Goal: Transaction & Acquisition: Purchase product/service

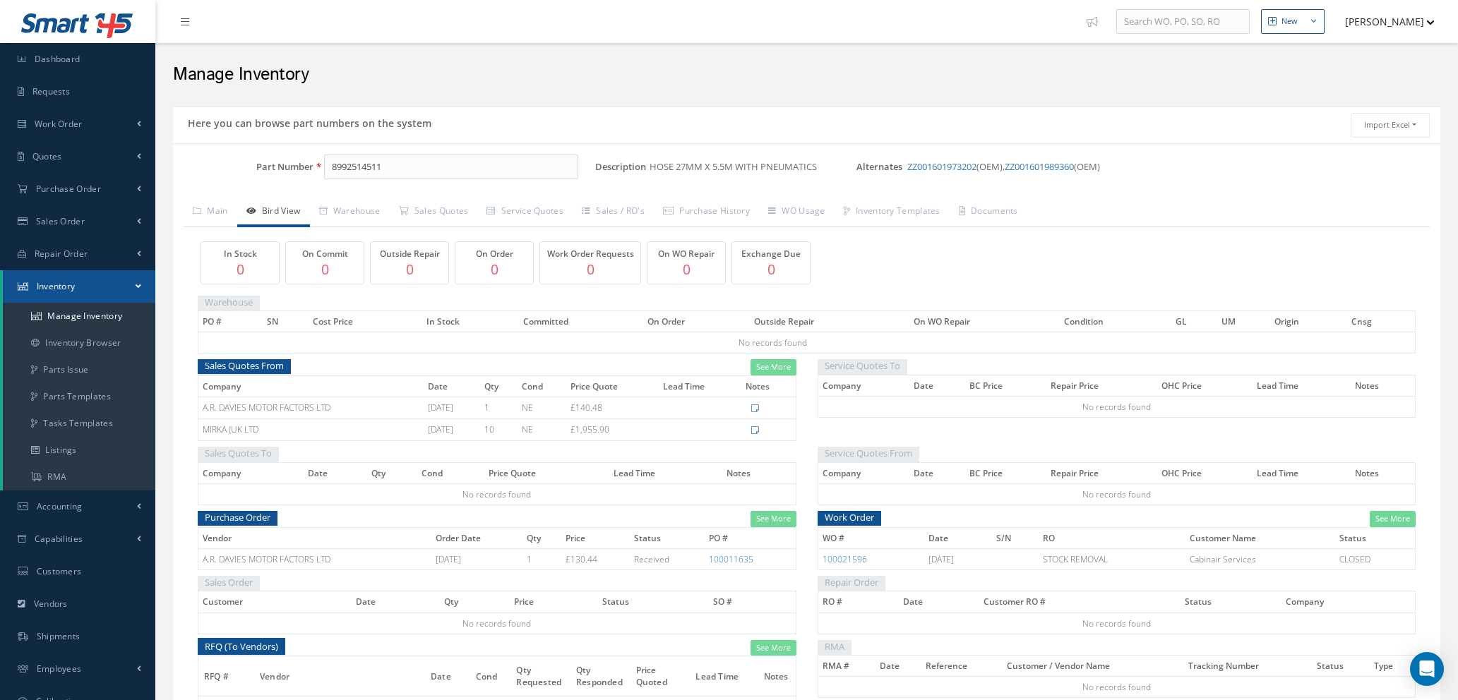
scroll to position [160, 0]
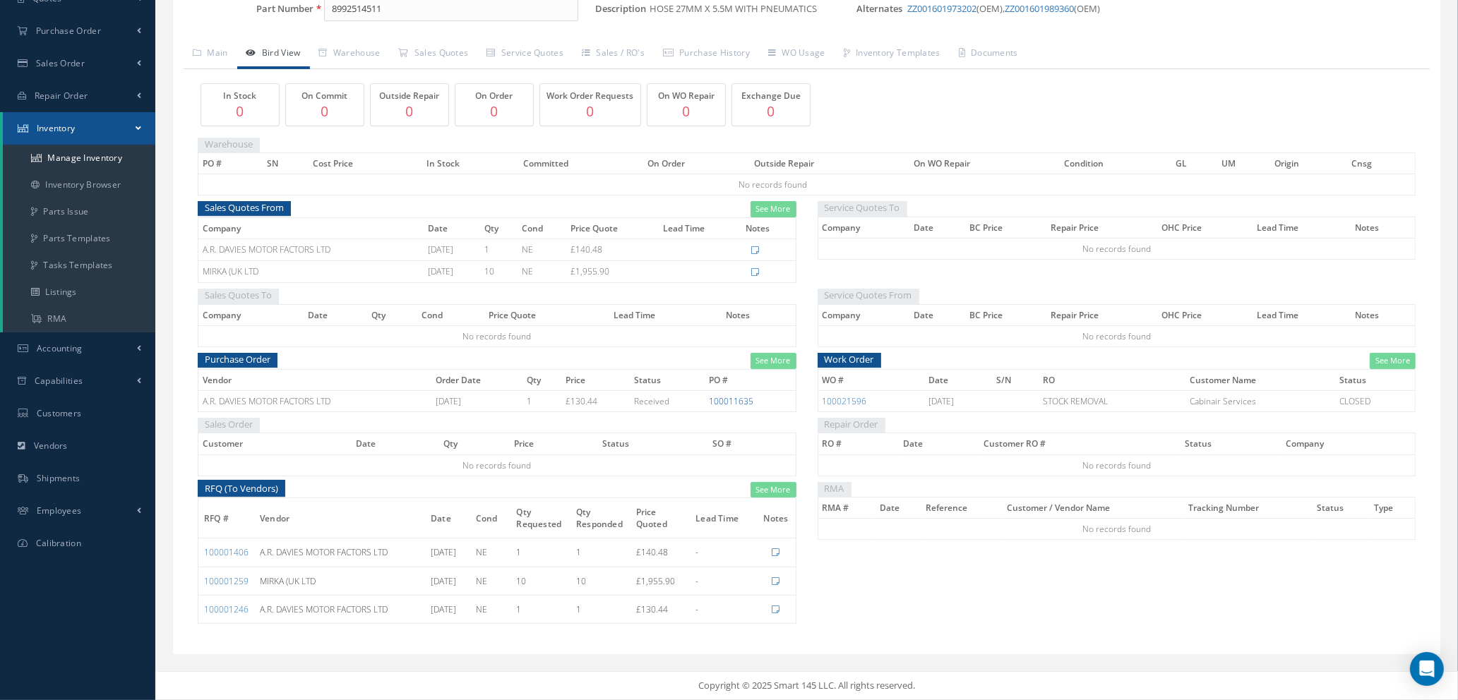
click at [740, 400] on link "100011635" at bounding box center [731, 401] width 44 height 12
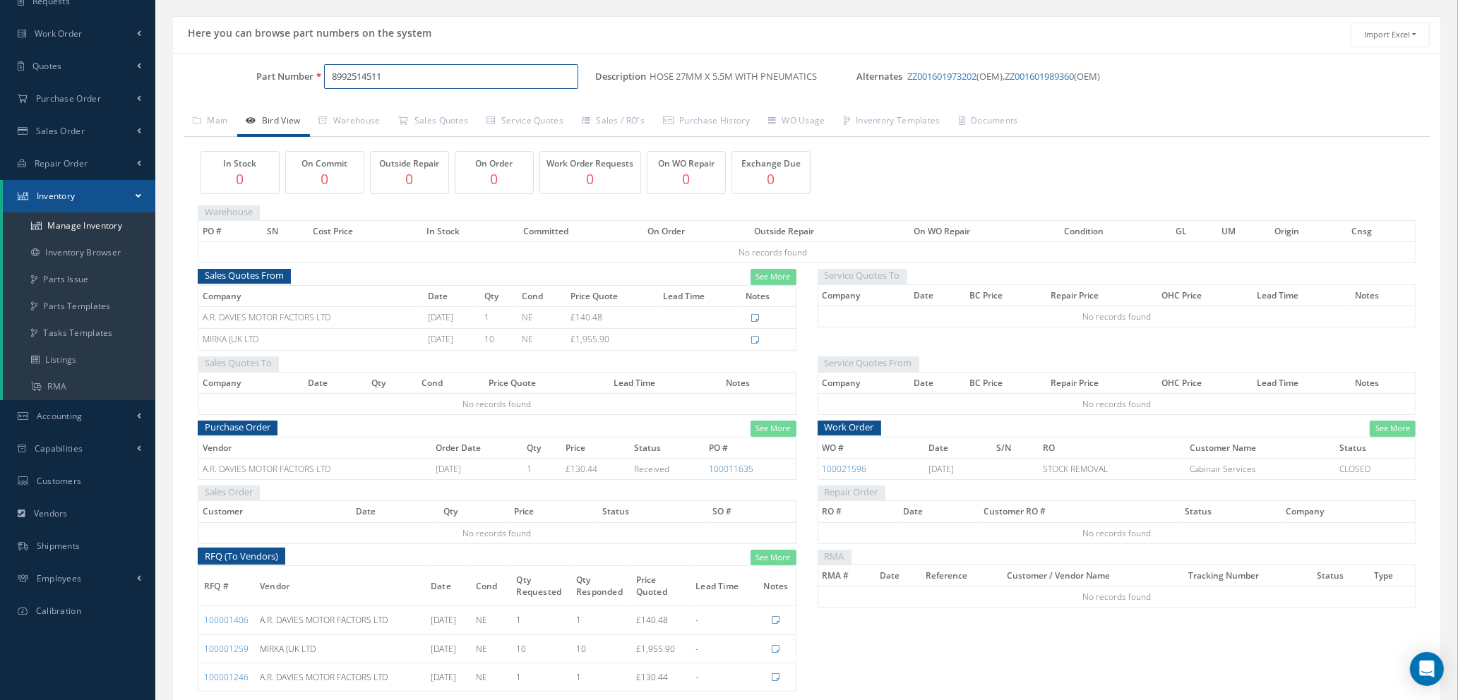
drag, startPoint x: 402, startPoint y: 6, endPoint x: 201, endPoint y: 2, distance: 201.2
click at [221, 5] on div "New New Work Order New Purchase Order New Customer Quote New Sales Order New Re…" at bounding box center [806, 339] width 1302 height 858
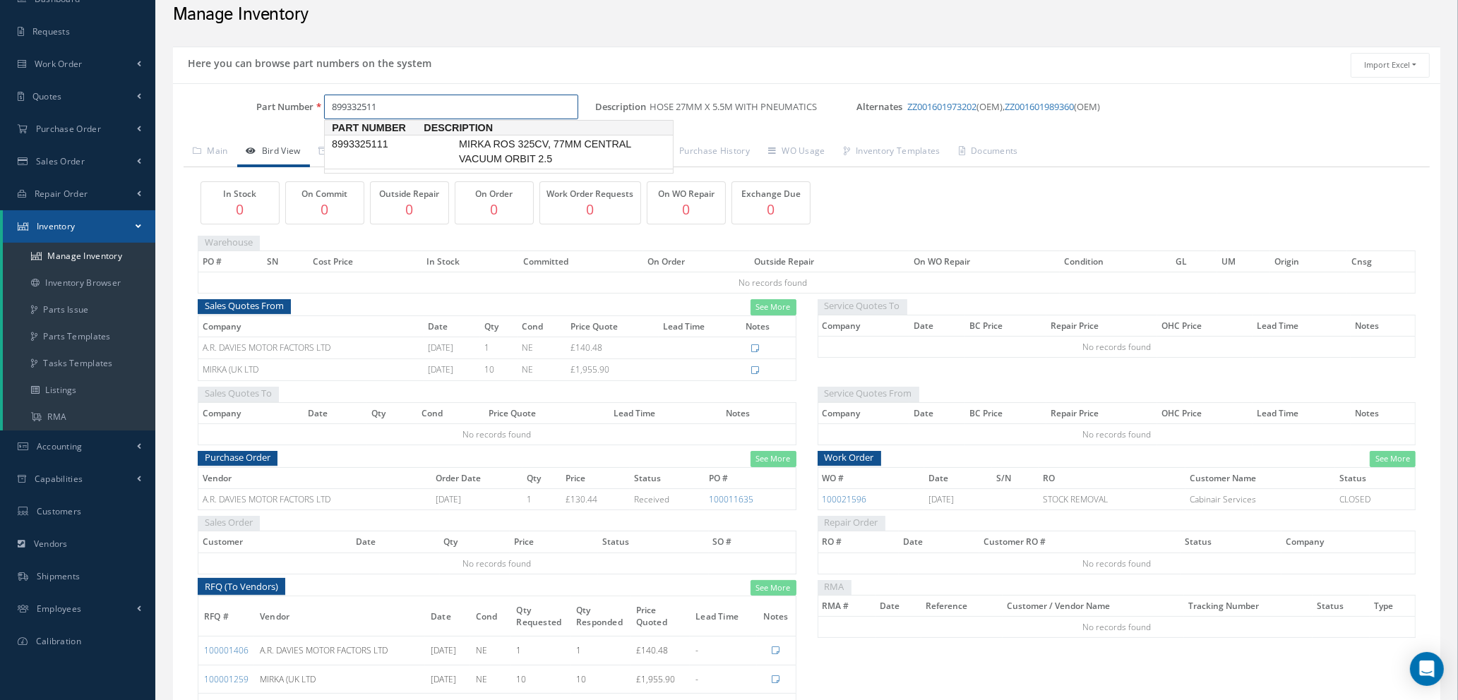
click at [504, 140] on span "MIRKA ROS 325CV, 77MM CENTRAL VACUUM ORBIT 2.5" at bounding box center [562, 152] width 212 height 30
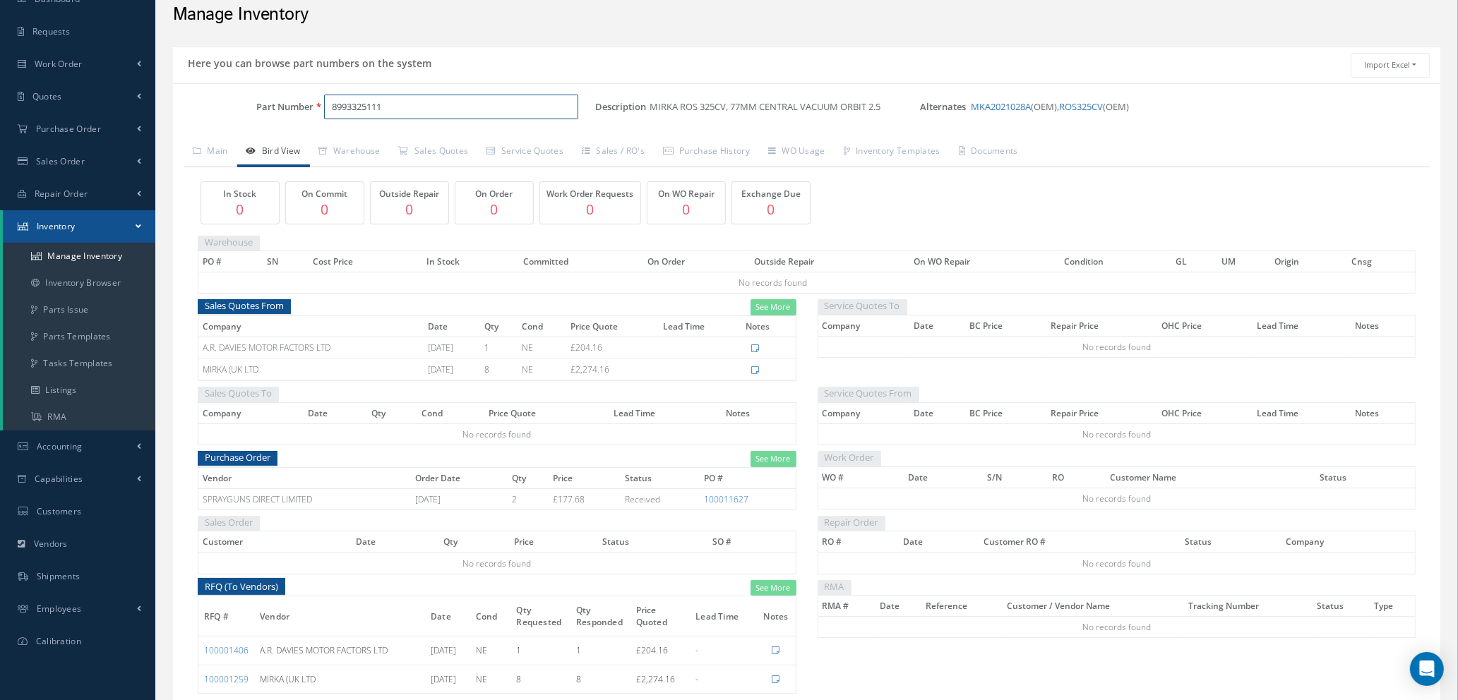
scroll to position [131, 0]
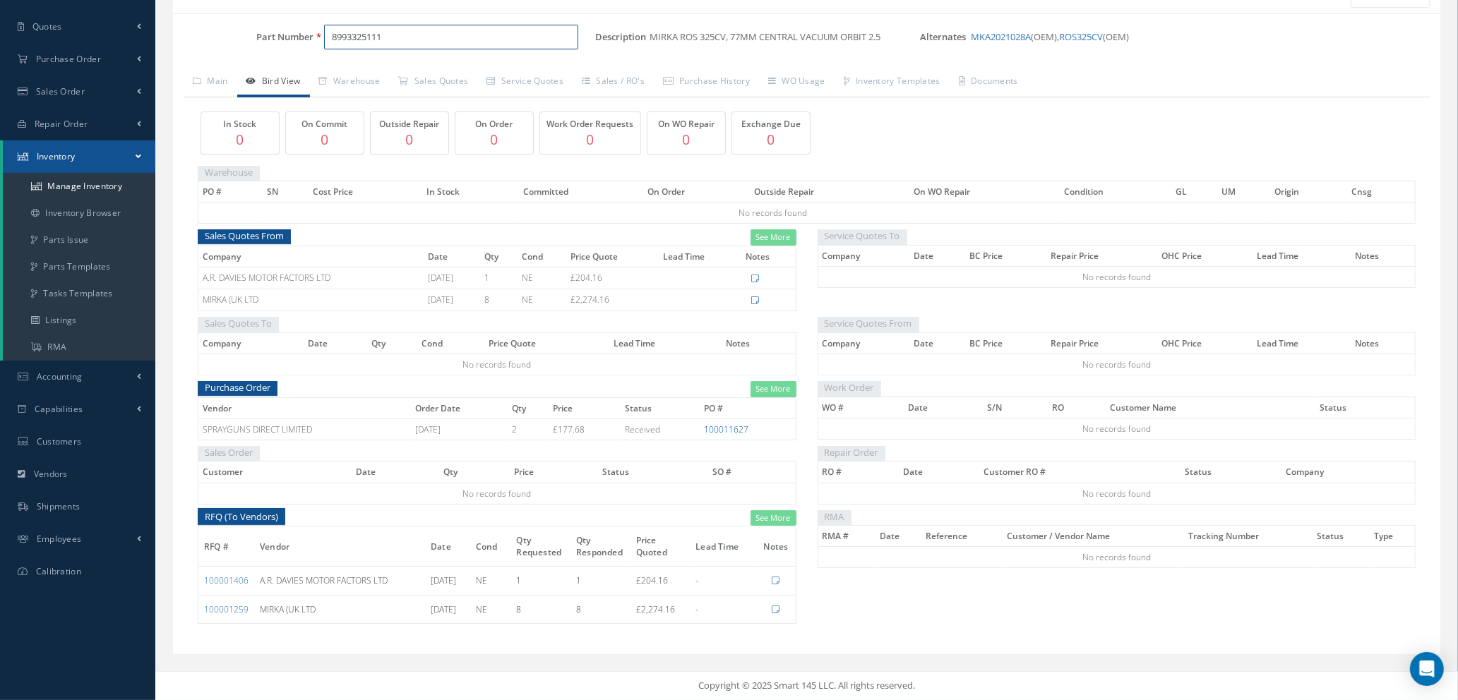
type input "8993325111"
click at [719, 430] on link "100011627" at bounding box center [726, 430] width 44 height 12
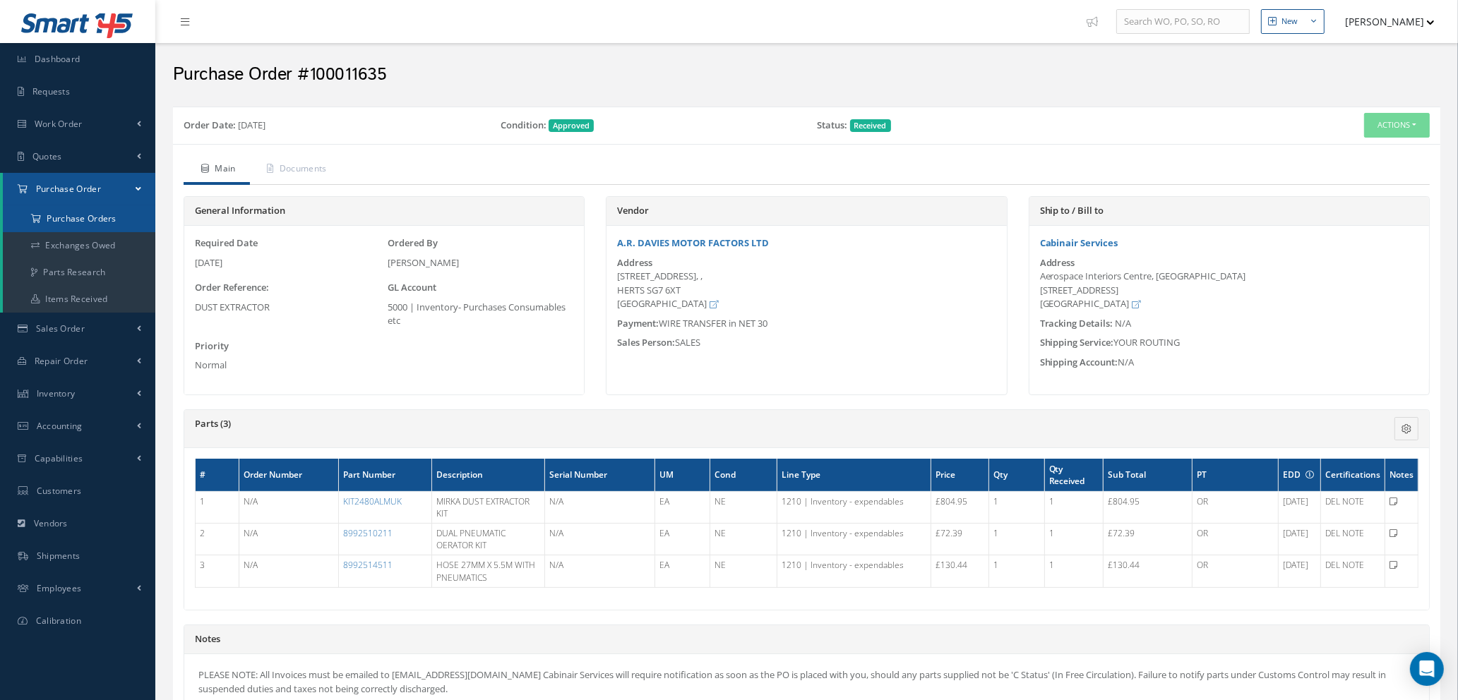
click at [83, 214] on a=1&status_id=2&status_id=3&status_id=5&collapsedFilters"] "Purchase Orders" at bounding box center [79, 218] width 152 height 27
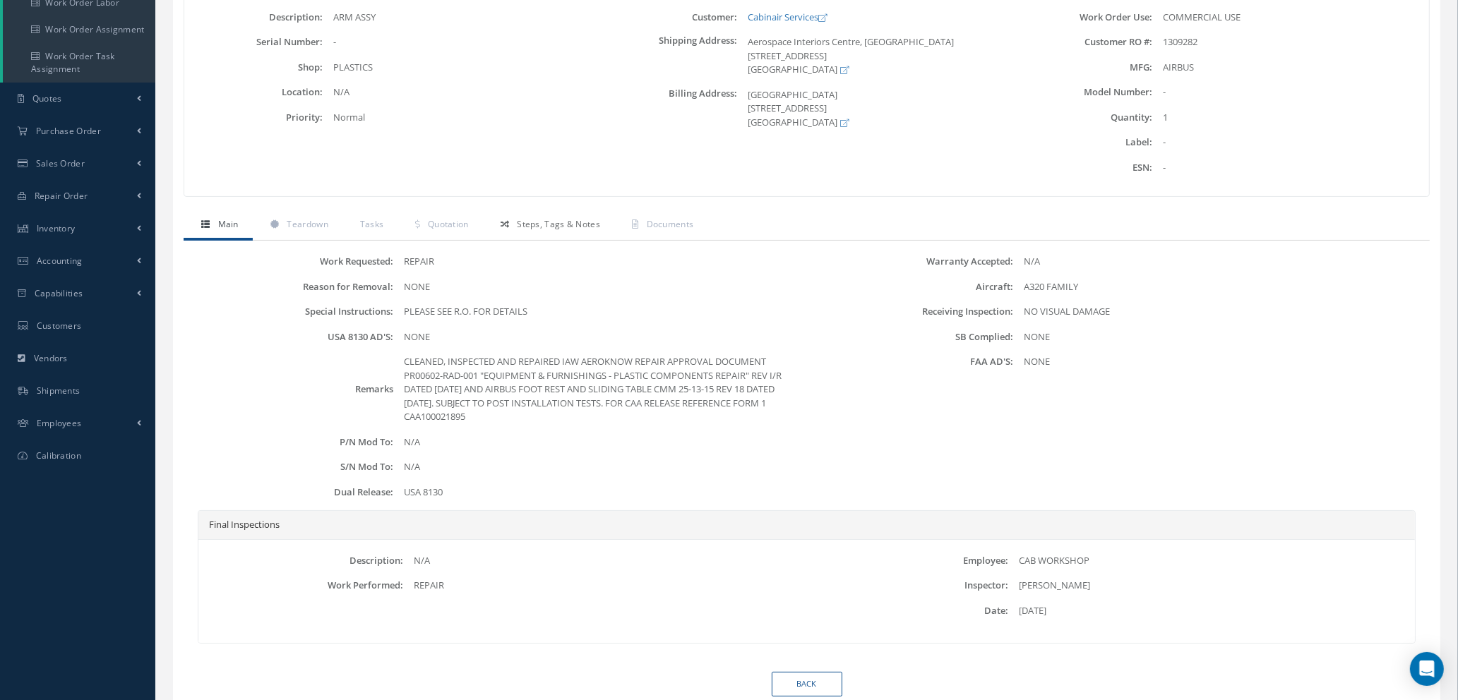
scroll to position [257, 0]
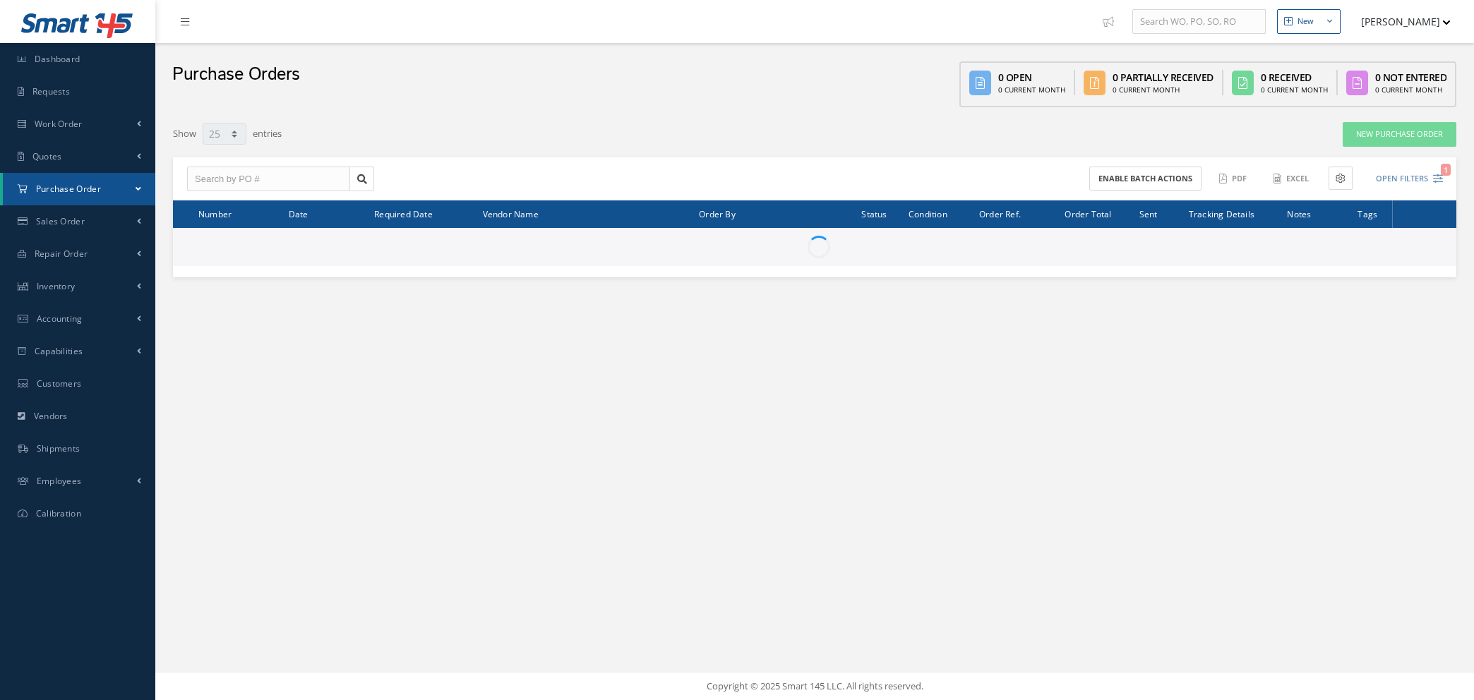
select select "25"
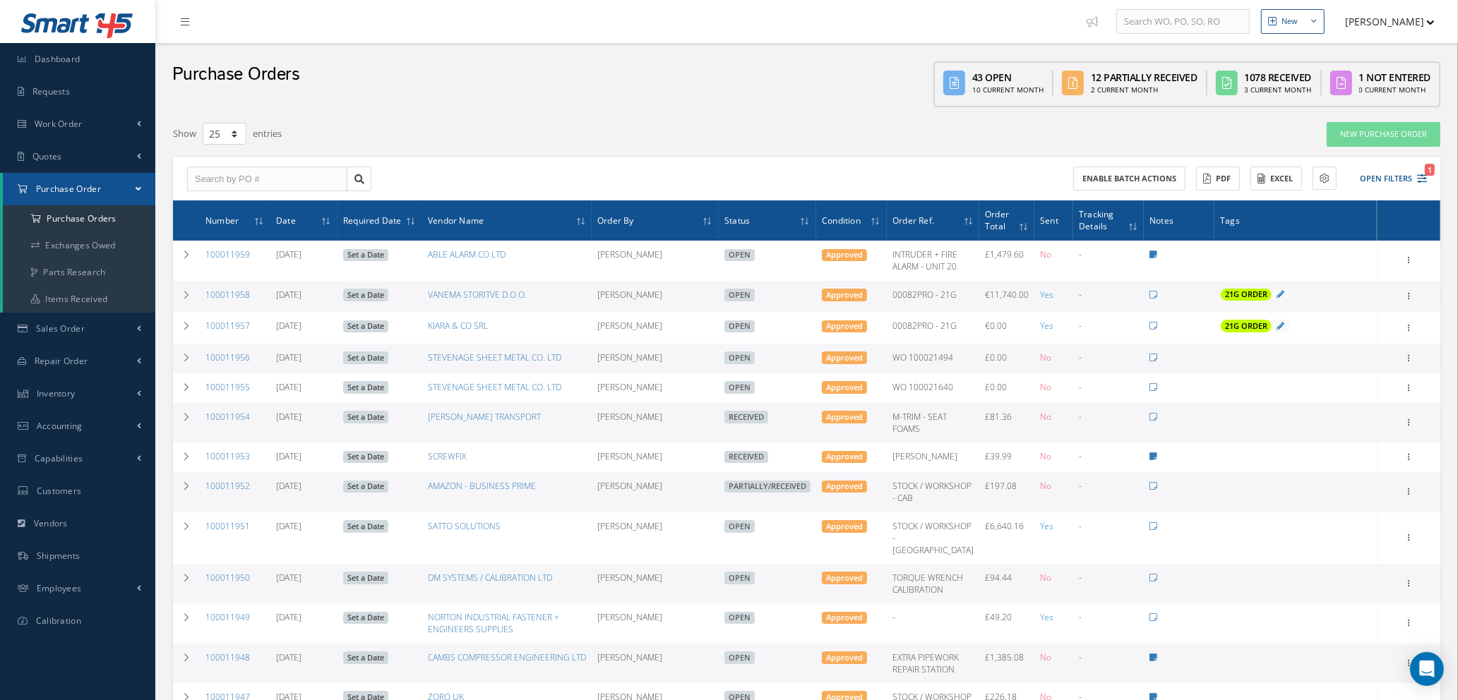
click at [1424, 15] on button "[PERSON_NAME]" at bounding box center [1382, 22] width 103 height 28
click at [1421, 175] on icon "1" at bounding box center [1422, 179] width 10 height 10
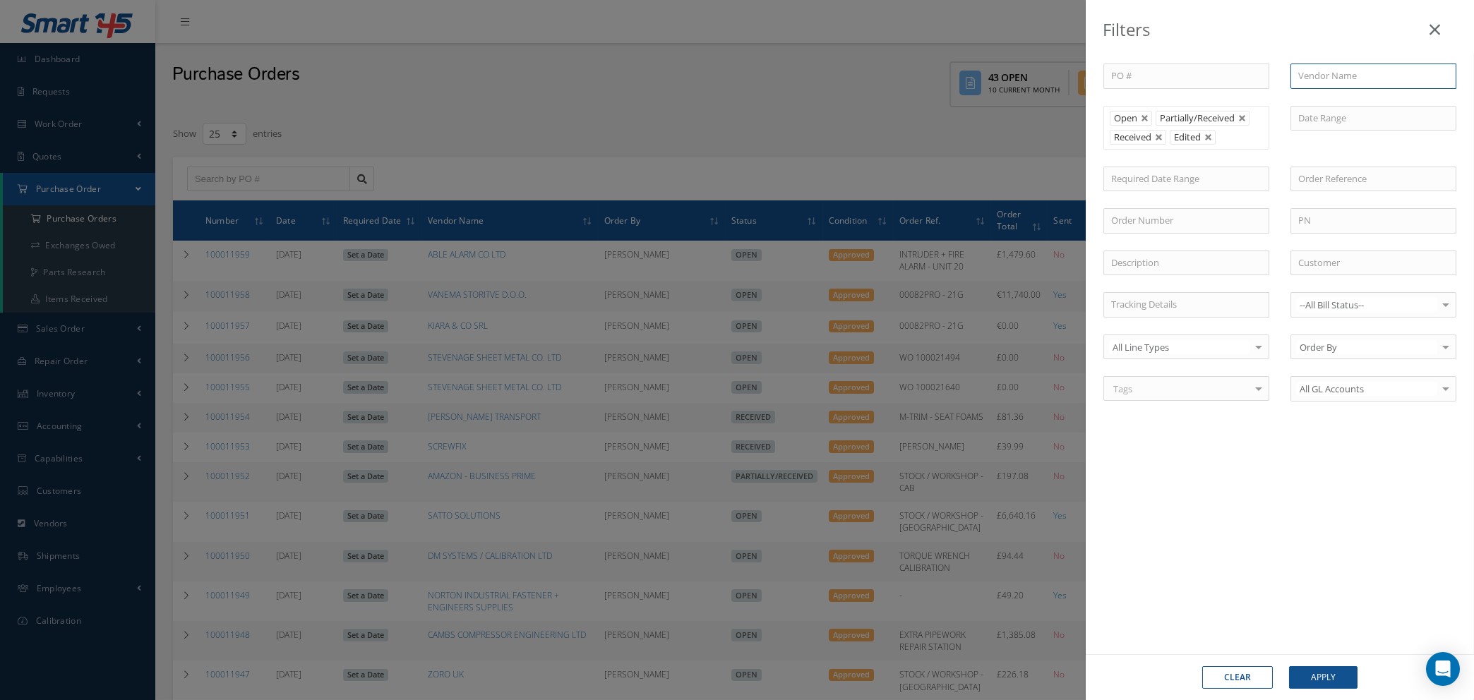
click at [1379, 80] on input "text" at bounding box center [1373, 76] width 166 height 25
click at [1343, 105] on span "A.R. DAVIES MOTOR FACTORS LTD" at bounding box center [1360, 108] width 124 height 27
type input "A.R. DAVIES MOTOR FACTORS LTD"
click at [1308, 668] on button "Apply" at bounding box center [1323, 677] width 68 height 23
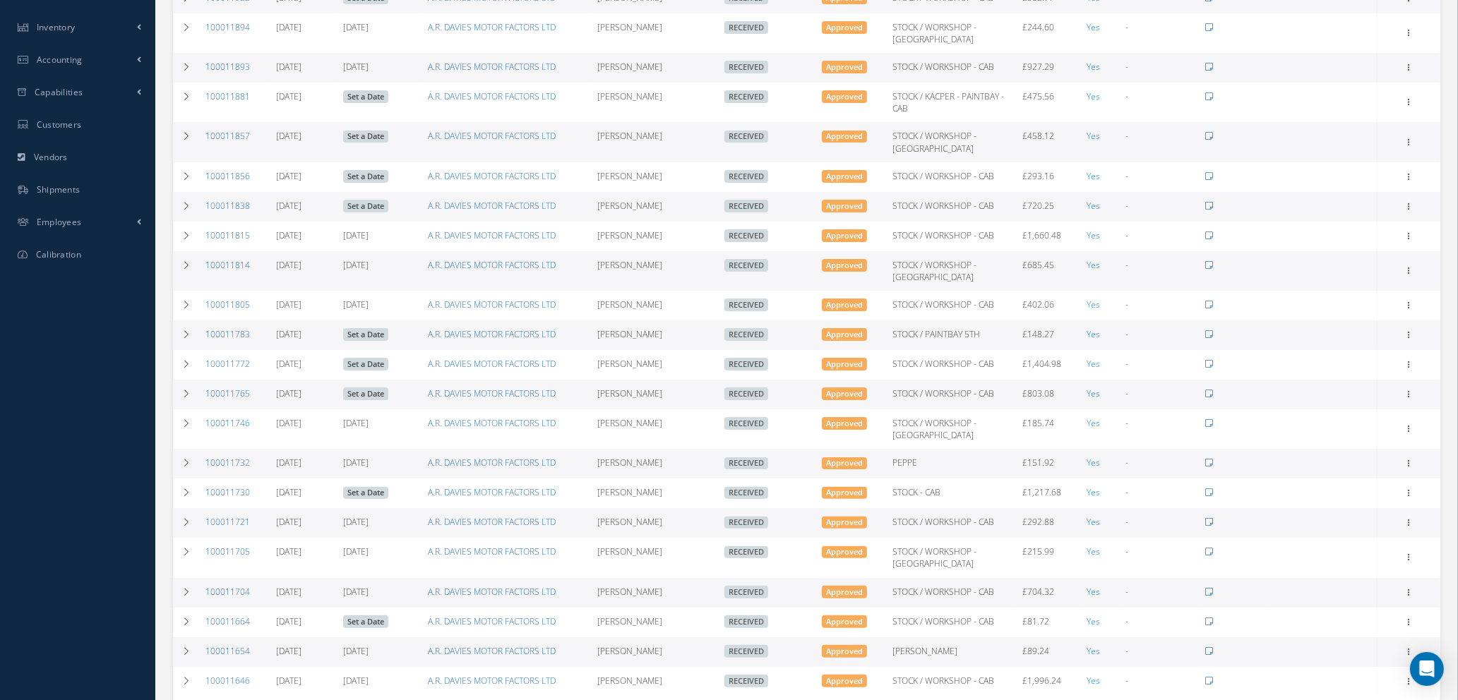
scroll to position [469, 0]
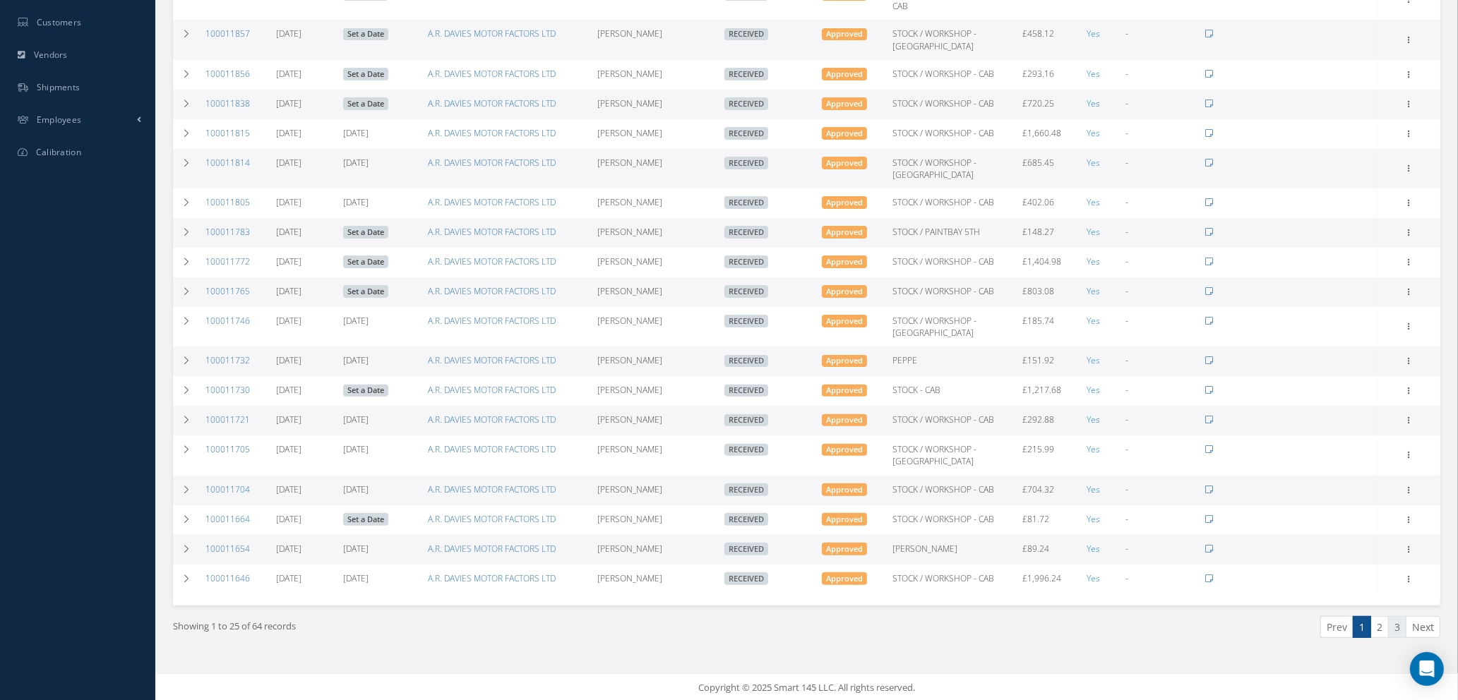
click at [1390, 625] on link "3" at bounding box center [1397, 627] width 18 height 22
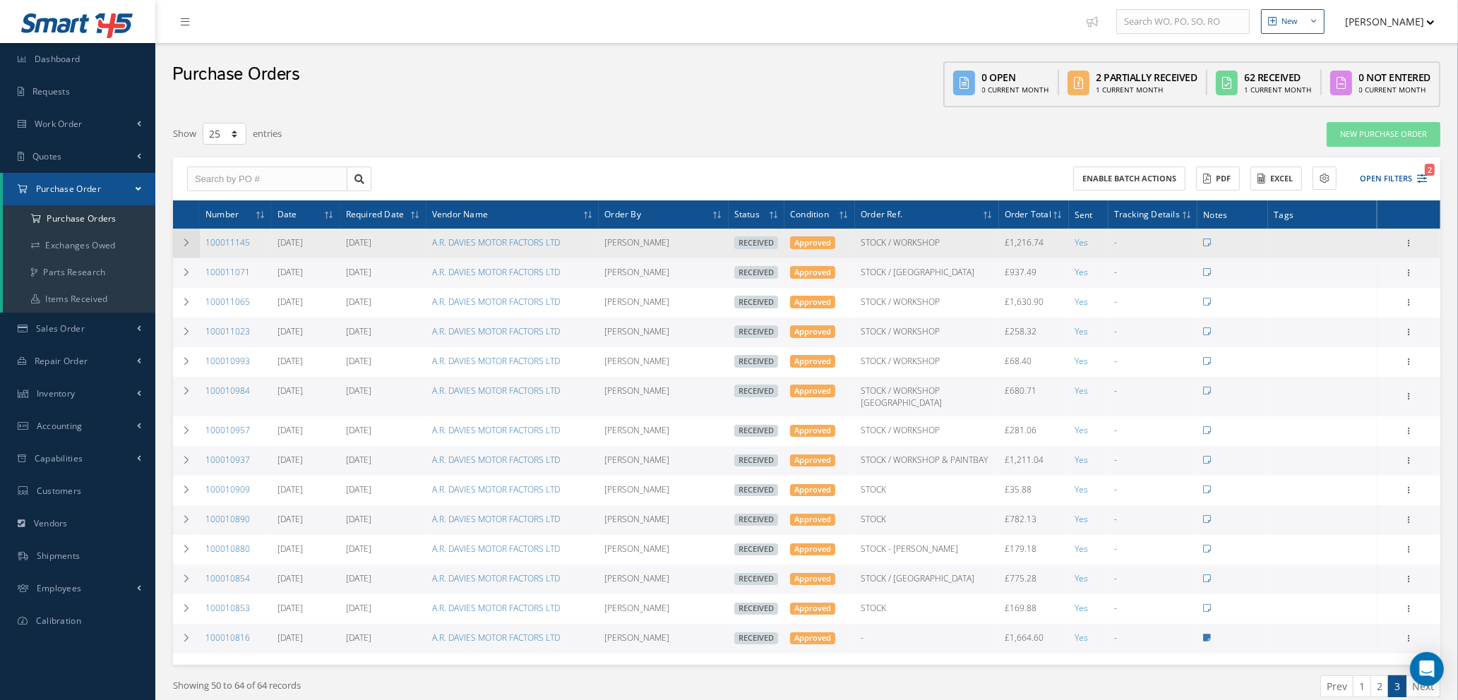
click at [189, 241] on icon at bounding box center [186, 243] width 10 height 8
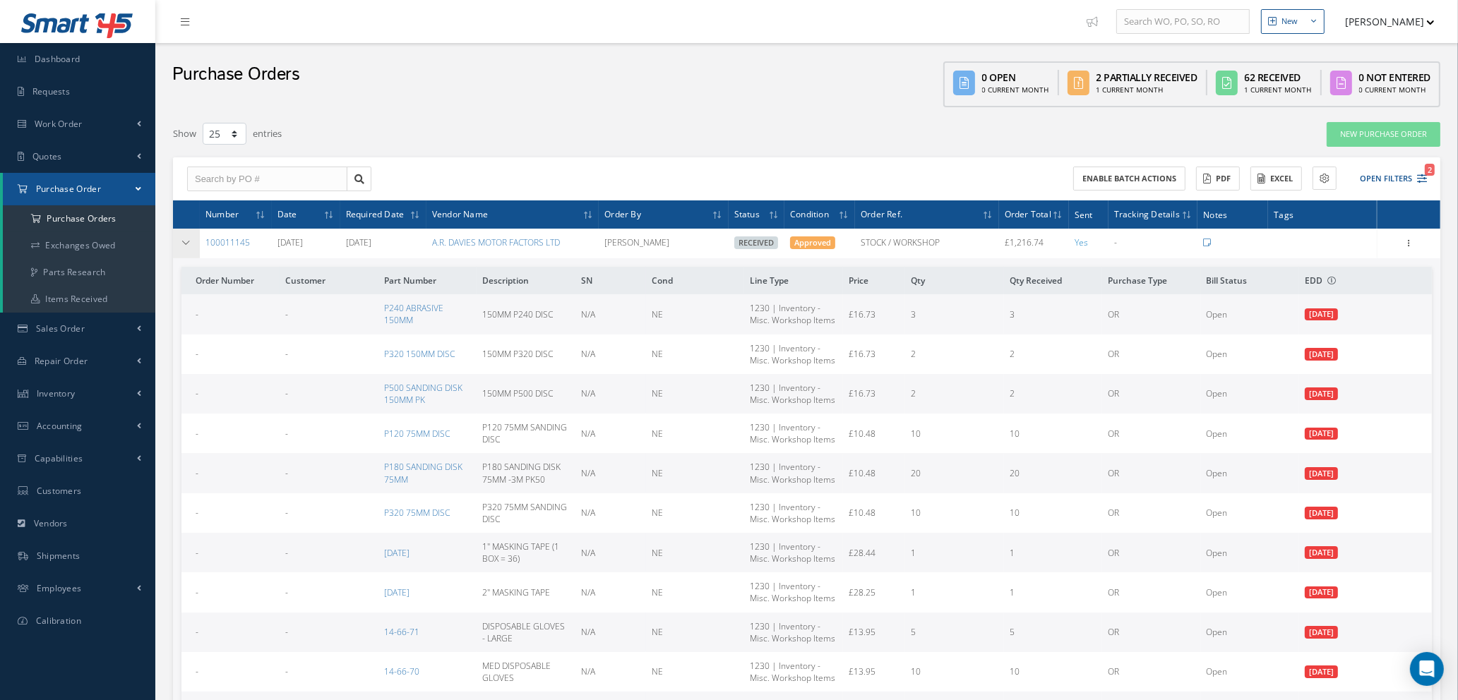
click at [189, 241] on icon at bounding box center [186, 243] width 10 height 8
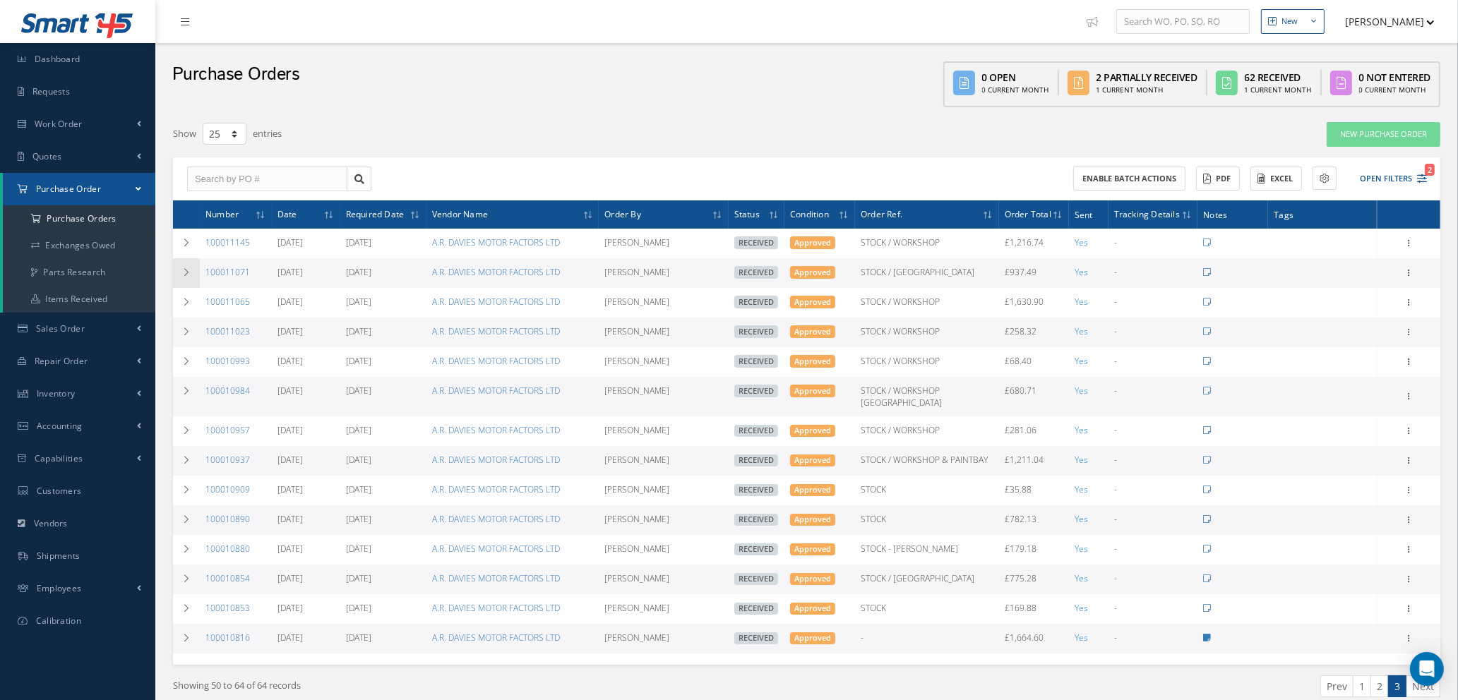
click at [179, 275] on td at bounding box center [186, 273] width 27 height 30
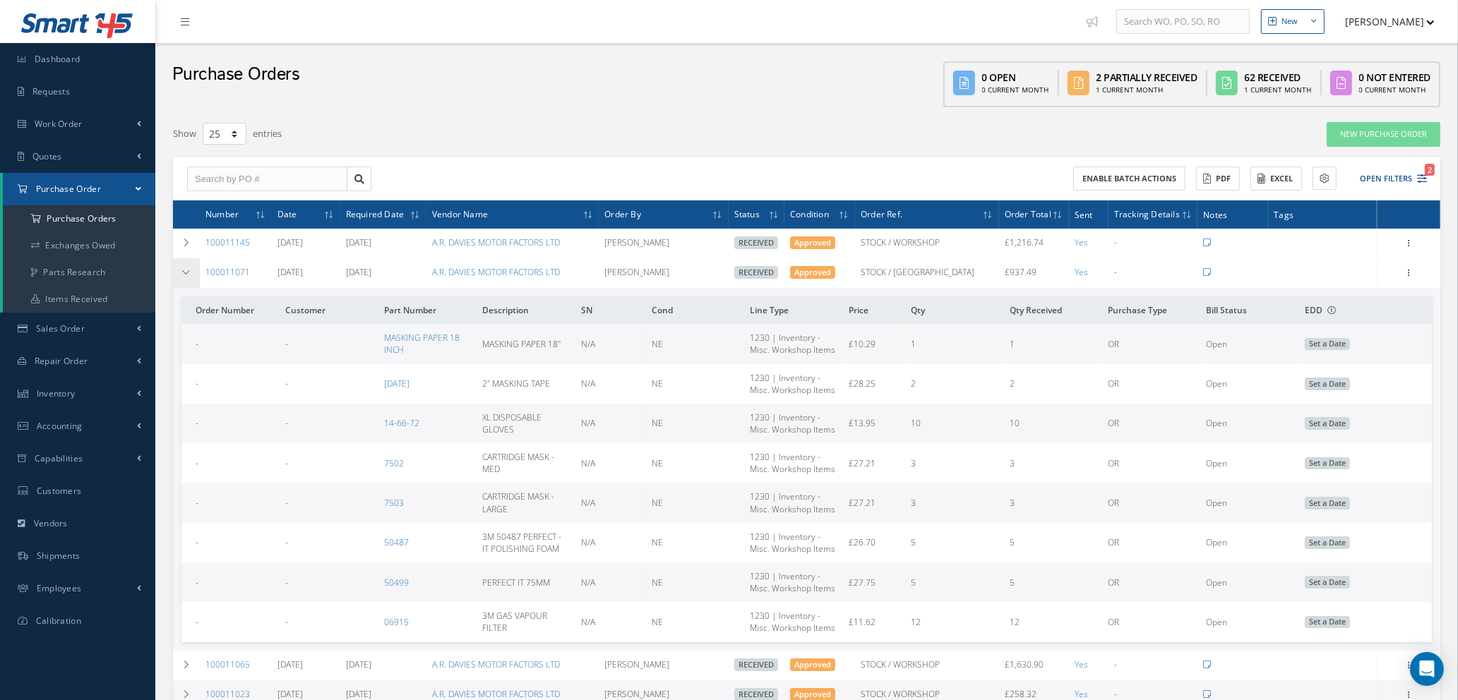
click at [179, 275] on td at bounding box center [186, 273] width 27 height 30
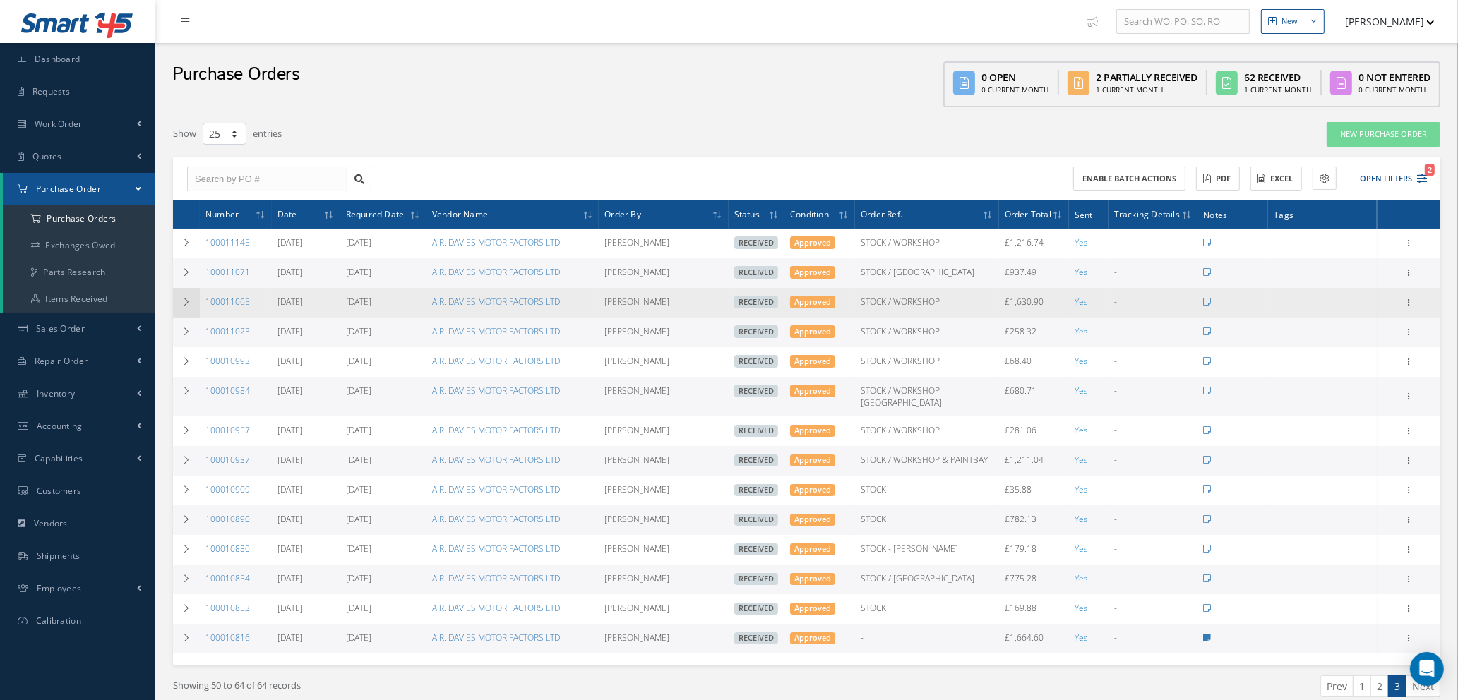
click at [180, 299] on td at bounding box center [186, 303] width 27 height 30
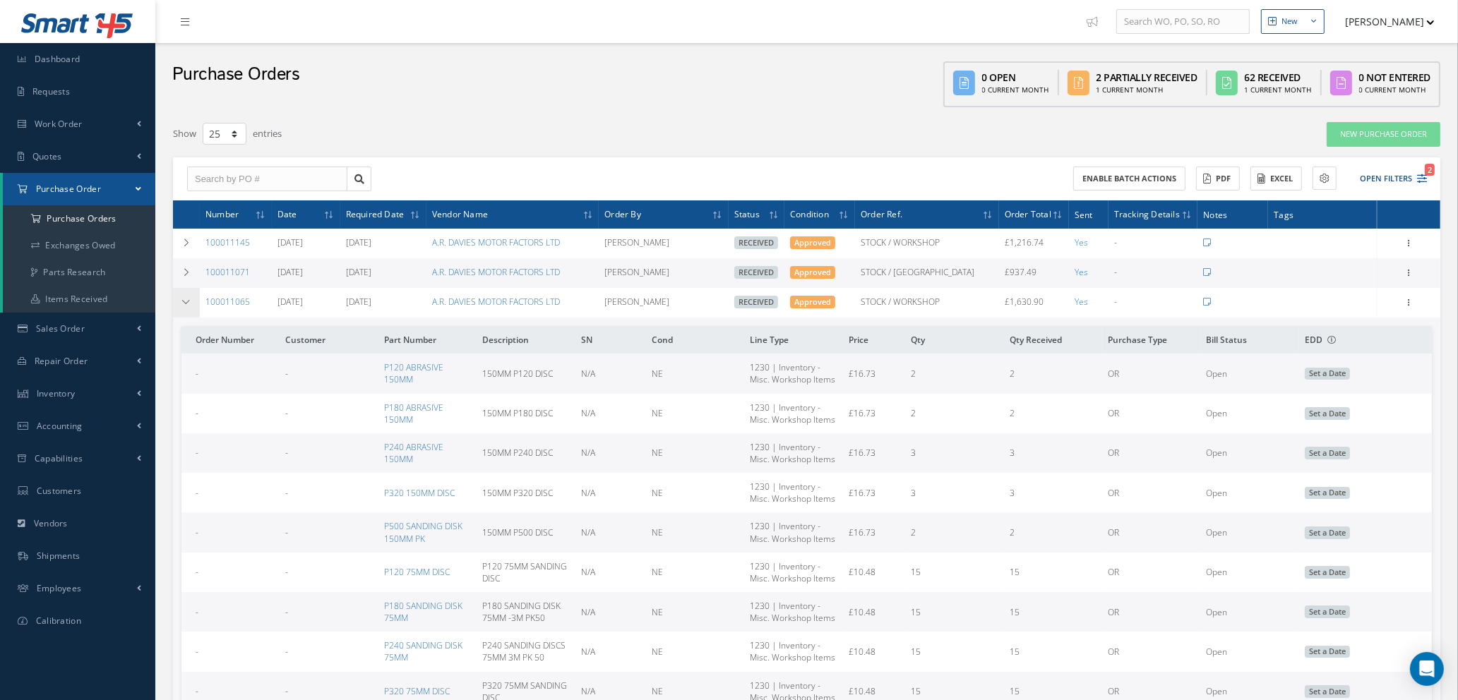
click at [180, 299] on td at bounding box center [186, 303] width 27 height 30
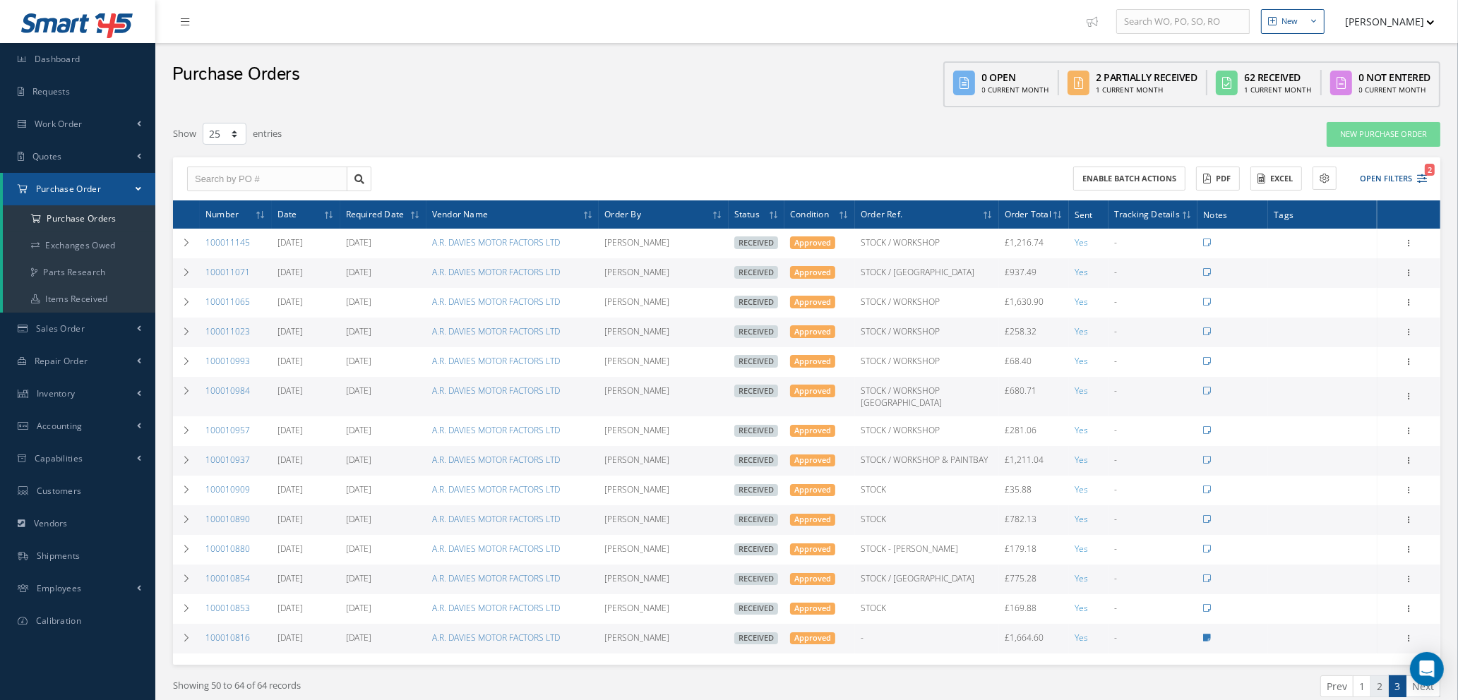
click at [1381, 675] on link "2" at bounding box center [1379, 686] width 18 height 22
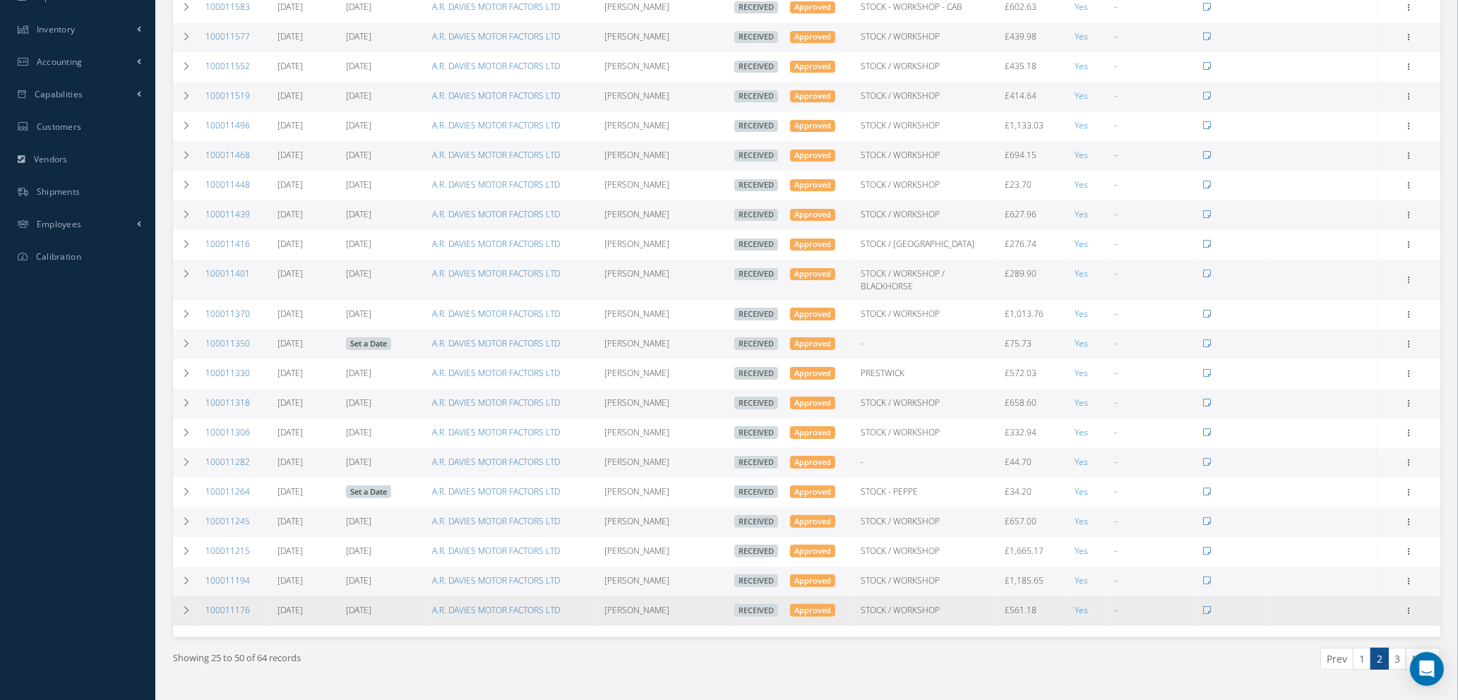
scroll to position [385, 0]
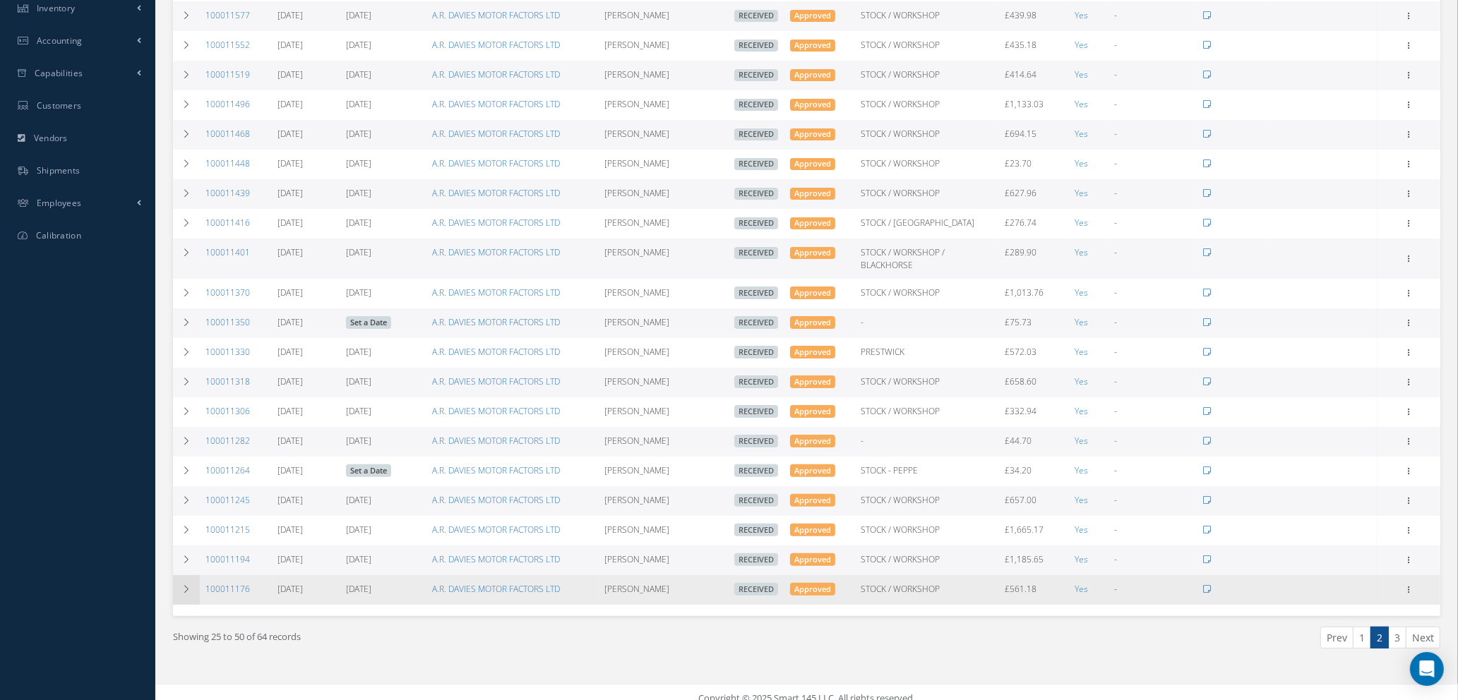
click at [187, 585] on icon at bounding box center [186, 589] width 10 height 8
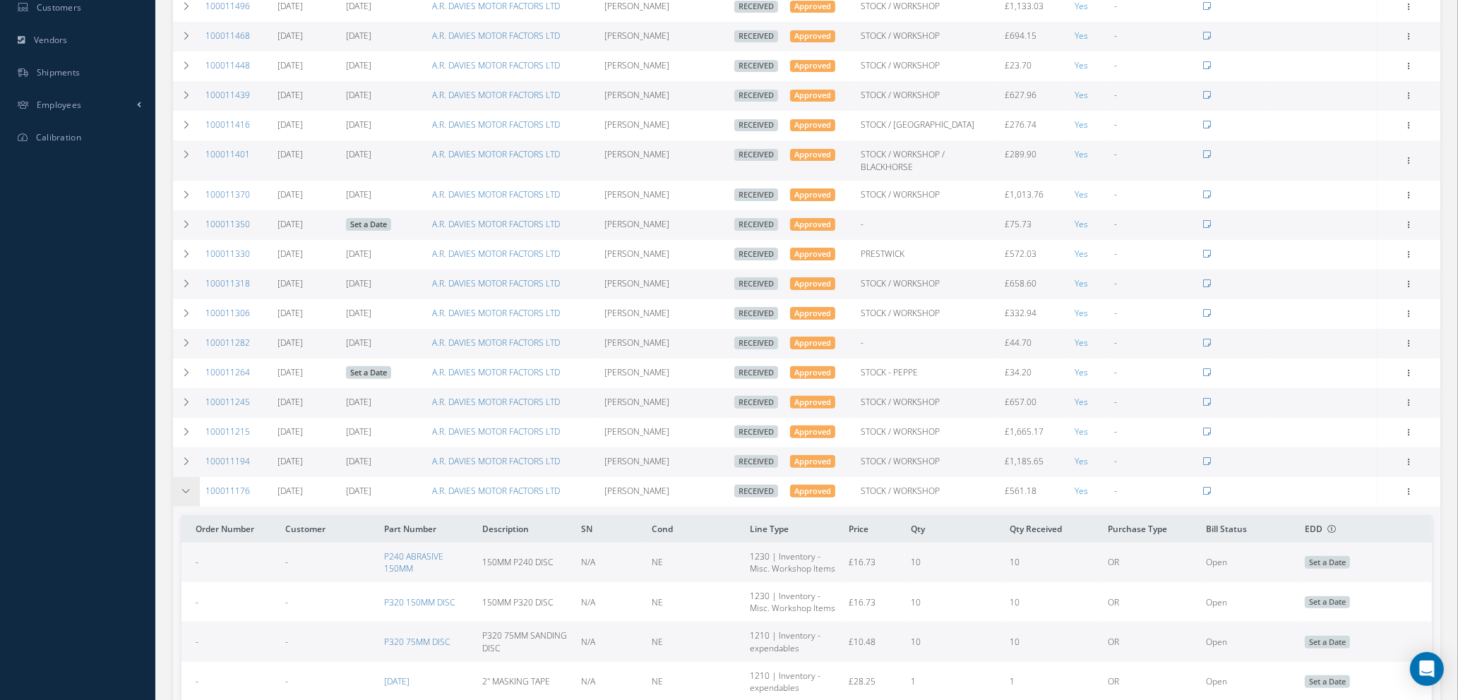
scroll to position [483, 0]
click at [184, 458] on icon at bounding box center [186, 462] width 10 height 8
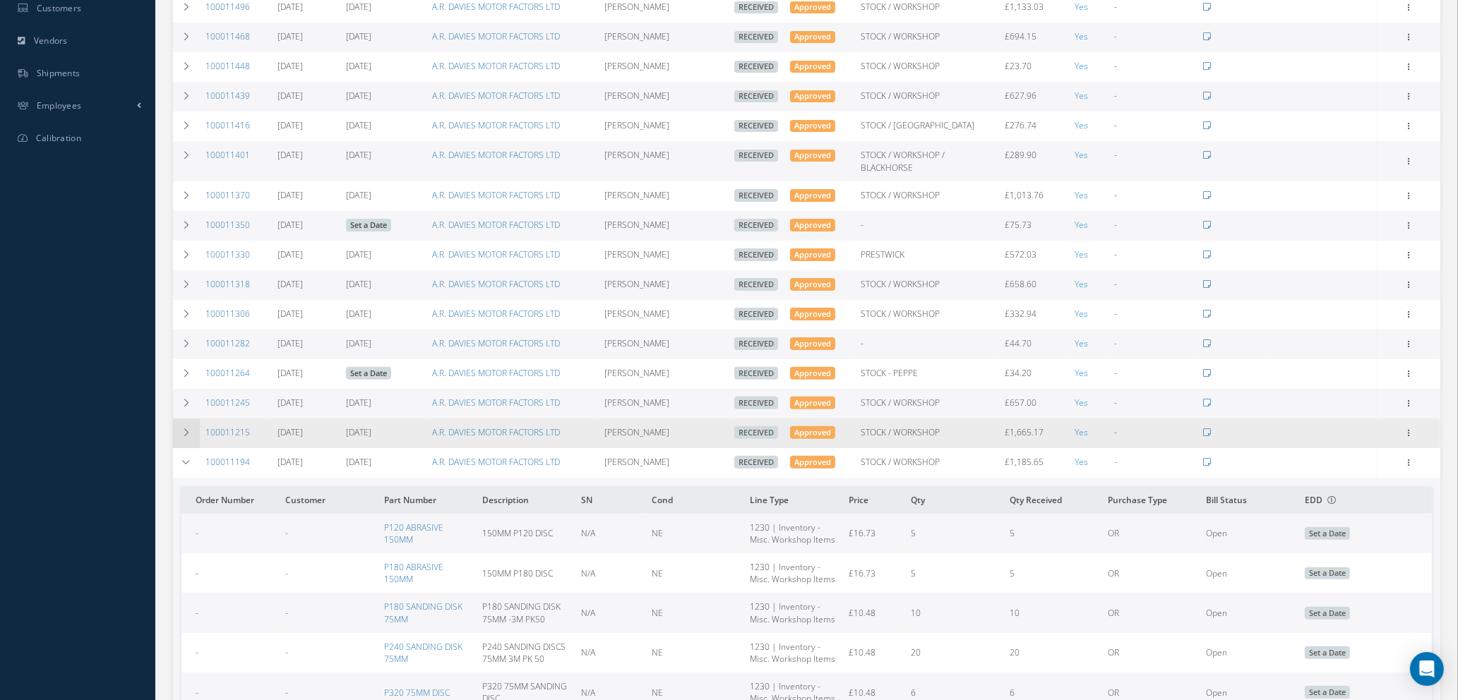
click at [182, 428] on icon at bounding box center [186, 432] width 10 height 8
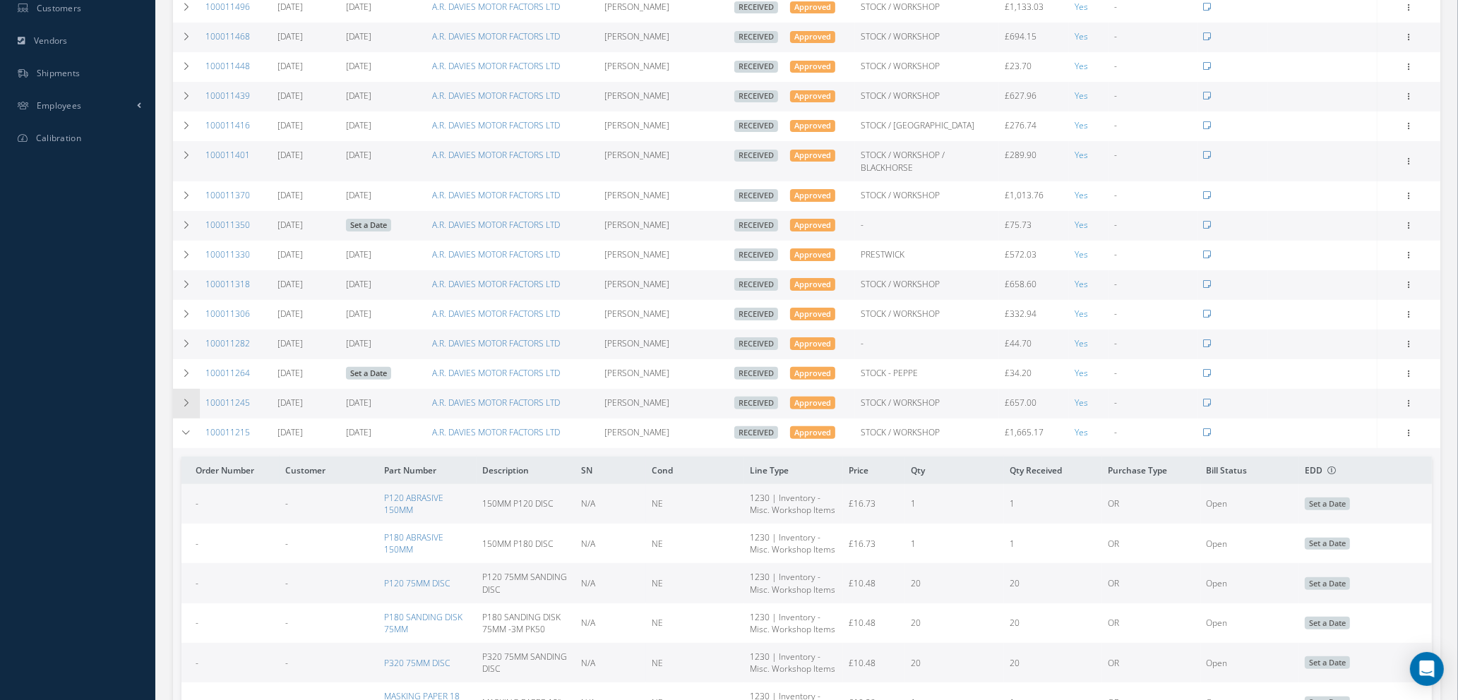
click at [189, 399] on icon at bounding box center [186, 403] width 10 height 8
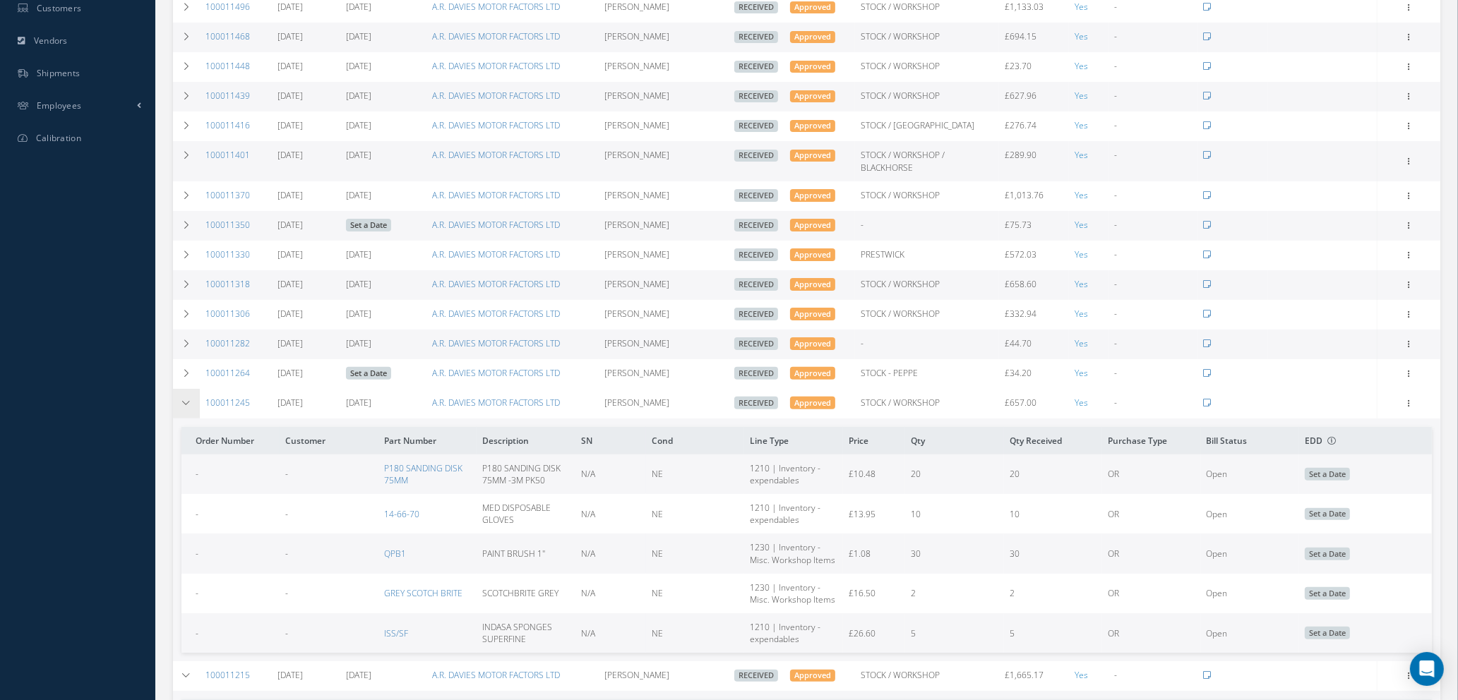
click at [189, 399] on icon at bounding box center [186, 403] width 10 height 8
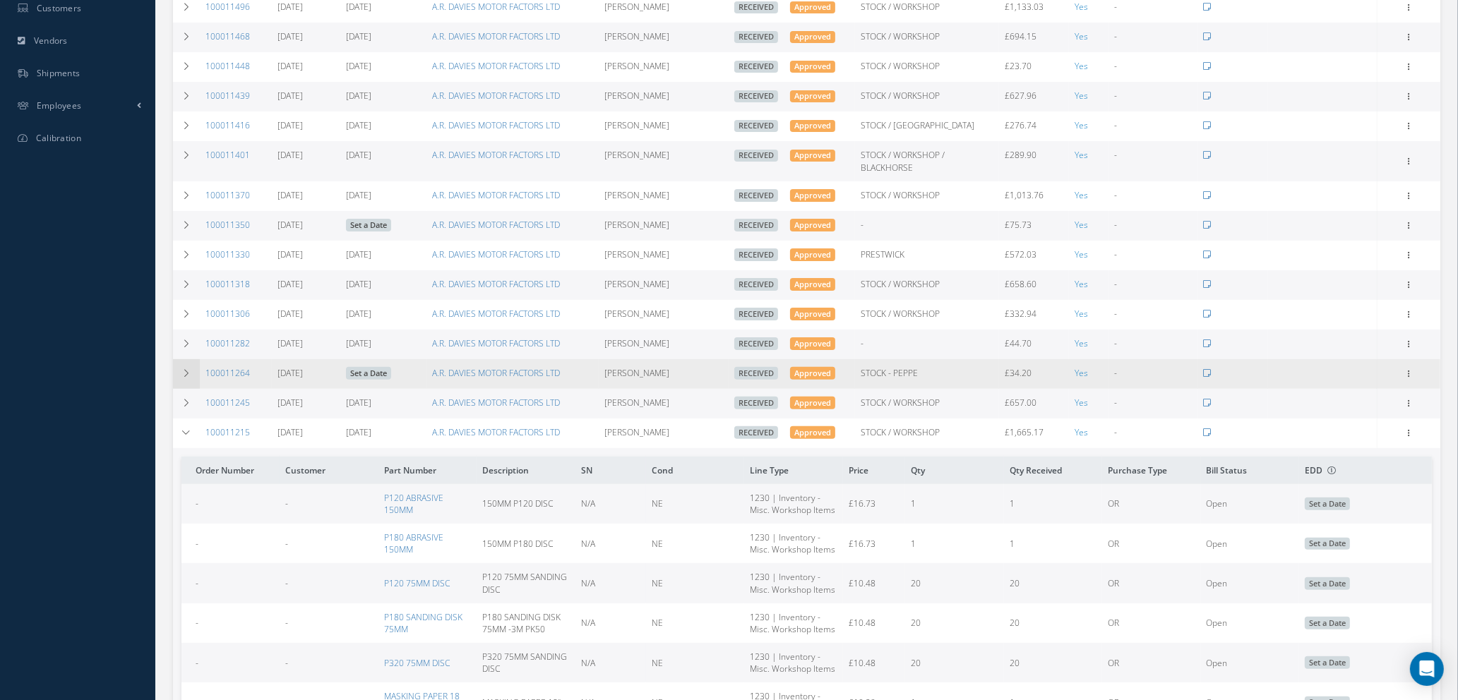
click at [189, 369] on icon at bounding box center [186, 373] width 10 height 8
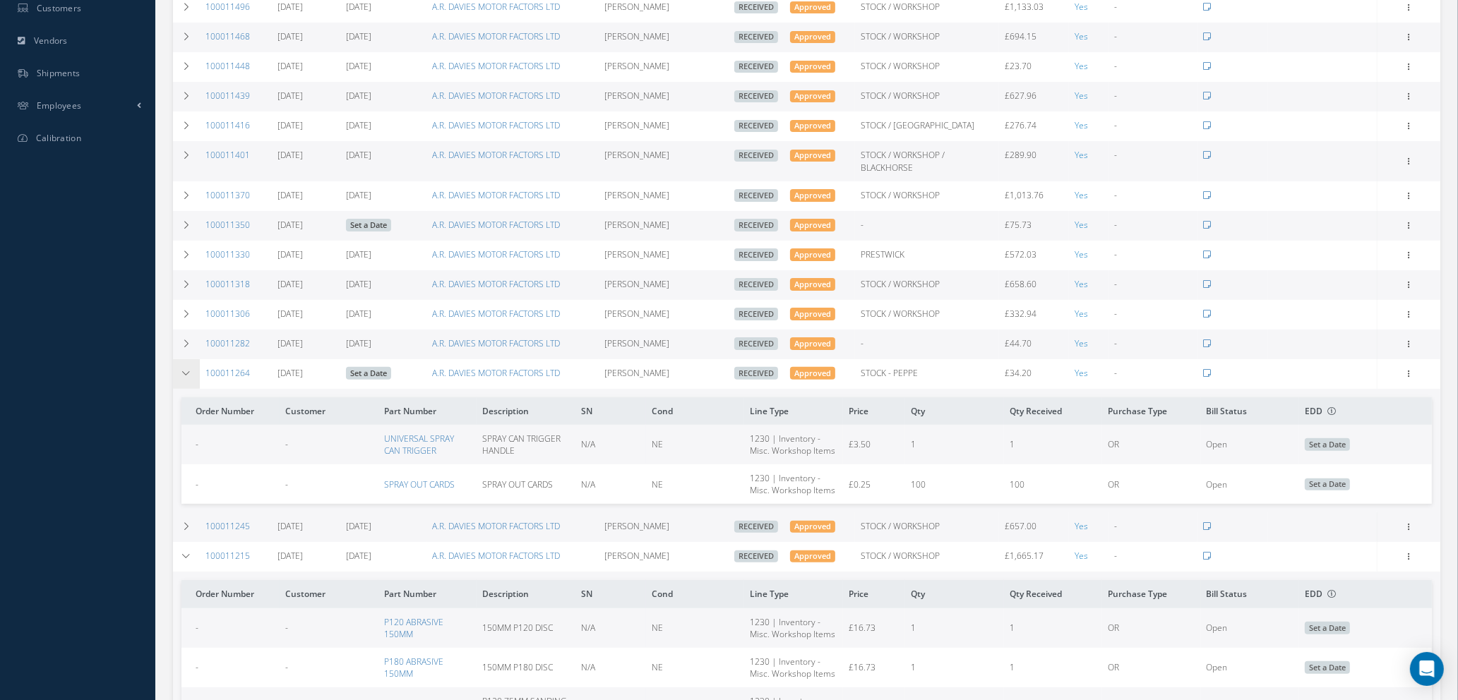
click at [189, 369] on icon at bounding box center [186, 373] width 10 height 8
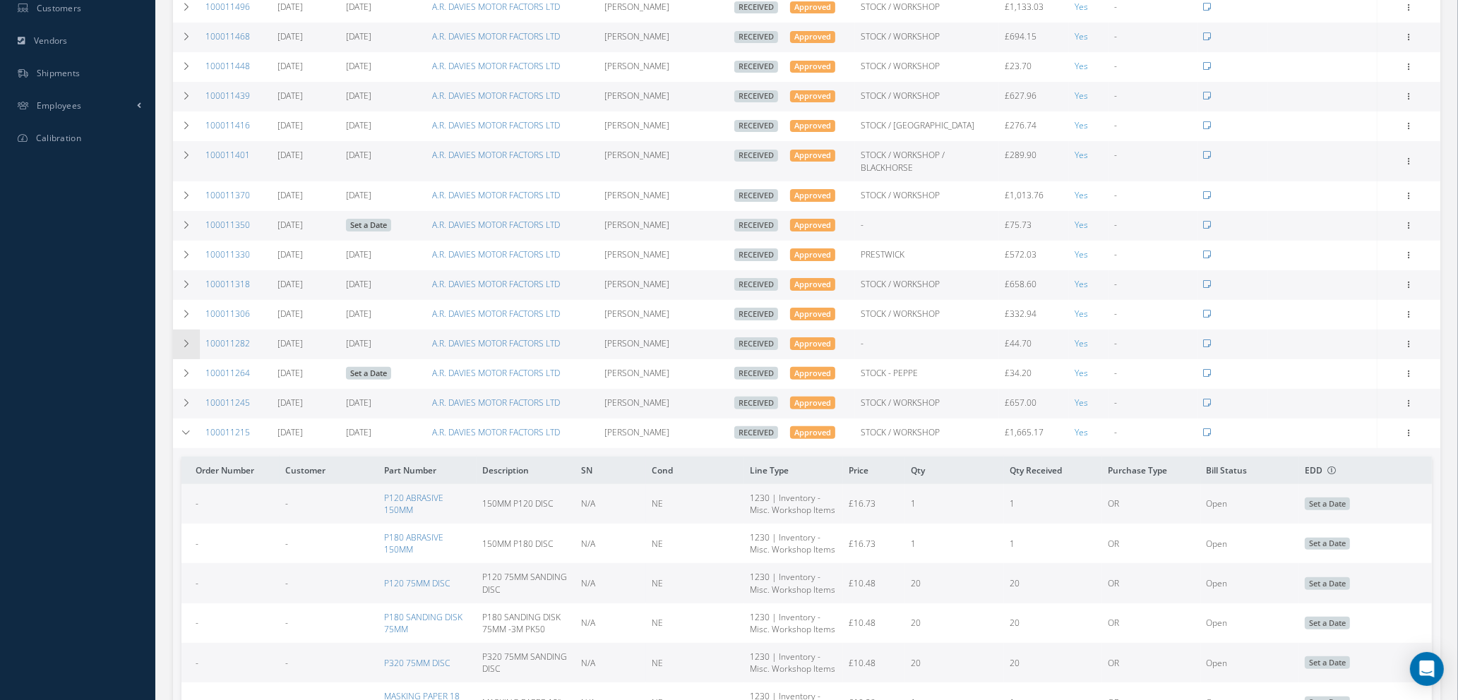
click at [186, 330] on td at bounding box center [186, 345] width 27 height 30
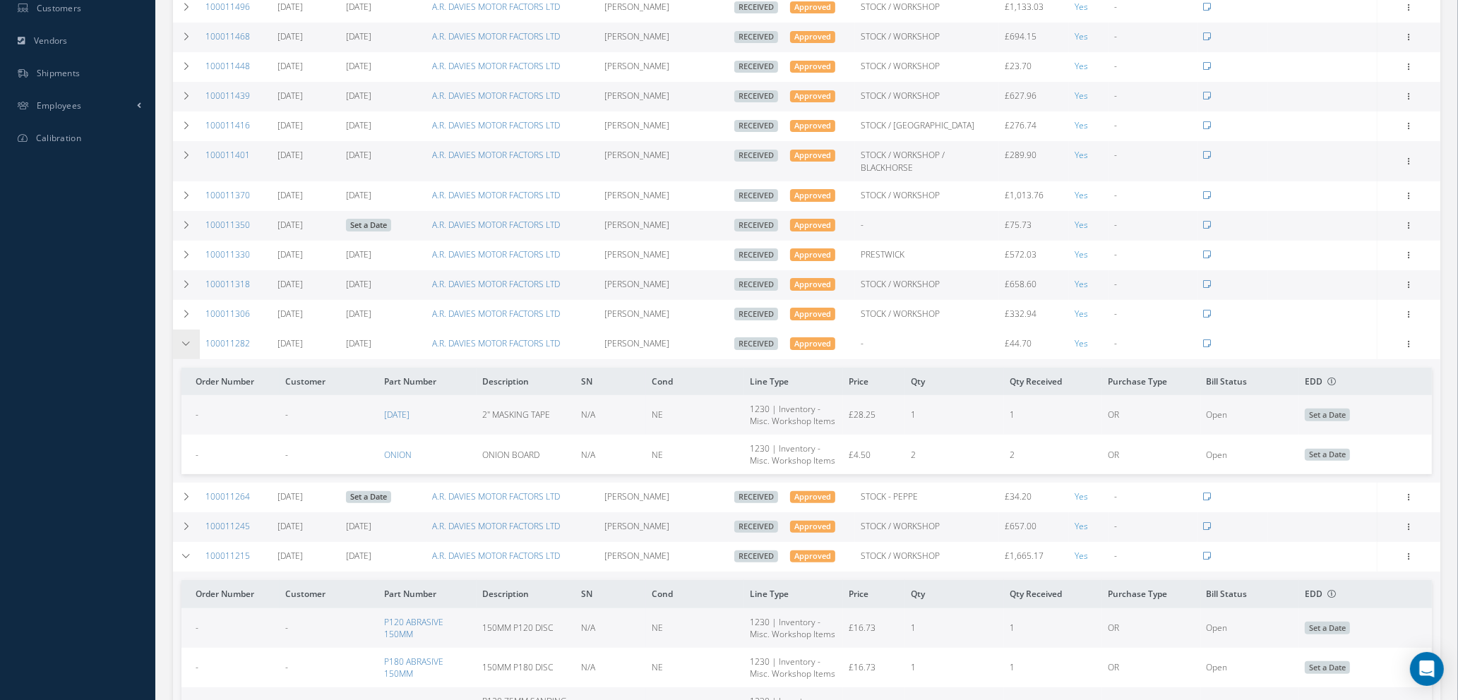
click at [186, 330] on td at bounding box center [186, 345] width 27 height 30
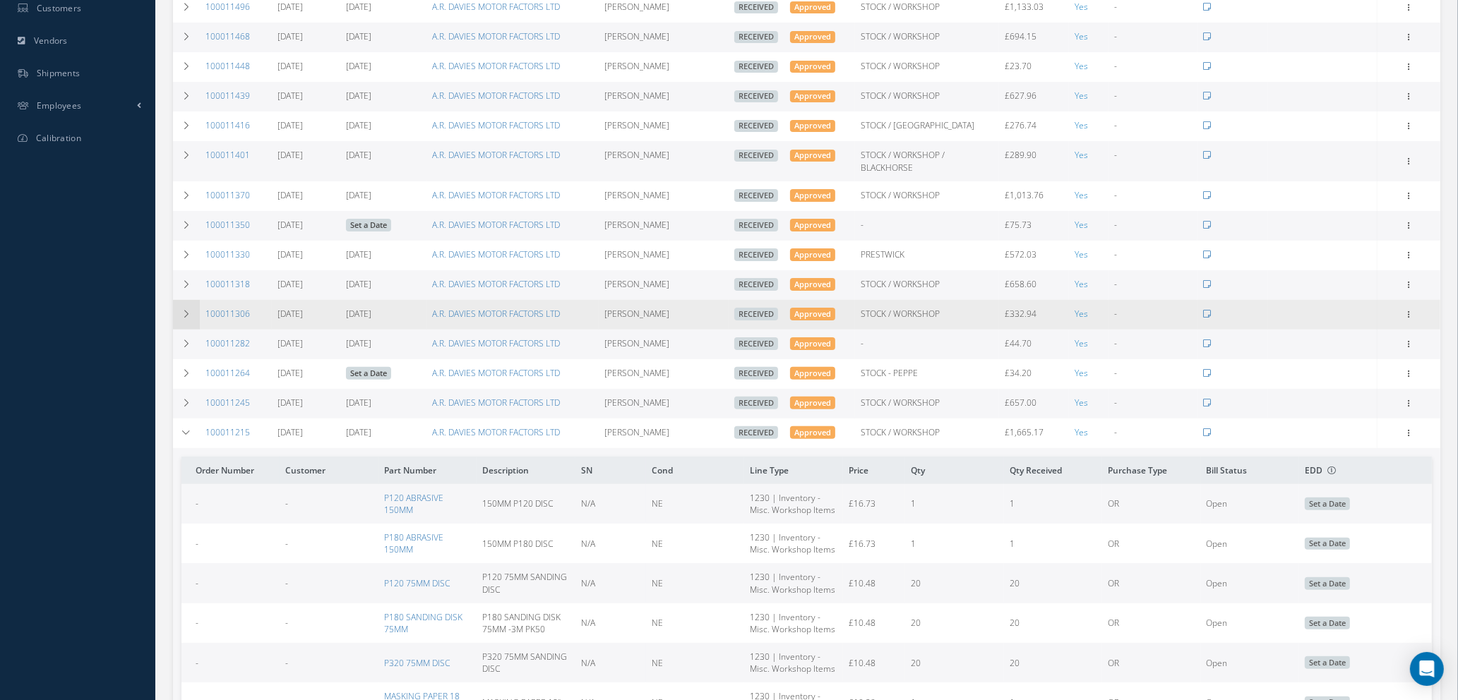
click at [184, 310] on icon at bounding box center [186, 314] width 10 height 8
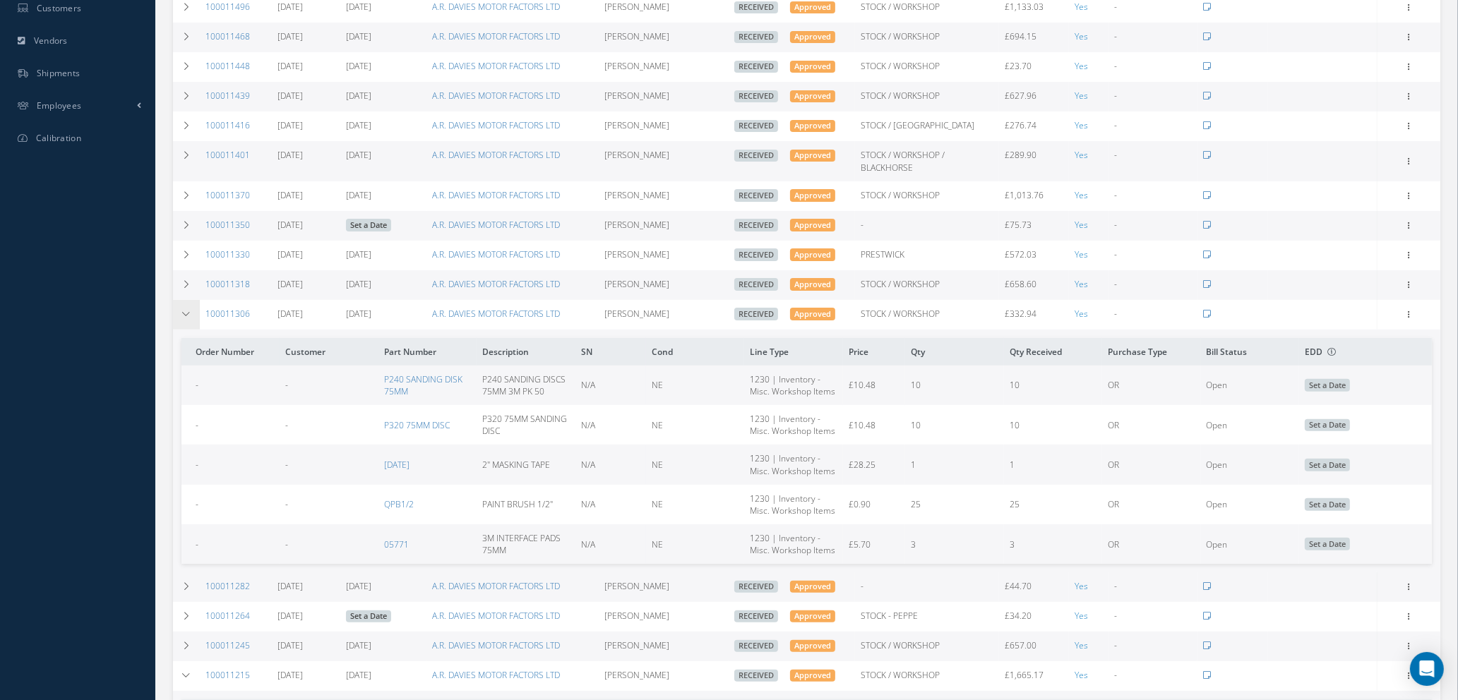
click at [184, 310] on icon at bounding box center [186, 314] width 10 height 8
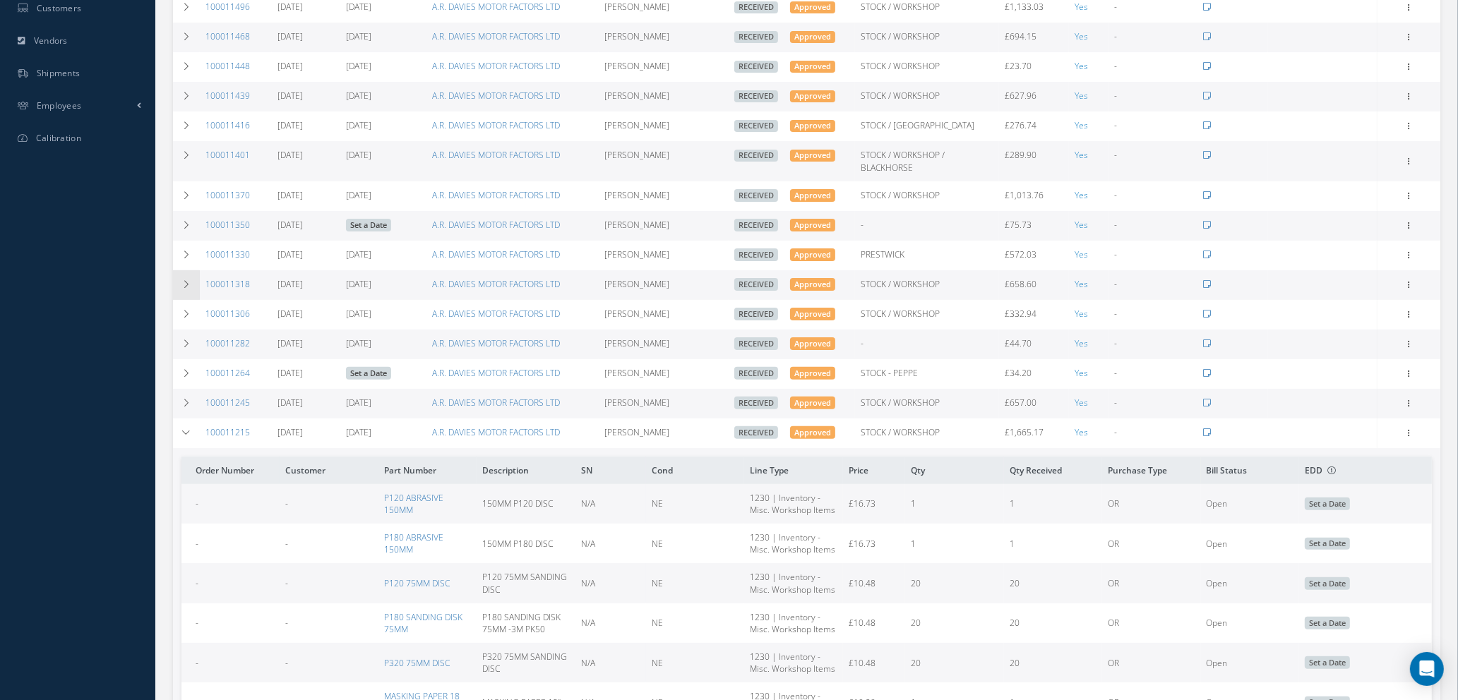
click at [188, 280] on icon at bounding box center [186, 284] width 10 height 8
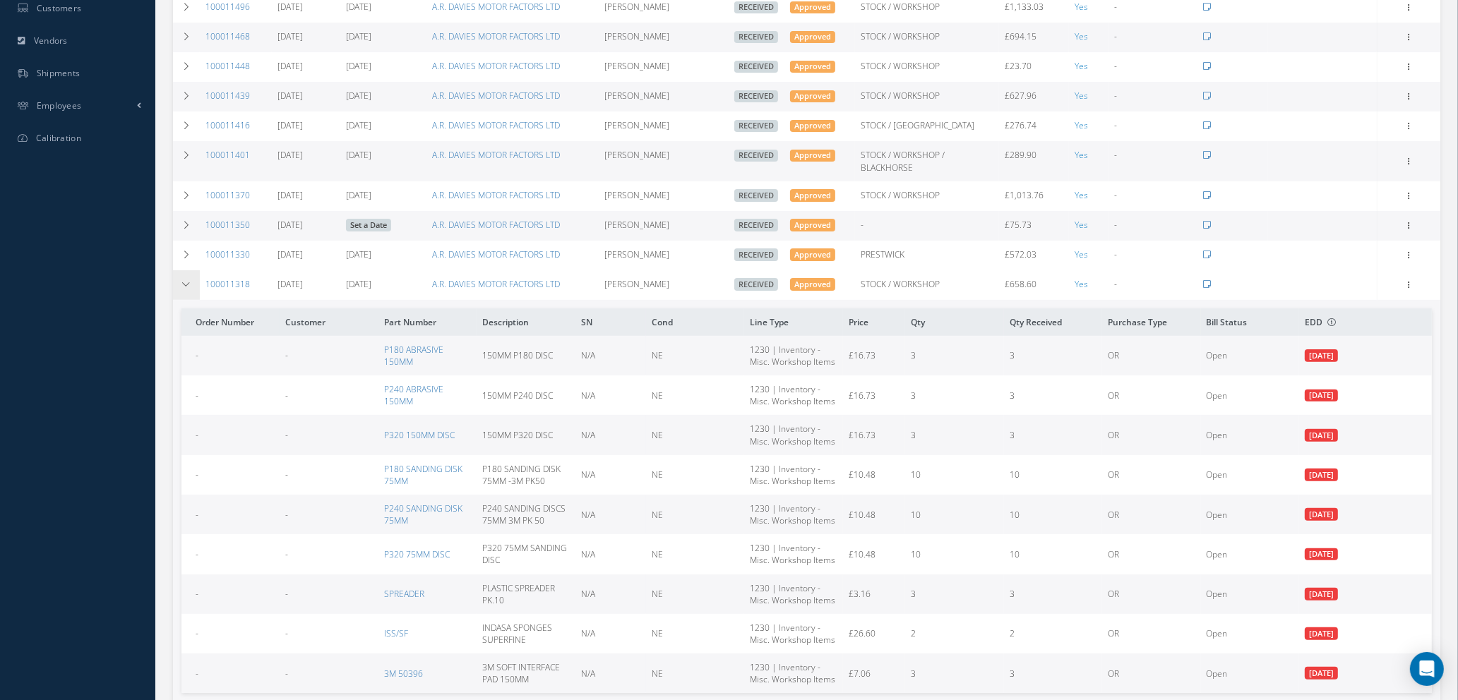
click at [188, 280] on icon at bounding box center [186, 284] width 10 height 8
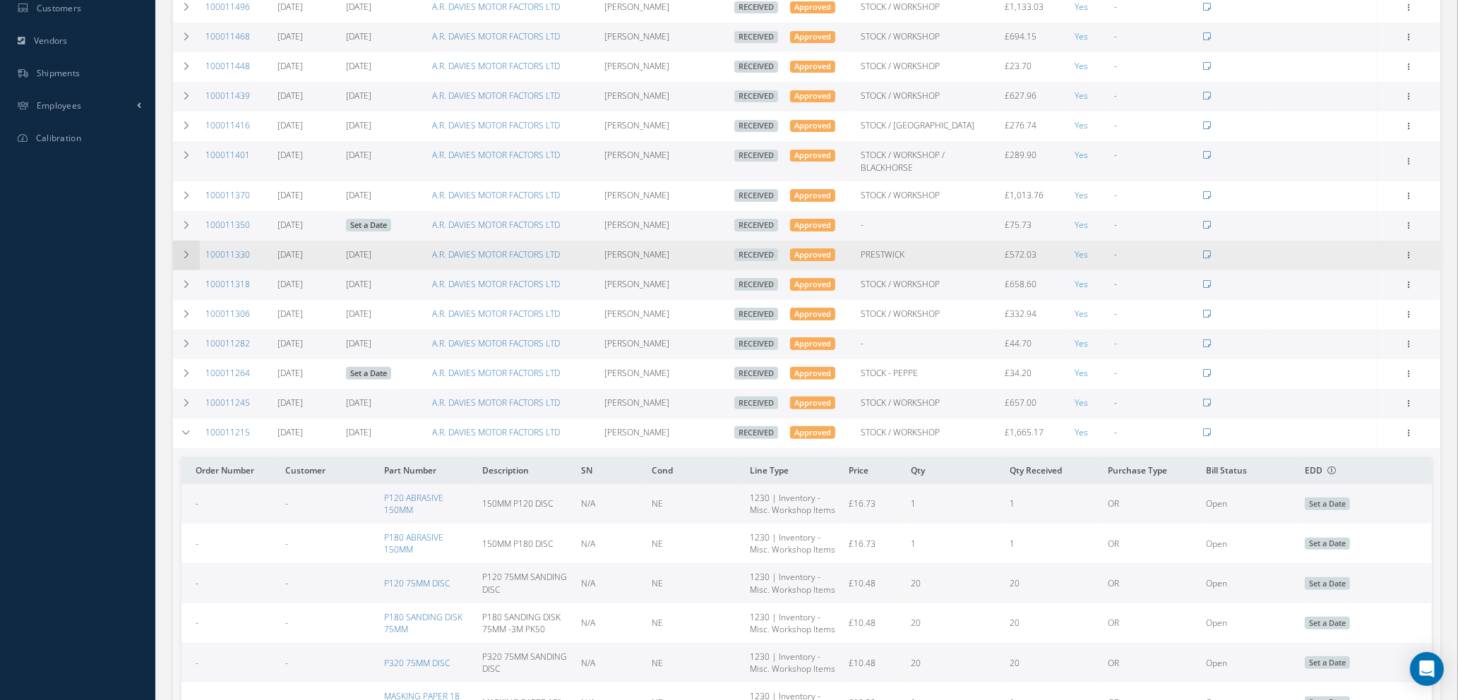
click at [184, 246] on td at bounding box center [186, 256] width 27 height 30
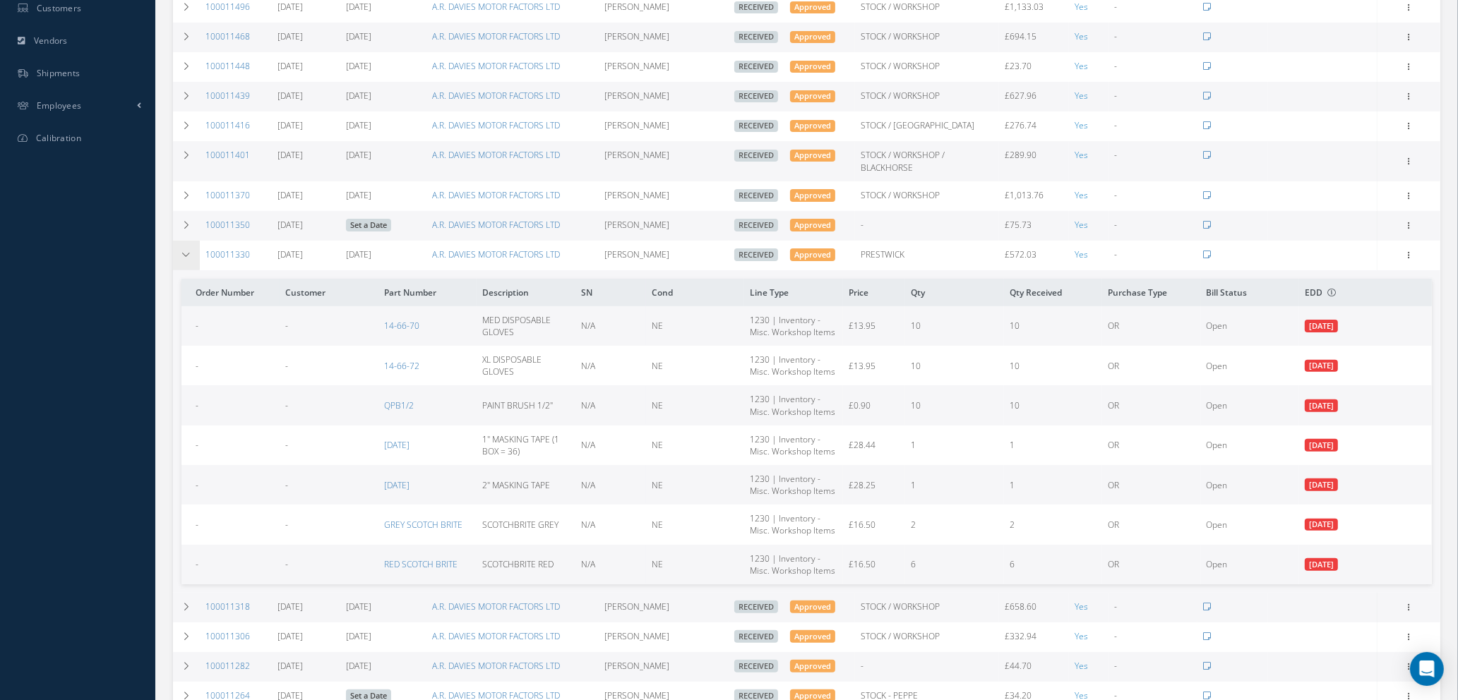
click at [184, 246] on td at bounding box center [186, 256] width 27 height 30
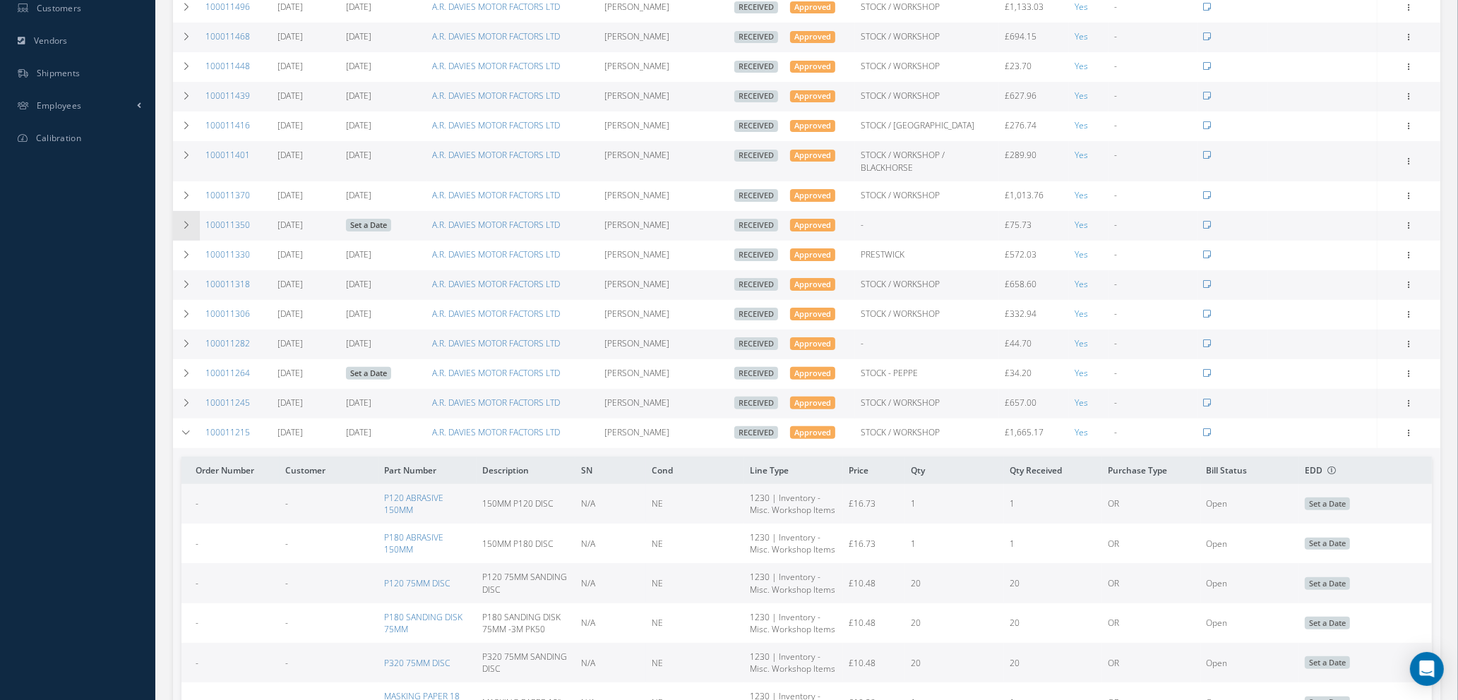
click at [184, 221] on icon at bounding box center [186, 225] width 10 height 8
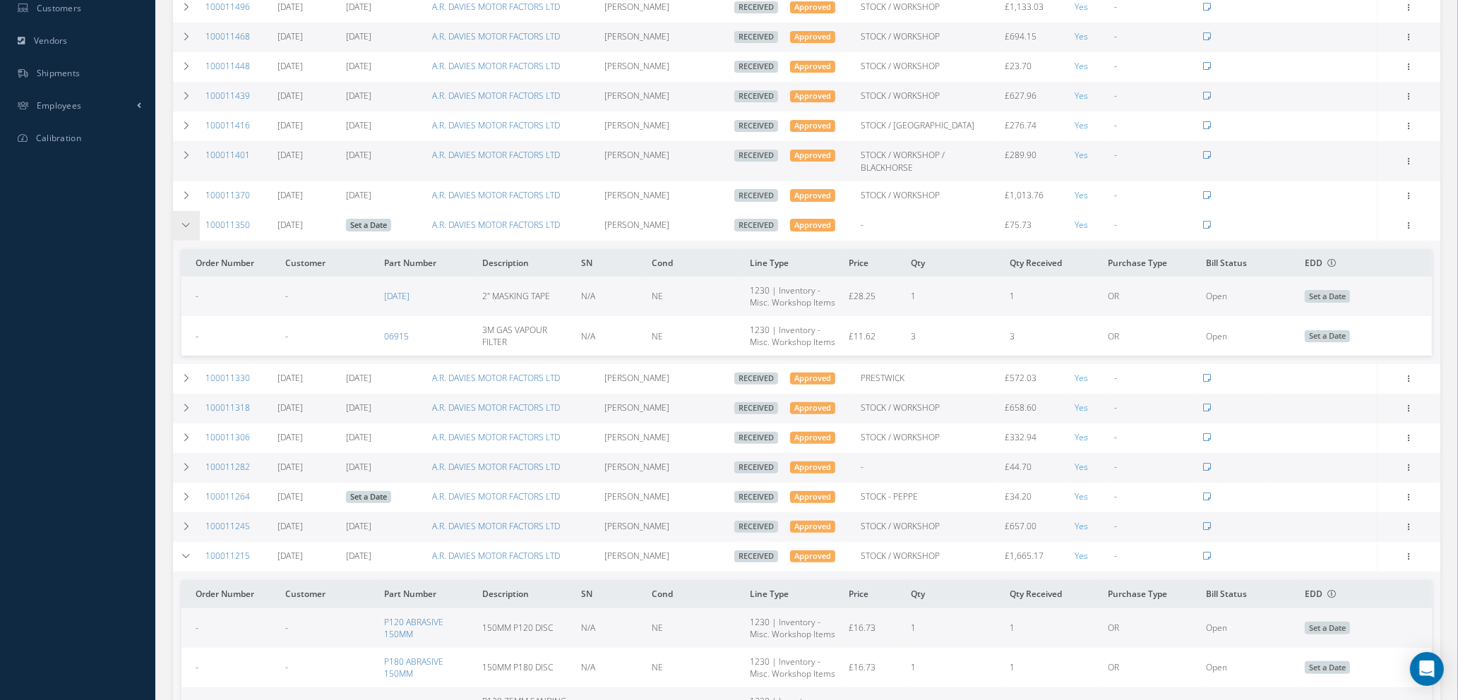
click at [184, 221] on icon at bounding box center [186, 225] width 10 height 8
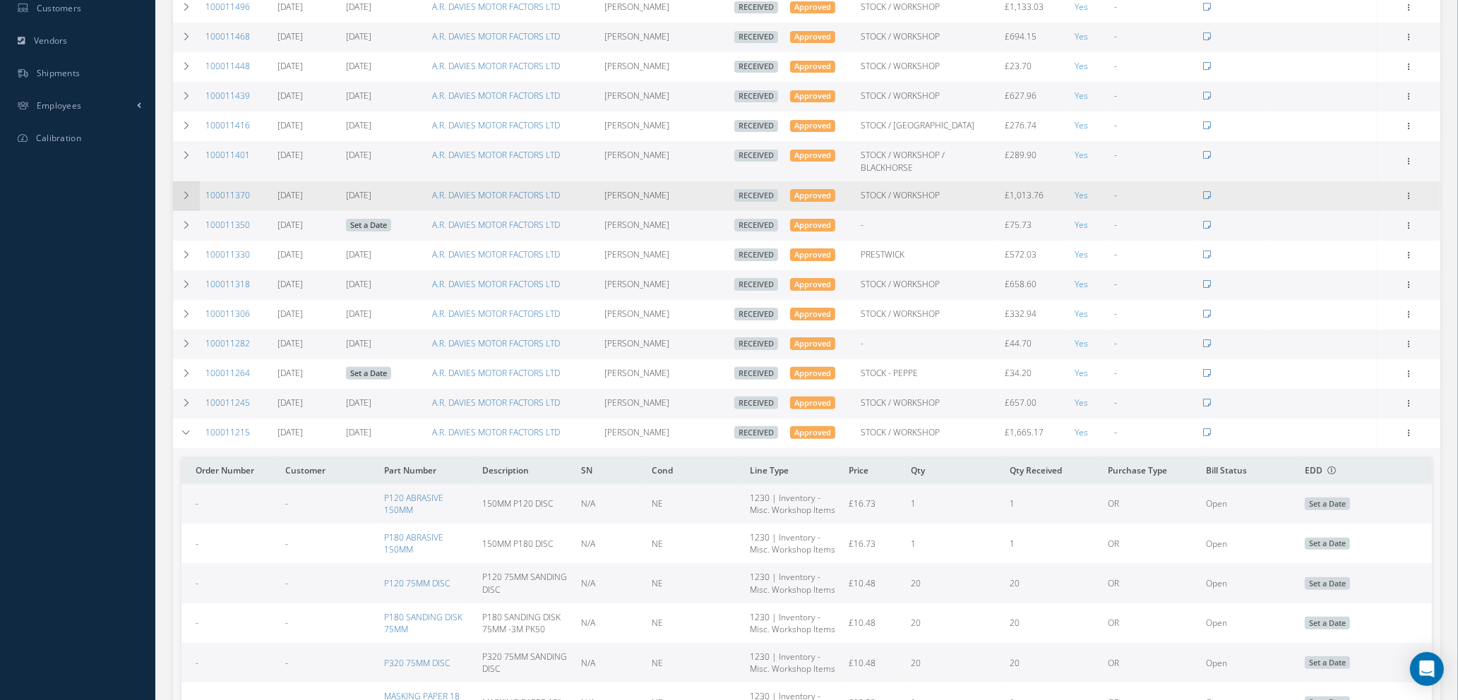
click at [186, 191] on icon at bounding box center [186, 195] width 10 height 8
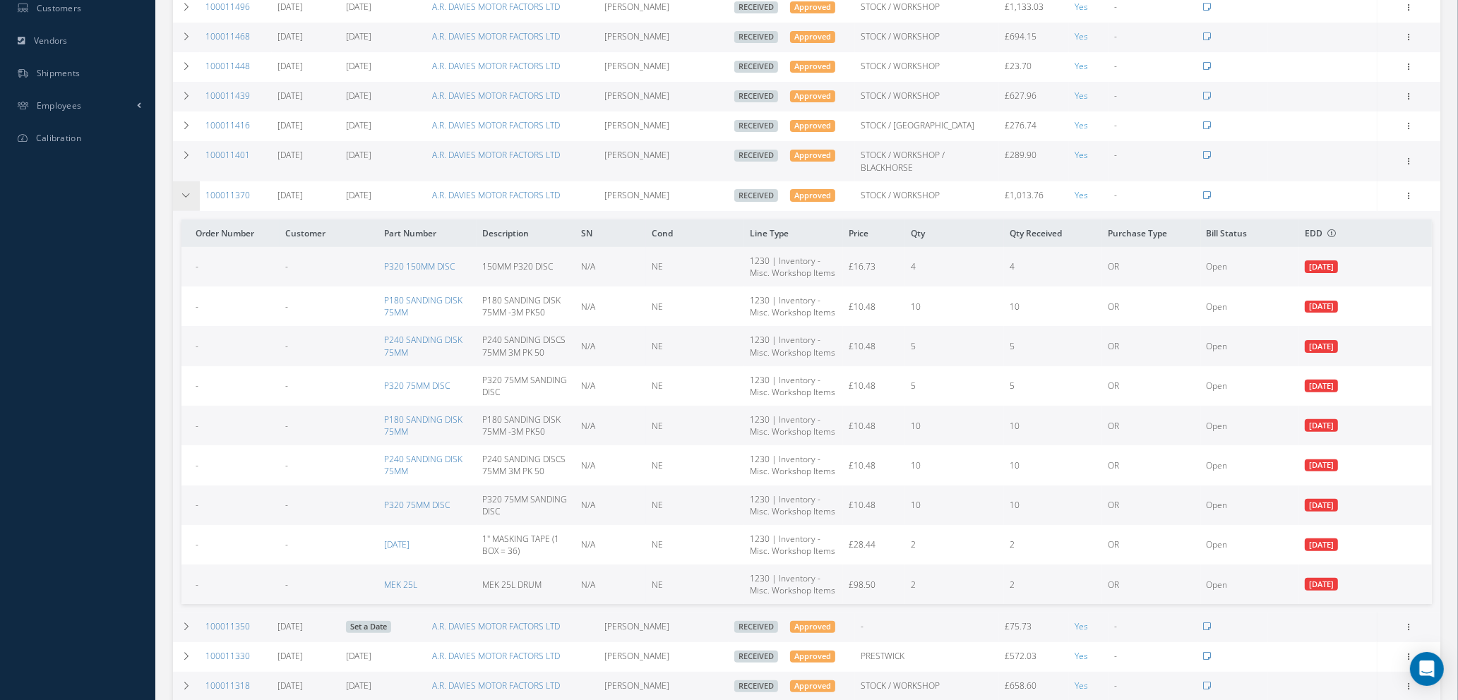
click at [186, 191] on icon at bounding box center [186, 195] width 10 height 8
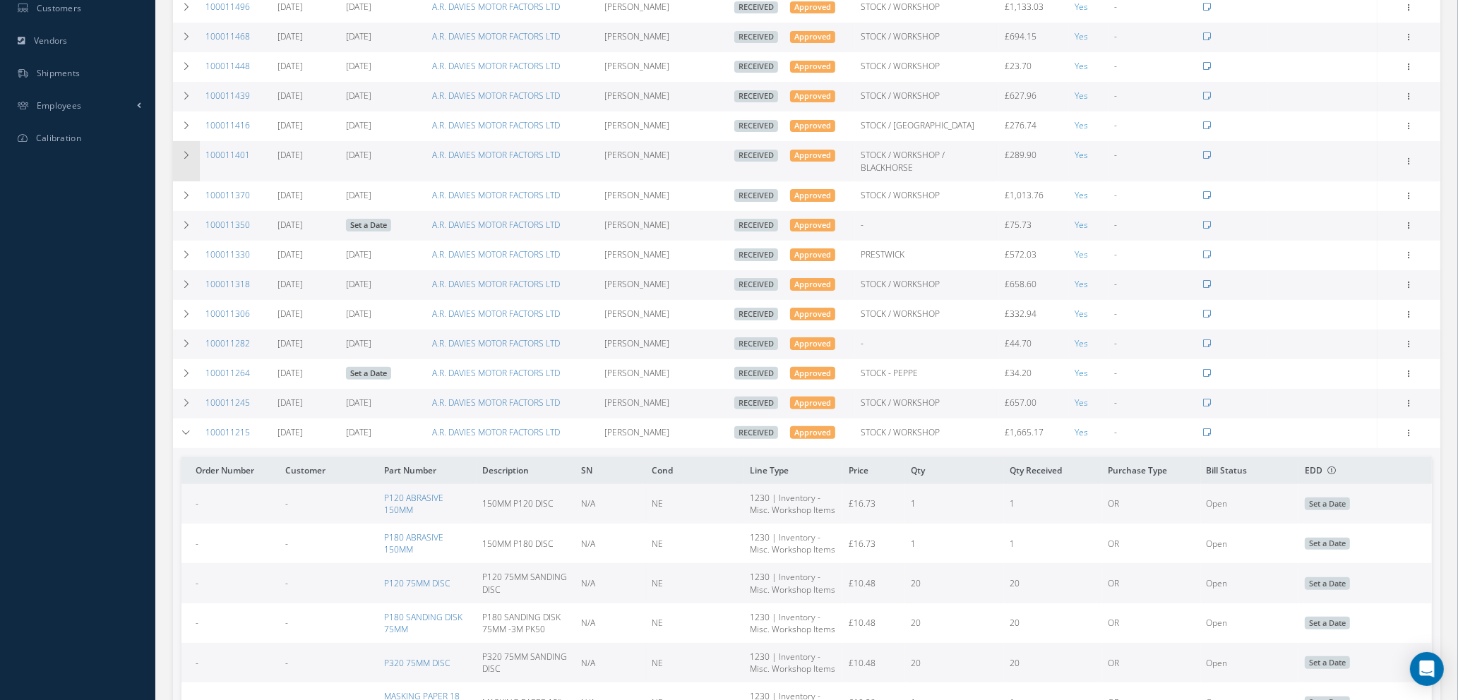
click at [189, 151] on icon at bounding box center [186, 155] width 10 height 8
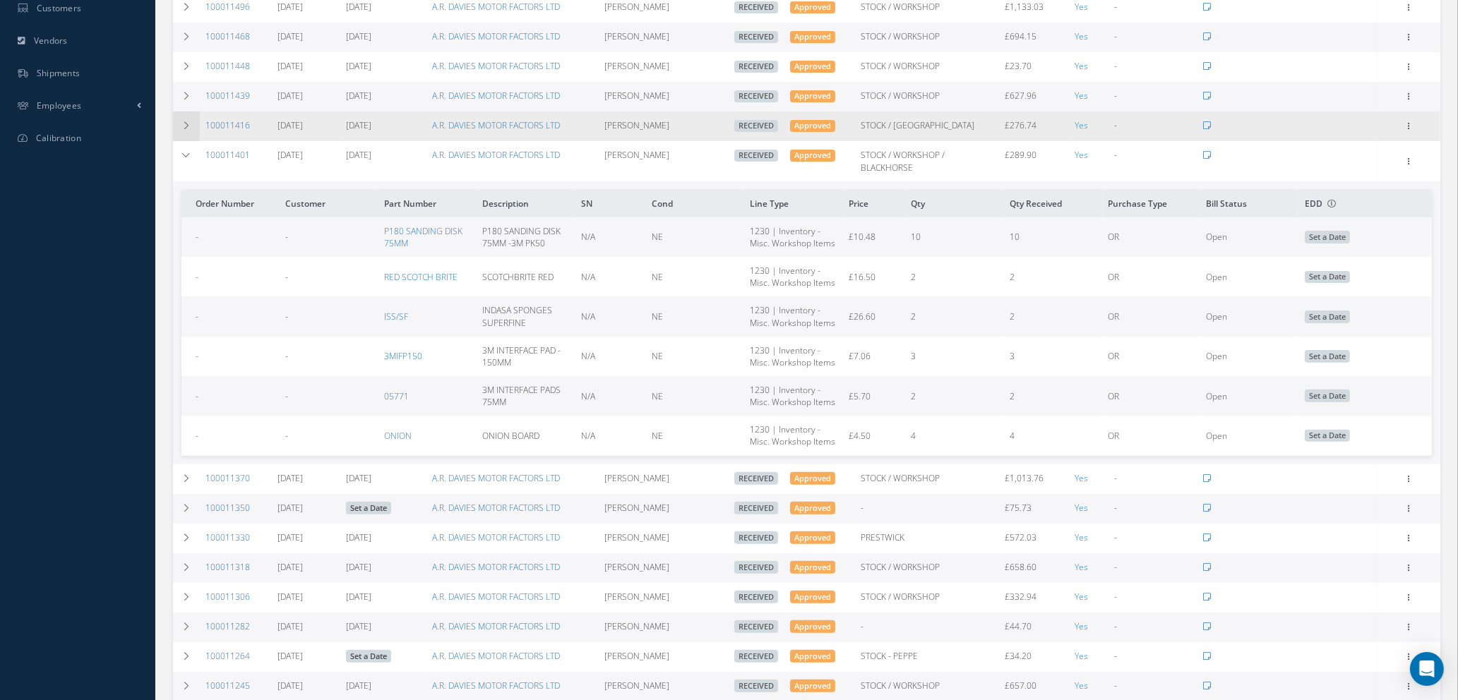
click at [183, 121] on icon at bounding box center [186, 125] width 10 height 8
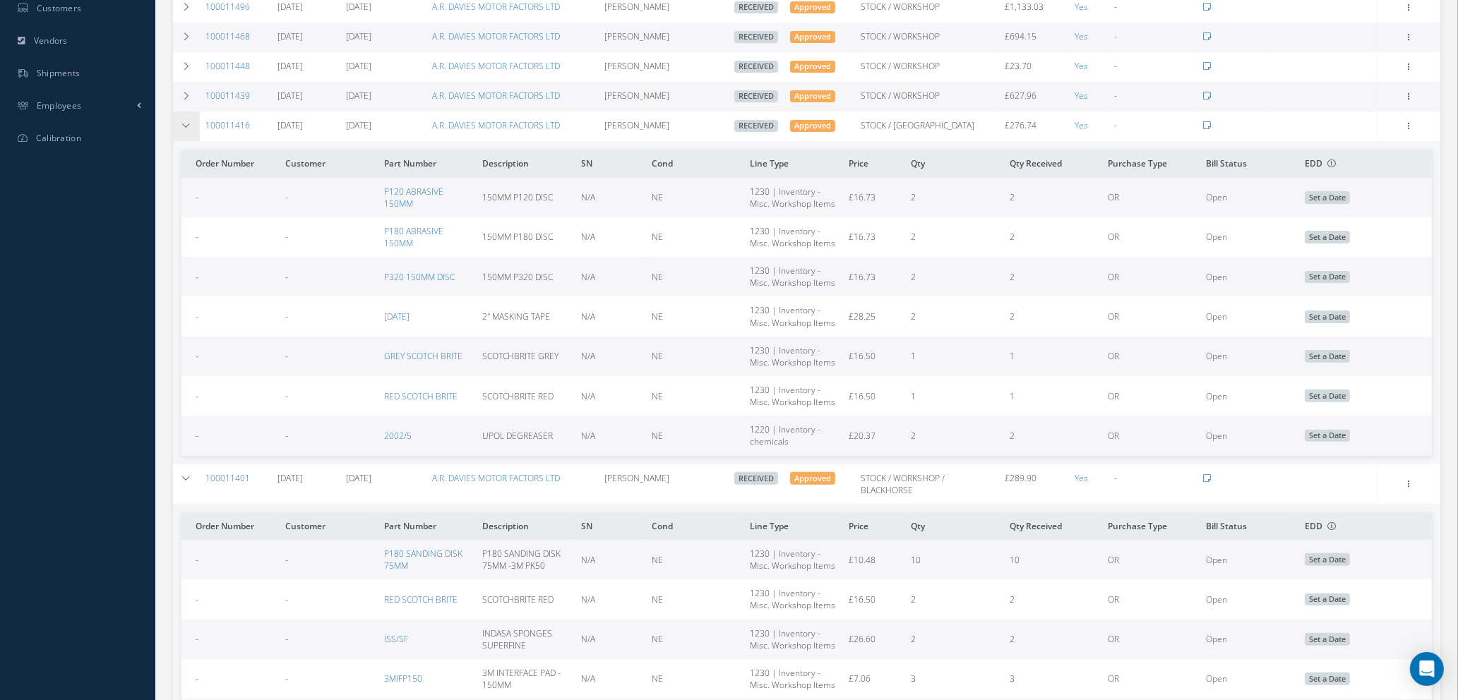
click at [183, 121] on icon at bounding box center [186, 125] width 10 height 8
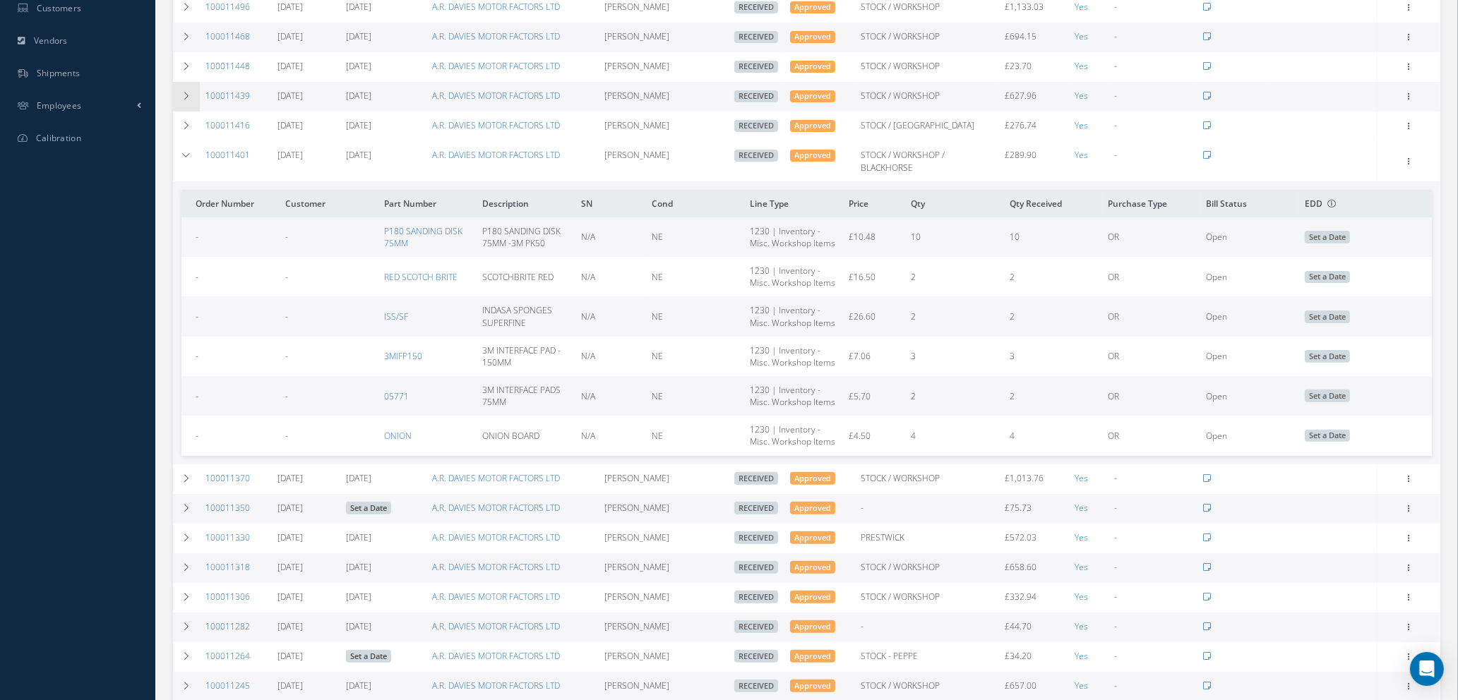
click at [182, 92] on icon at bounding box center [186, 96] width 10 height 8
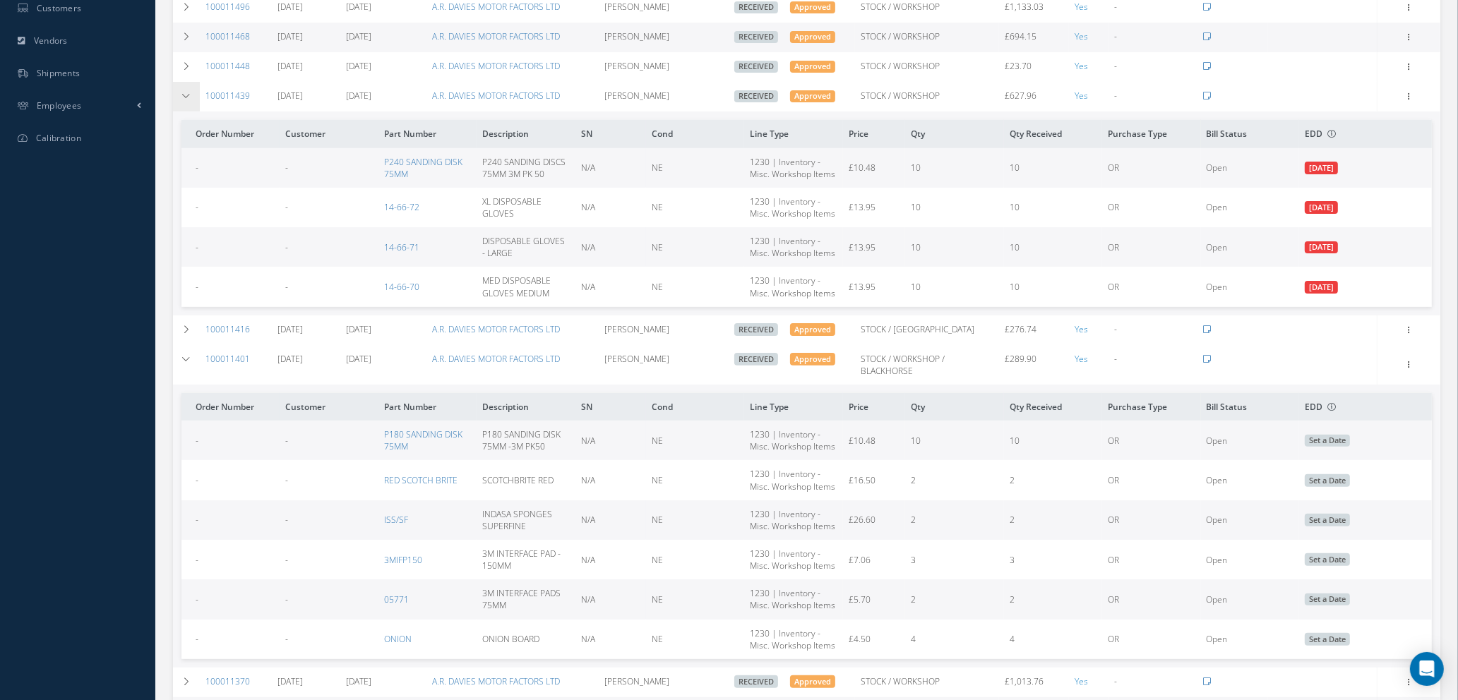
click at [182, 92] on icon at bounding box center [186, 96] width 10 height 8
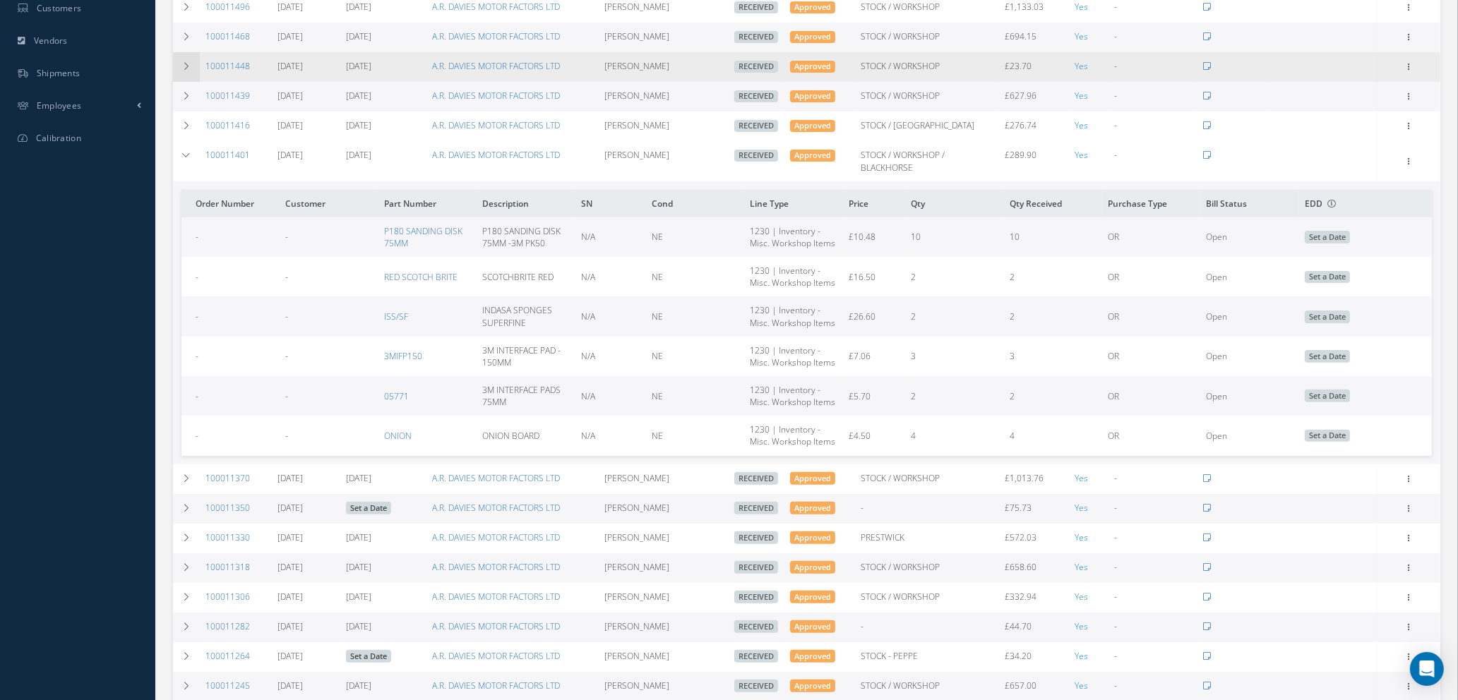
click at [186, 62] on icon at bounding box center [186, 66] width 10 height 8
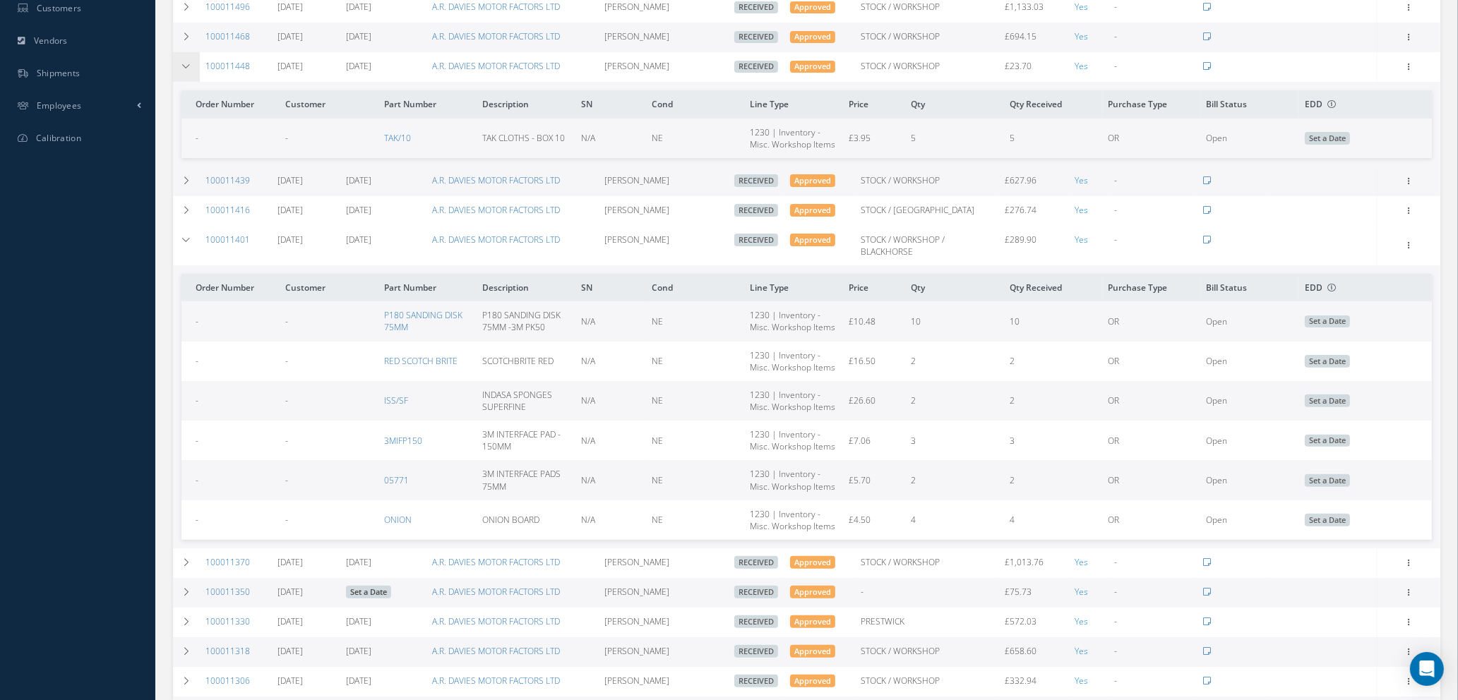
click at [186, 62] on icon at bounding box center [186, 66] width 10 height 8
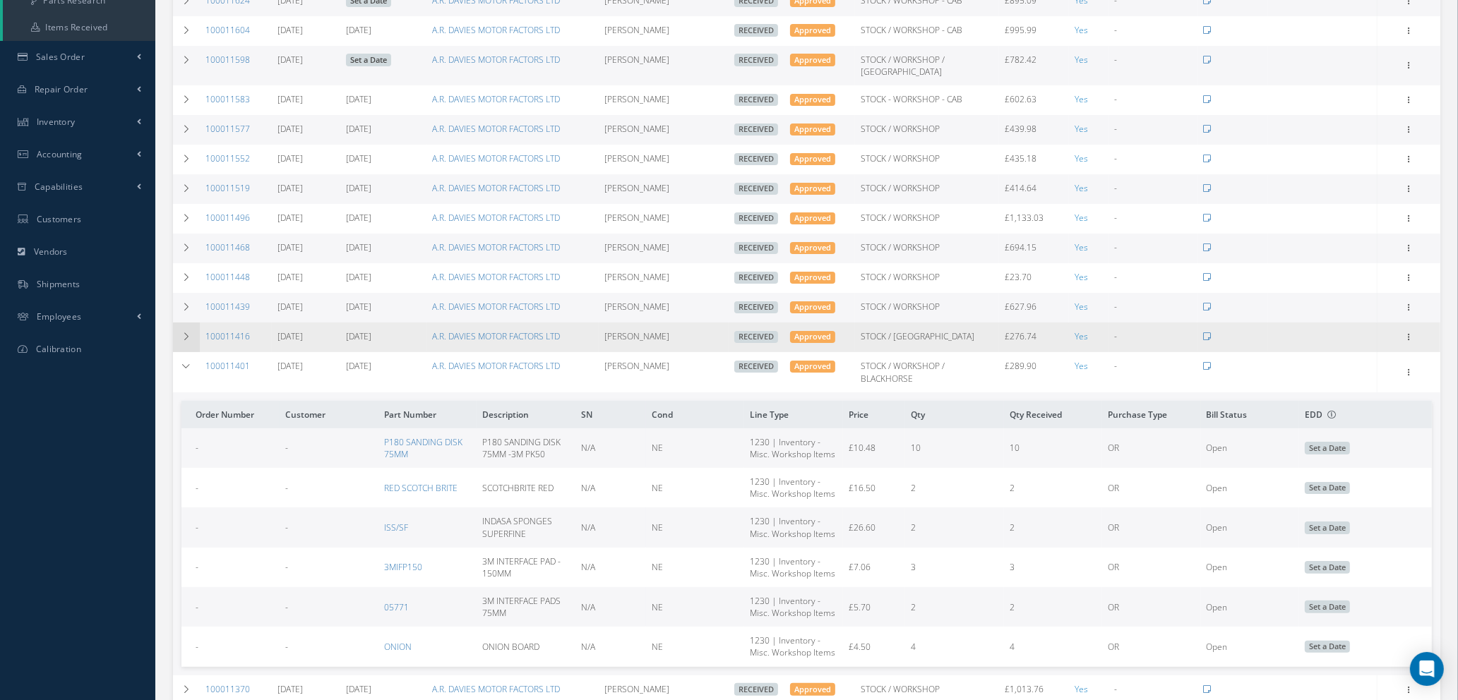
scroll to position [271, 0]
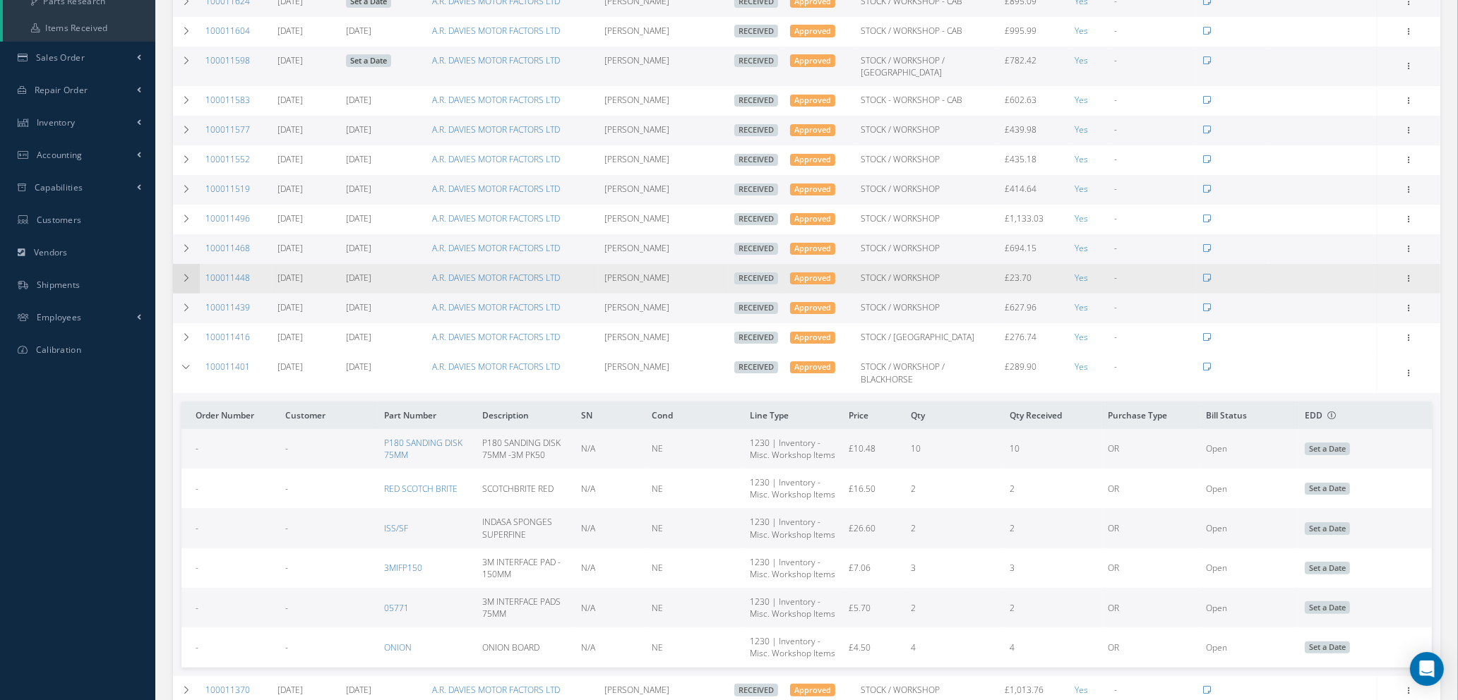
click at [184, 274] on icon at bounding box center [186, 278] width 10 height 8
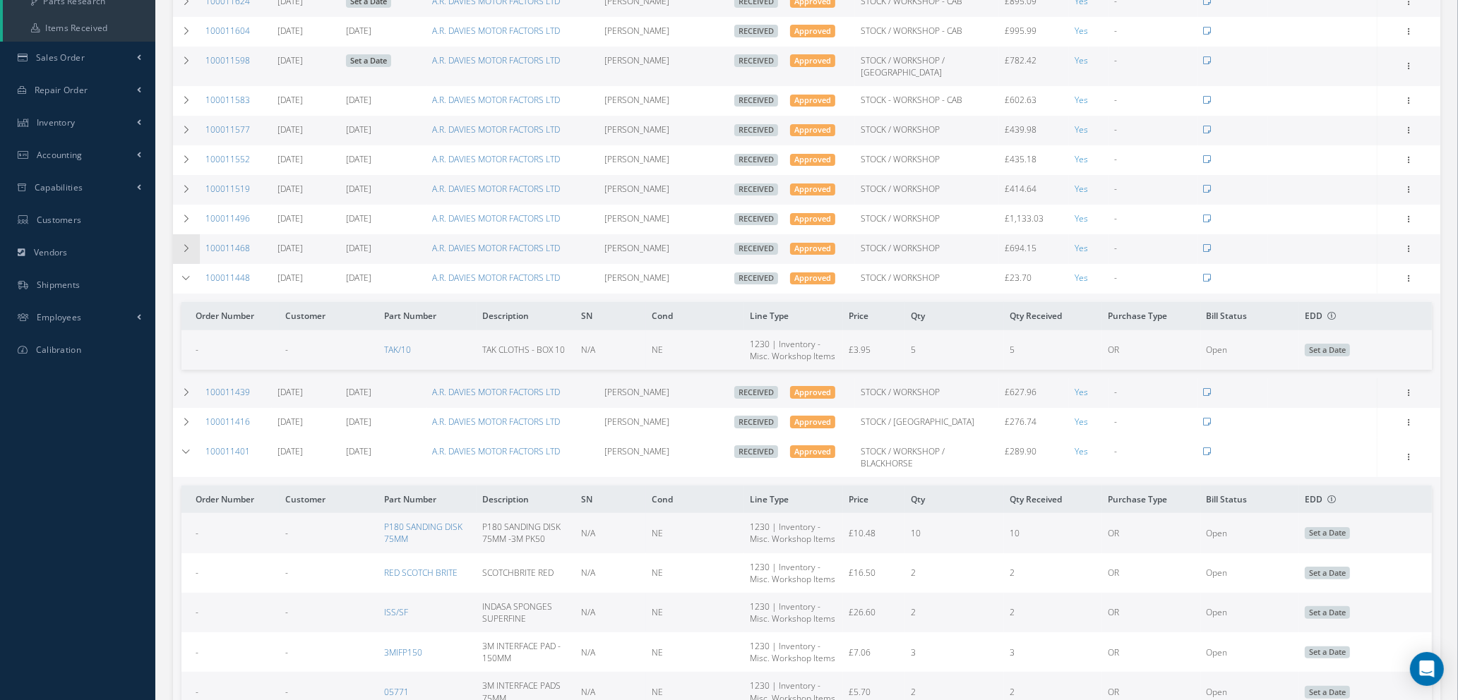
click at [183, 244] on icon at bounding box center [186, 248] width 10 height 8
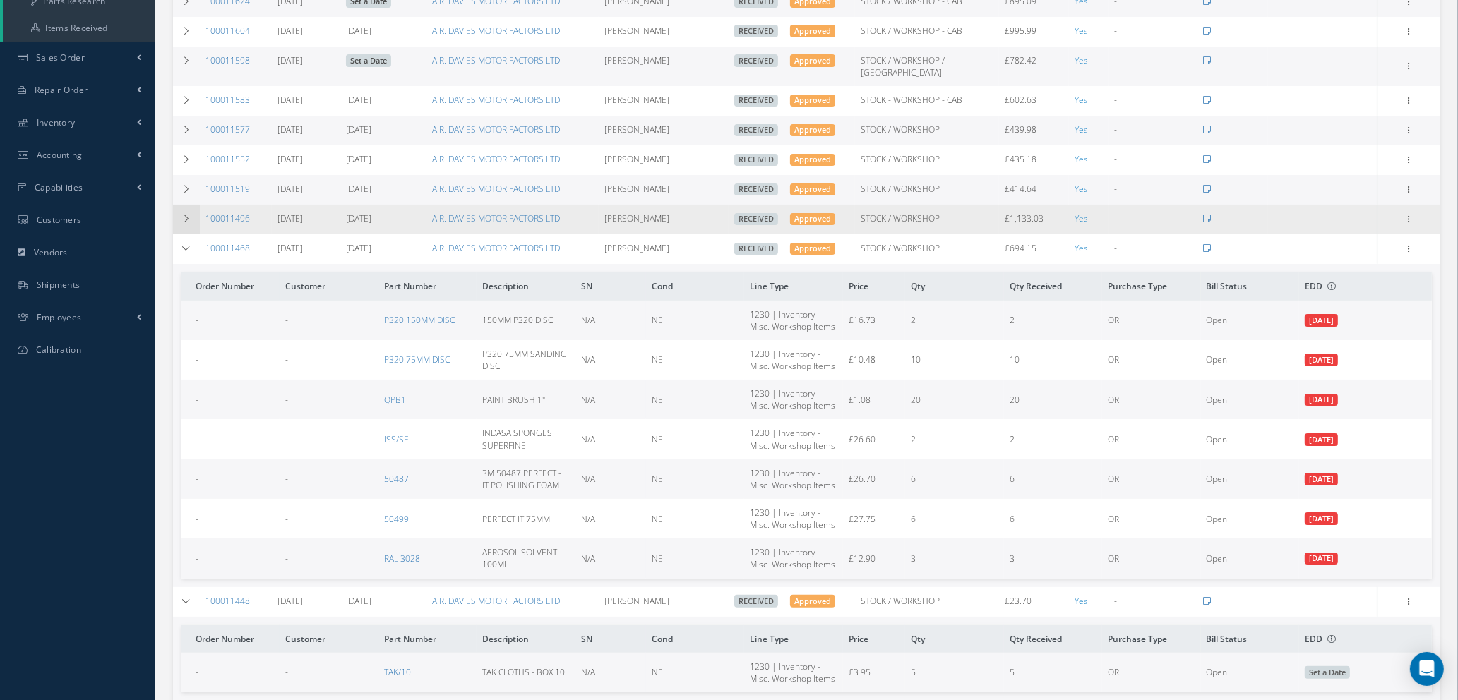
click at [186, 205] on td at bounding box center [186, 220] width 27 height 30
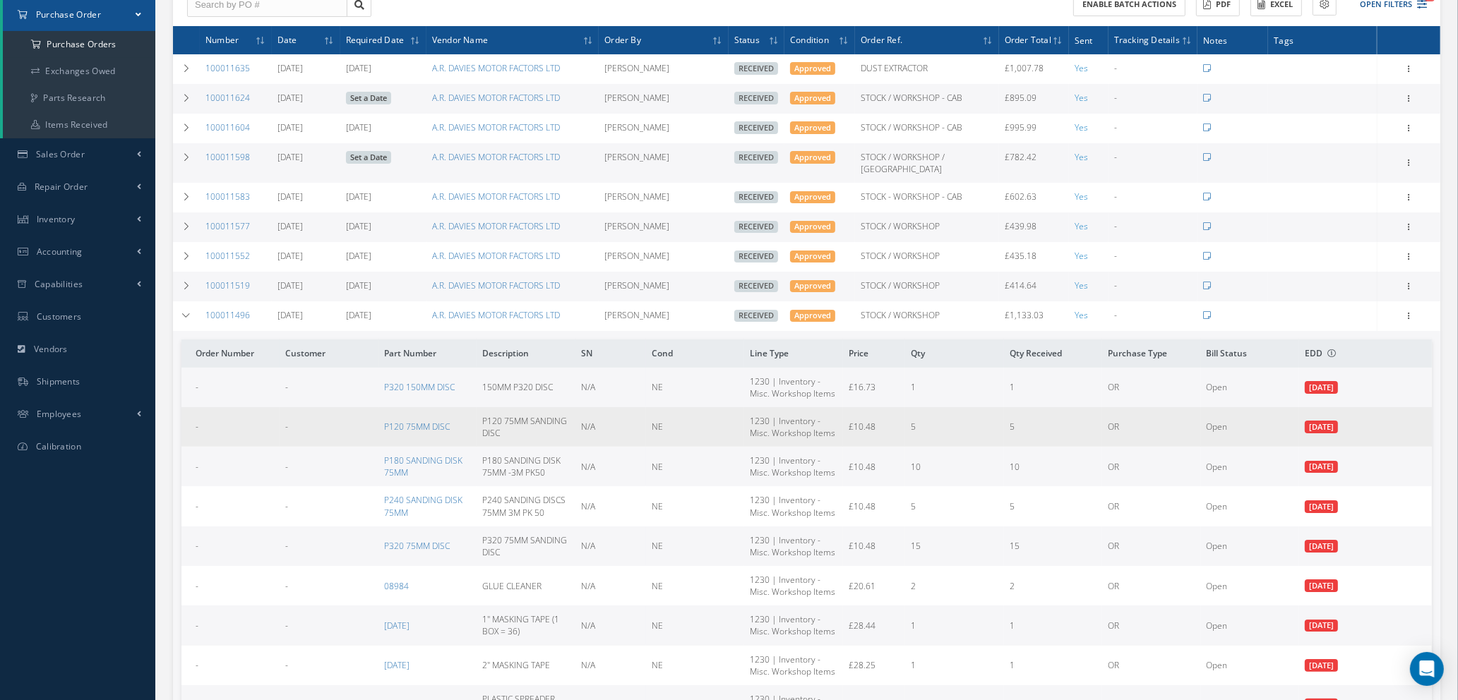
scroll to position [165, 0]
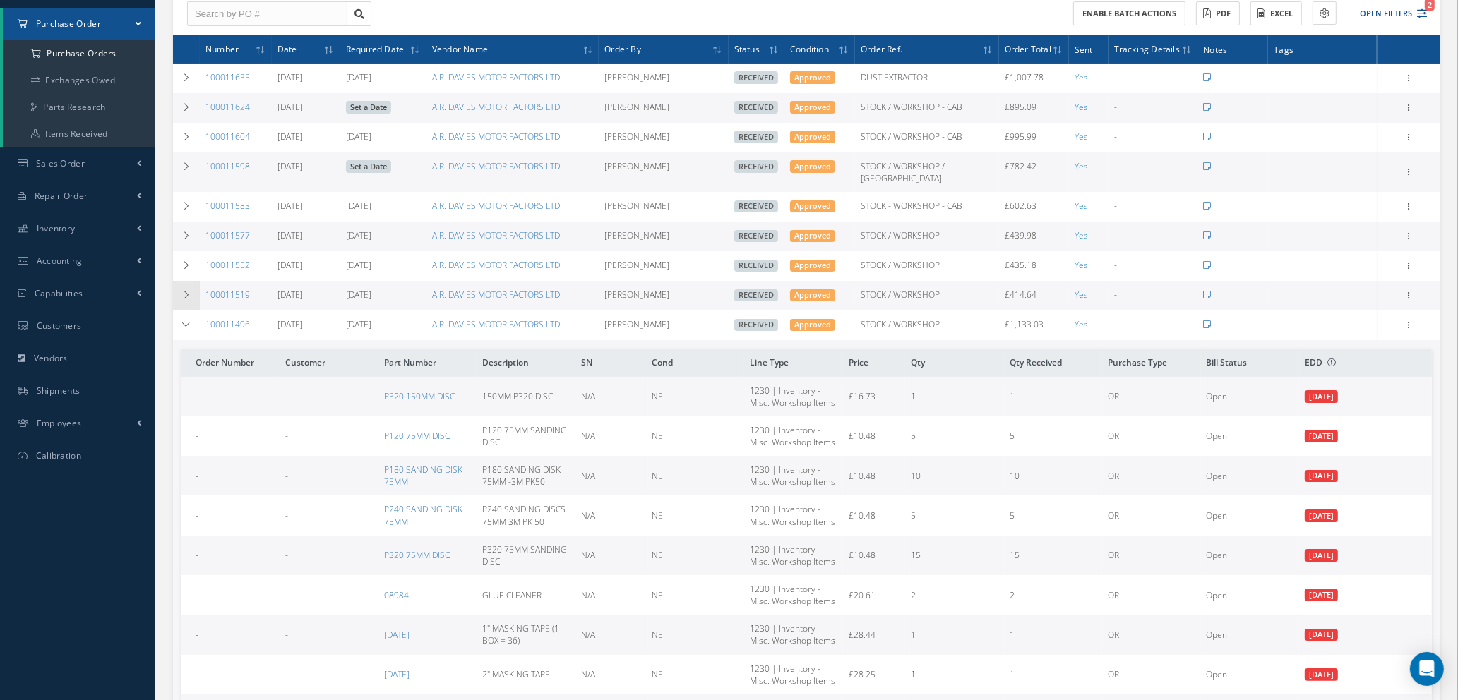
click at [186, 291] on icon at bounding box center [186, 295] width 10 height 8
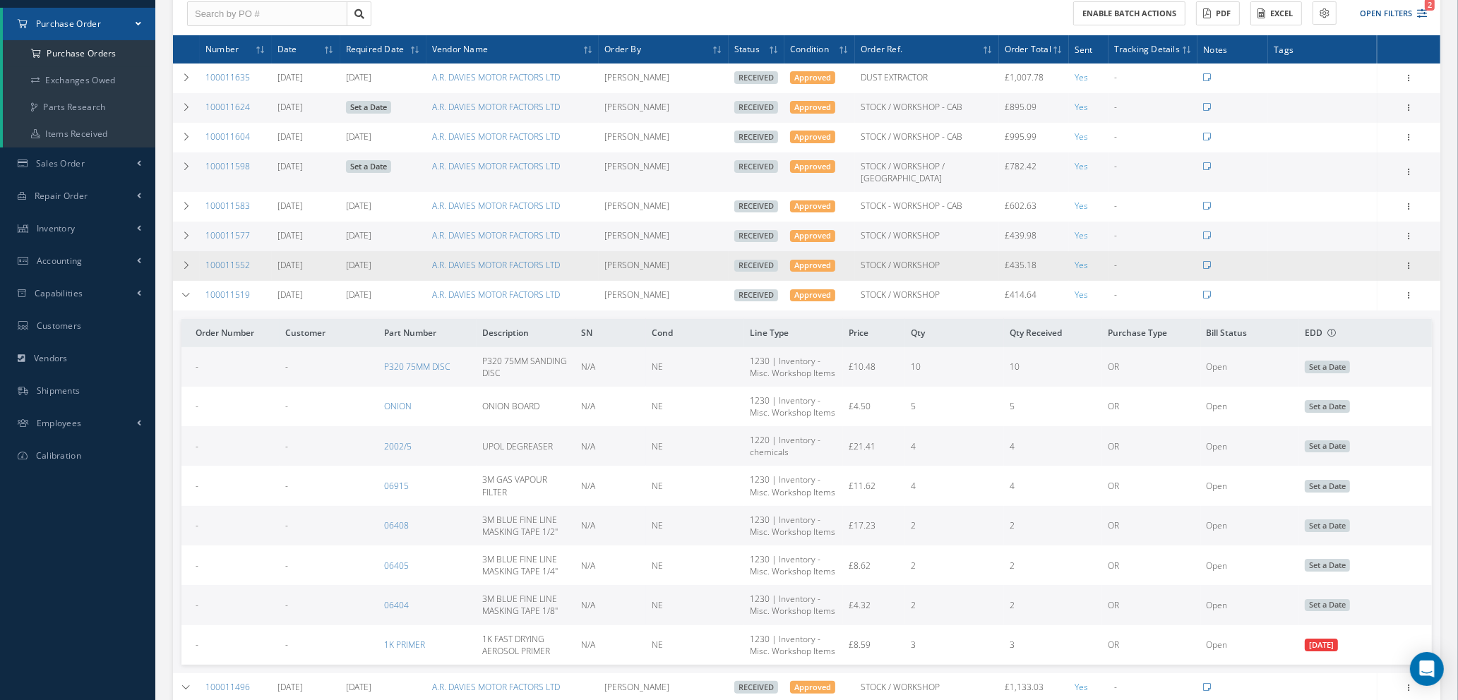
click at [204, 267] on td "100011552" at bounding box center [236, 266] width 72 height 30
click at [184, 261] on icon at bounding box center [186, 265] width 10 height 8
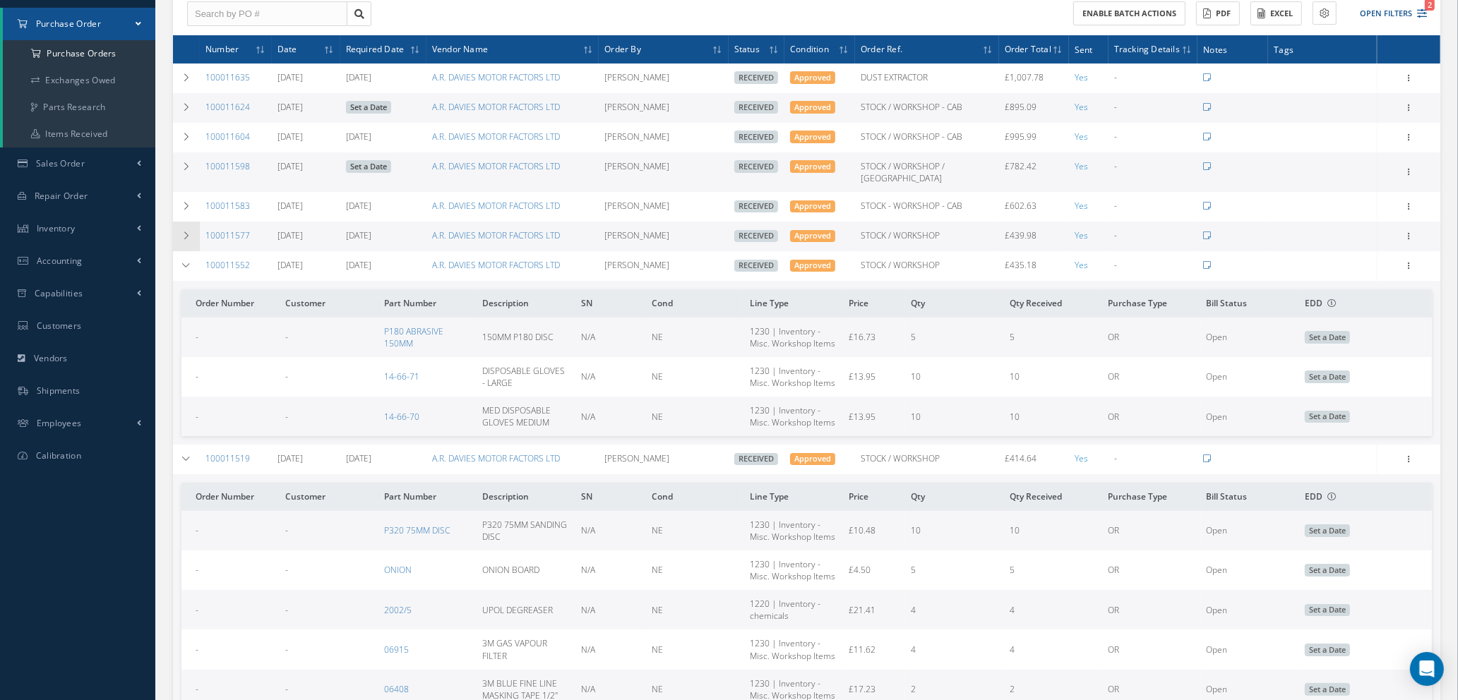
click at [182, 232] on icon at bounding box center [186, 236] width 10 height 8
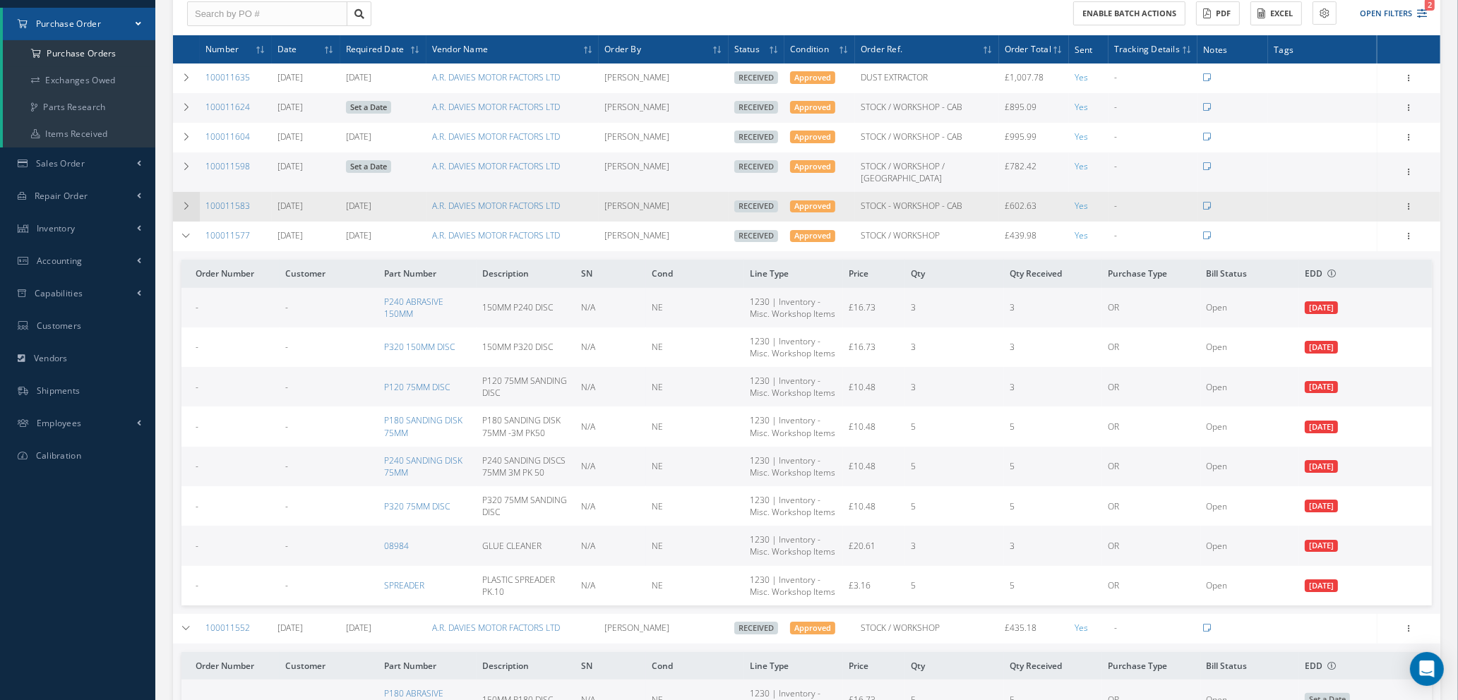
click at [182, 202] on icon at bounding box center [186, 206] width 10 height 8
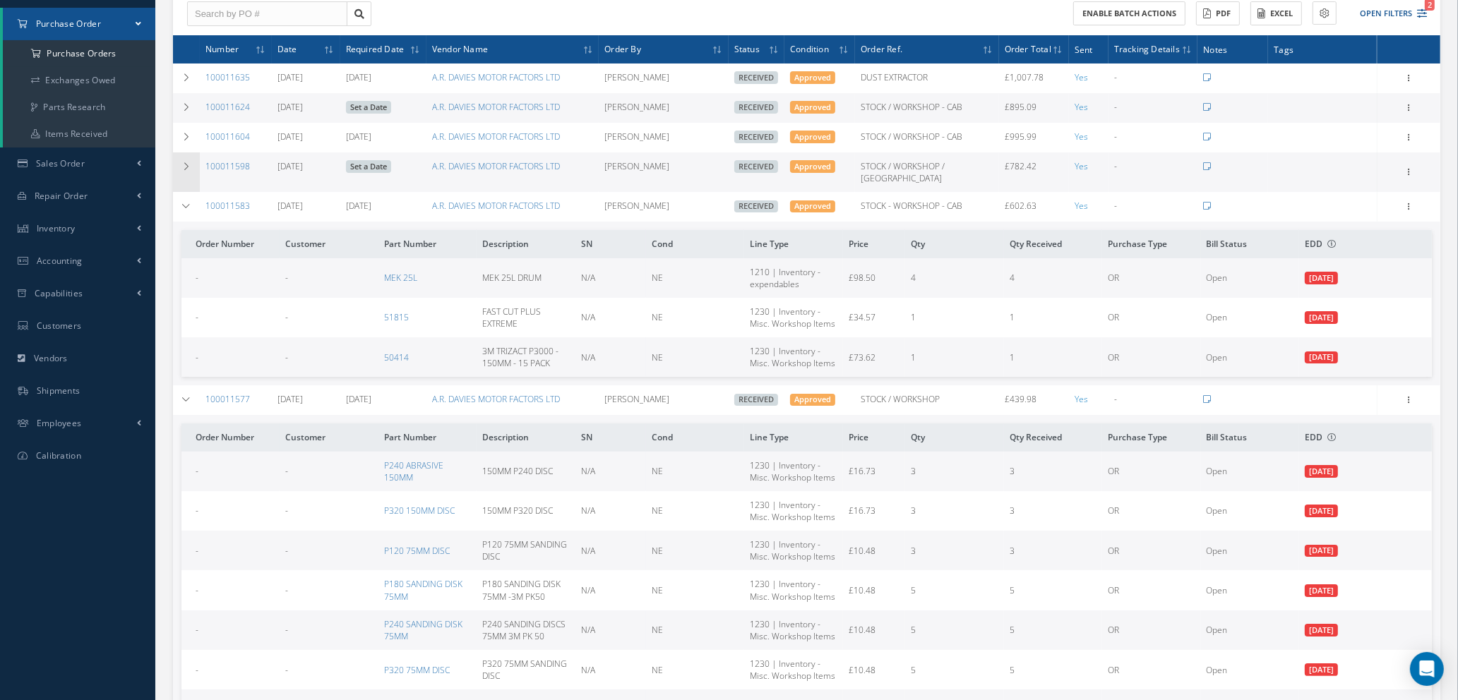
click at [184, 169] on td at bounding box center [186, 172] width 27 height 40
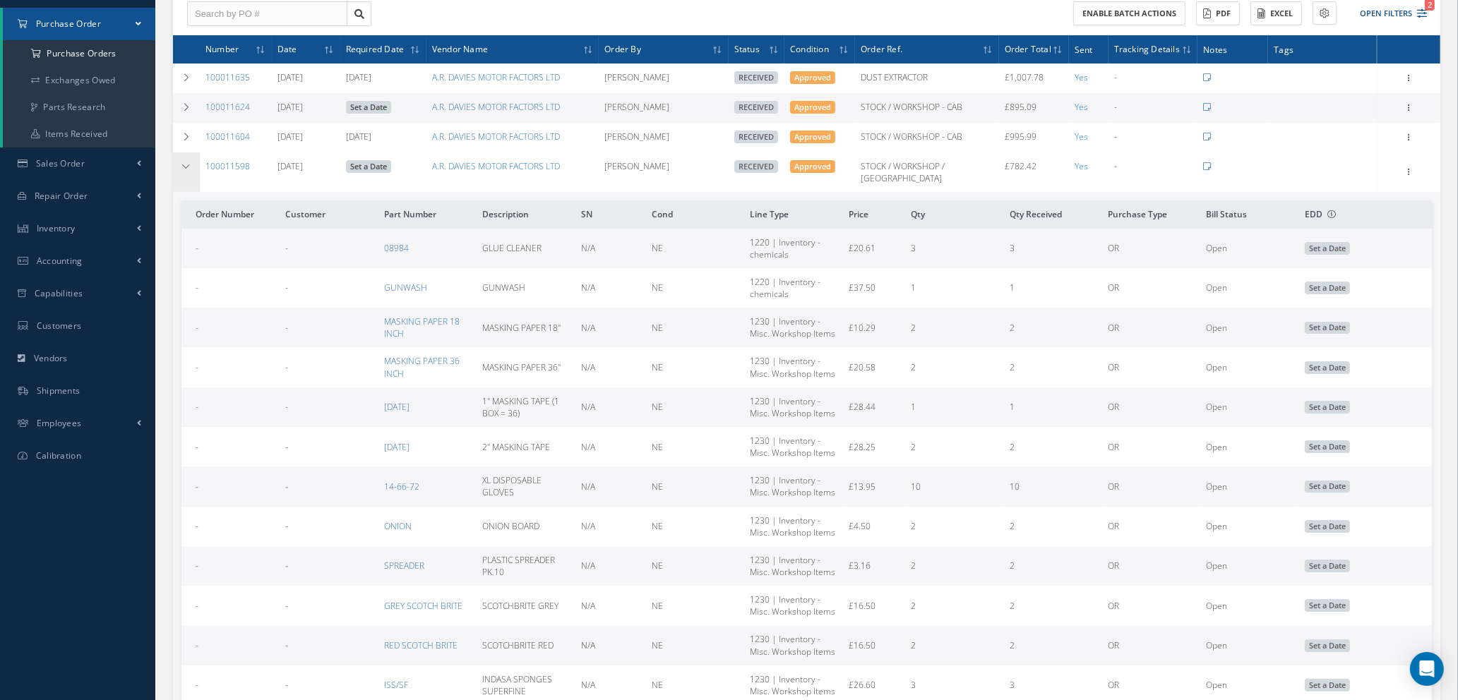
click at [184, 149] on td at bounding box center [186, 138] width 27 height 30
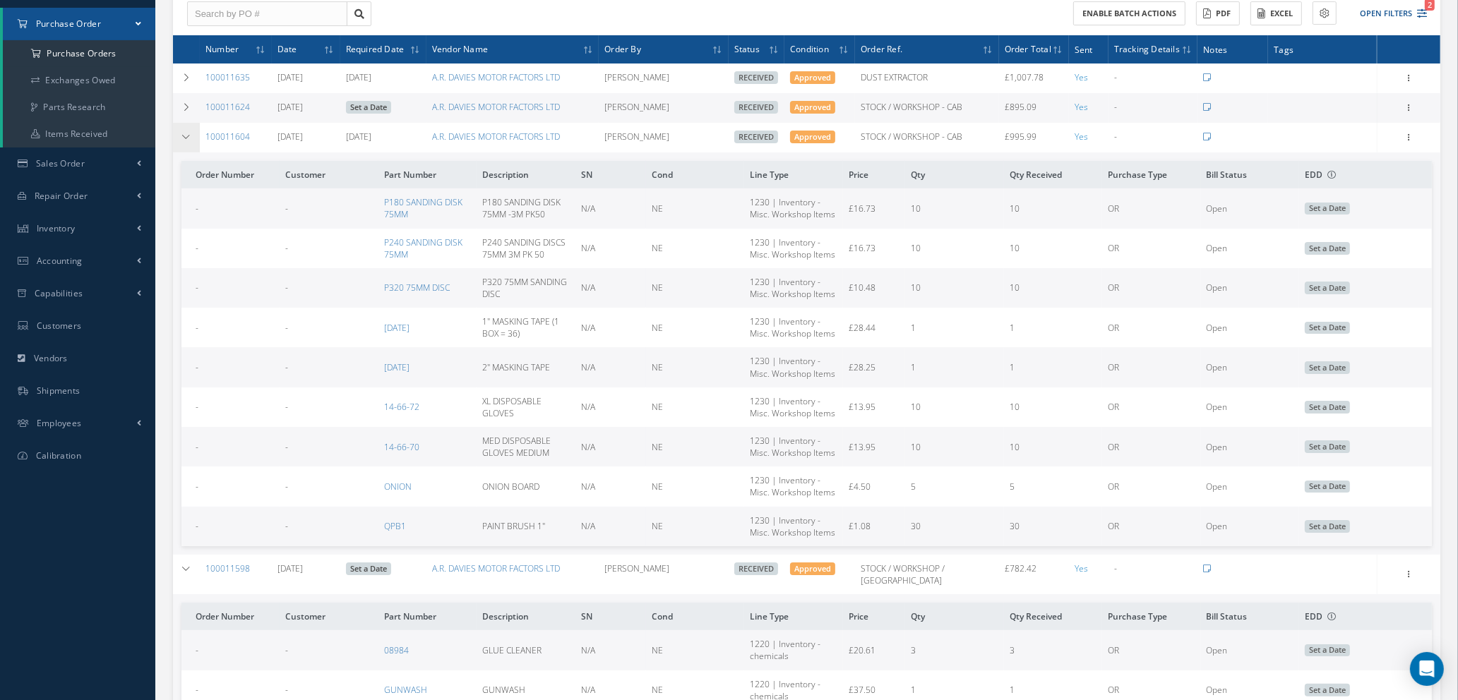
click at [183, 144] on td at bounding box center [186, 138] width 27 height 30
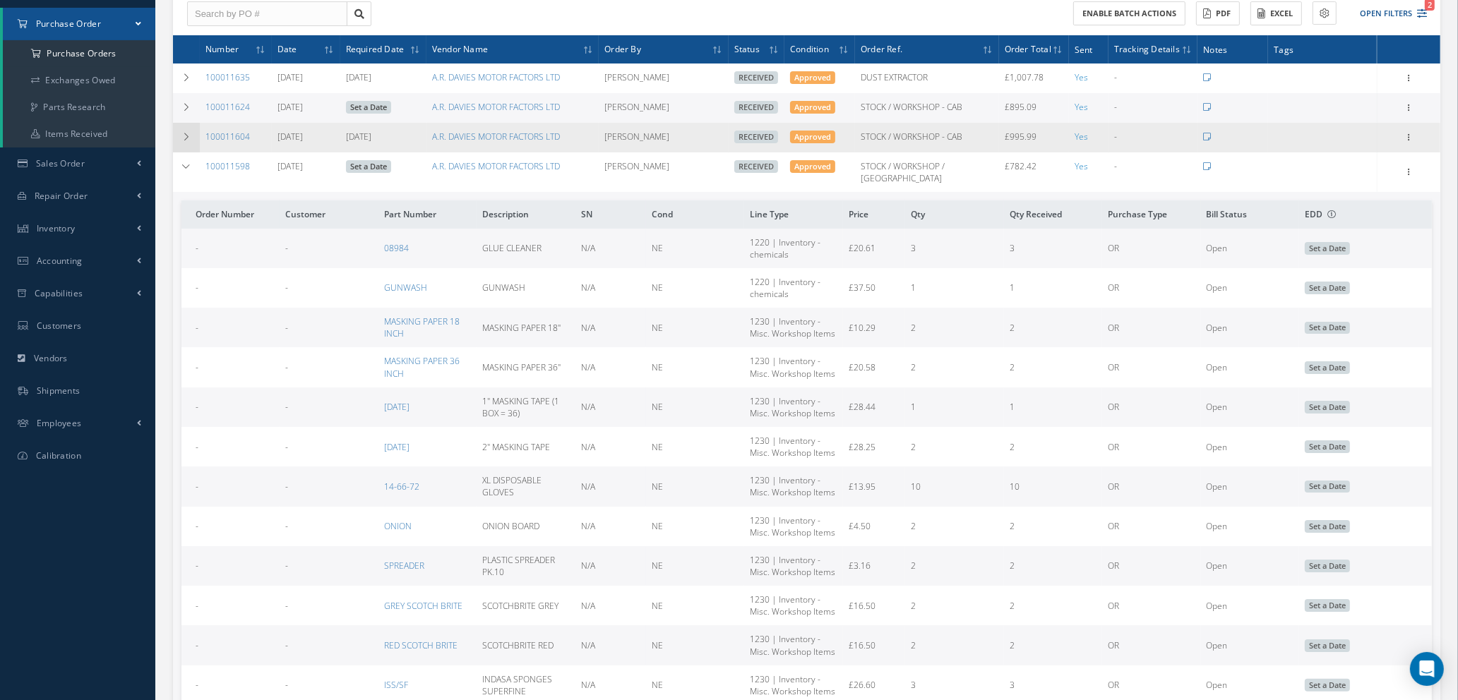
click at [184, 133] on icon at bounding box center [186, 137] width 10 height 8
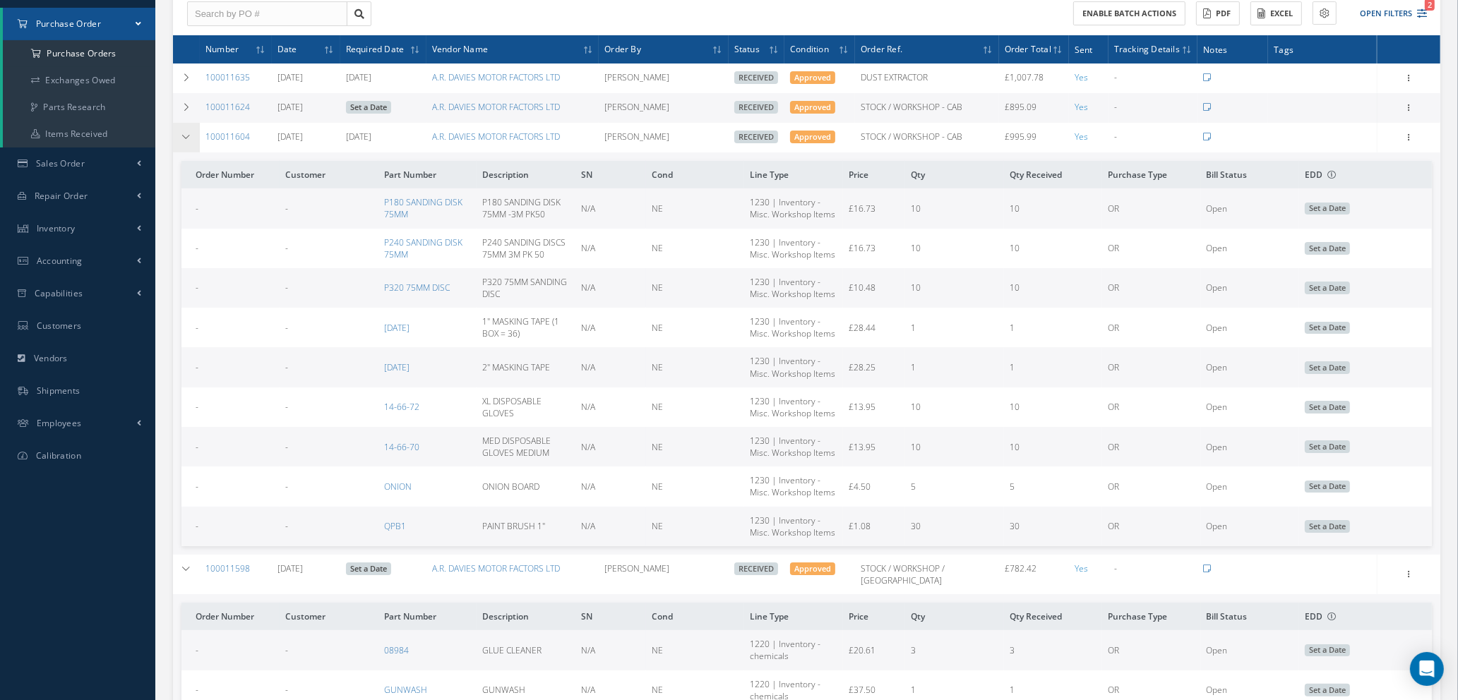
click at [184, 133] on icon at bounding box center [186, 137] width 10 height 8
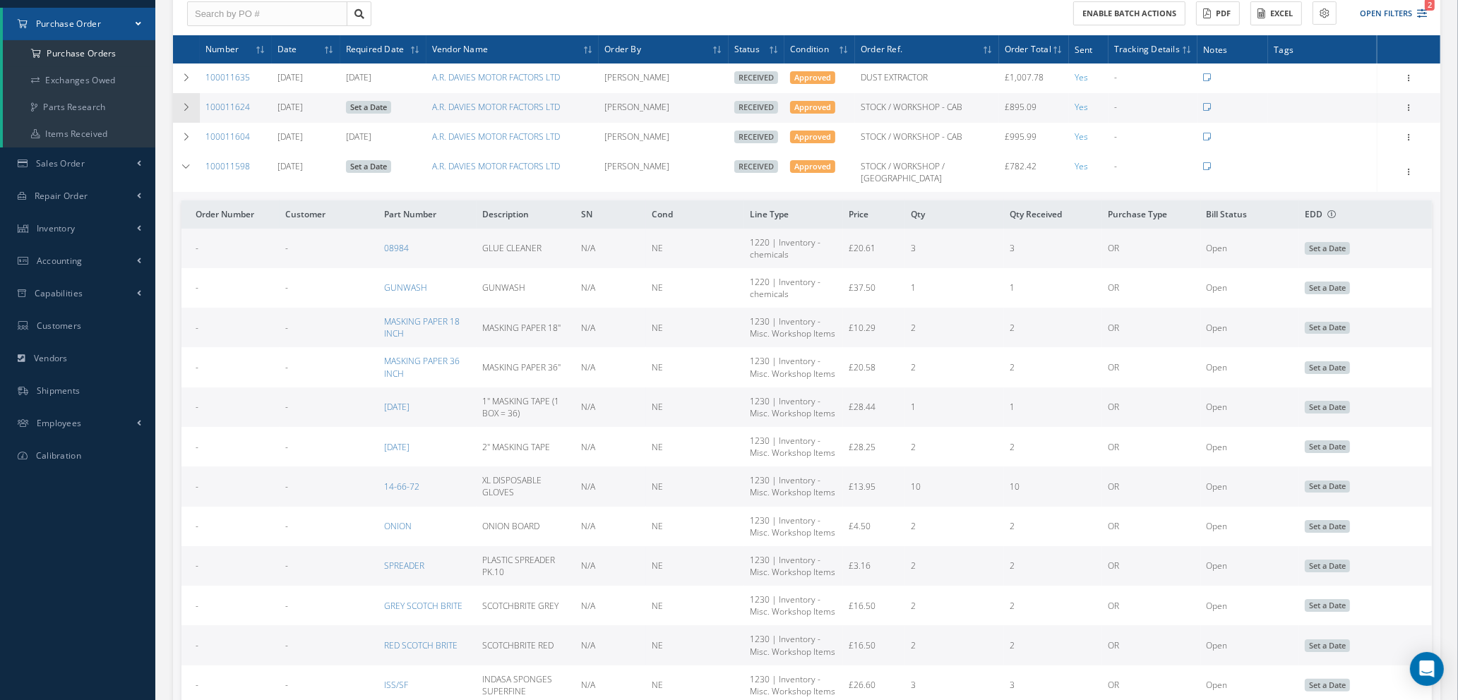
click at [184, 112] on td at bounding box center [186, 108] width 27 height 30
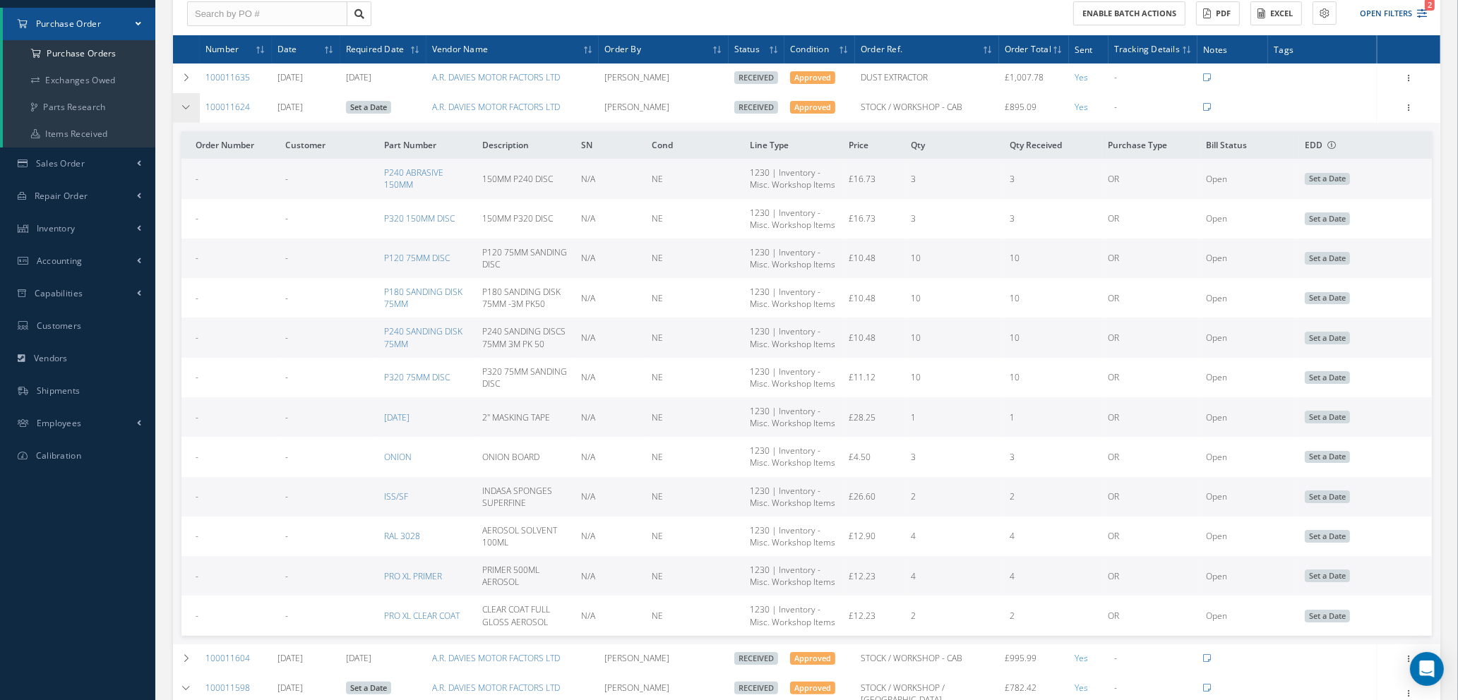
click at [184, 112] on td at bounding box center [186, 108] width 27 height 30
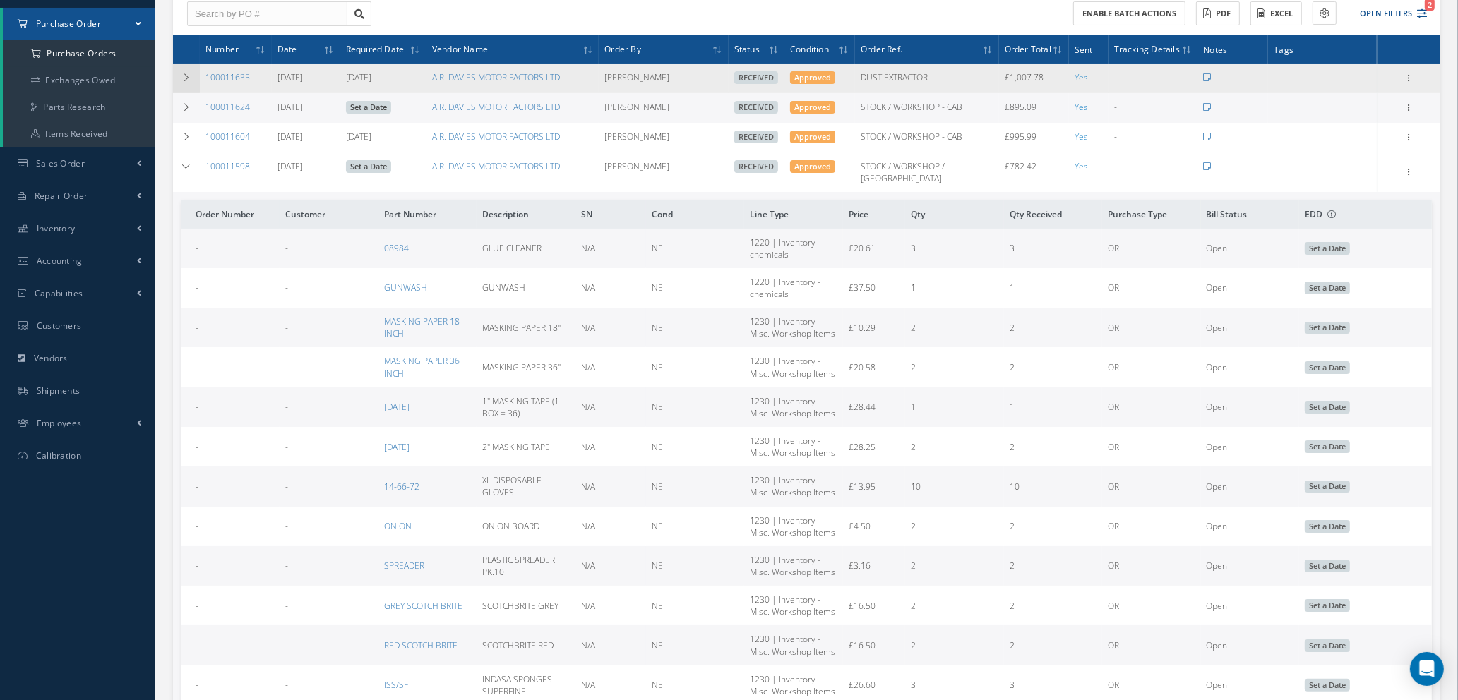
click at [191, 82] on td at bounding box center [186, 79] width 27 height 30
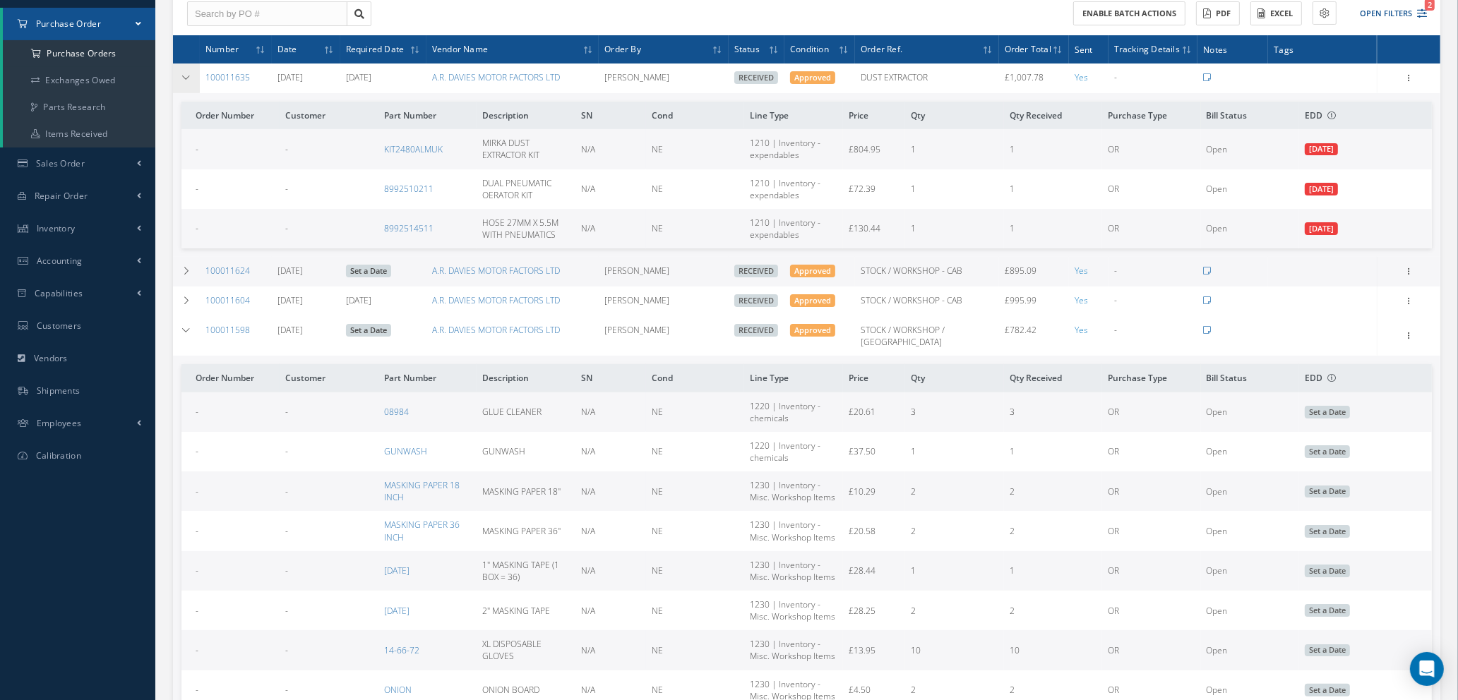
click at [191, 82] on td at bounding box center [186, 79] width 27 height 30
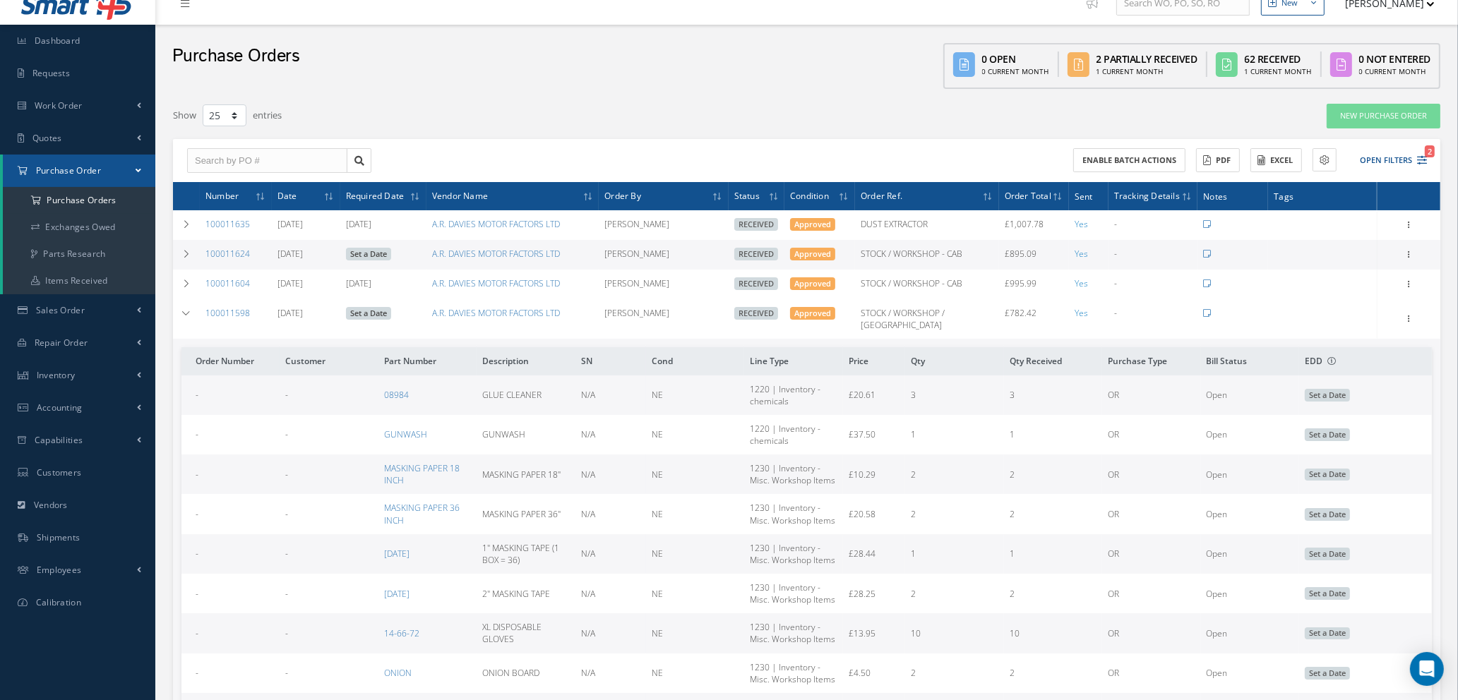
scroll to position [0, 0]
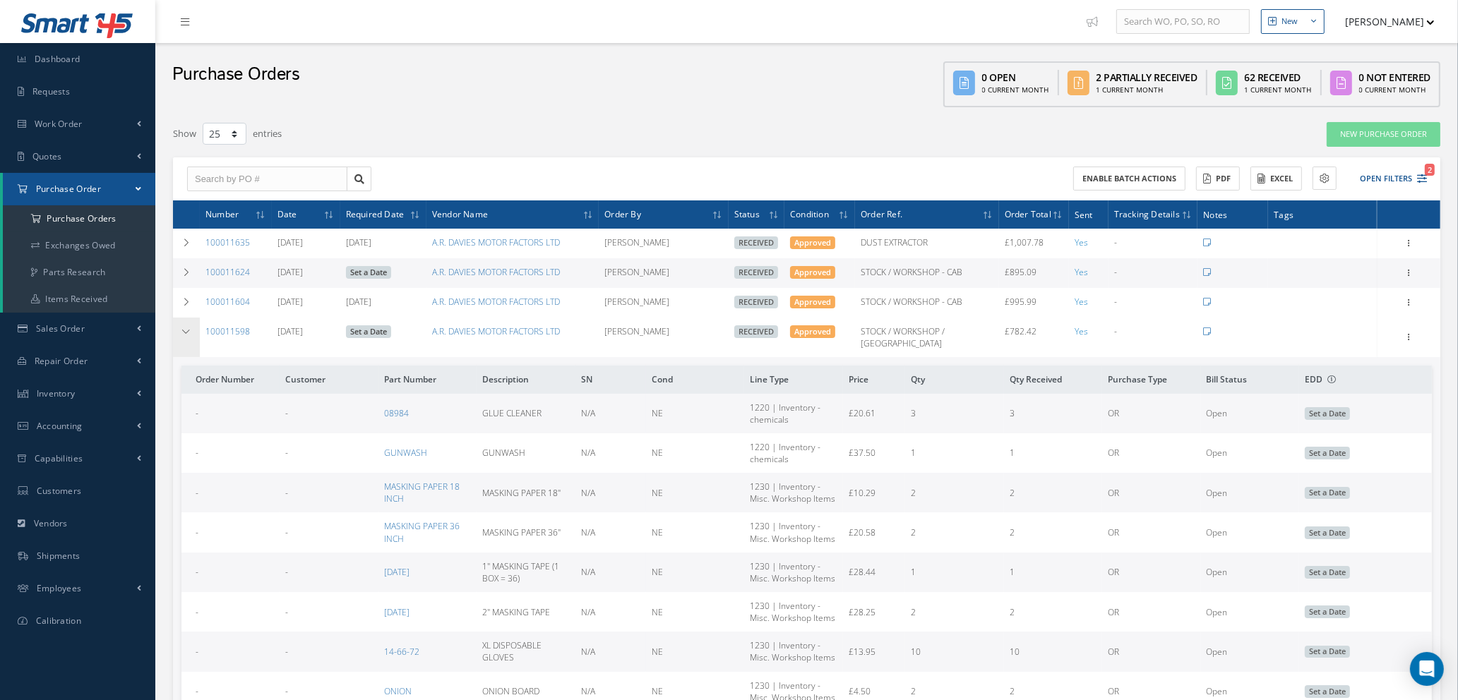
click at [187, 332] on icon at bounding box center [186, 332] width 10 height 8
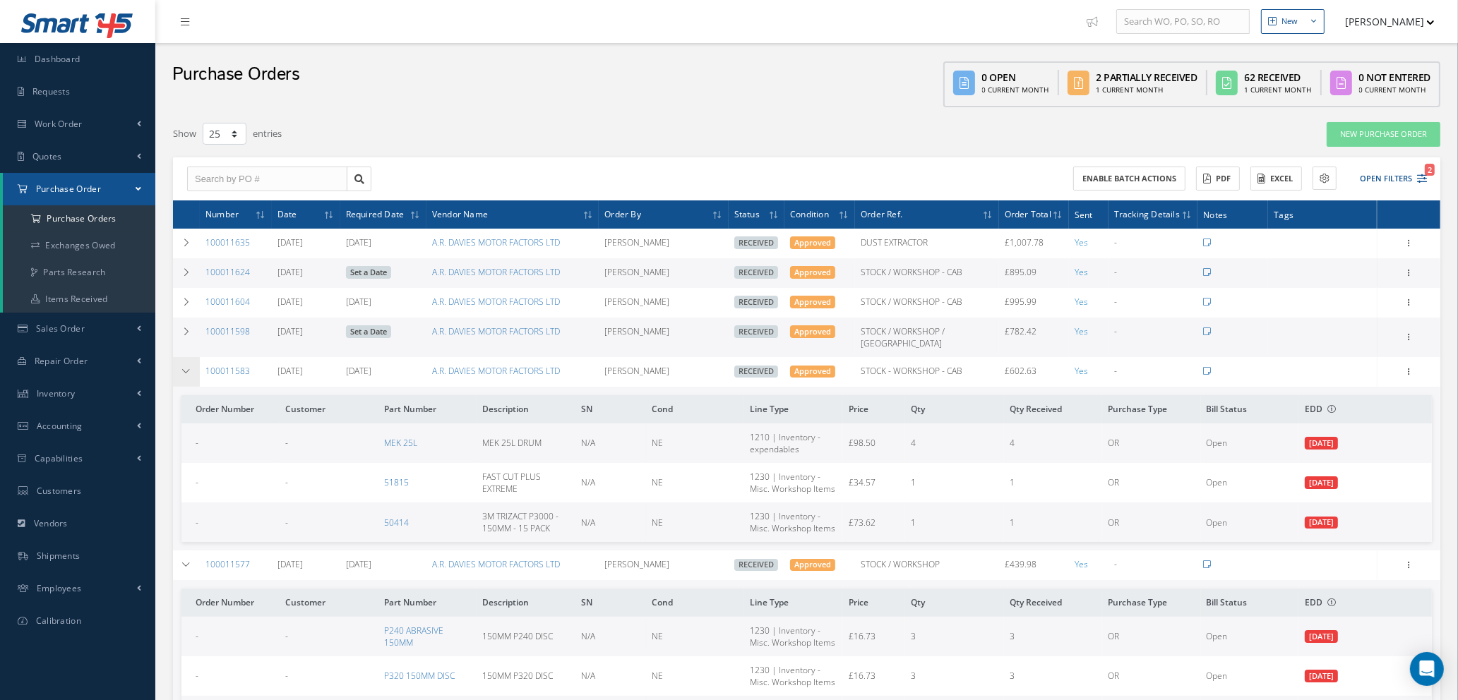
click at [180, 358] on td at bounding box center [186, 372] width 27 height 30
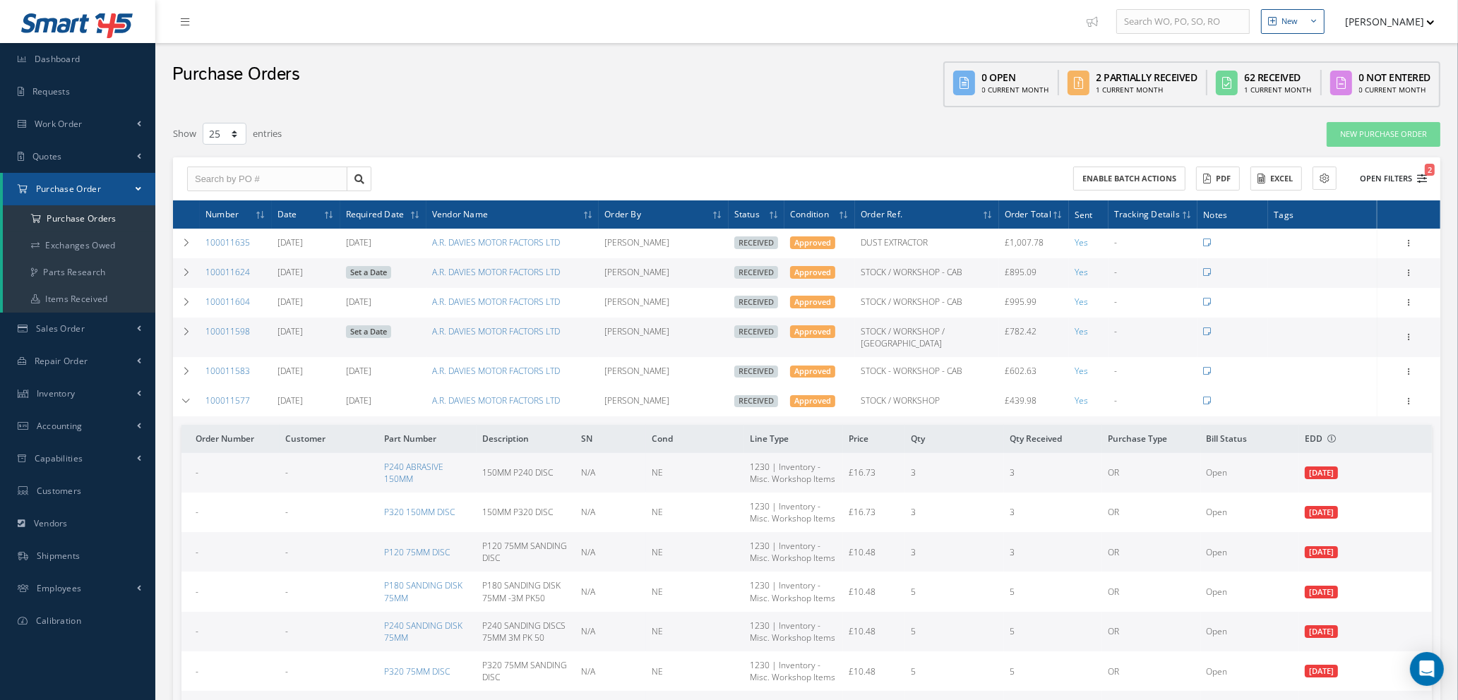
click at [1417, 178] on icon "2" at bounding box center [1422, 179] width 10 height 10
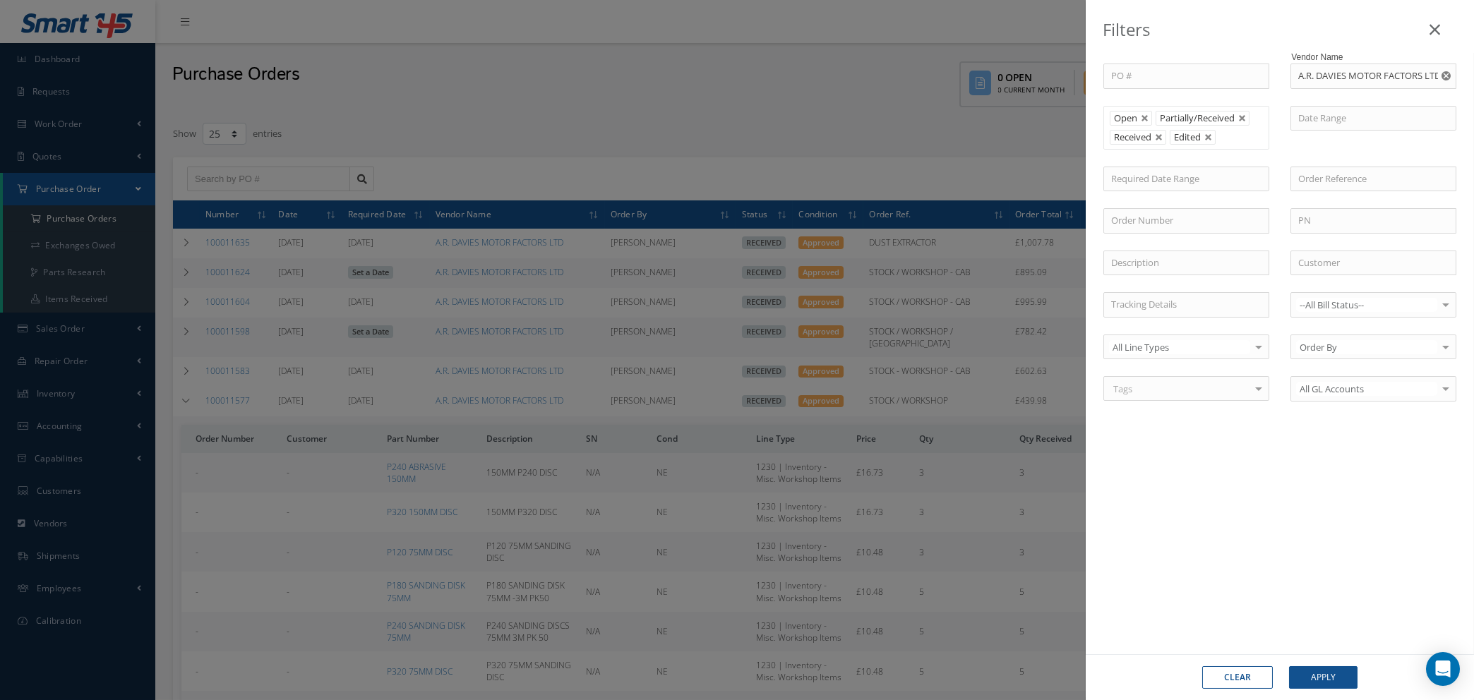
click at [1445, 71] on icon "Reset" at bounding box center [1445, 75] width 9 height 9
click at [1297, 78] on input "text" at bounding box center [1373, 76] width 166 height 25
click at [1338, 101] on span "CROMWELL" at bounding box center [1333, 101] width 71 height 13
type input "CROMWELL"
click at [1327, 685] on button "Apply" at bounding box center [1323, 677] width 68 height 23
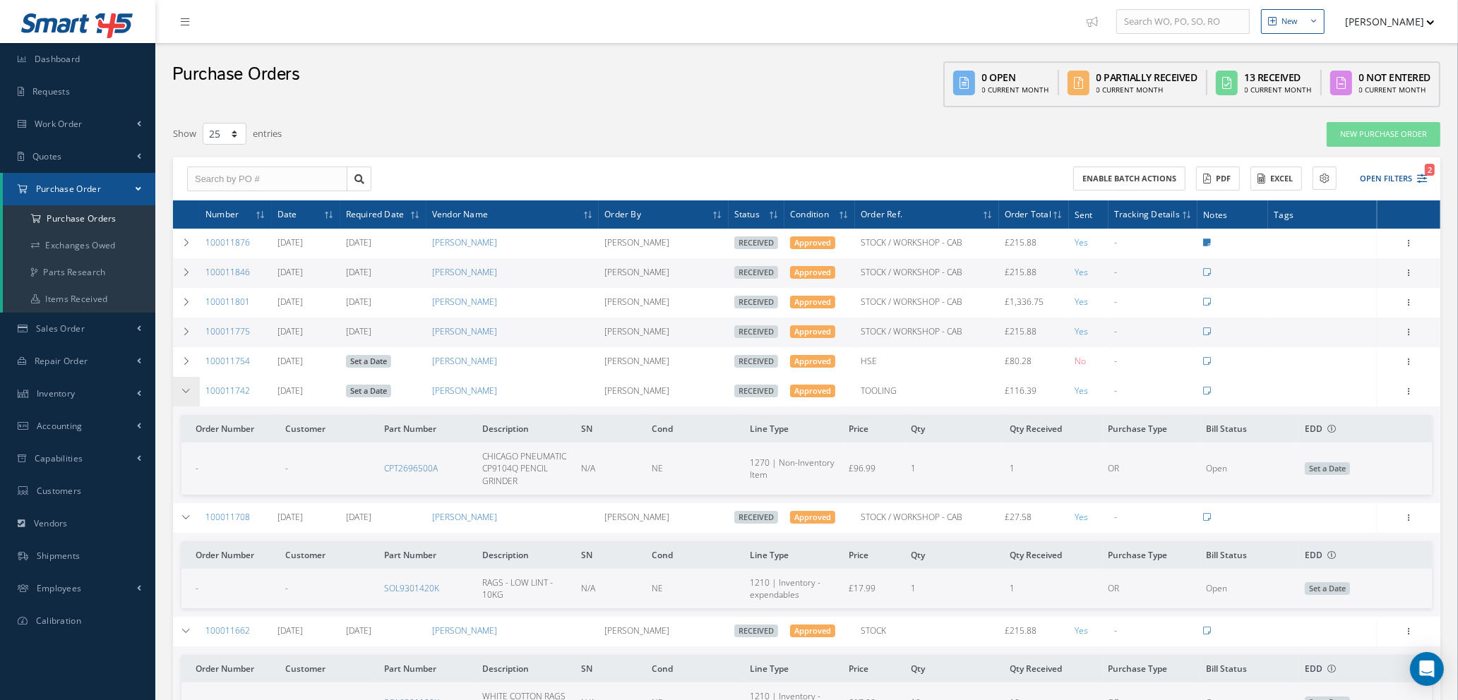
click at [184, 389] on icon at bounding box center [186, 391] width 10 height 8
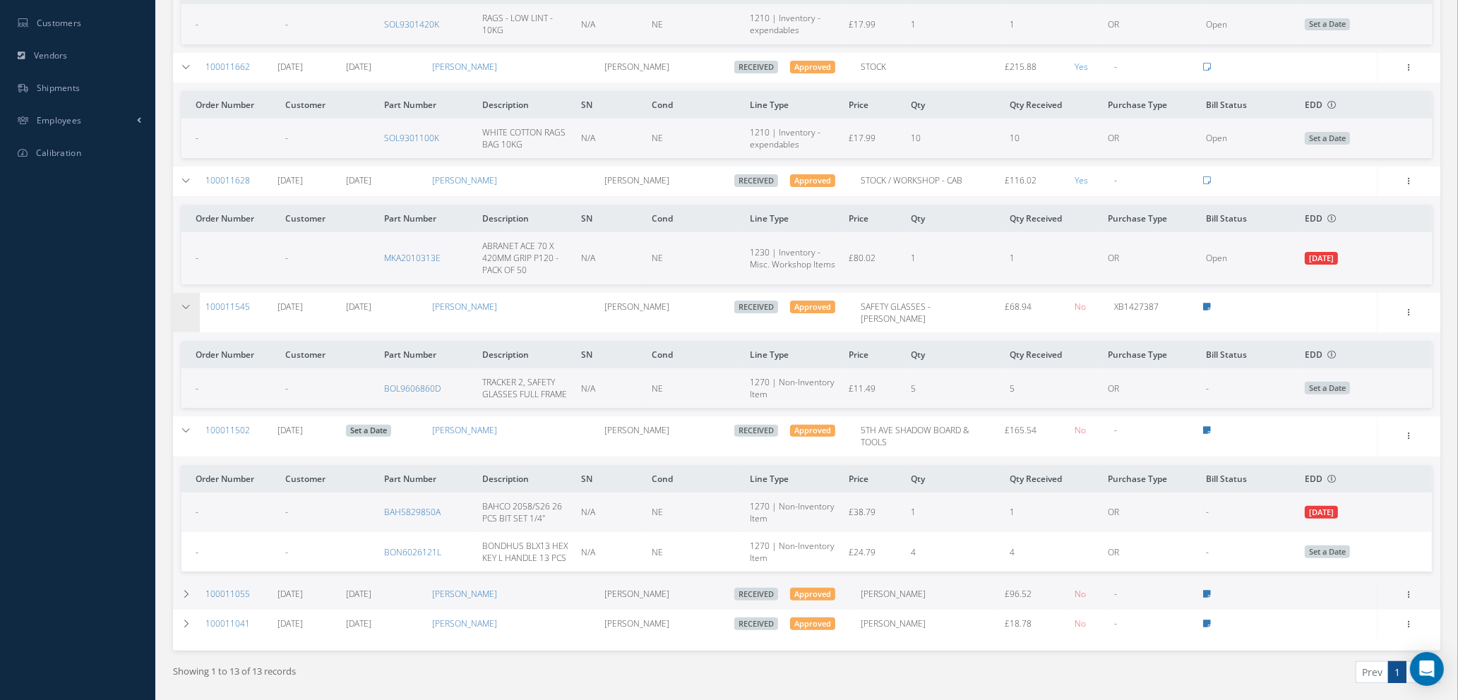
scroll to position [503, 0]
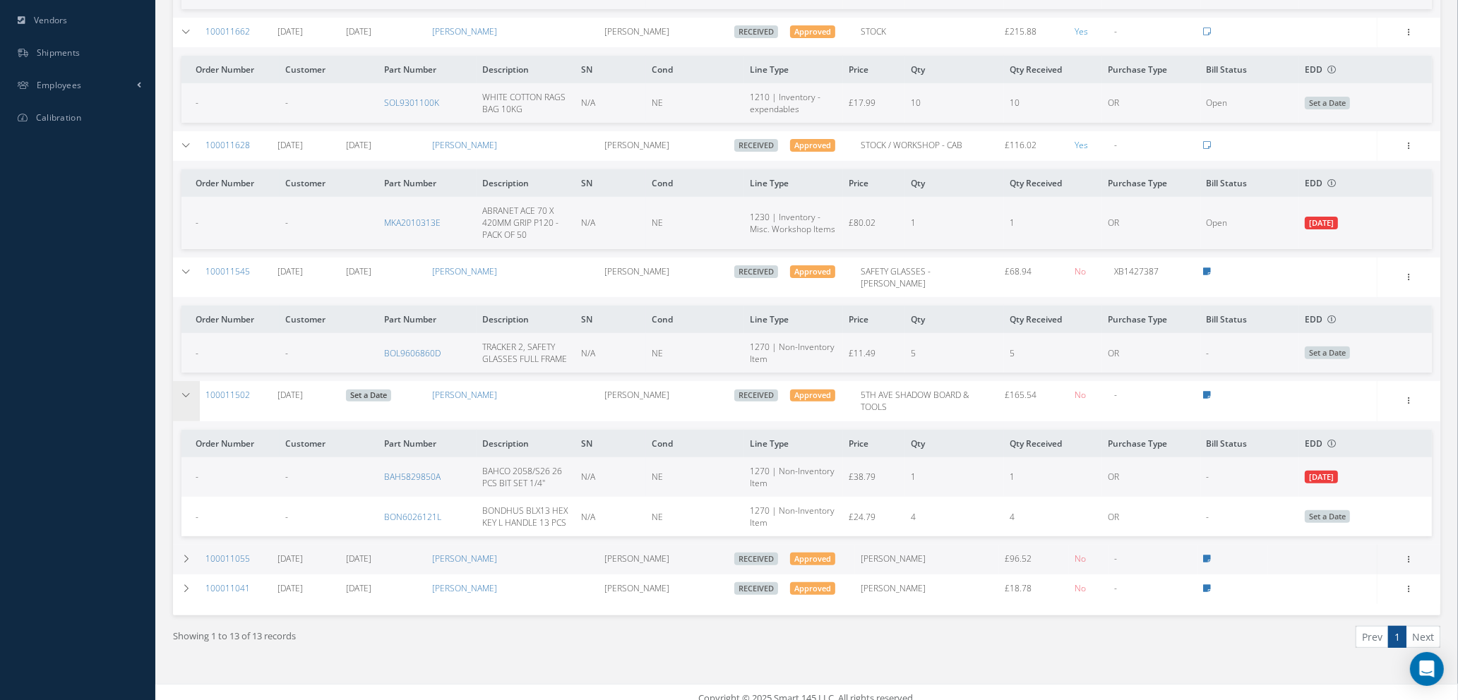
click at [184, 391] on icon at bounding box center [186, 395] width 10 height 8
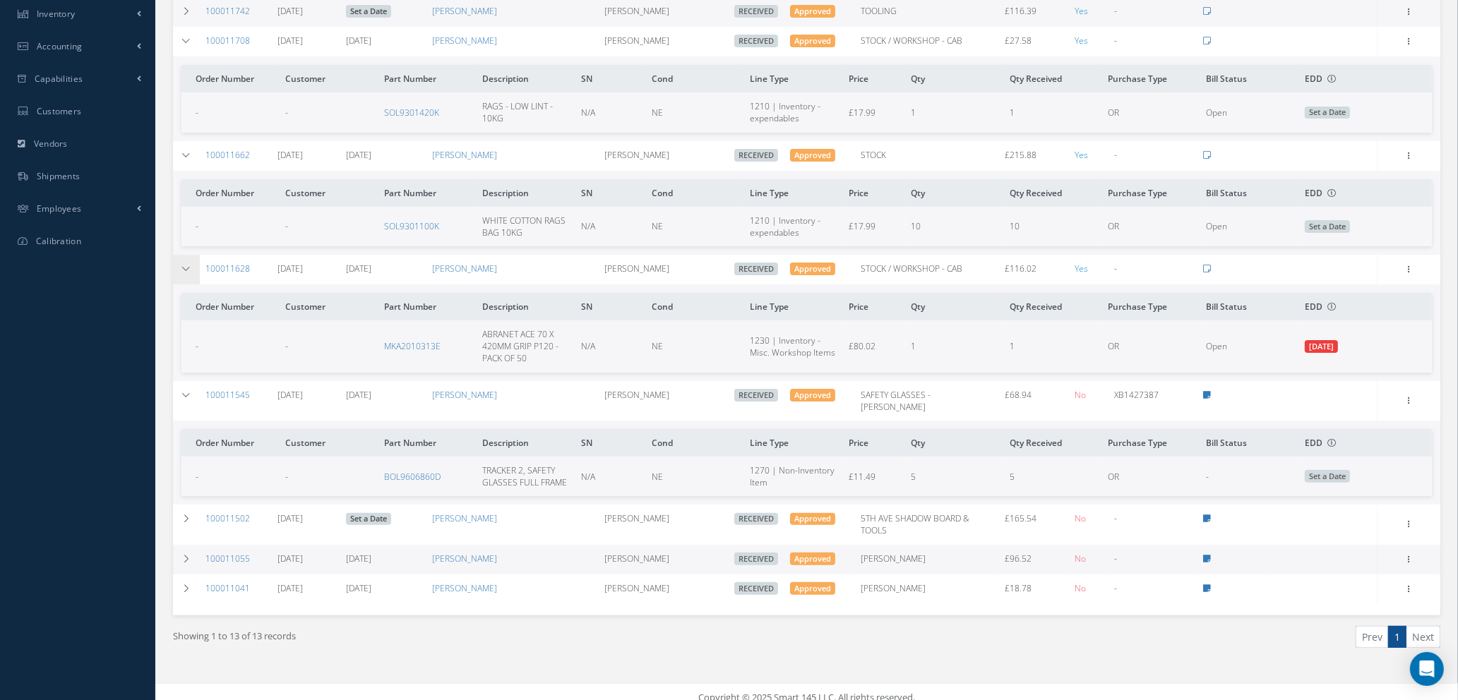
click at [184, 268] on icon at bounding box center [186, 269] width 10 height 8
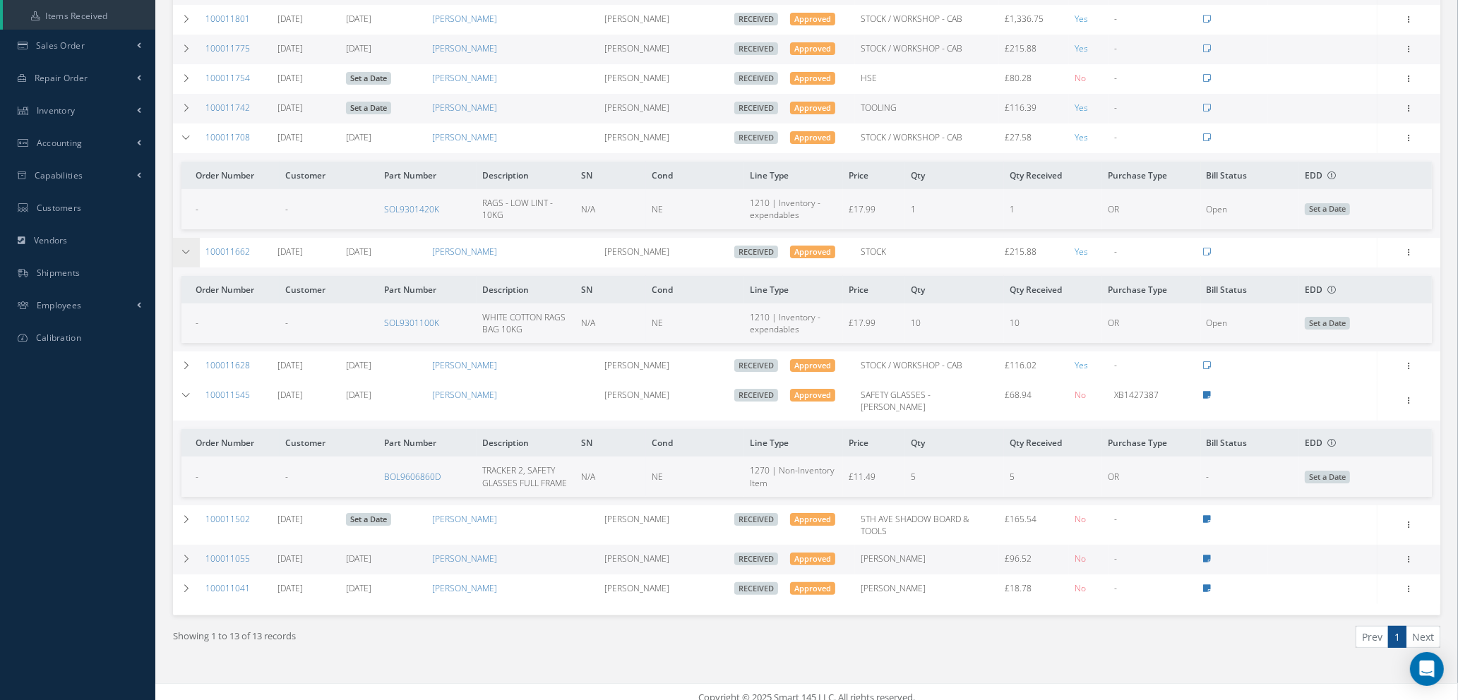
click at [189, 249] on icon at bounding box center [186, 252] width 10 height 8
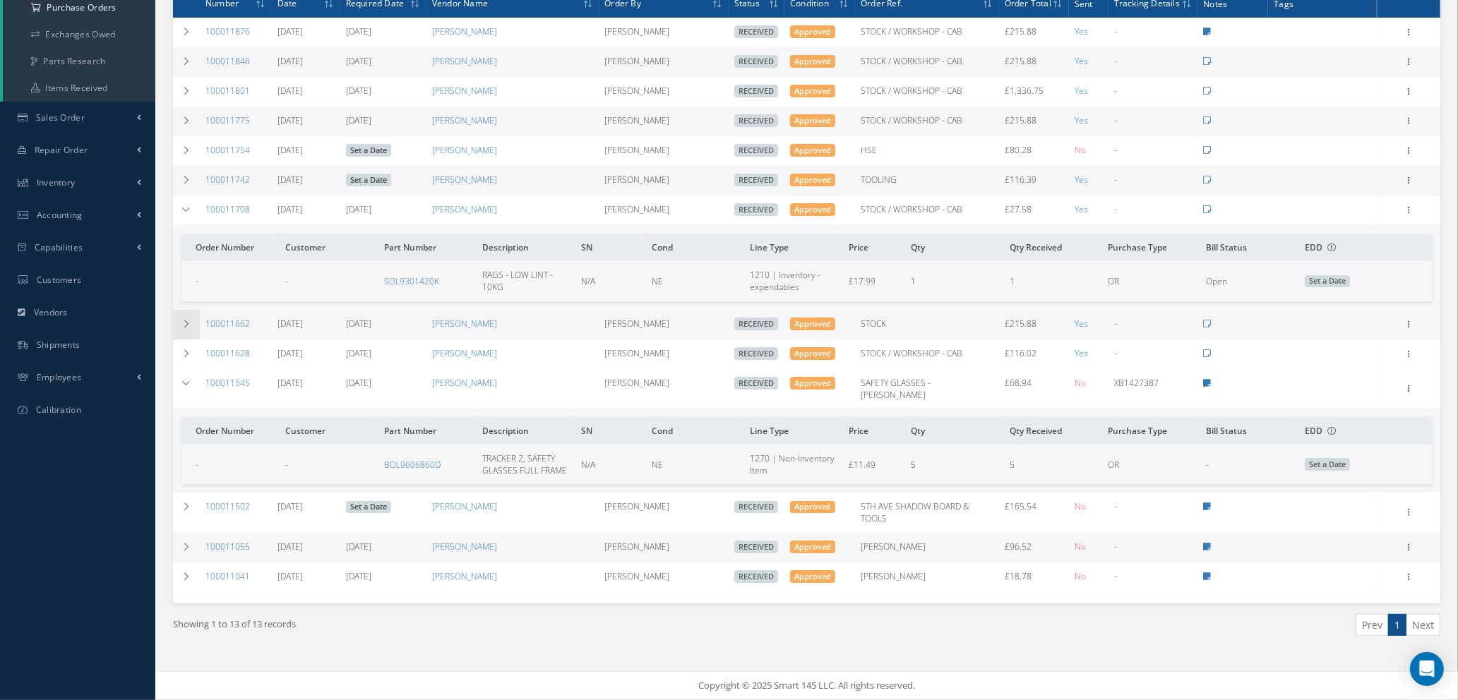
scroll to position [198, 0]
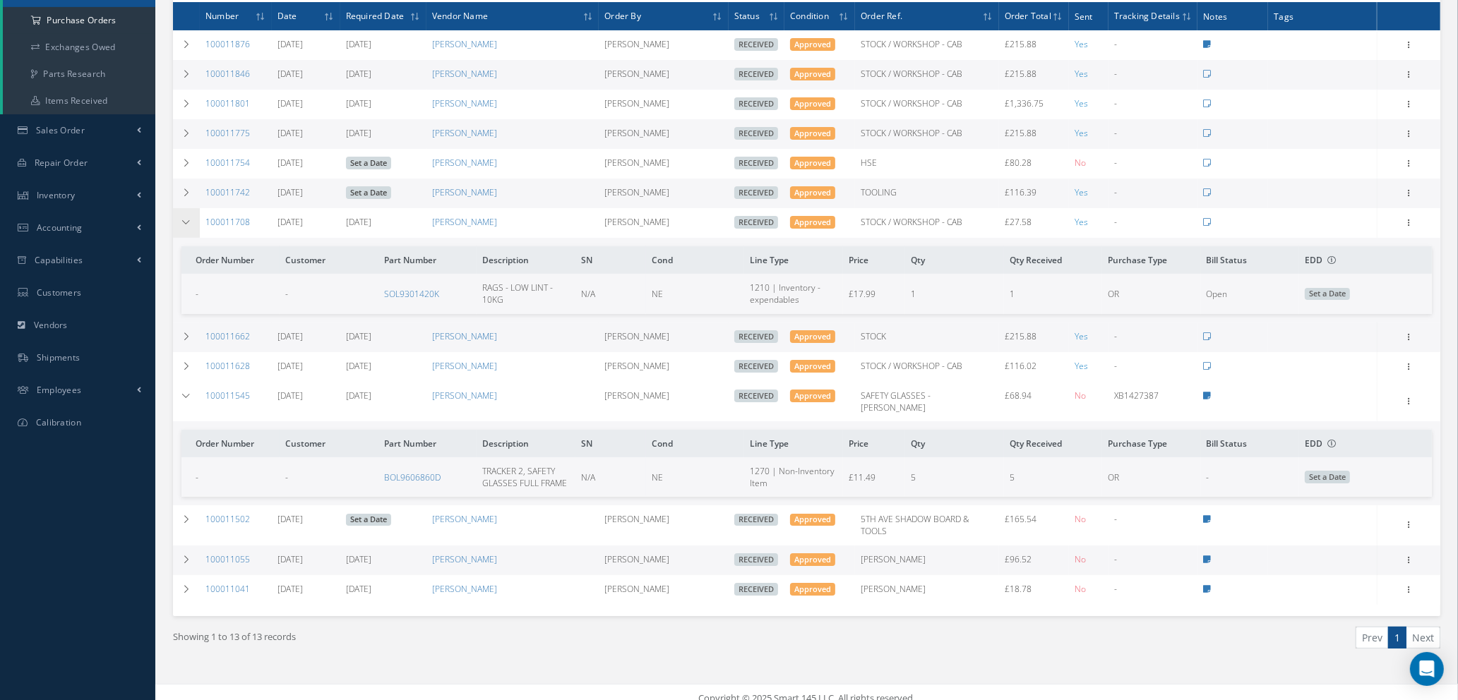
click at [195, 220] on td at bounding box center [186, 223] width 27 height 30
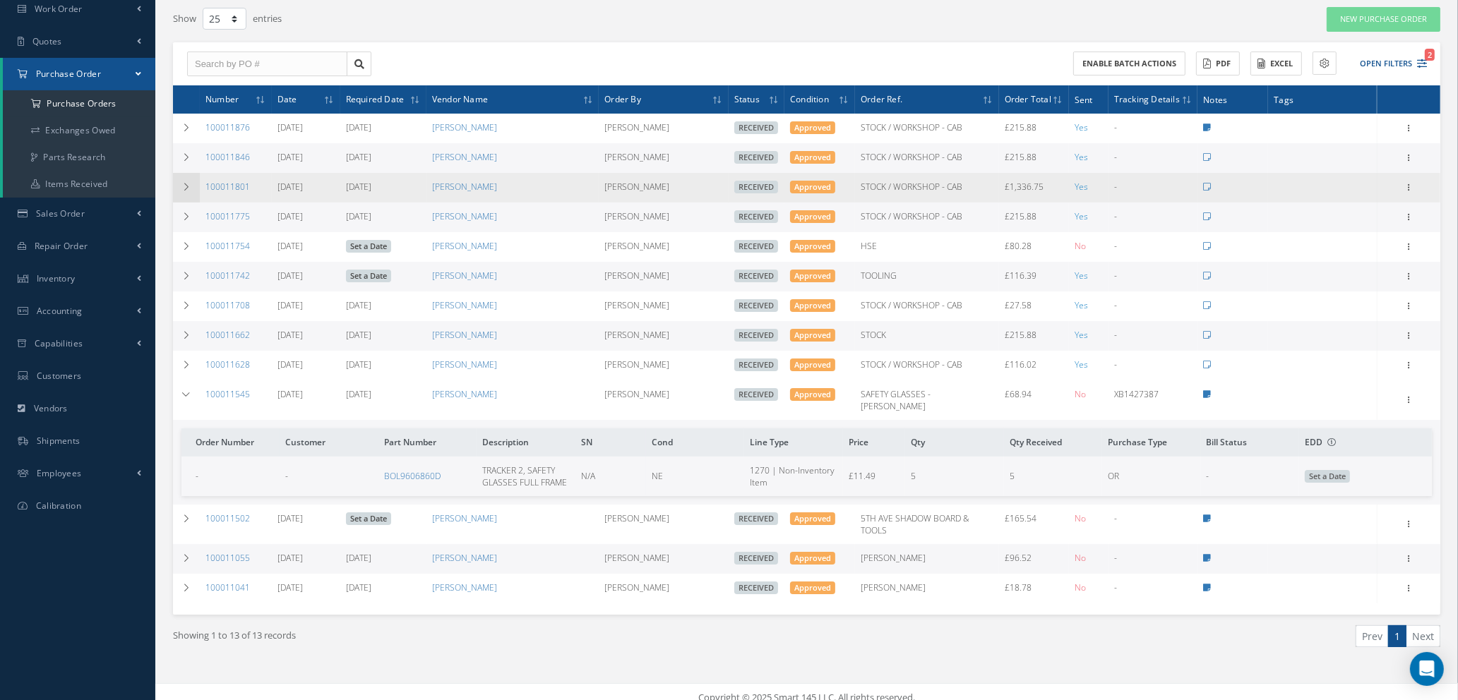
click at [182, 183] on icon at bounding box center [186, 187] width 10 height 8
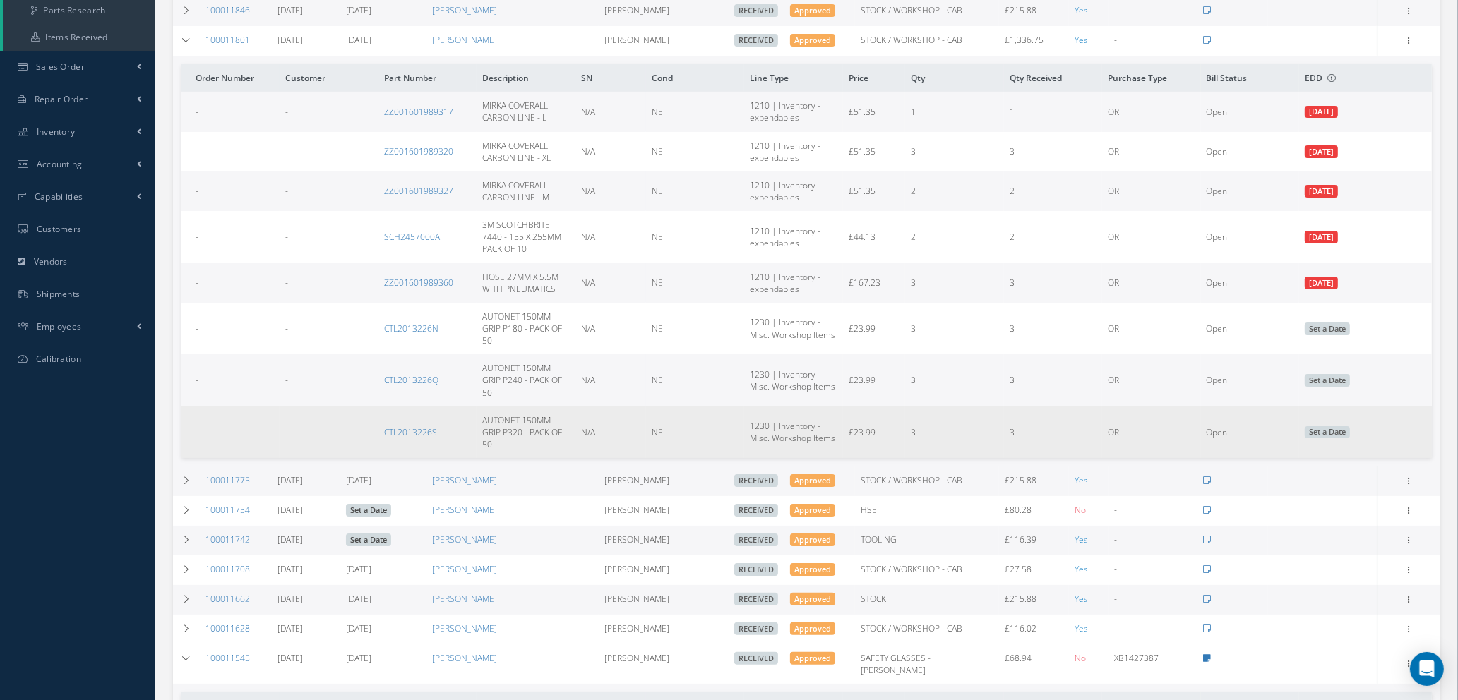
scroll to position [186, 0]
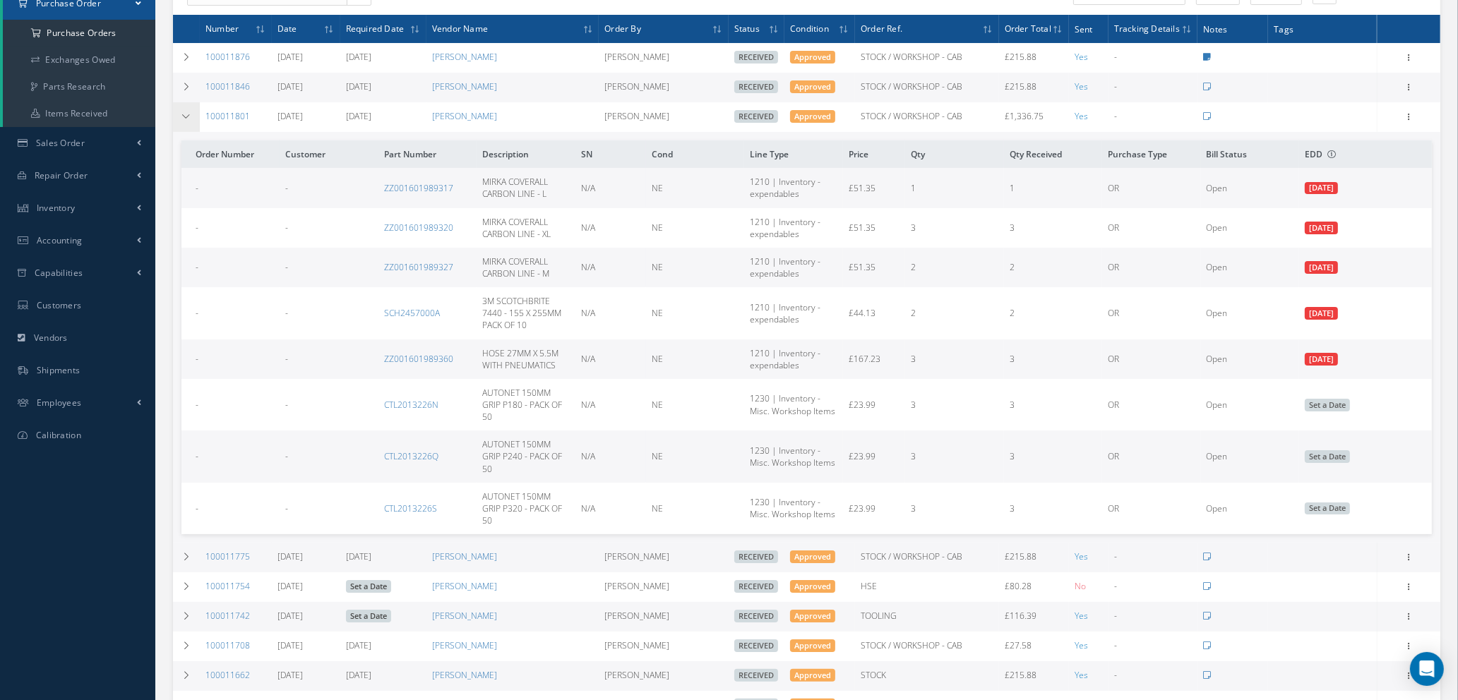
click at [186, 114] on icon at bounding box center [186, 116] width 10 height 8
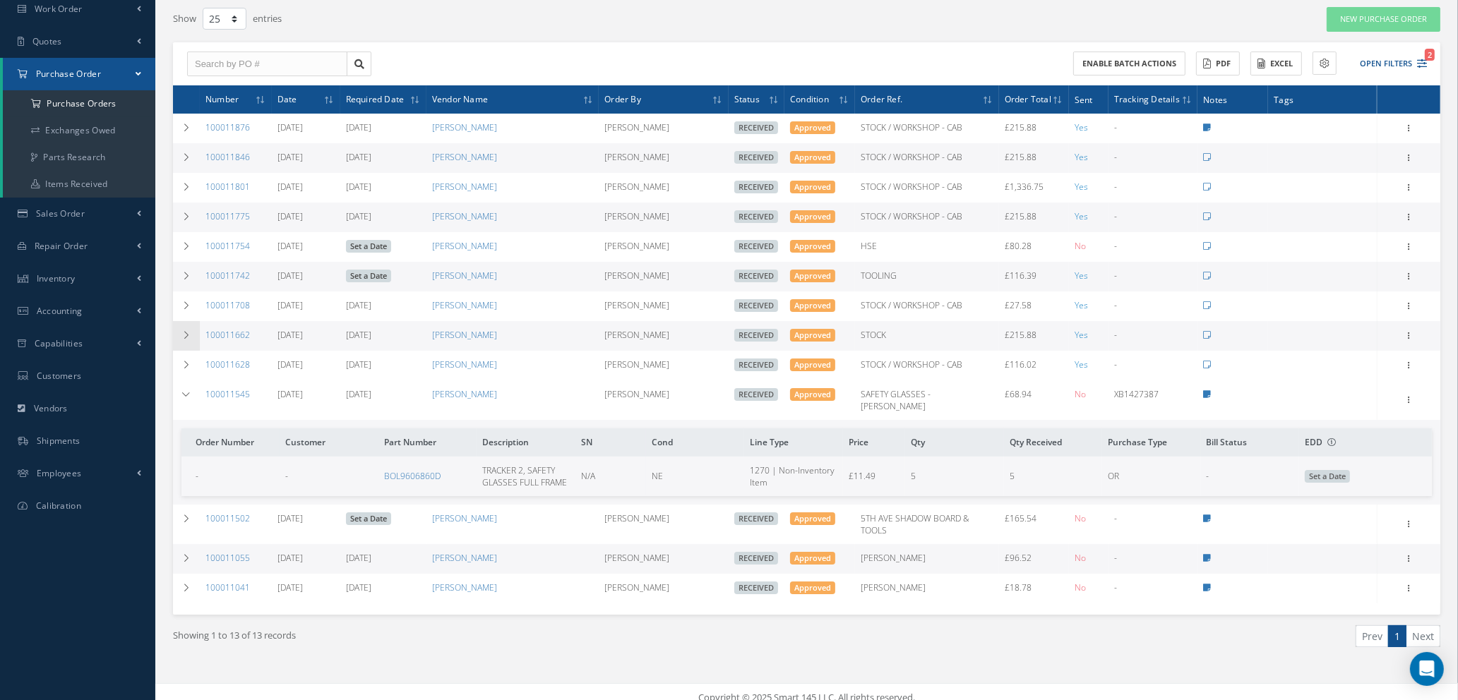
click at [188, 333] on icon at bounding box center [186, 335] width 10 height 8
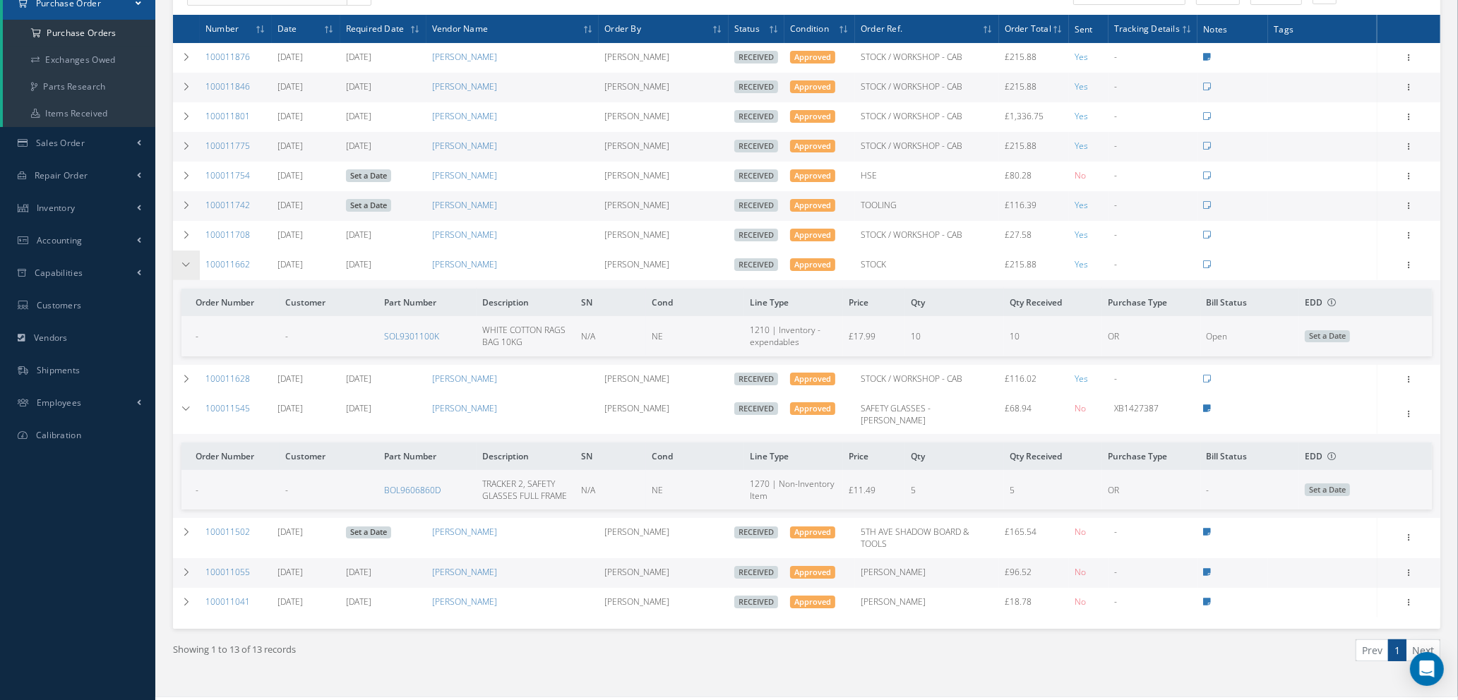
click at [188, 333] on td "-" at bounding box center [230, 336] width 98 height 40
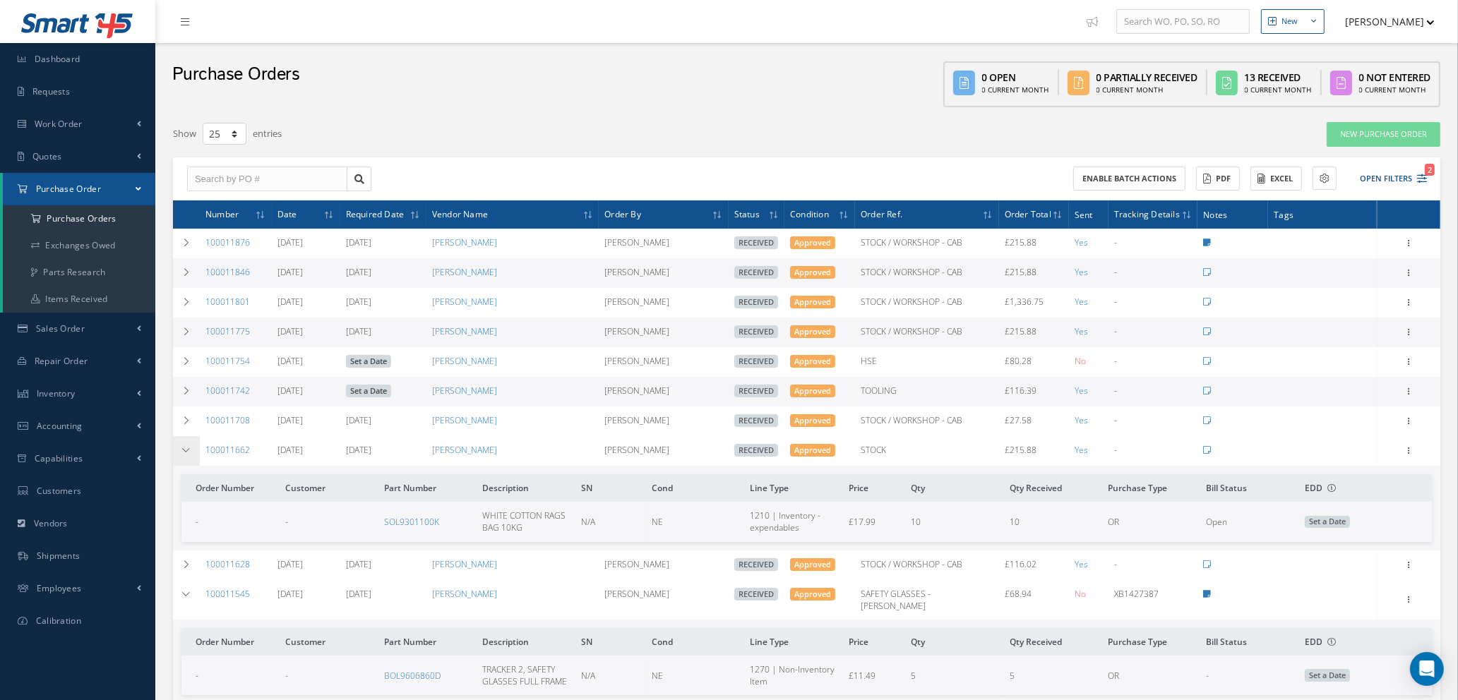
click at [186, 450] on icon at bounding box center [186, 450] width 10 height 8
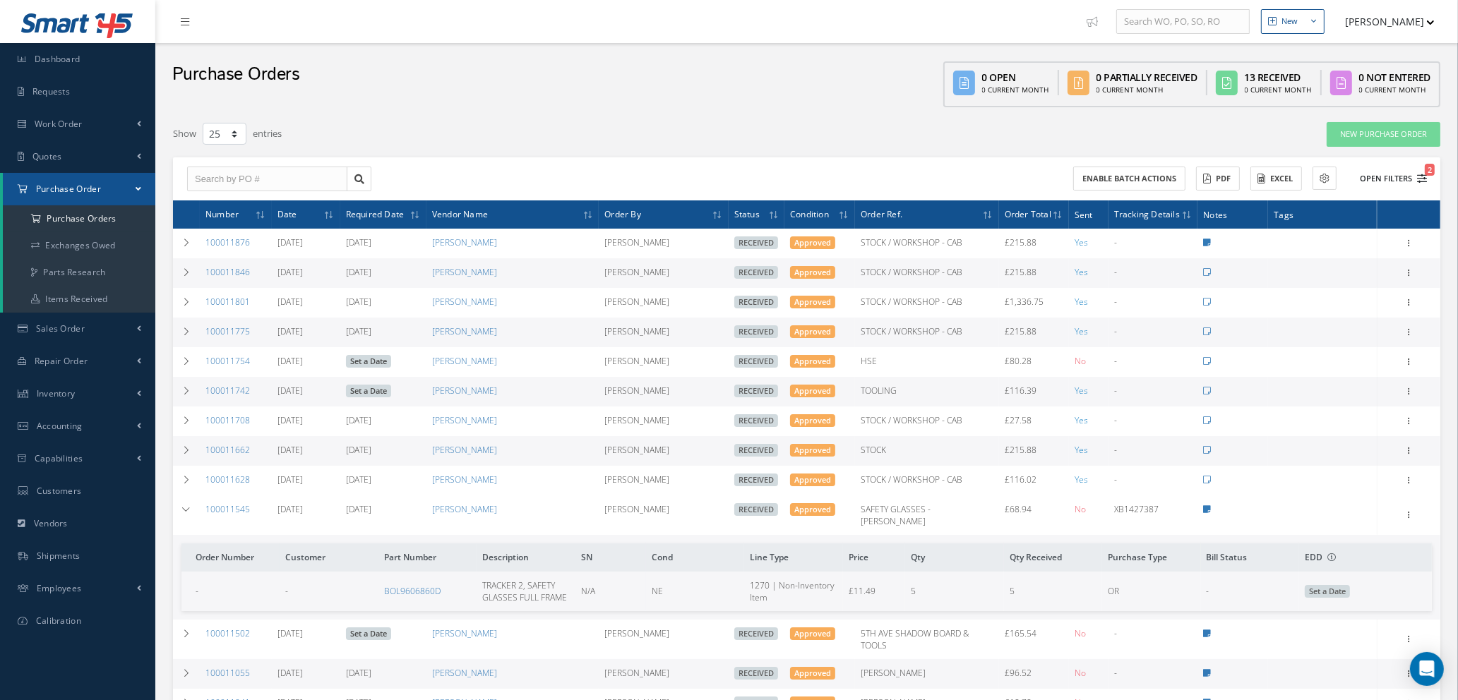
click at [1424, 174] on icon "2" at bounding box center [1422, 179] width 10 height 10
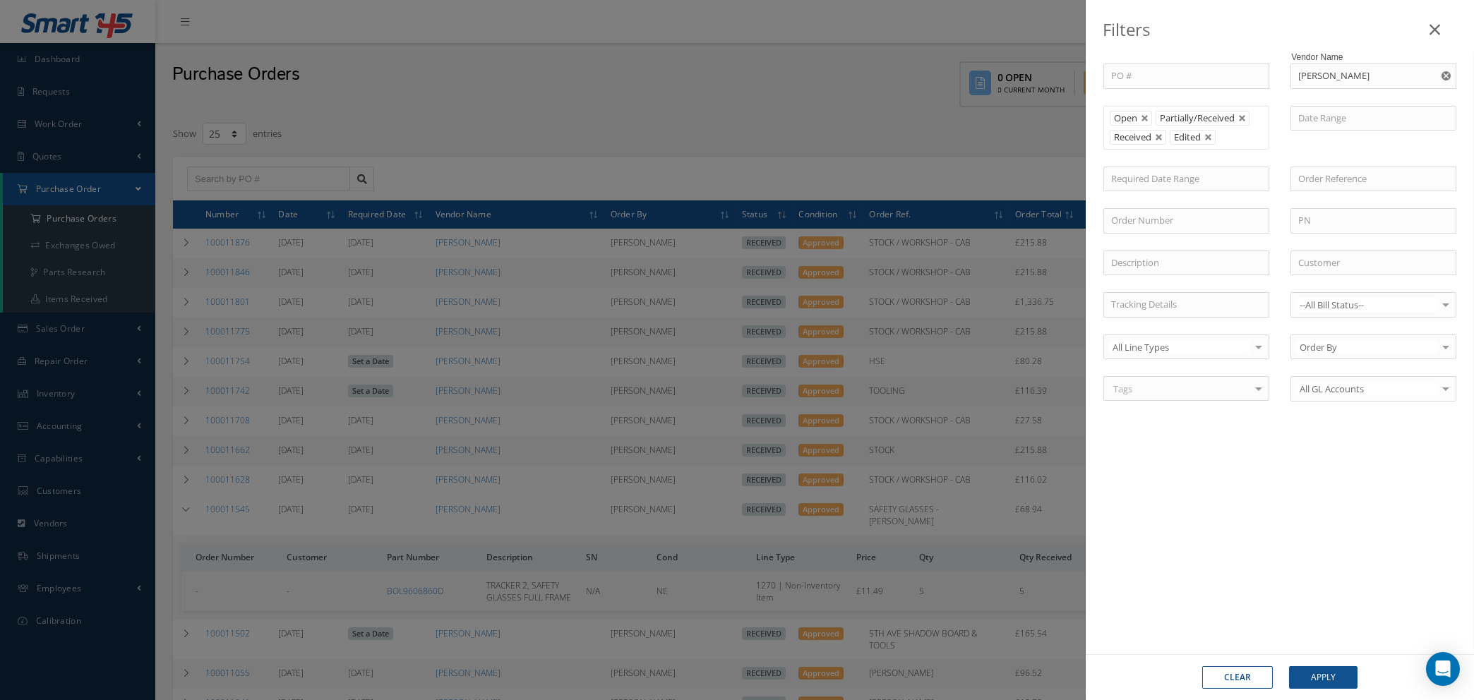
click at [1448, 73] on use "Reset" at bounding box center [1445, 75] width 9 height 9
click at [1239, 675] on button "Clear" at bounding box center [1237, 677] width 71 height 23
type input "All Status"
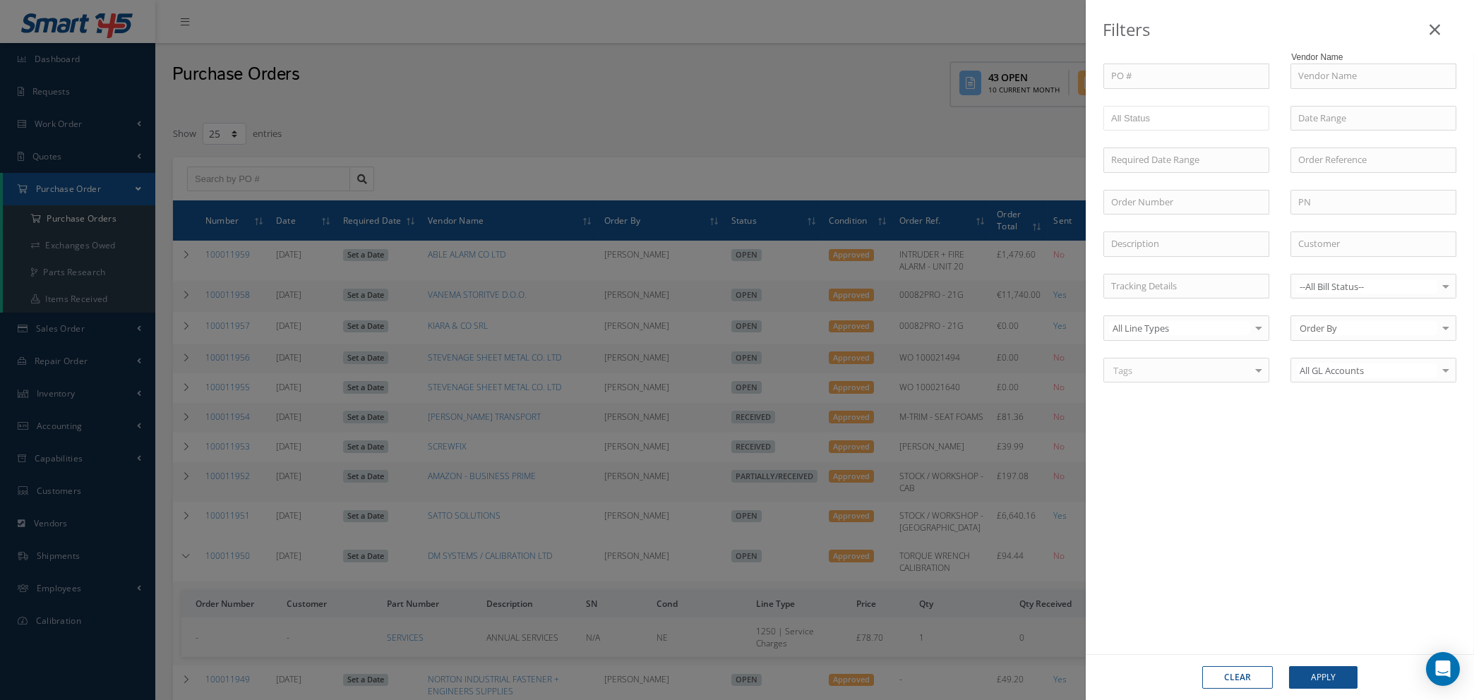
click at [1434, 34] on icon at bounding box center [1434, 29] width 11 height 17
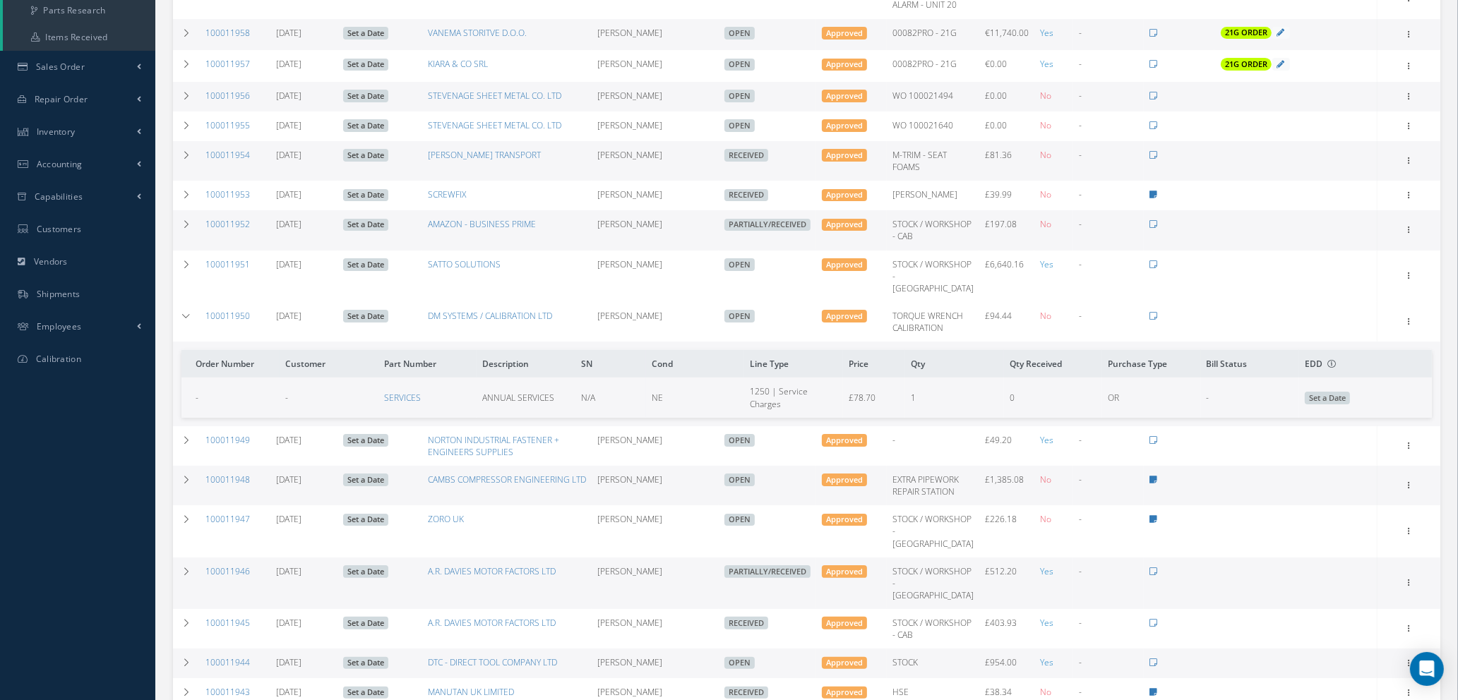
scroll to position [318, 0]
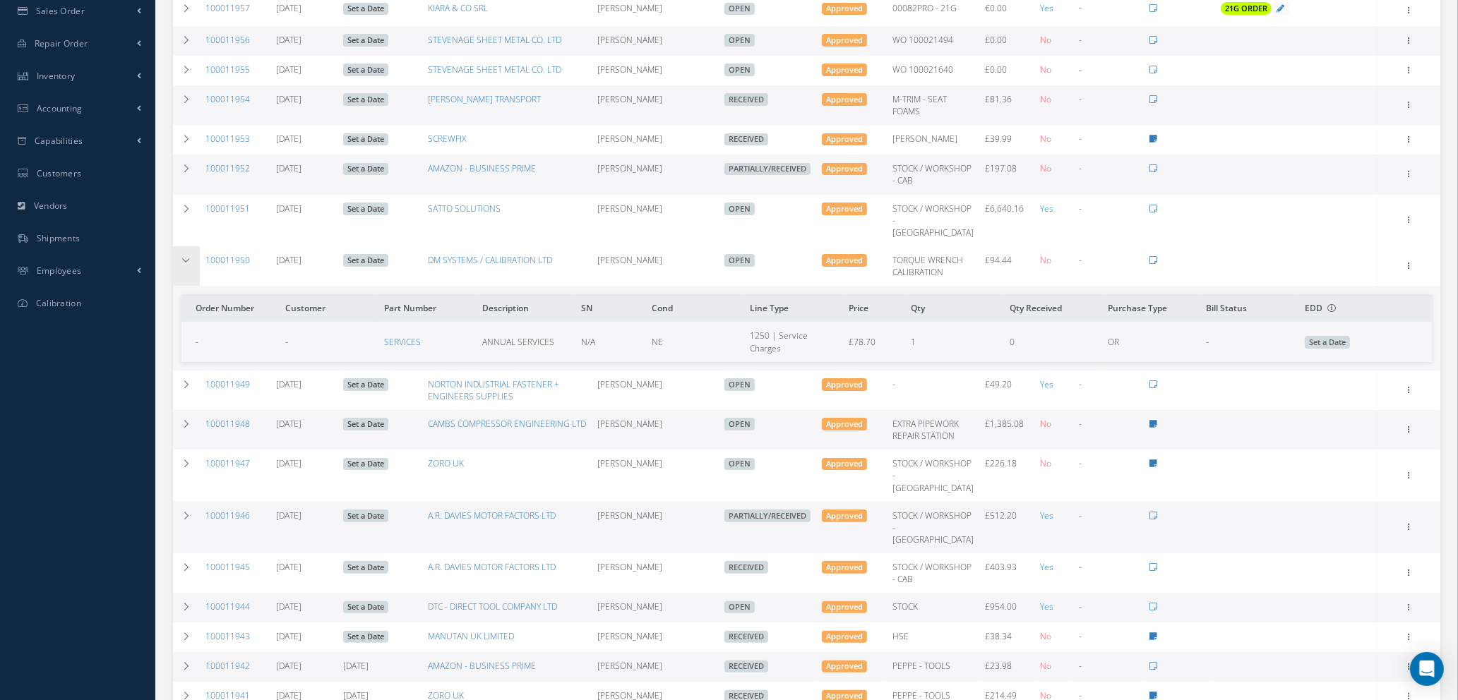
click at [184, 265] on icon at bounding box center [186, 260] width 10 height 8
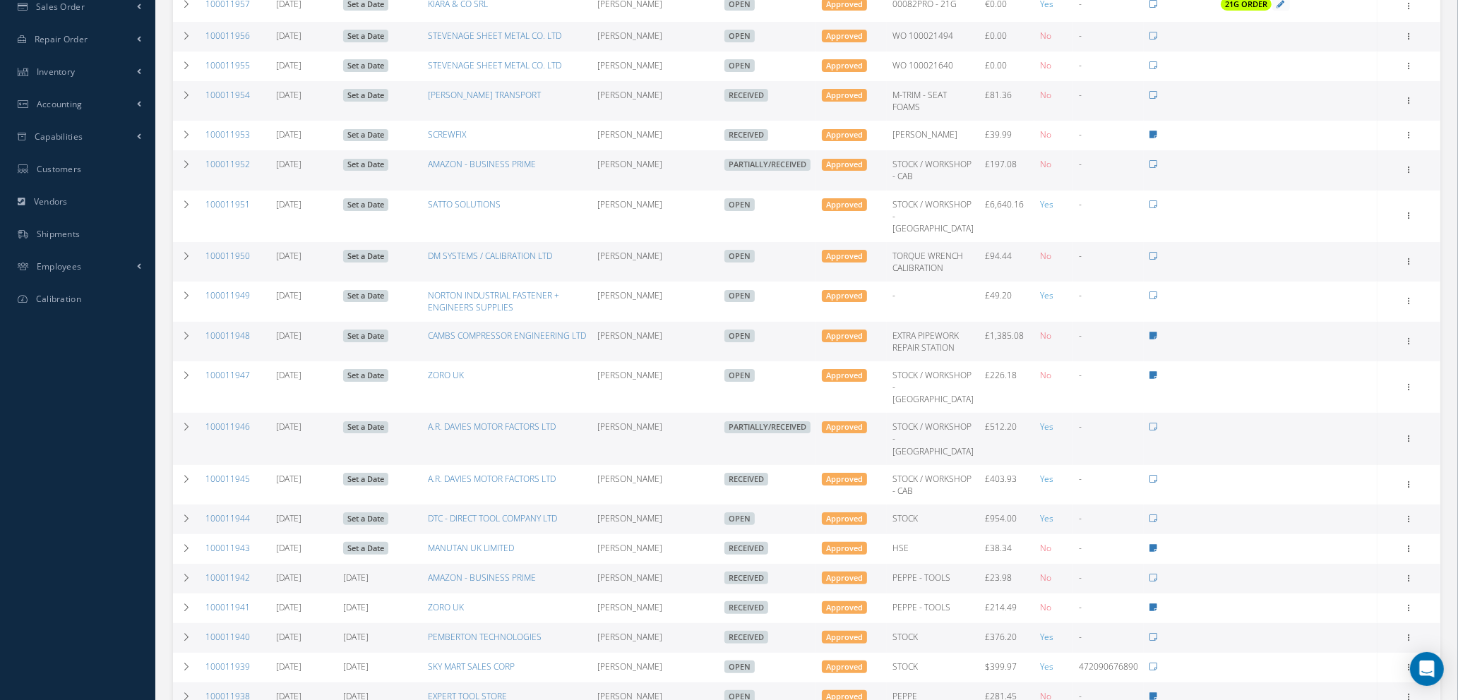
scroll to position [80, 0]
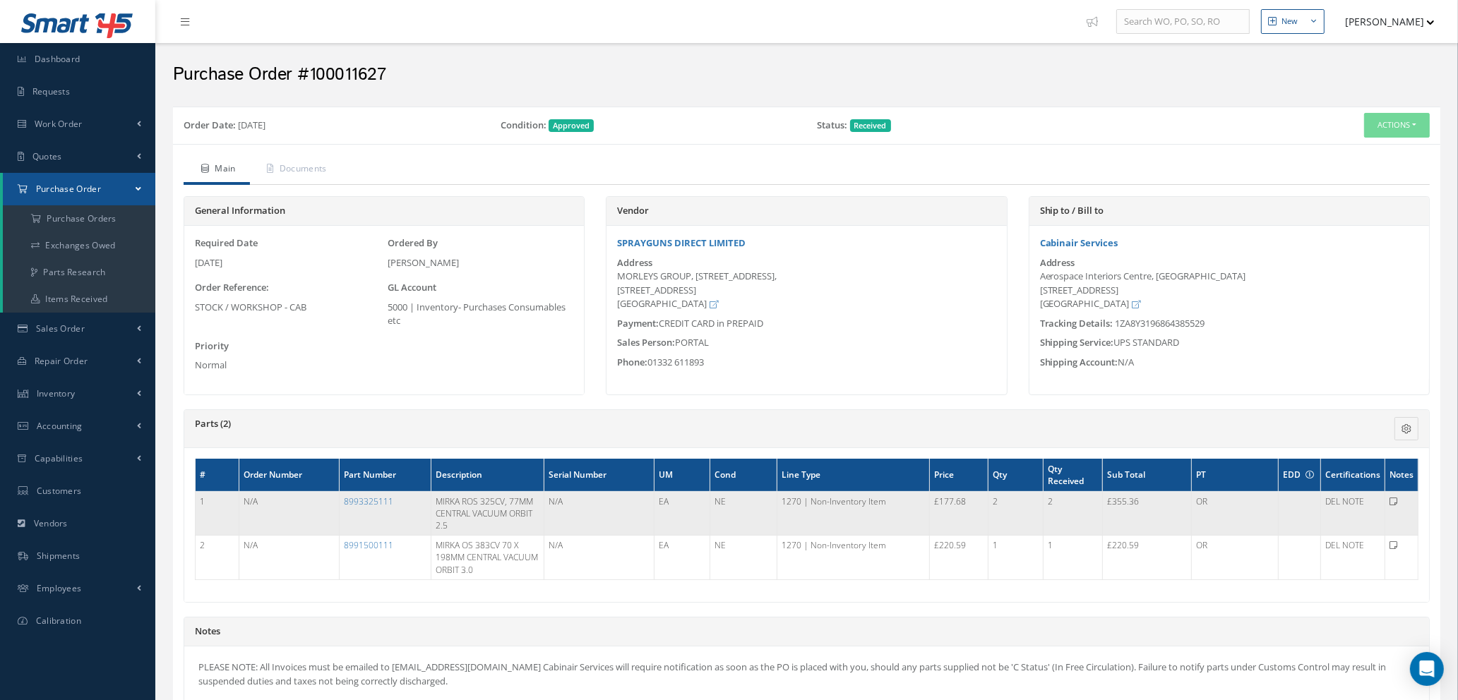
scroll to position [342, 0]
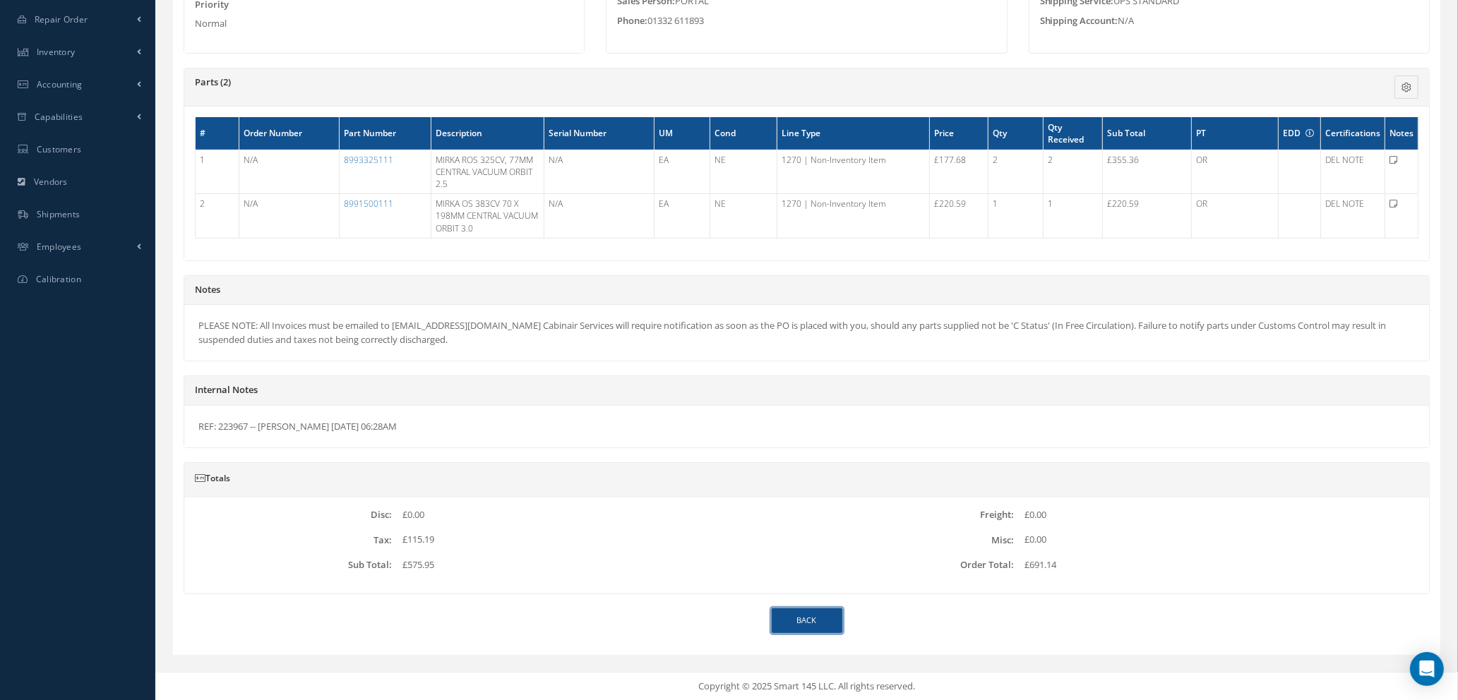
click at [812, 620] on link "Back" at bounding box center [806, 620] width 71 height 25
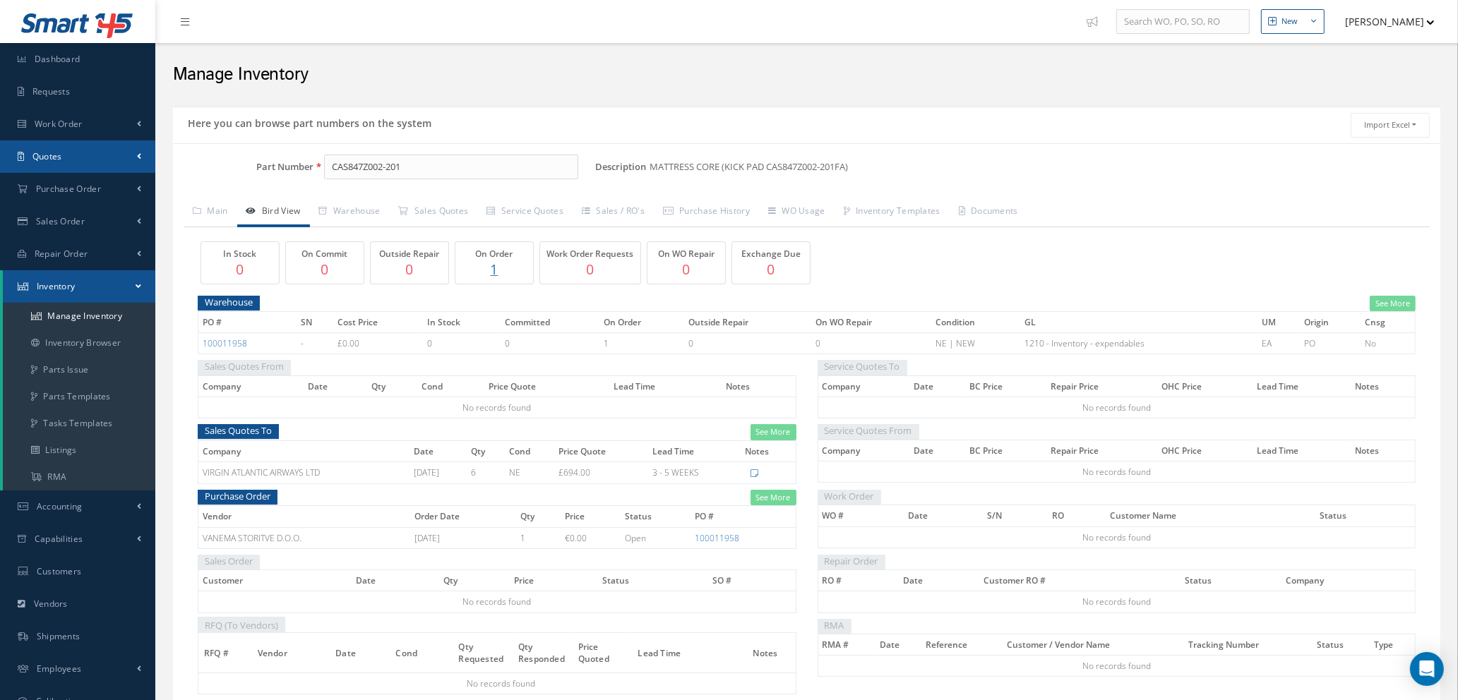
click at [67, 158] on link "Quotes" at bounding box center [77, 156] width 155 height 32
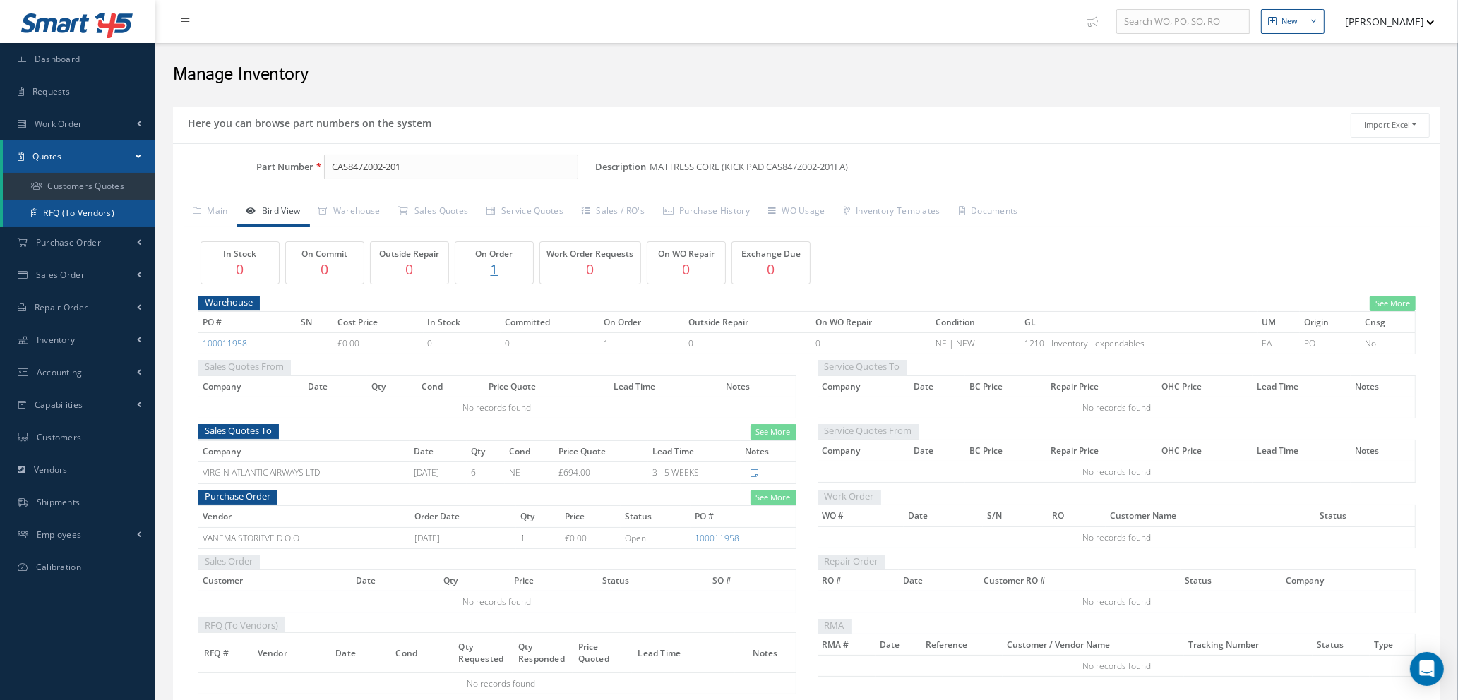
click at [69, 212] on link "RFQ (To Vendors)" at bounding box center [79, 213] width 152 height 27
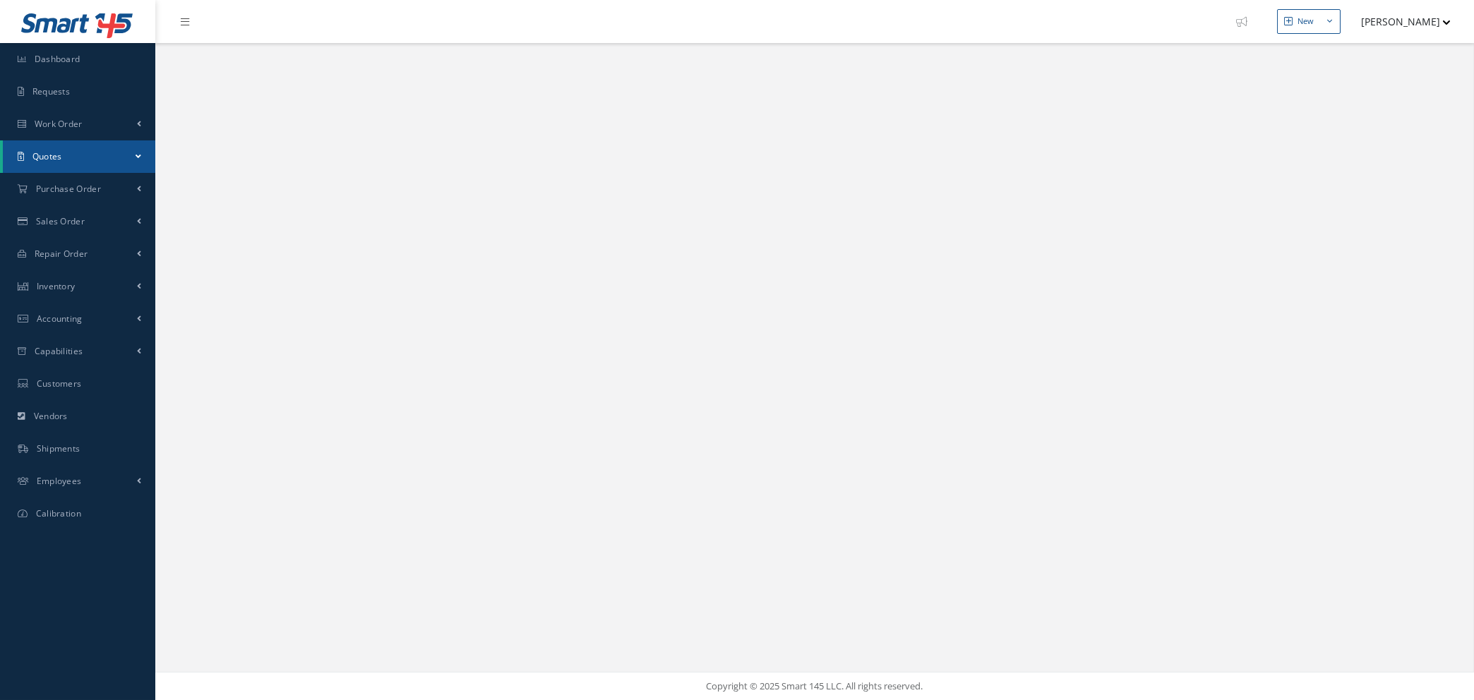
select select "25"
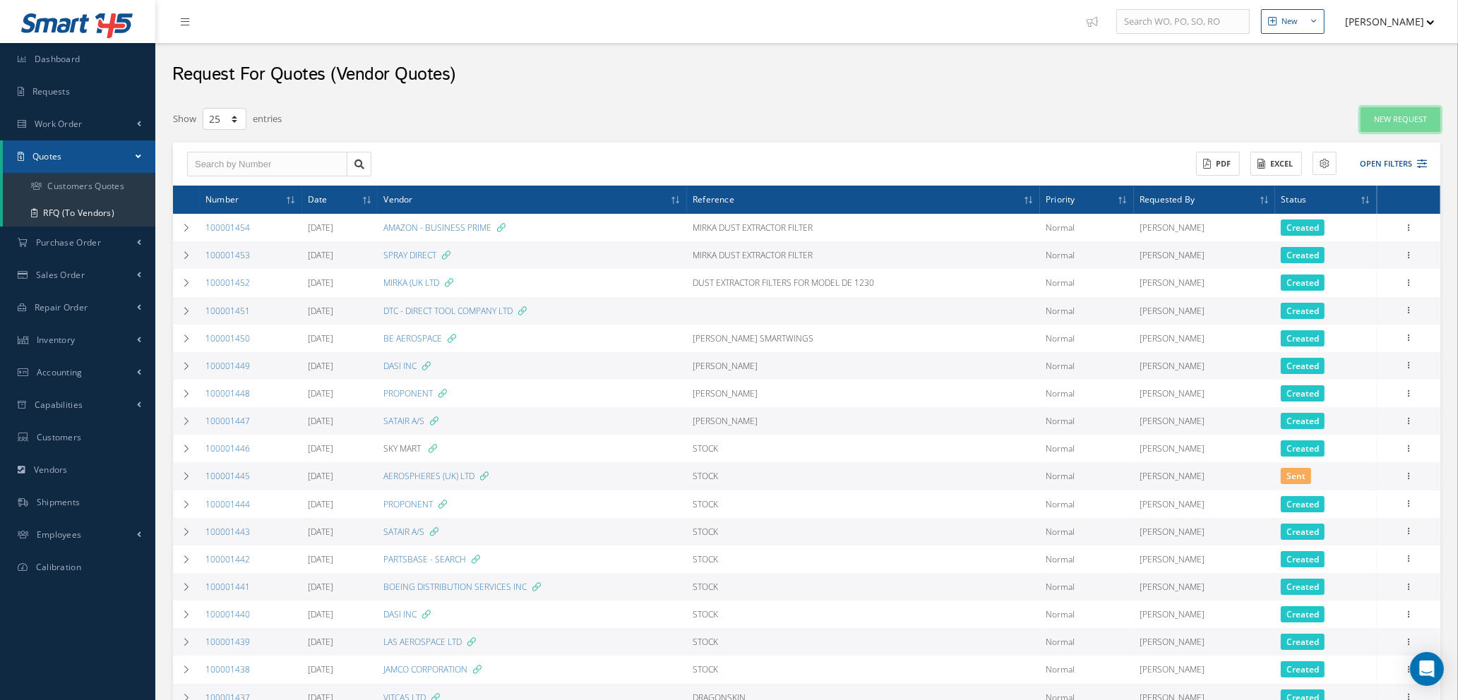
click at [1391, 116] on link "New Request" at bounding box center [1400, 119] width 80 height 25
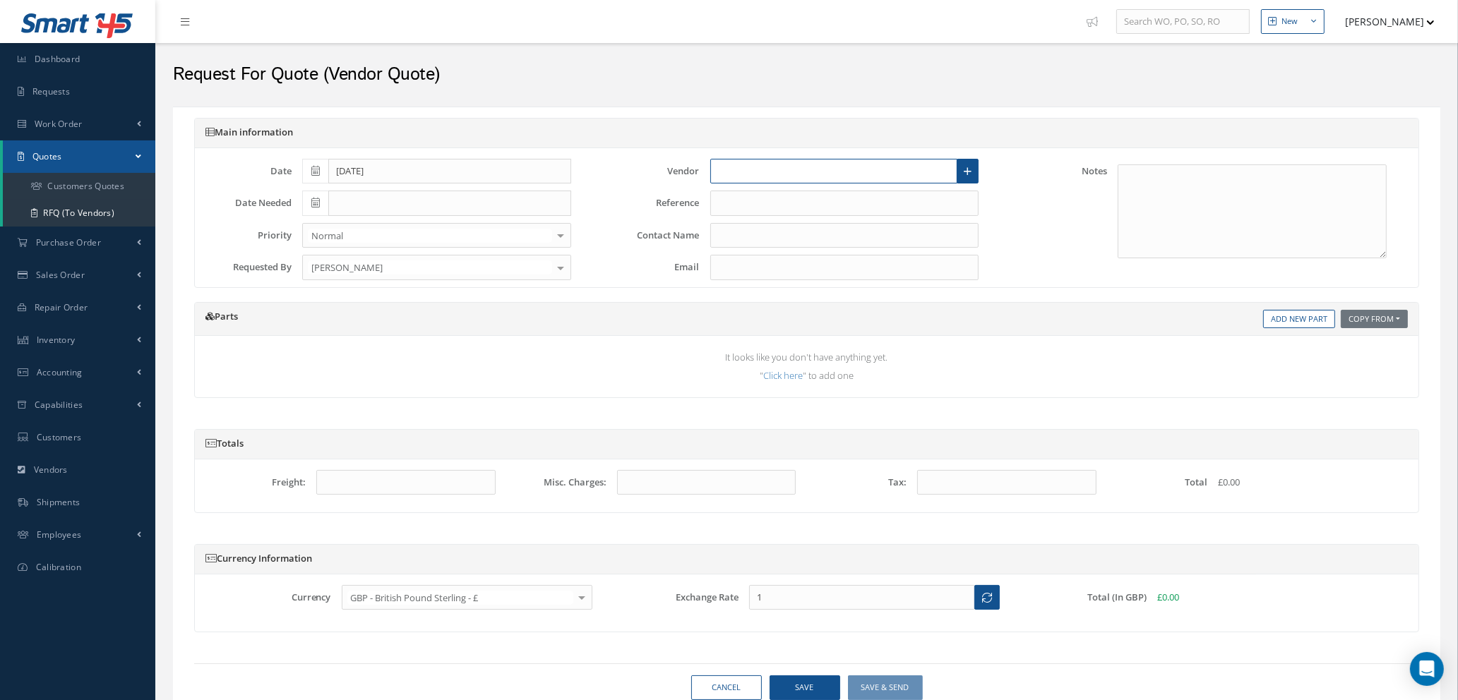
click at [868, 163] on input "text" at bounding box center [834, 171] width 248 height 25
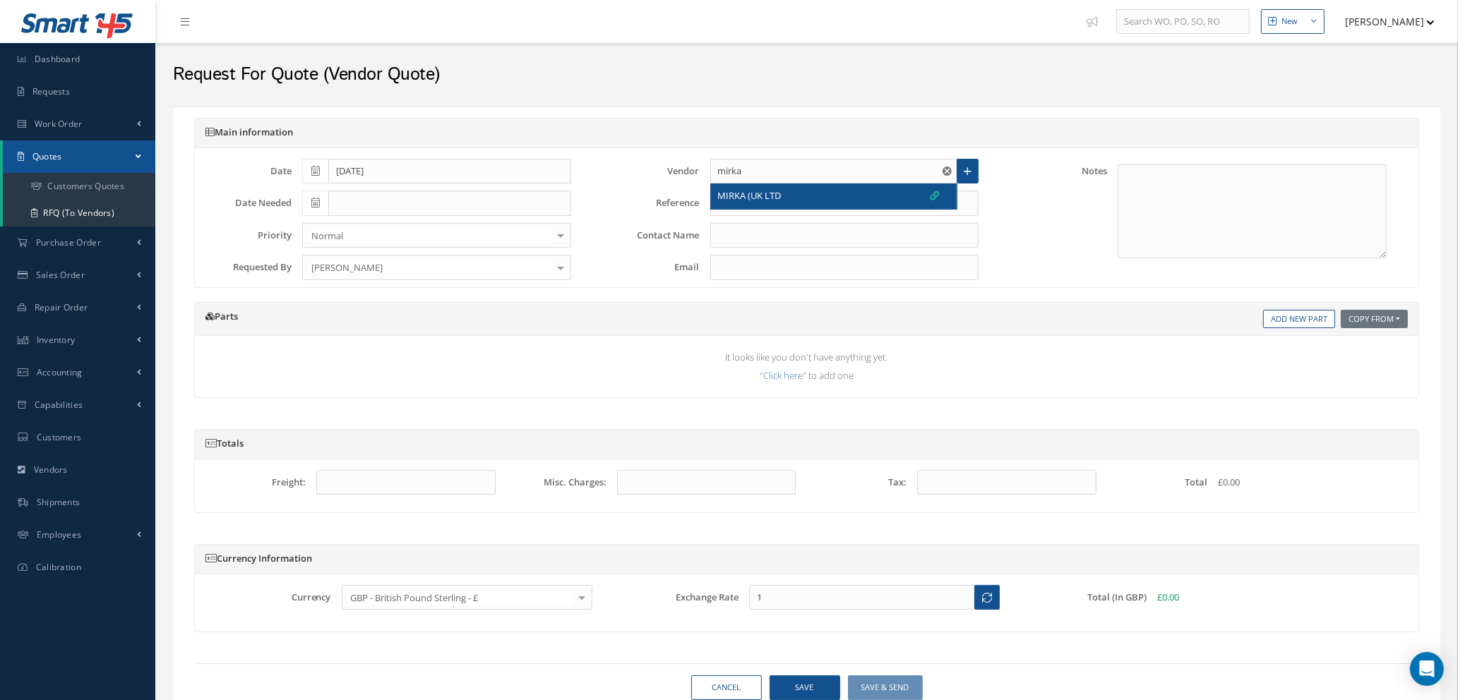
click at [827, 191] on div "MIRKA (UK LTD" at bounding box center [829, 196] width 222 height 14
type input "MIRKA (UK LTD"
click at [822, 200] on input "text" at bounding box center [844, 203] width 269 height 25
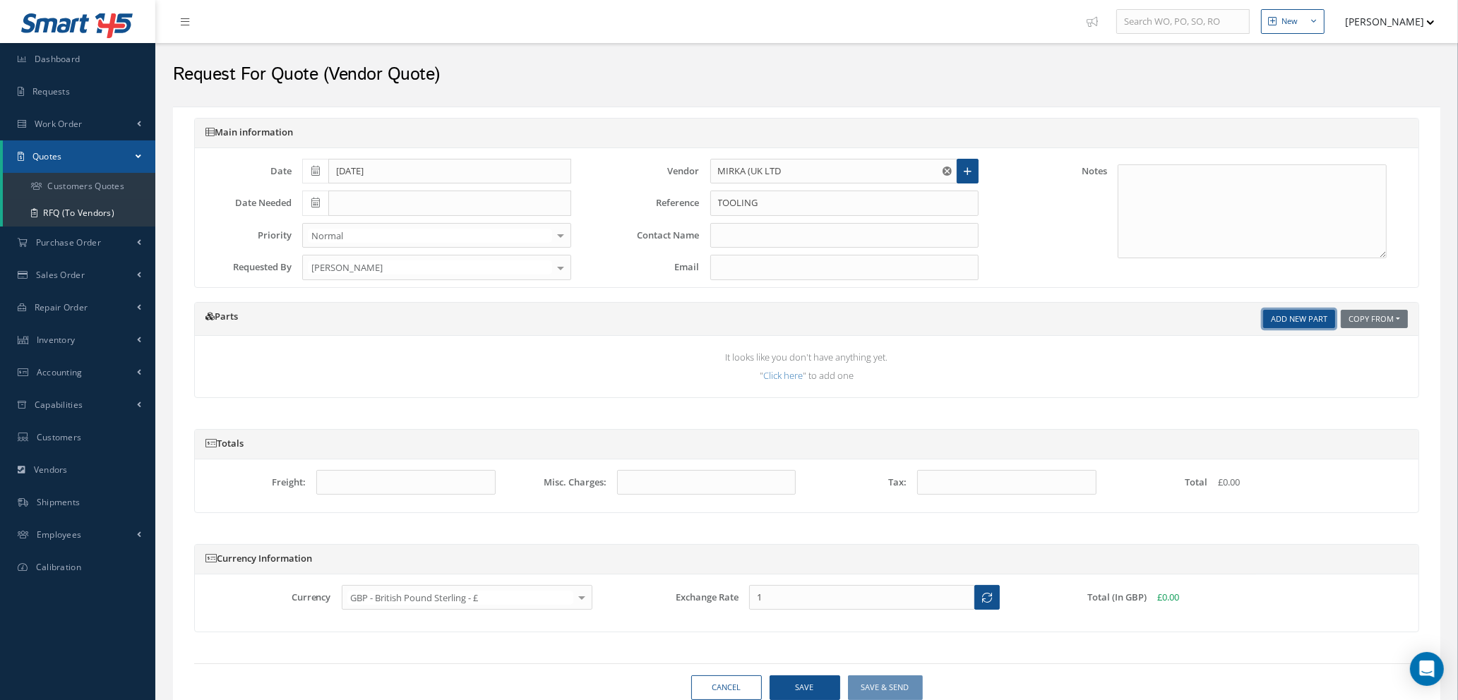
type input "TOOLING"
click at [1291, 326] on link "Add New Part" at bounding box center [1299, 319] width 72 height 19
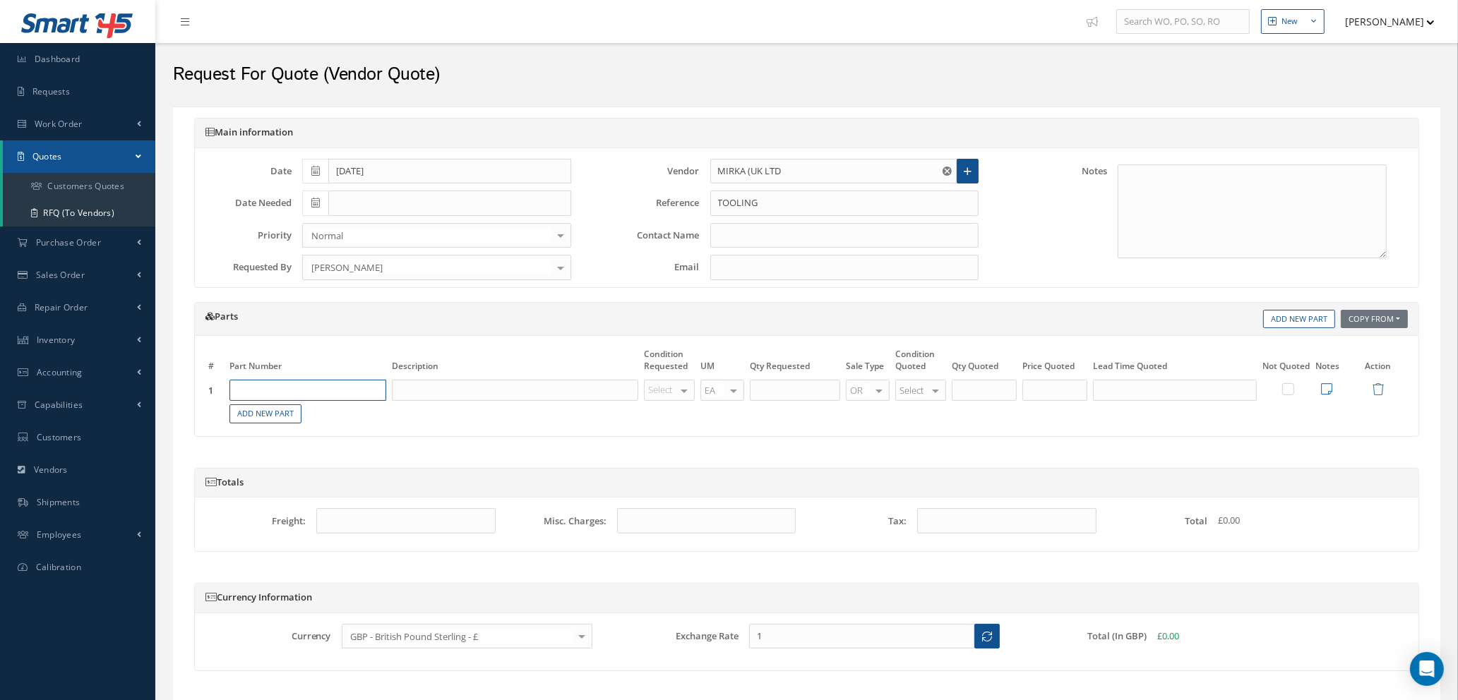
click at [336, 395] on input "text" at bounding box center [307, 390] width 157 height 21
type input "8"
click at [289, 390] on input "899980411" at bounding box center [307, 390] width 157 height 21
type input "8"
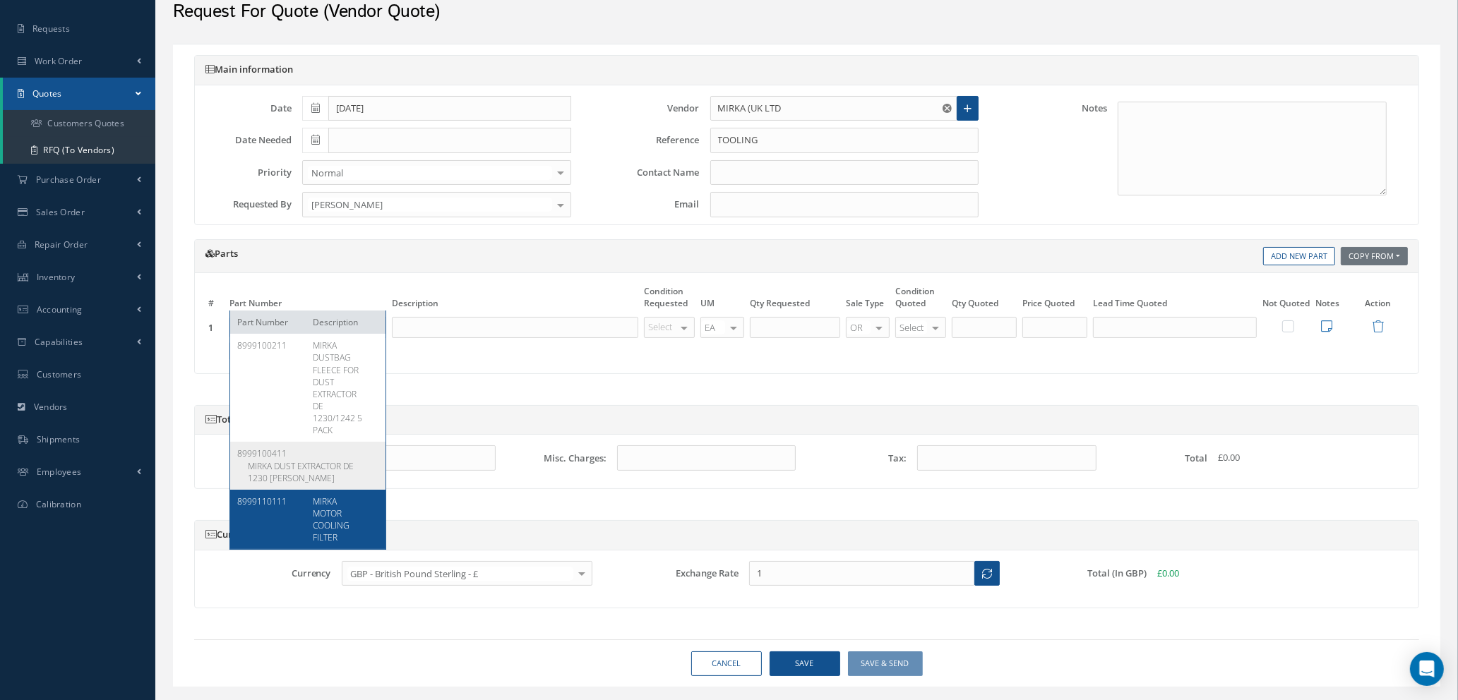
scroll to position [95, 0]
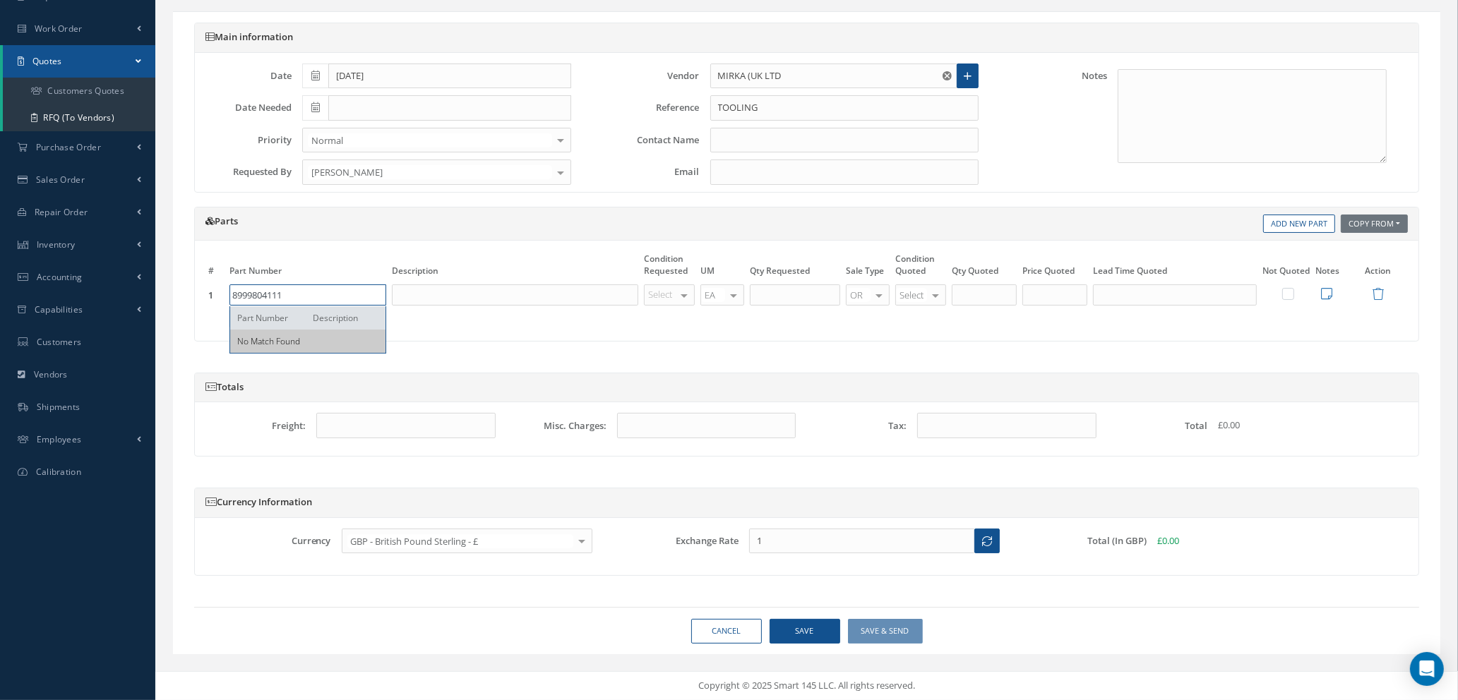
type input "8999804111"
click at [409, 296] on input "text" at bounding box center [515, 294] width 246 height 21
type input "HOSE & CONNECTOR 27MM - 0.5M L"
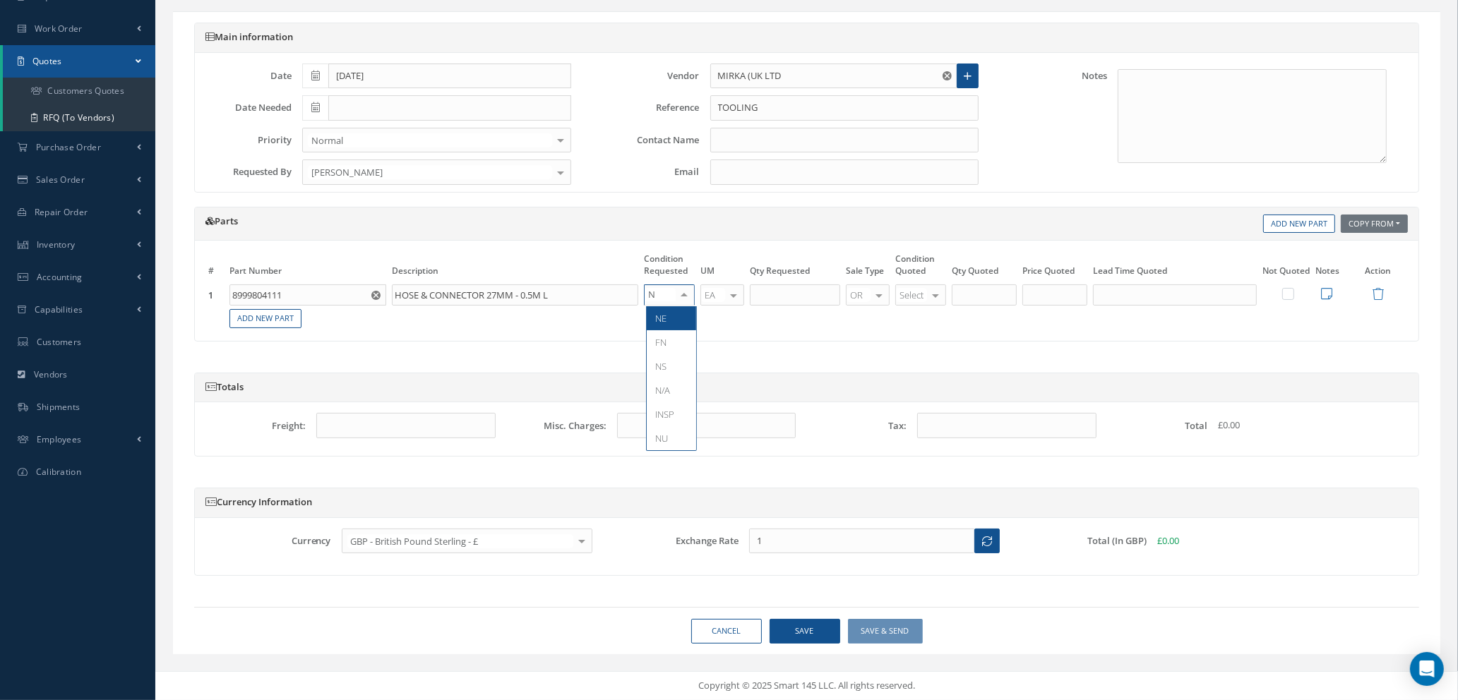
type input "NE"
click at [656, 318] on span "NE" at bounding box center [660, 318] width 11 height 13
click at [764, 287] on input "text" at bounding box center [795, 294] width 90 height 21
type input "1"
click at [931, 301] on div at bounding box center [935, 295] width 20 height 20
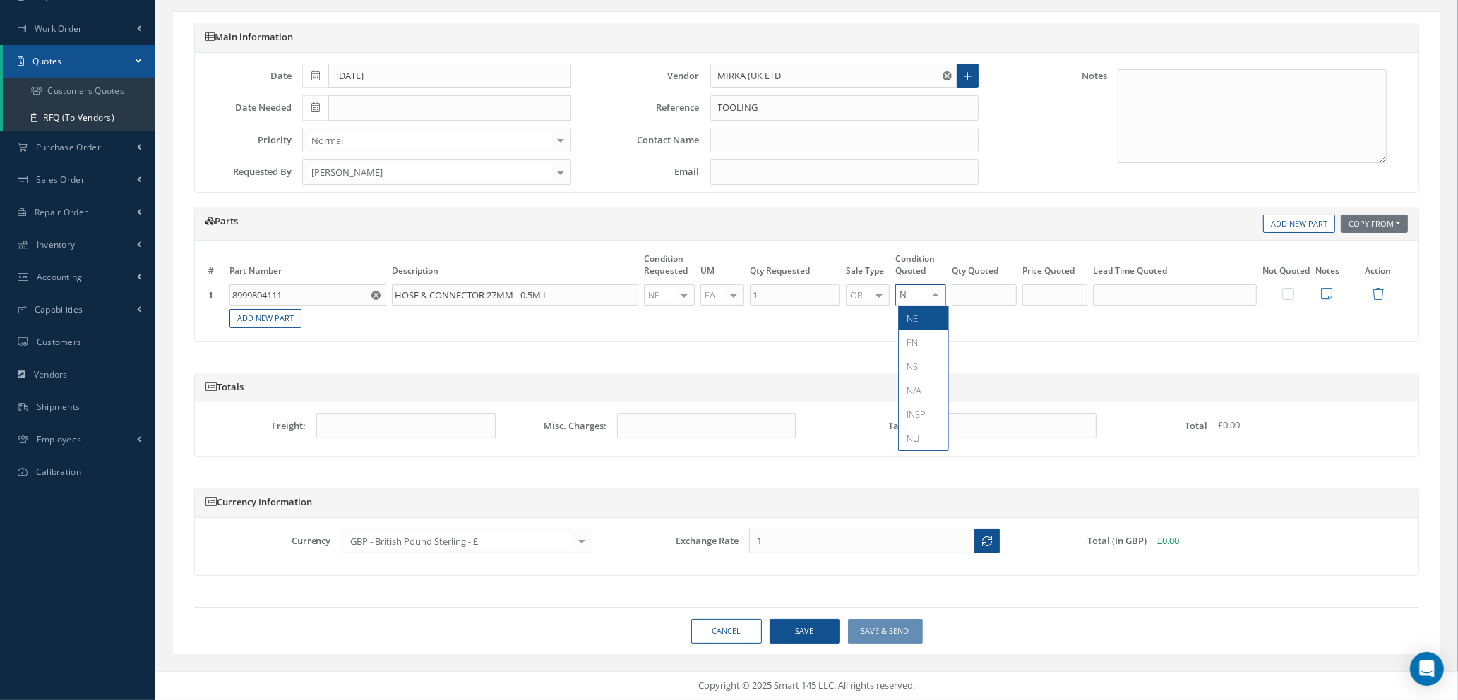
type input "NE"
drag, startPoint x: 932, startPoint y: 313, endPoint x: 932, endPoint y: 321, distance: 7.8
click at [932, 321] on span "NE" at bounding box center [923, 318] width 49 height 24
type input "1"
click at [967, 296] on input "1" at bounding box center [983, 294] width 65 height 21
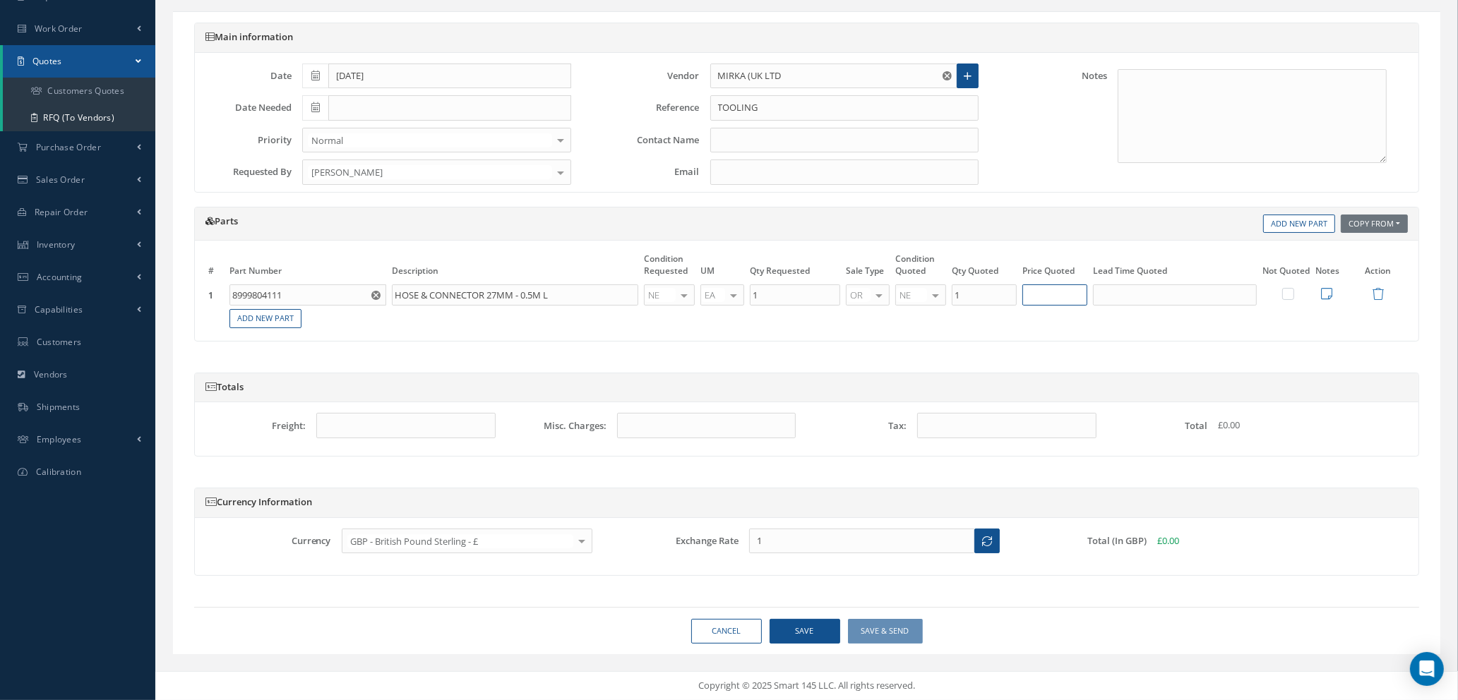
click at [1047, 289] on input "text" at bounding box center [1054, 294] width 65 height 21
type input "£38.92"
click at [241, 325] on link "Add New Part" at bounding box center [265, 318] width 72 height 19
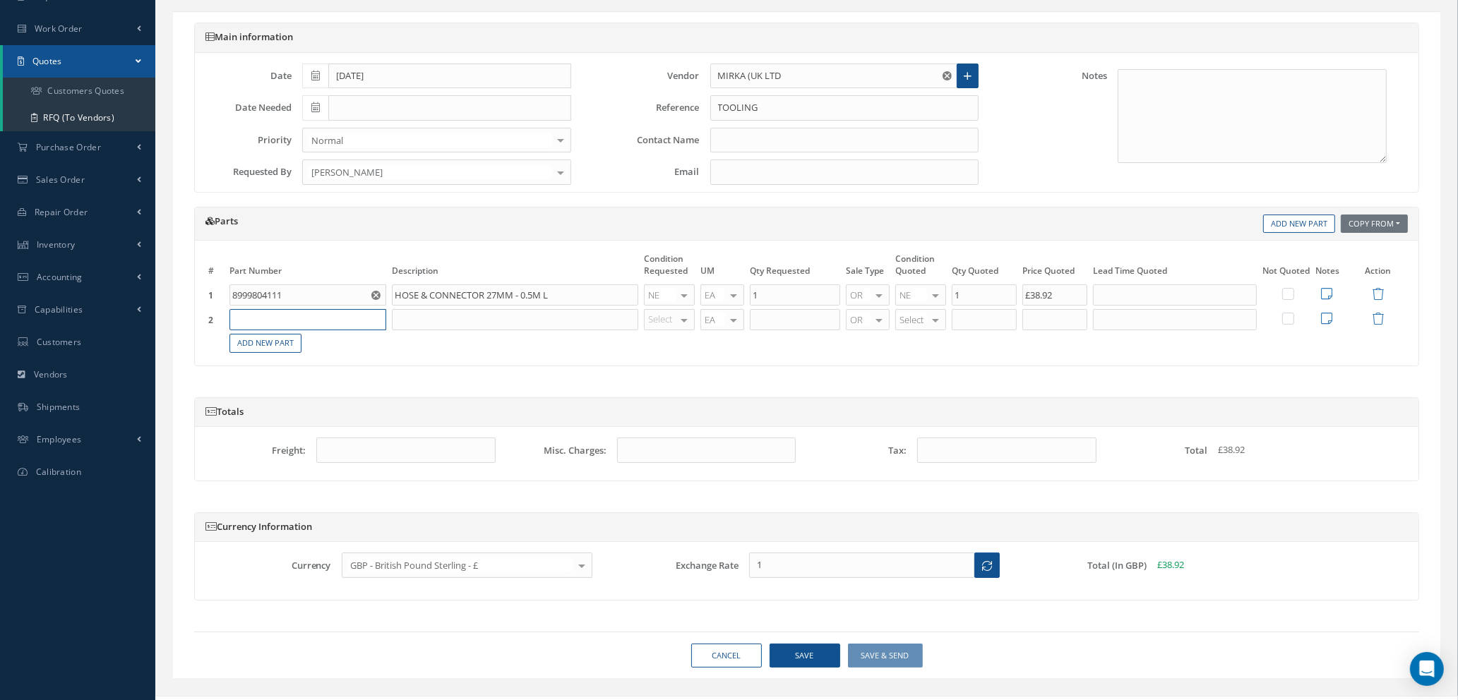
click at [244, 321] on input "text" at bounding box center [307, 319] width 157 height 21
type input "8"
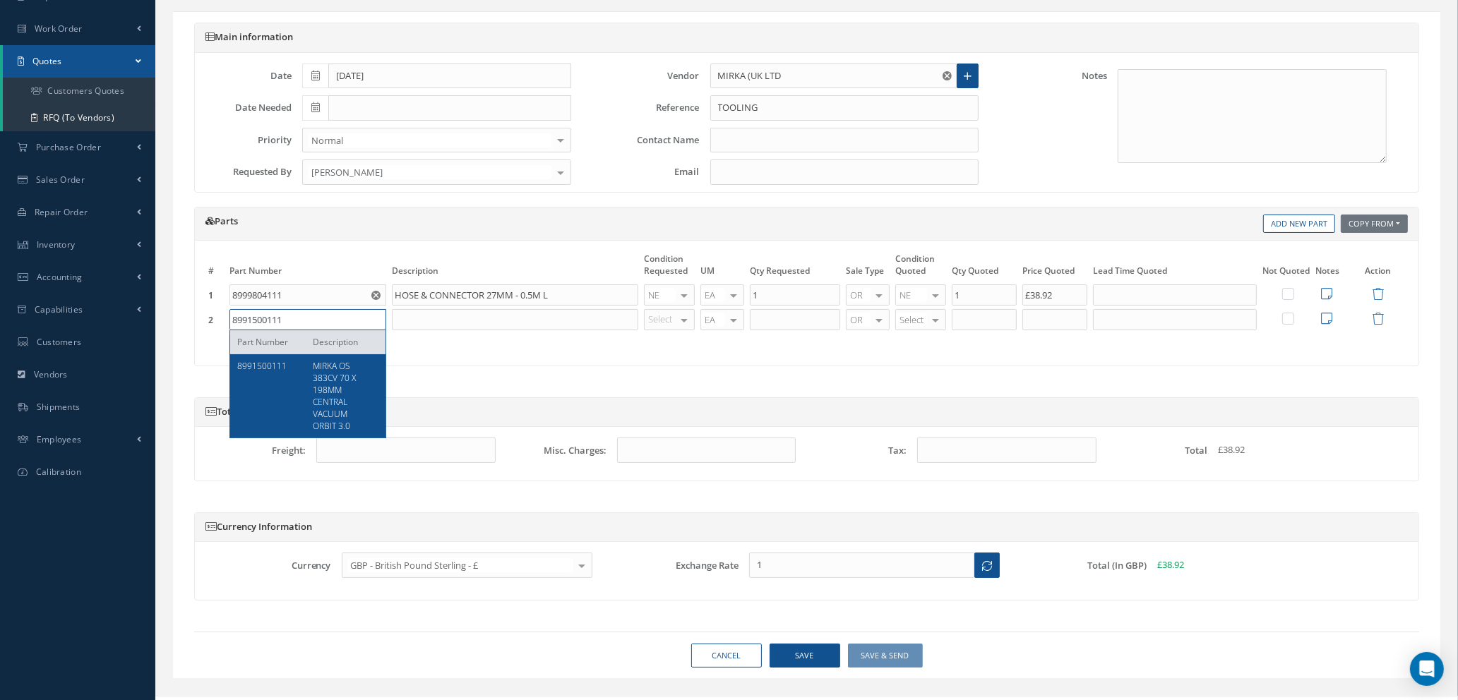
type input "8991500111"
click at [336, 417] on span "MIRKA OS 383CV 70 X 198MM CENTRAL VACUUM ORBIT 3.0" at bounding box center [334, 396] width 43 height 73
type input "MIRKA OS 383CV 70 X 198MM CENTRAL VACUUM ORBIT 3.0"
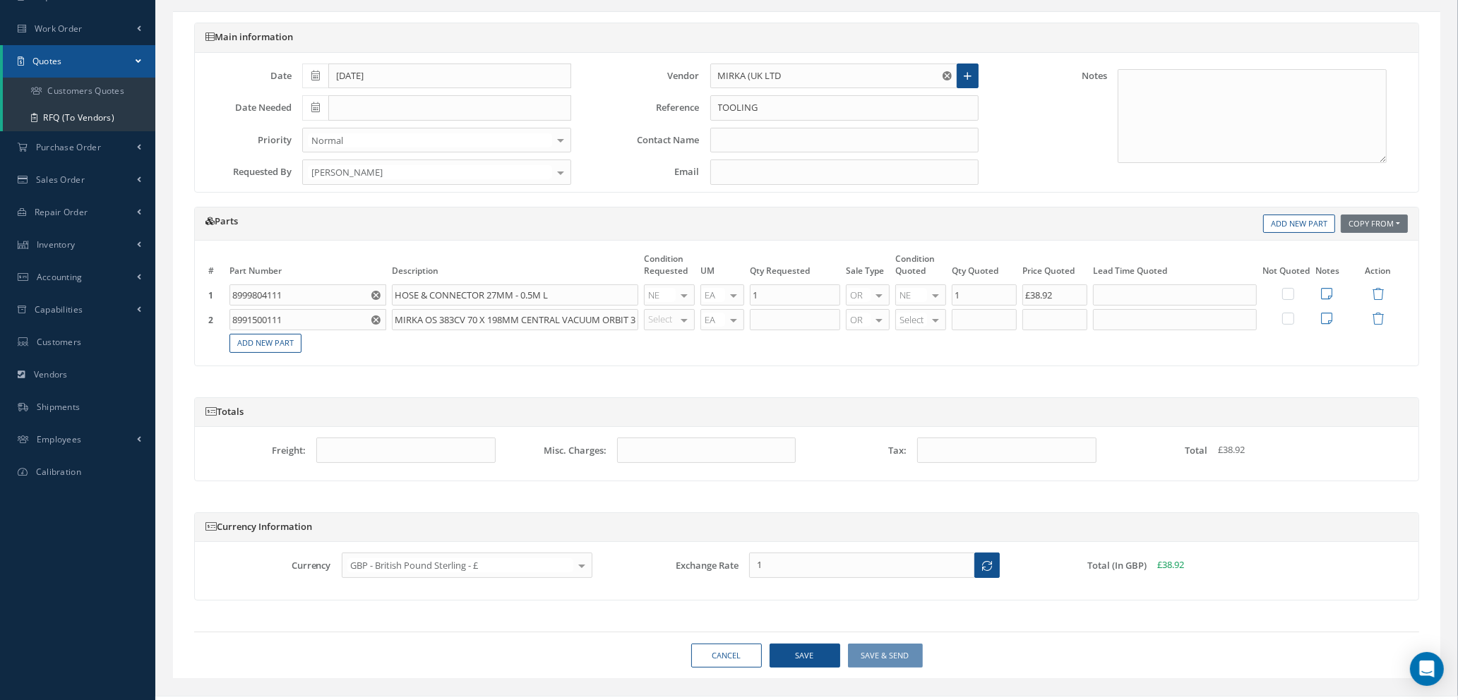
click at [676, 317] on div "Select OH SV RP AR NE FN NS RE FP BER N/A INSP BC AI MD RF SCR TS USE TL SP NU …" at bounding box center [669, 319] width 51 height 21
type input "NE"
click at [667, 345] on span "NE" at bounding box center [671, 342] width 49 height 24
click at [773, 320] on input "text" at bounding box center [795, 319] width 90 height 21
type input "1"
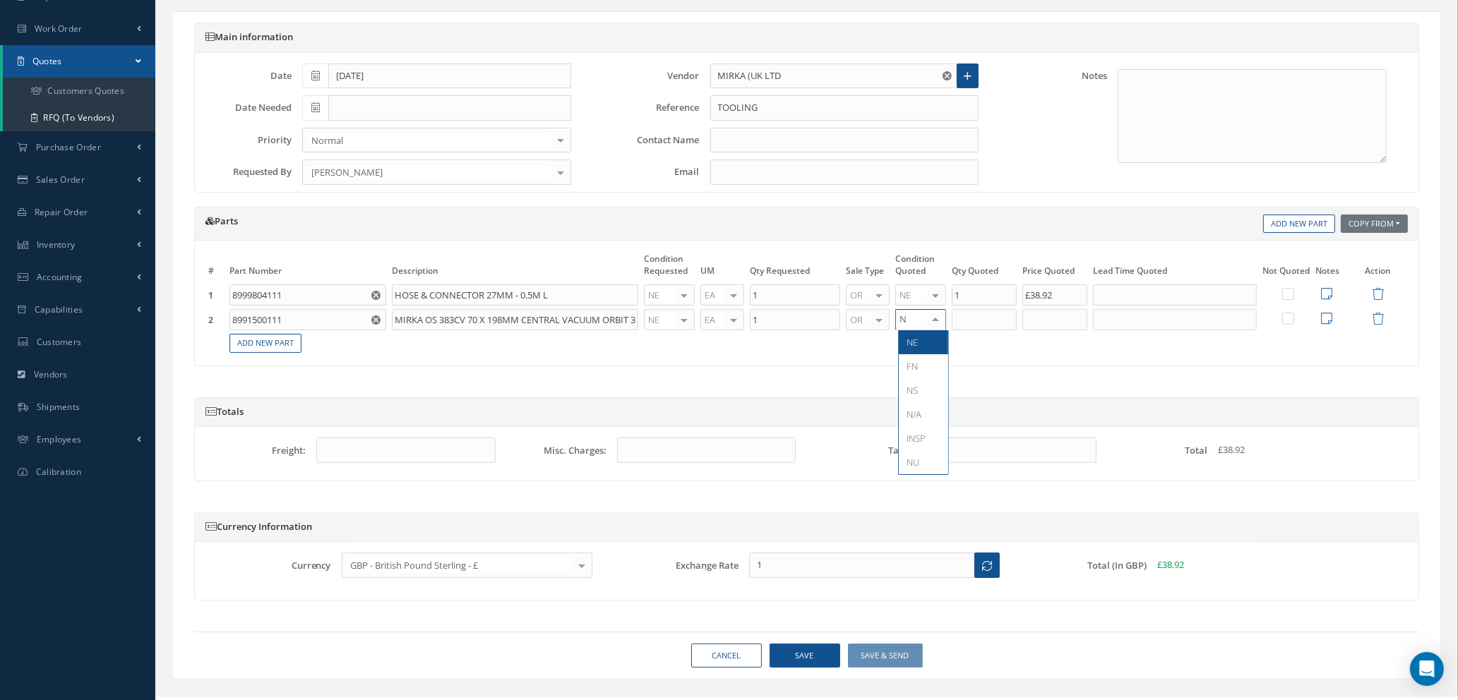
type input "NE"
click at [929, 342] on span "NE" at bounding box center [923, 342] width 49 height 24
type input "1"
click at [972, 313] on input "1" at bounding box center [983, 319] width 65 height 21
click at [1038, 316] on input "text" at bounding box center [1054, 319] width 65 height 21
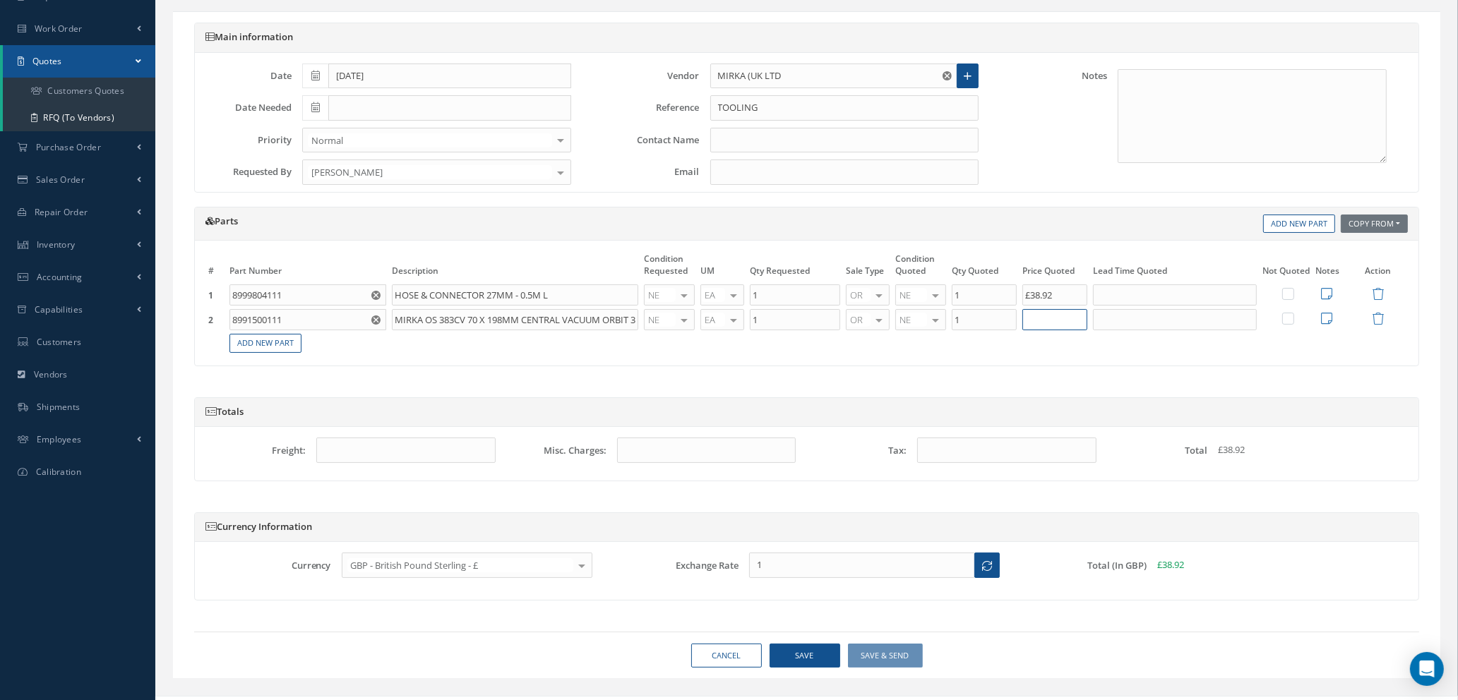
click at [1045, 319] on input "text" at bounding box center [1054, 319] width 65 height 21
type input "£351.37"
click at [247, 347] on link "Add New Part" at bounding box center [265, 343] width 72 height 19
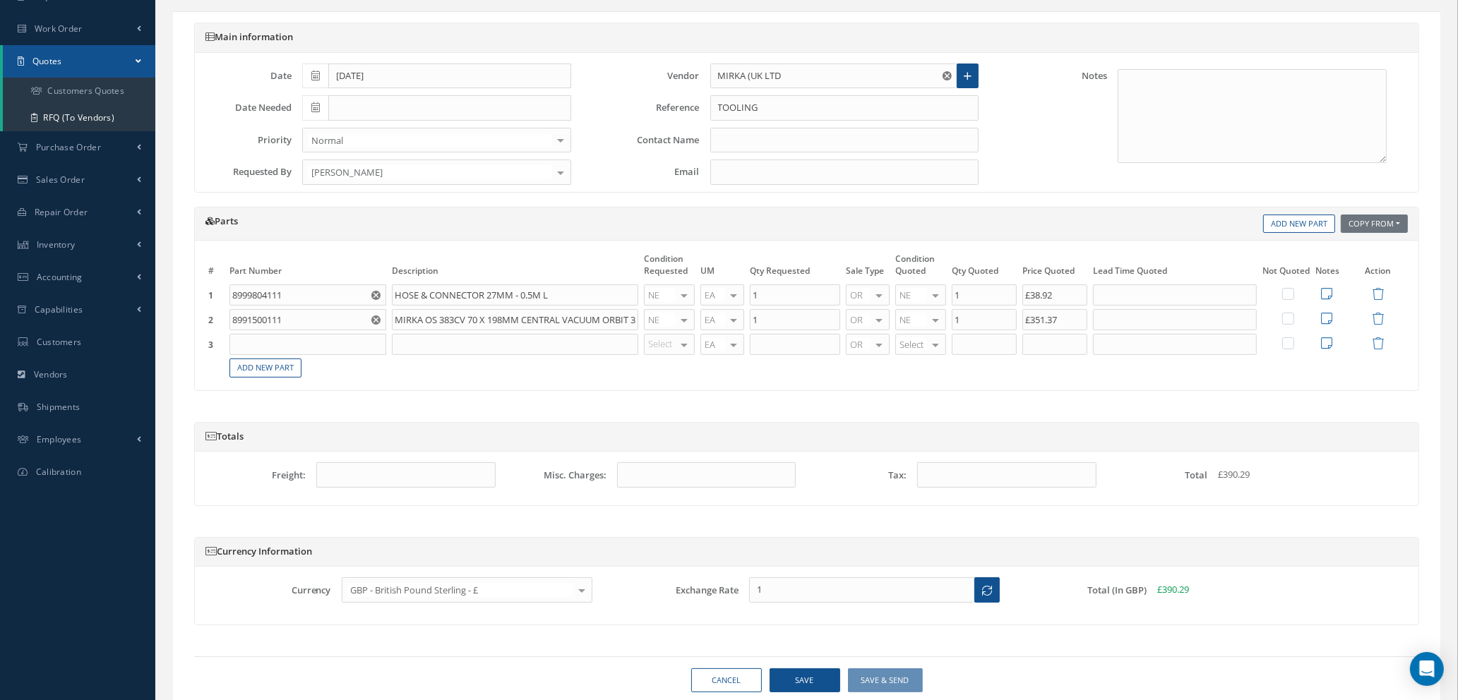
click at [247, 345] on input "text" at bounding box center [307, 344] width 157 height 21
click at [324, 351] on input "text" at bounding box center [307, 344] width 157 height 21
type input "8391702011"
click at [411, 348] on input "text" at bounding box center [515, 344] width 246 height 21
type input "MIRKA SANDING BLOCK 115 X 230MM"
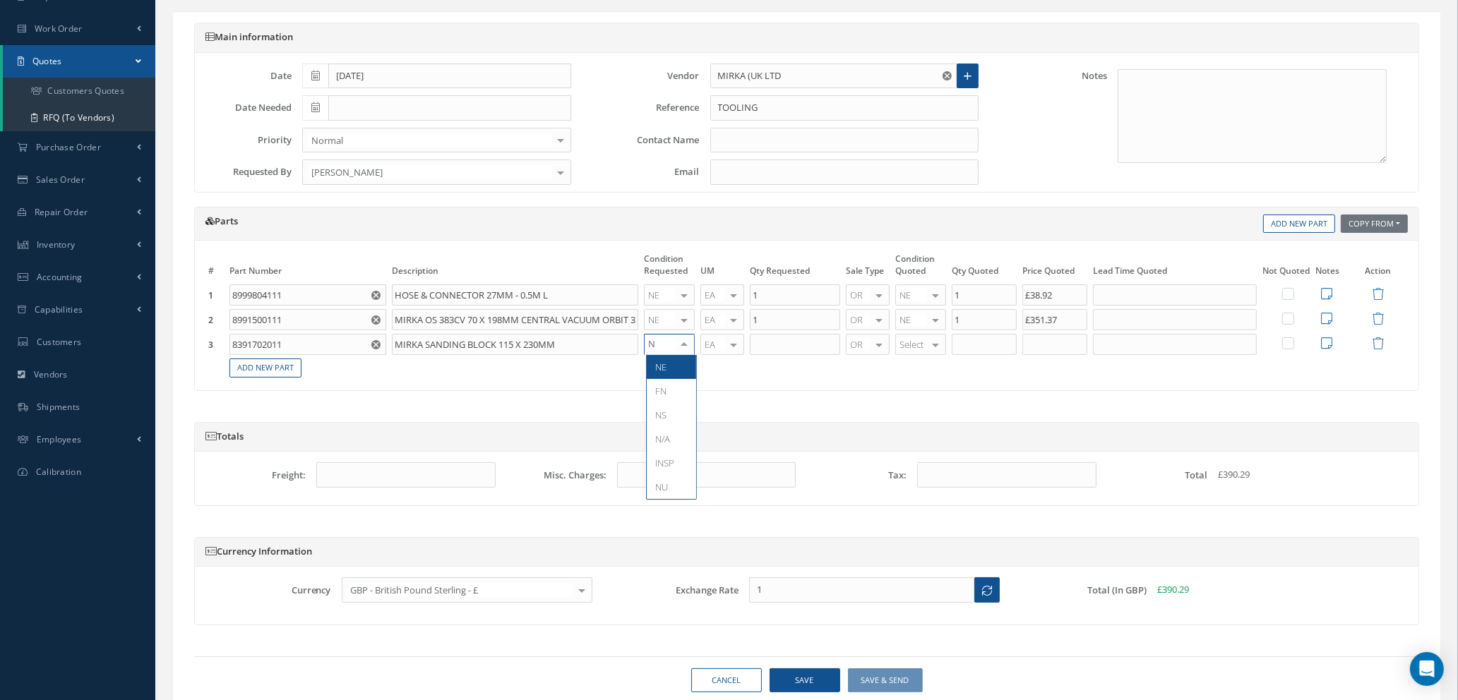
type input "NE"
click at [663, 370] on span "NE" at bounding box center [660, 367] width 11 height 13
click at [792, 354] on input "text" at bounding box center [795, 344] width 90 height 21
type input "1"
type input "NE"
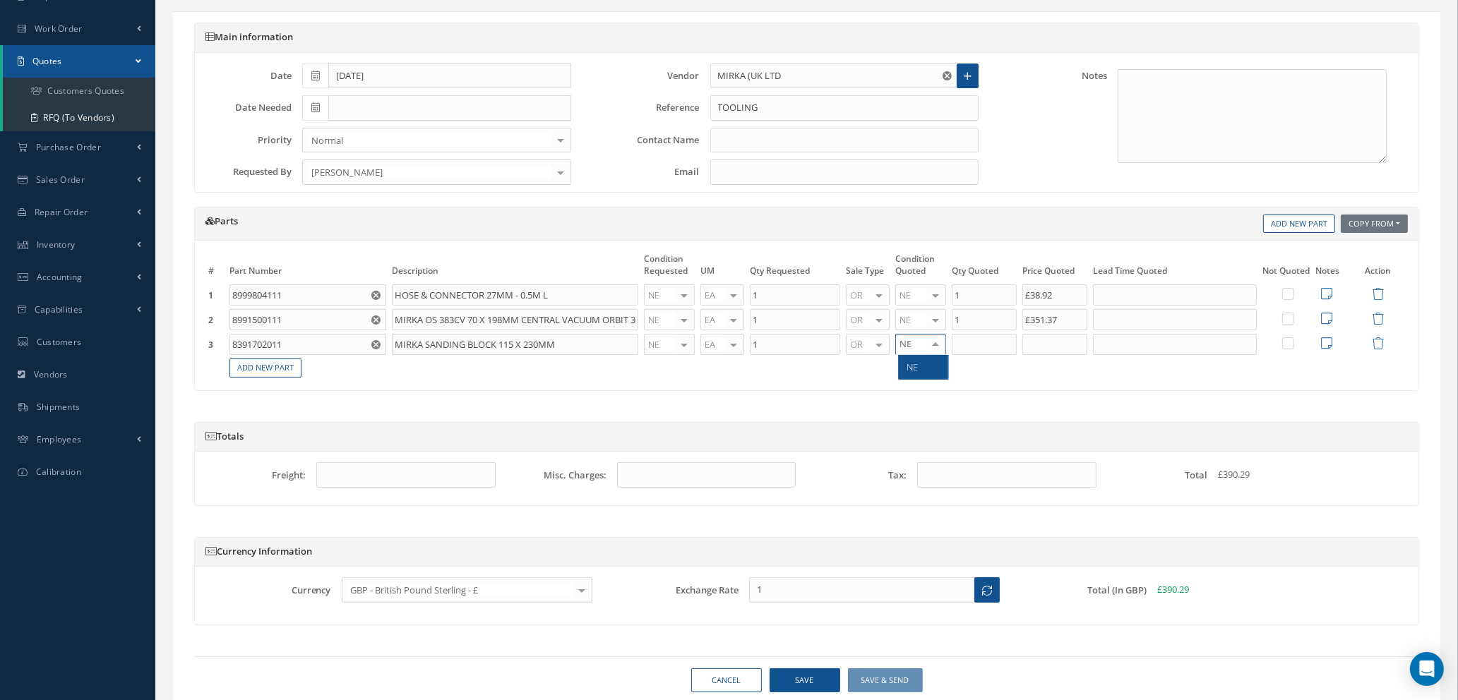
click at [916, 369] on span "NE" at bounding box center [912, 367] width 11 height 13
type input "1"
click at [966, 344] on input "1" at bounding box center [983, 344] width 65 height 21
click at [1045, 342] on input "text" at bounding box center [1054, 344] width 65 height 21
click at [1038, 350] on input "text" at bounding box center [1054, 344] width 65 height 21
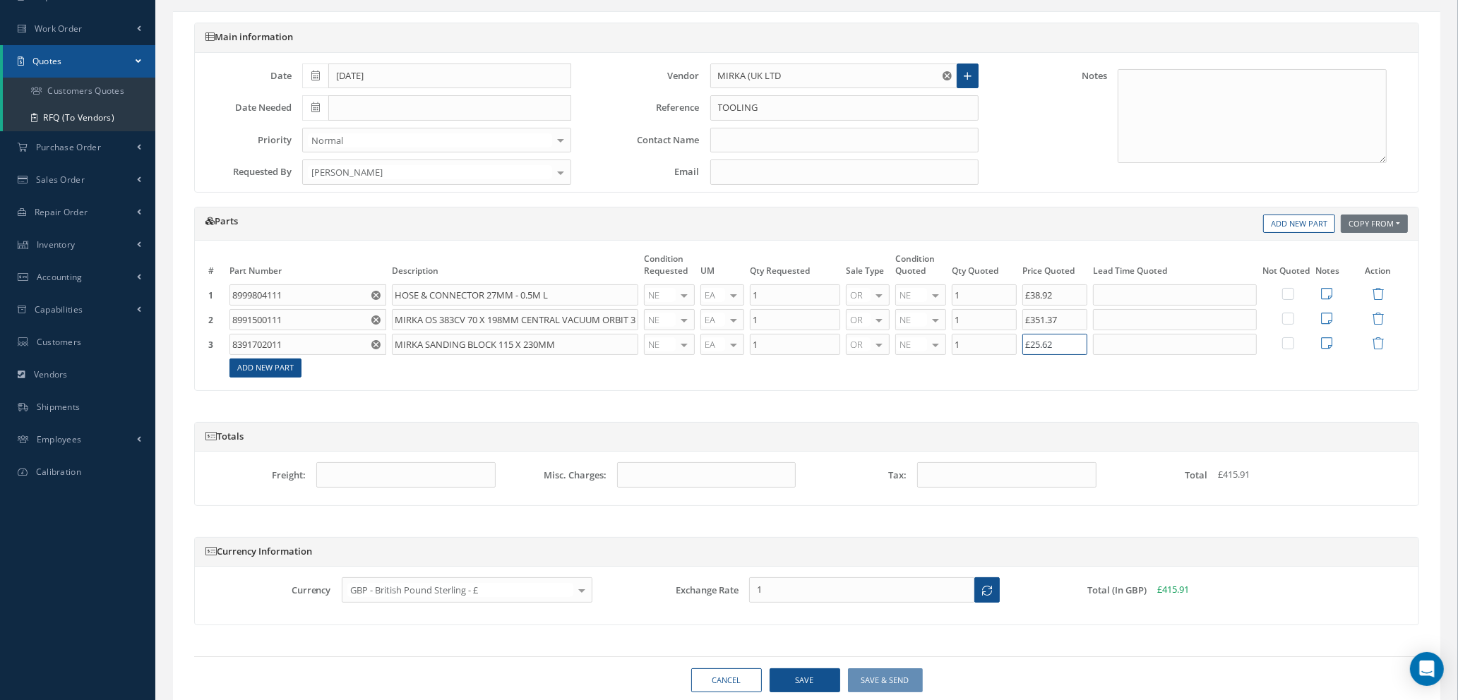
type input "£25.62"
click at [251, 368] on link "Add New Part" at bounding box center [265, 368] width 72 height 19
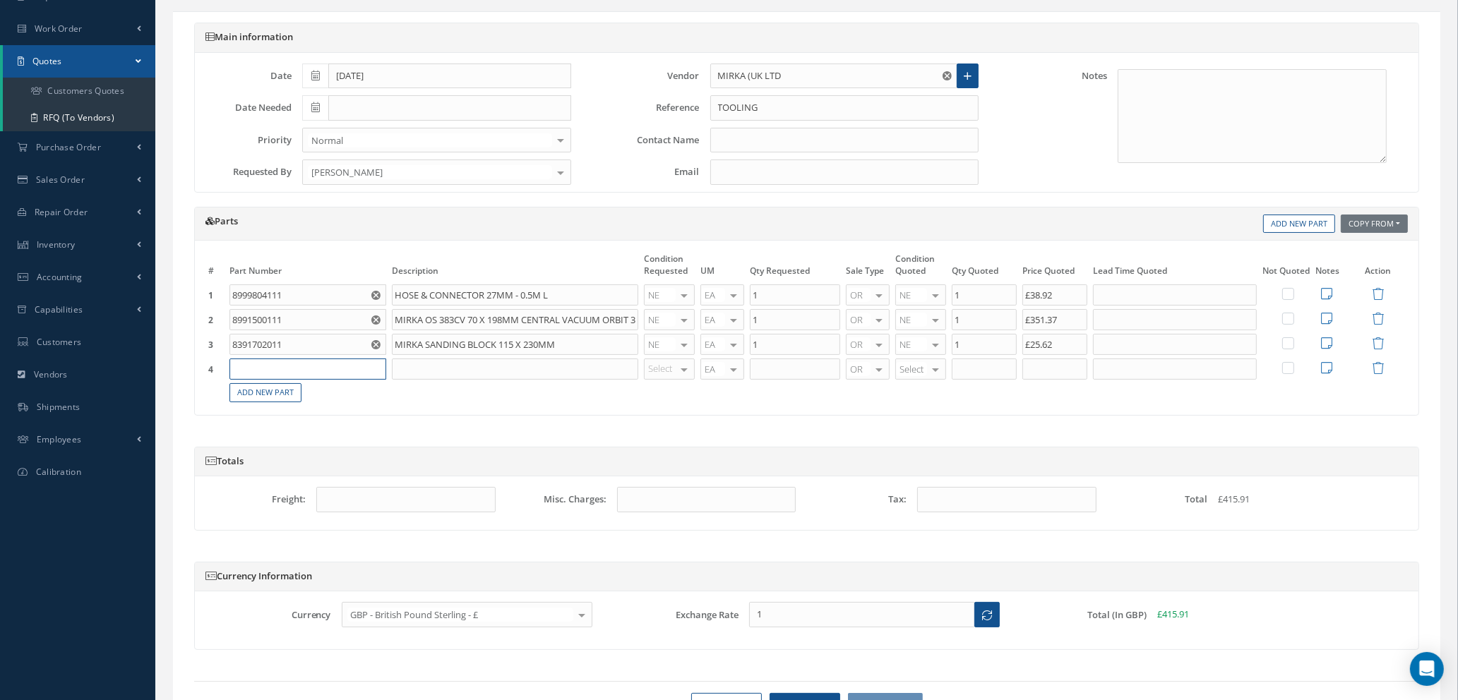
click at [252, 367] on input "text" at bounding box center [307, 369] width 157 height 21
type input "8391112011"
click at [404, 369] on input "text" at bounding box center [515, 369] width 246 height 21
click at [443, 366] on input "MIRKA" at bounding box center [515, 369] width 246 height 21
type input "MIRKA HOSE 20MM FOR HAND SANDING BLOCKS"
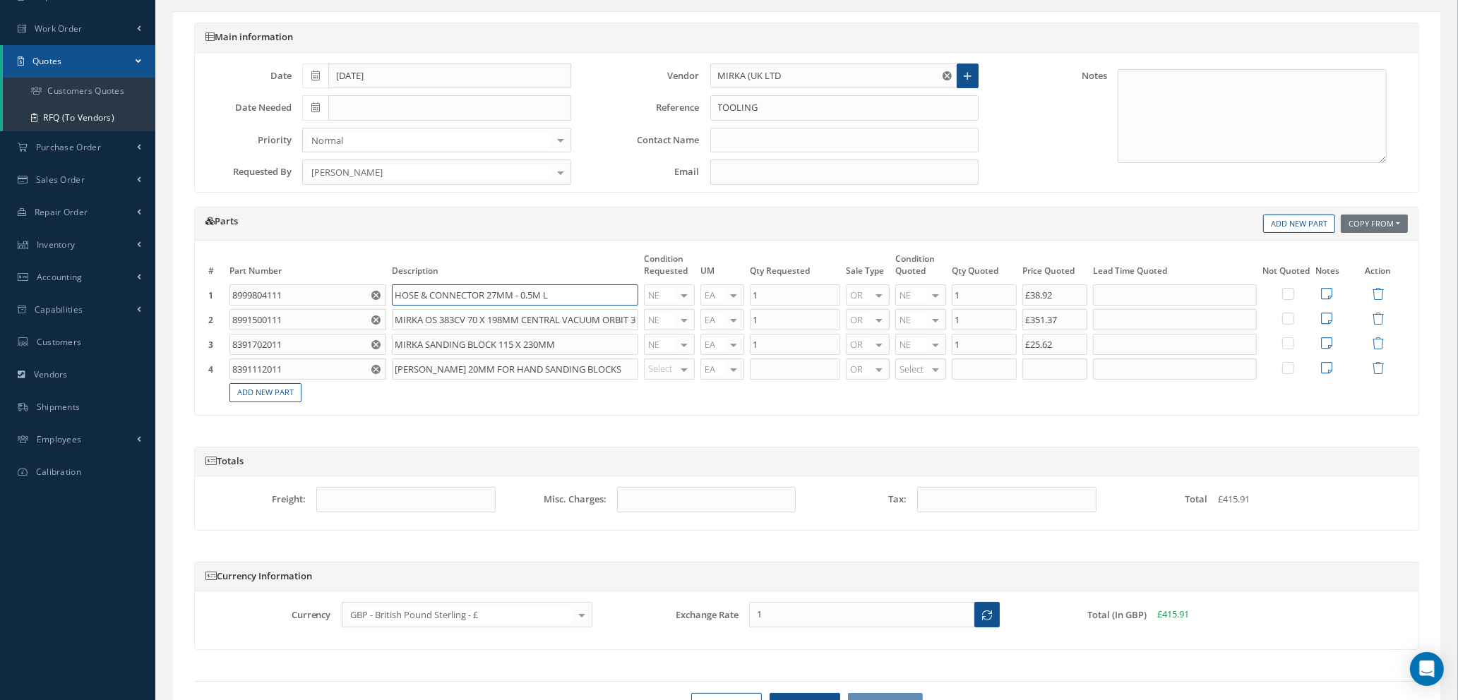
click at [396, 292] on input "HOSE & CONNECTOR 27MM - 0.5M L" at bounding box center [515, 294] width 246 height 21
type input "MIRKA HOSE & CONNECTOR 27MM - 0.5M L"
click at [686, 361] on div at bounding box center [684, 369] width 20 height 20
type input "NE"
click at [665, 390] on span "NE" at bounding box center [660, 391] width 11 height 13
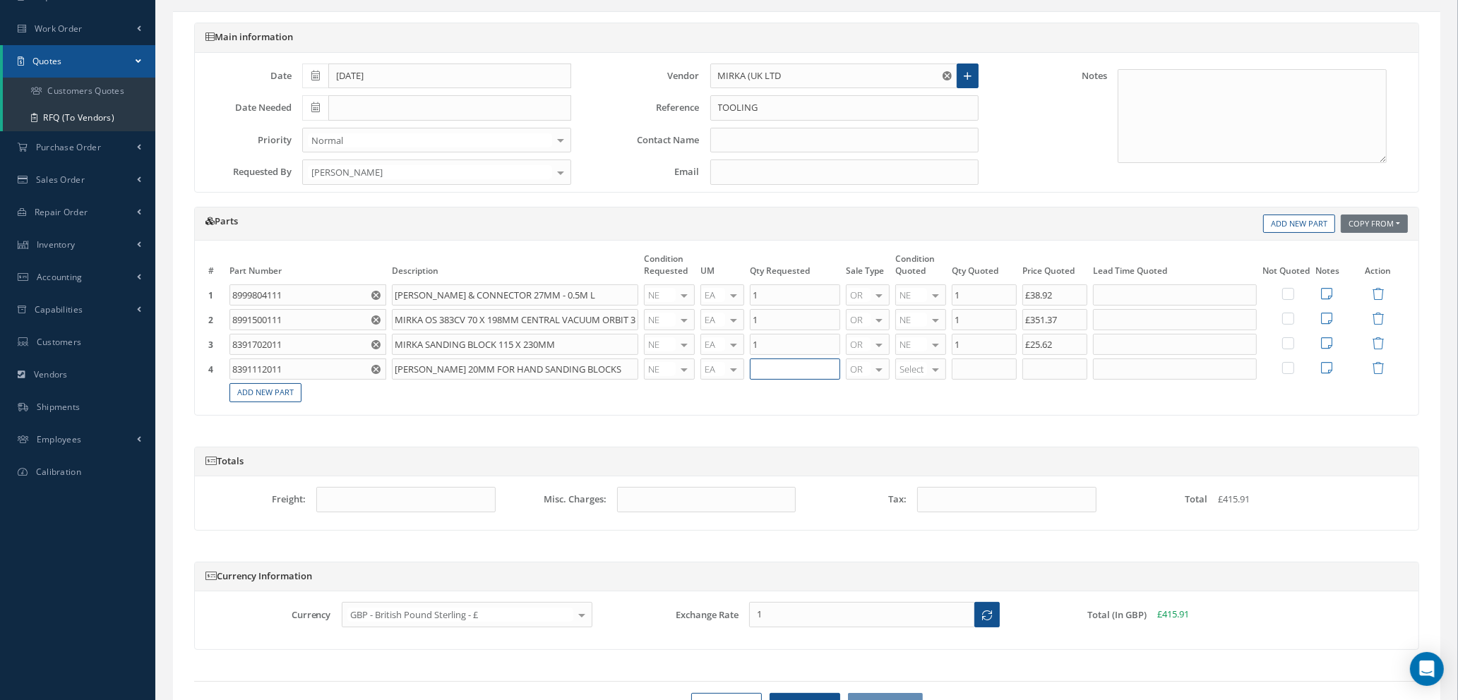
click at [771, 366] on input "text" at bounding box center [795, 369] width 90 height 21
type input "2"
click at [618, 372] on input "MIRKA HOSE 20MM FOR HAND SANDING BLOCKS" at bounding box center [515, 369] width 246 height 21
type input "MIRKA HOSE 20MM FOR HAND SANDING BLOCKS - 5M"
type input "NE"
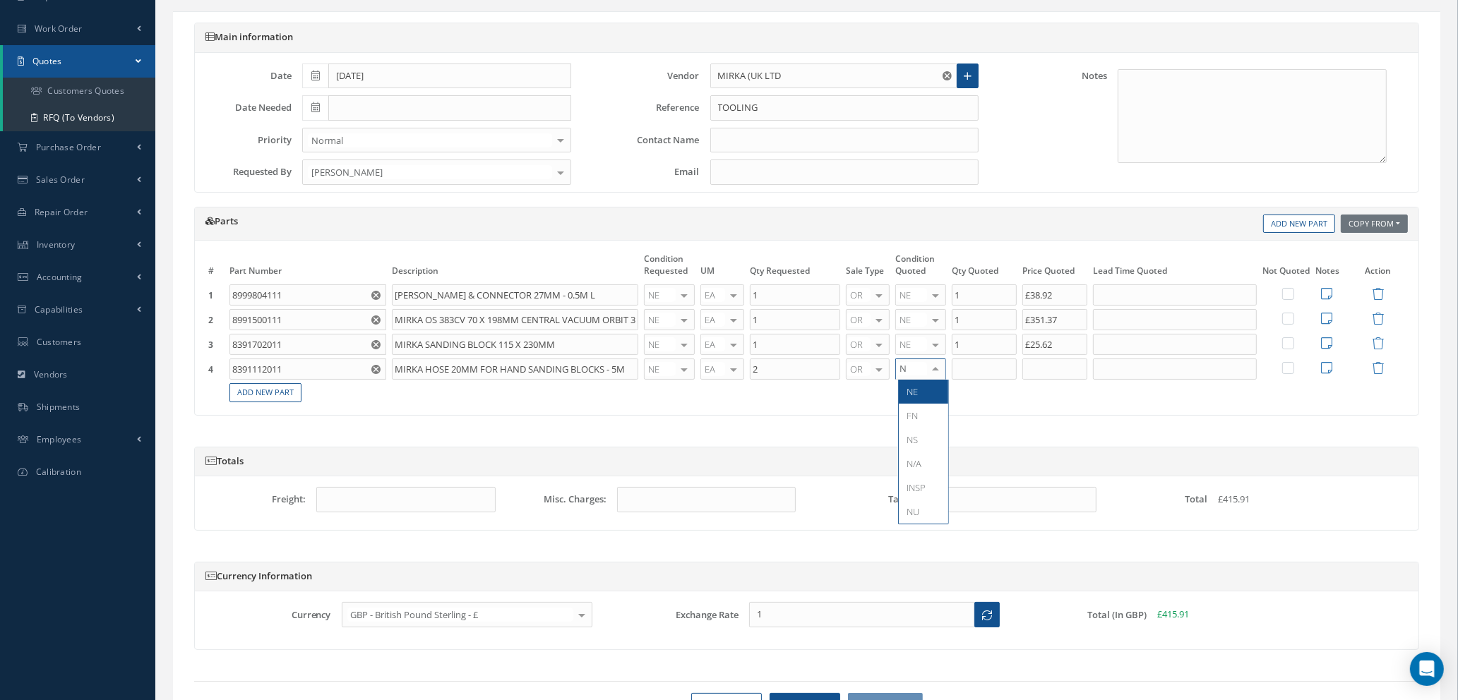
type input "NE"
type input "2"
click at [1040, 371] on input "text" at bounding box center [1054, 369] width 65 height 21
type input "£52.34"
click at [253, 392] on link "Add New Part" at bounding box center [265, 392] width 72 height 19
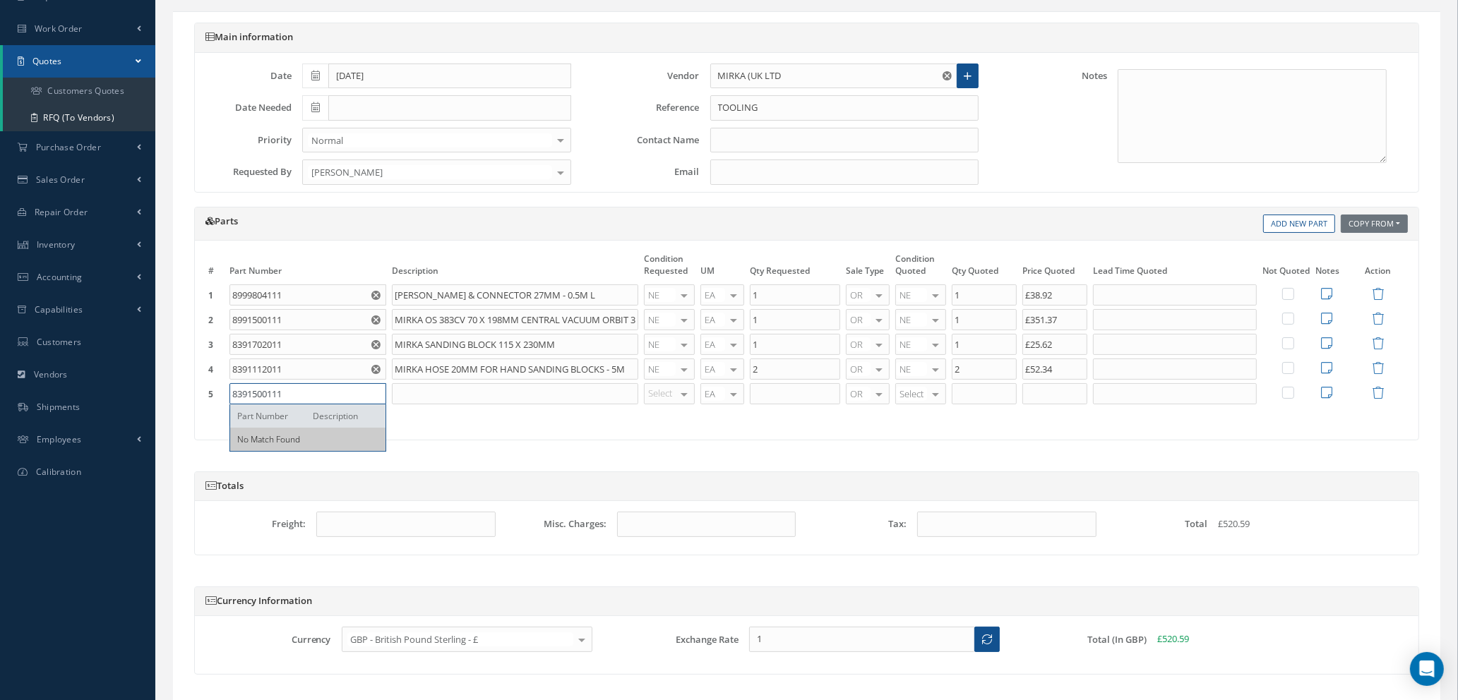
type input "8391500111"
click at [416, 399] on input "text" at bounding box center [515, 393] width 246 height 21
click at [436, 394] on input "text" at bounding box center [515, 393] width 246 height 21
click at [449, 391] on input "MIRKA" at bounding box center [515, 393] width 246 height 21
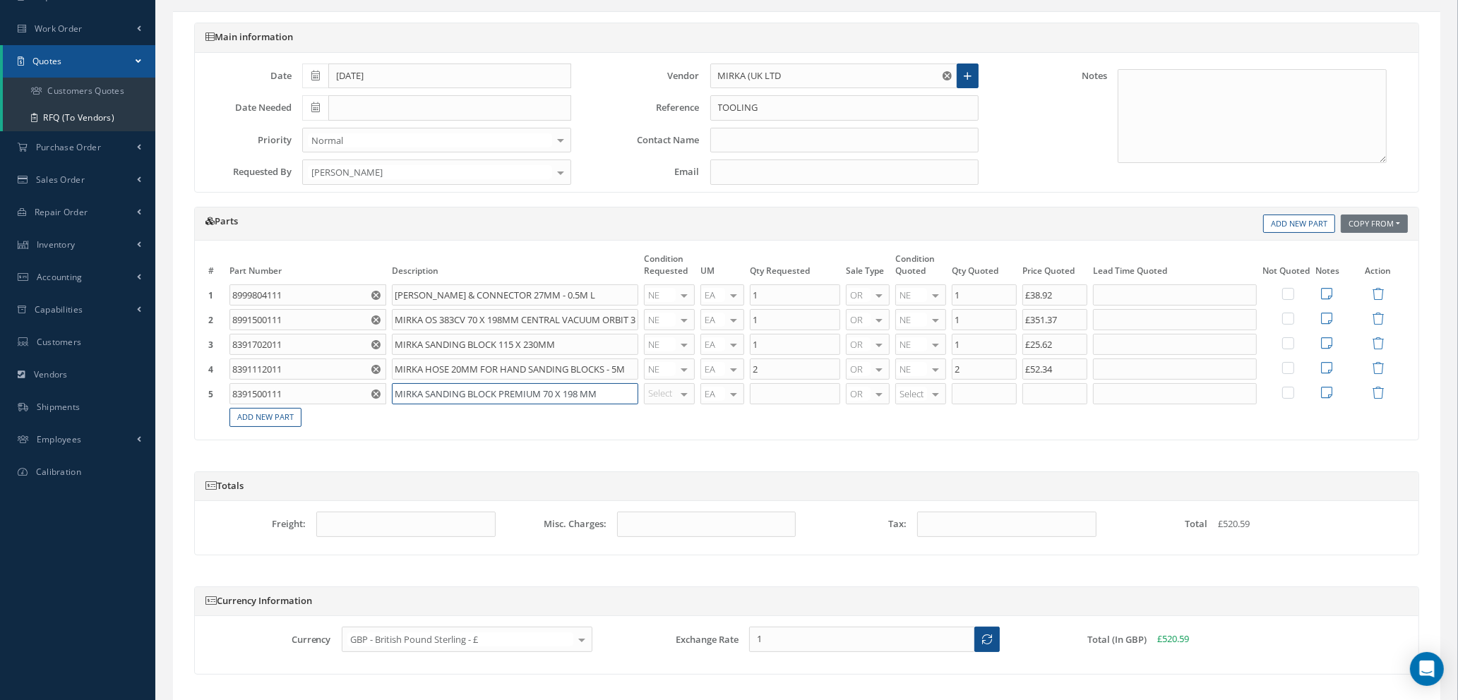
type input "MIRKA SANDING BLOCK PREMIUM 70 X 198 MM"
type input "NE"
click at [690, 416] on span "NE" at bounding box center [671, 416] width 49 height 24
click at [767, 388] on input "text" at bounding box center [795, 393] width 90 height 21
type input "2"
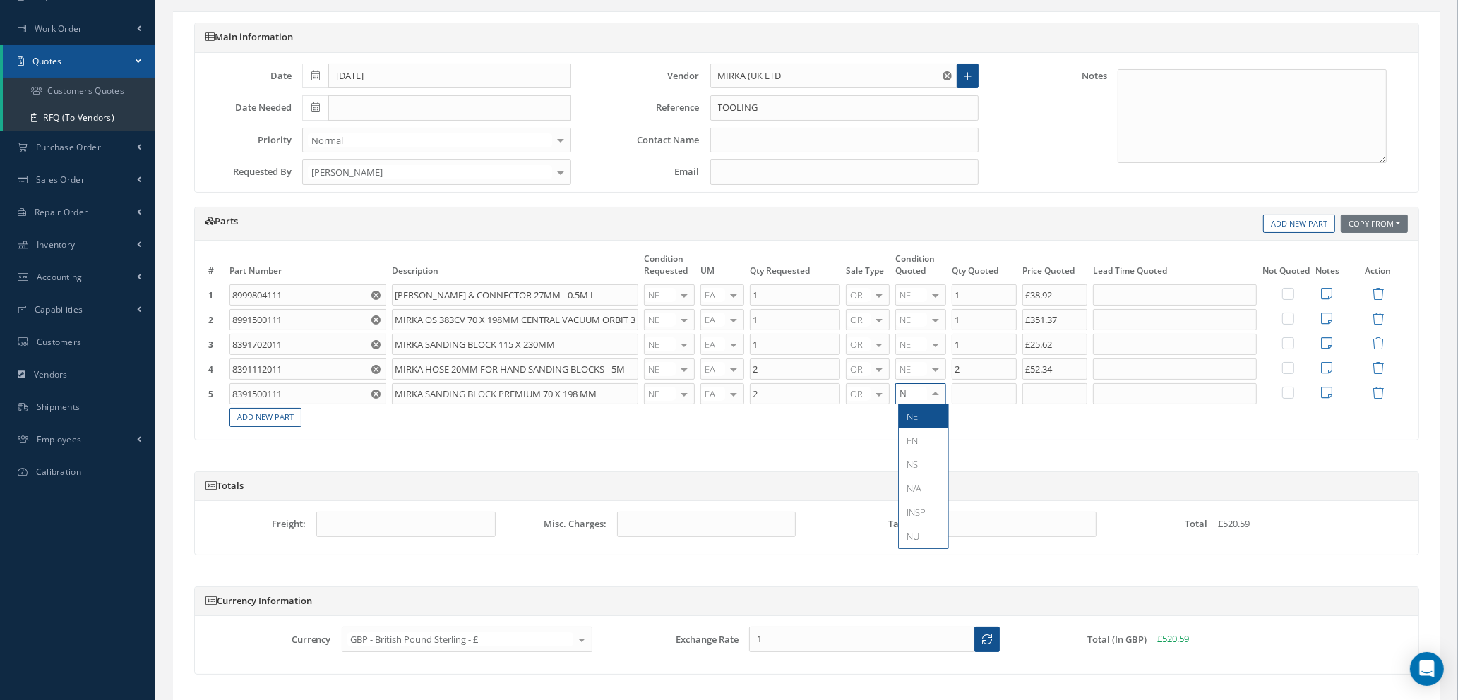
type input "NE"
click at [915, 423] on span "NE" at bounding box center [923, 416] width 49 height 24
type input "2"
click at [1002, 394] on input "2" at bounding box center [983, 393] width 65 height 21
click at [1062, 392] on input "text" at bounding box center [1054, 393] width 65 height 21
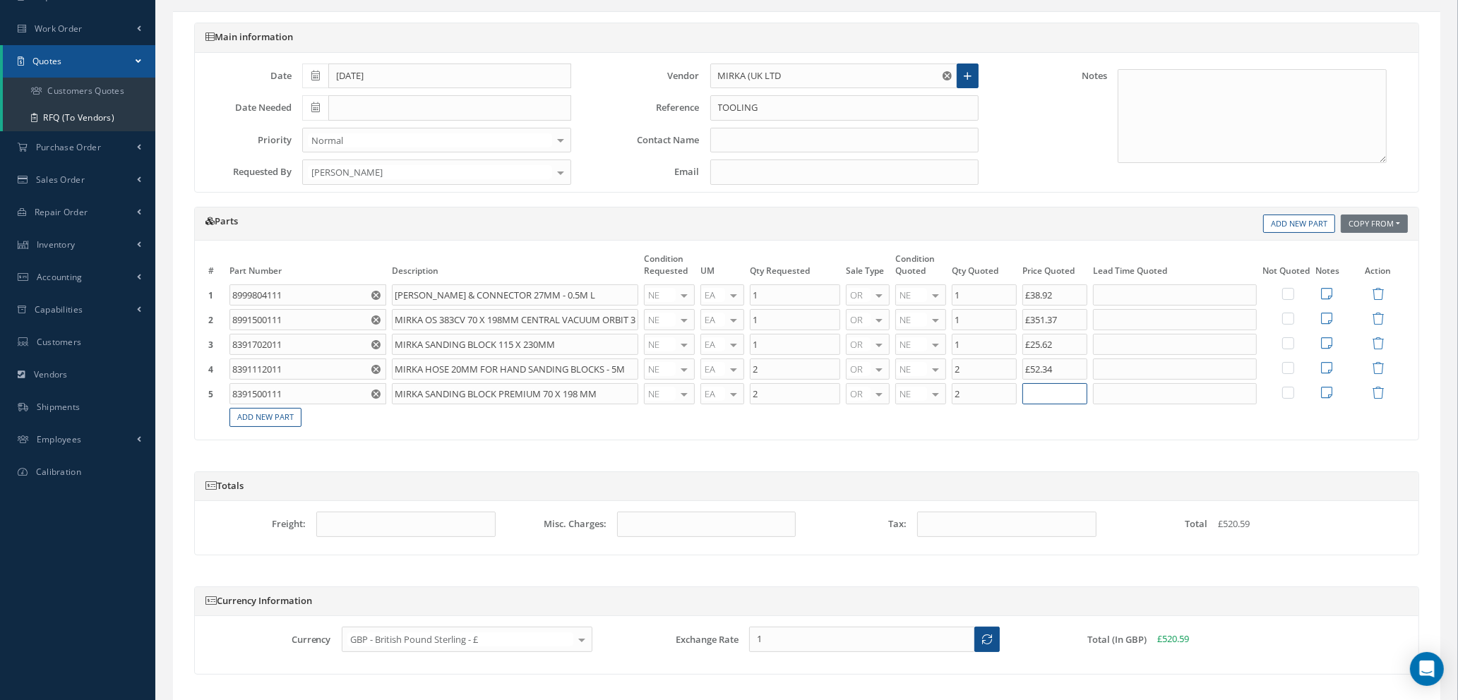
click at [1075, 392] on input "text" at bounding box center [1054, 393] width 65 height 21
type input "£94.70"
click at [268, 418] on link "Add New Part" at bounding box center [265, 417] width 72 height 19
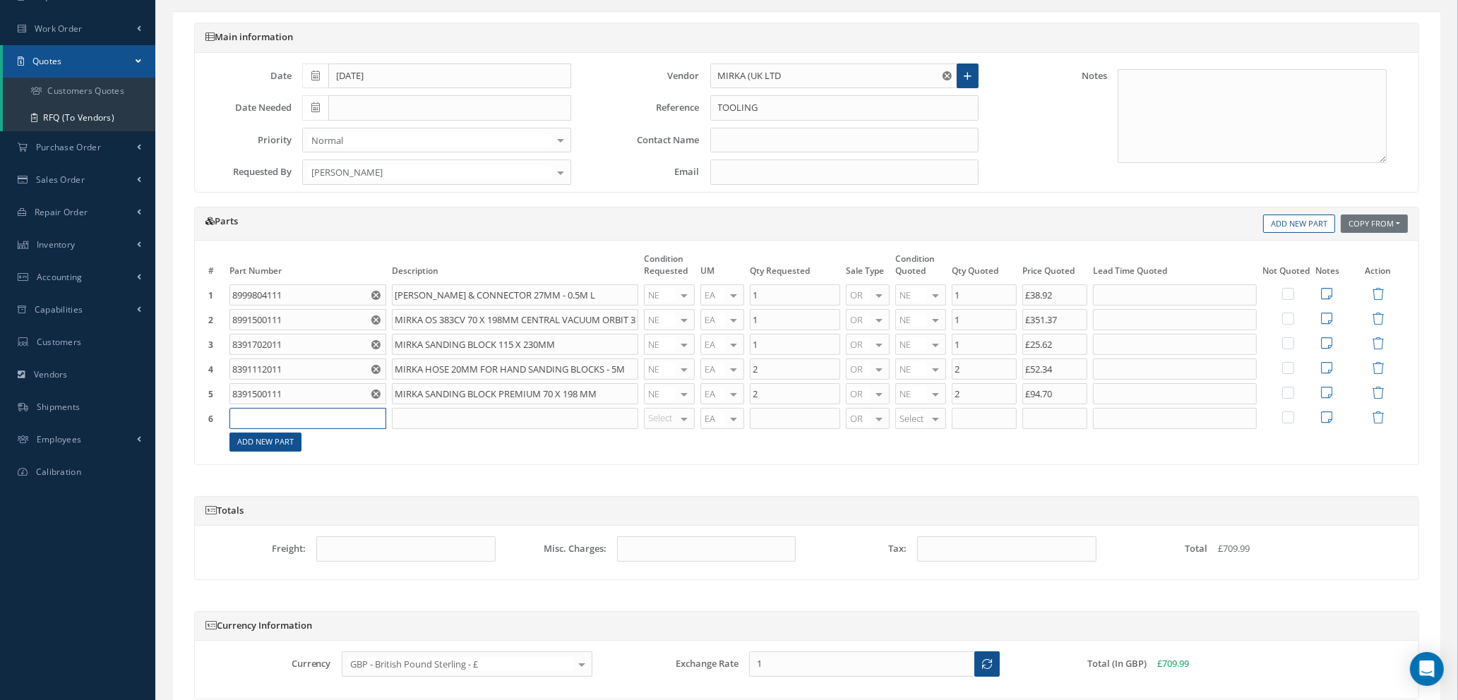
click at [268, 418] on input "text" at bounding box center [307, 418] width 157 height 21
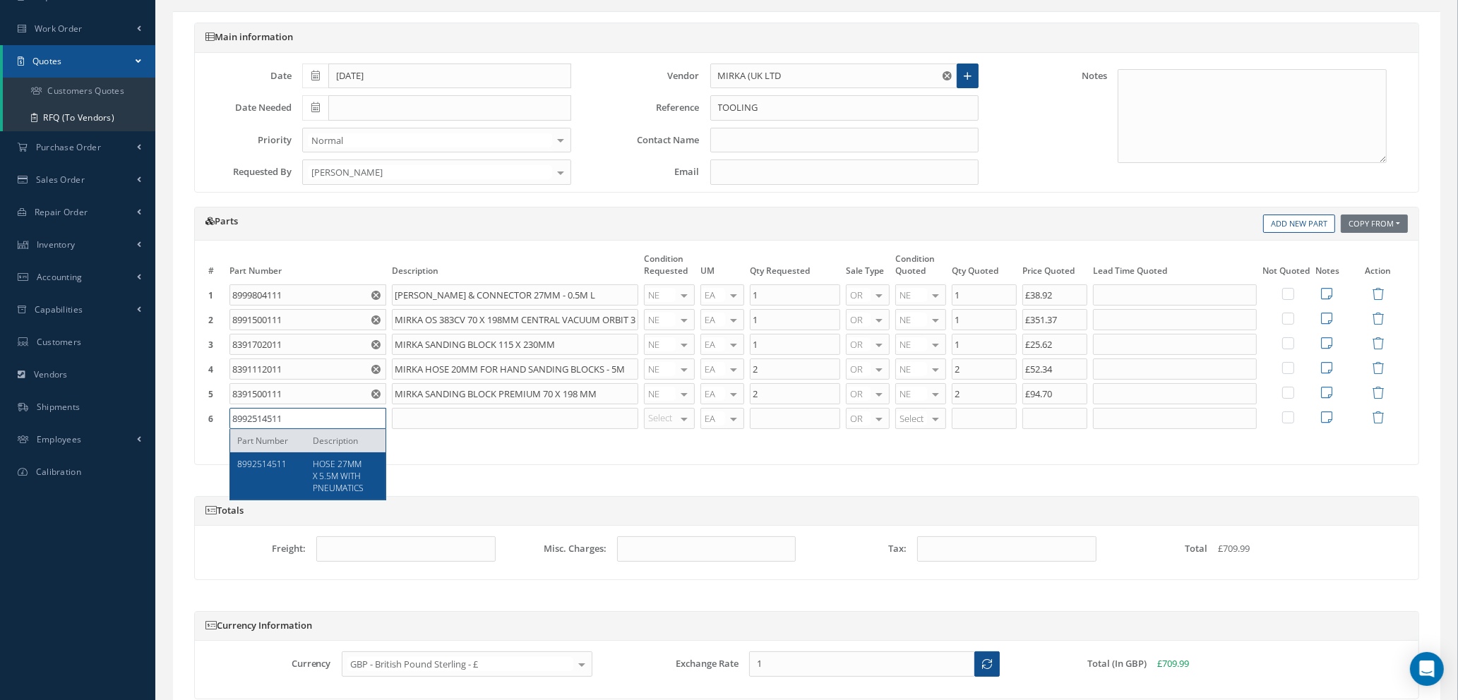
type input "8992514511"
click at [340, 482] on span "HOSE 27MM X 5.5M WITH PNEUMATICS" at bounding box center [338, 476] width 51 height 36
type input "HOSE 27MM X 5.5M WITH PNEUMATICS"
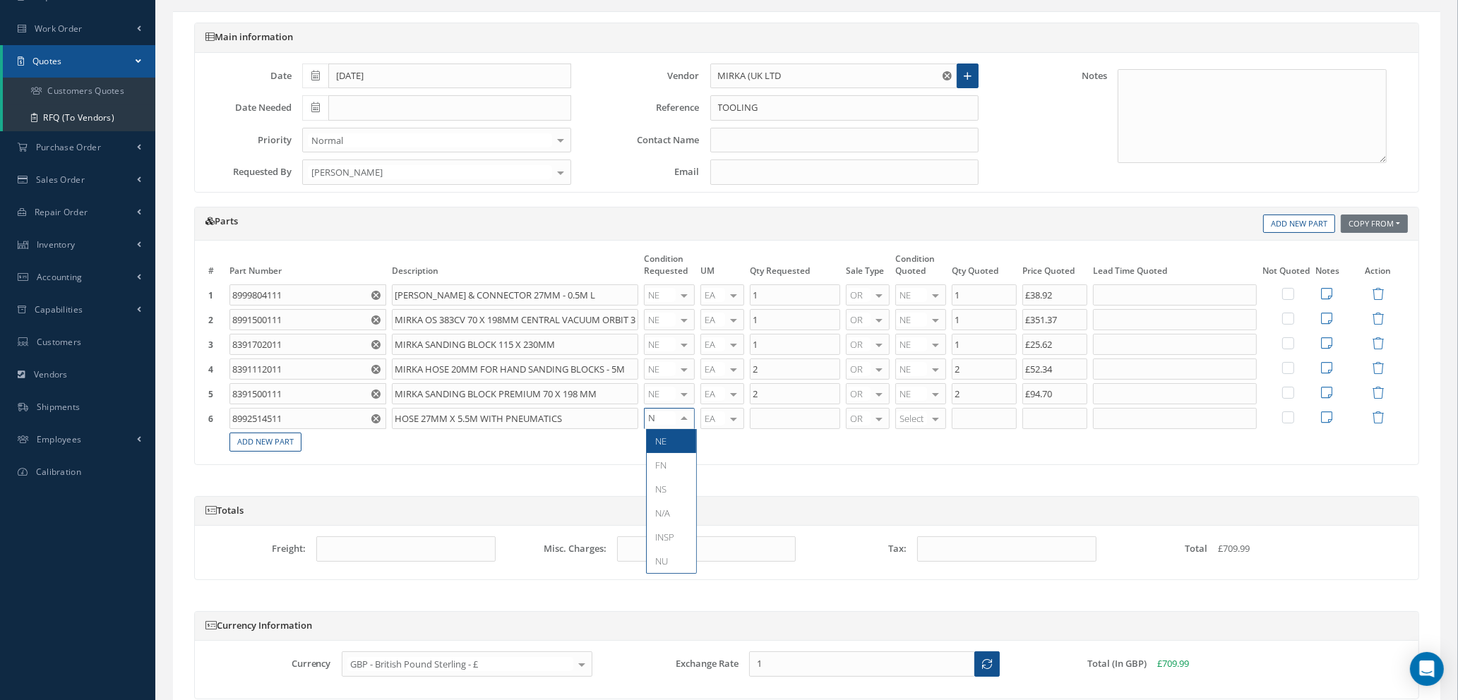
type input "NE"
click at [662, 440] on span "NE" at bounding box center [660, 441] width 11 height 13
click at [763, 422] on input "text" at bounding box center [795, 418] width 90 height 21
type input "7"
type input "NE"
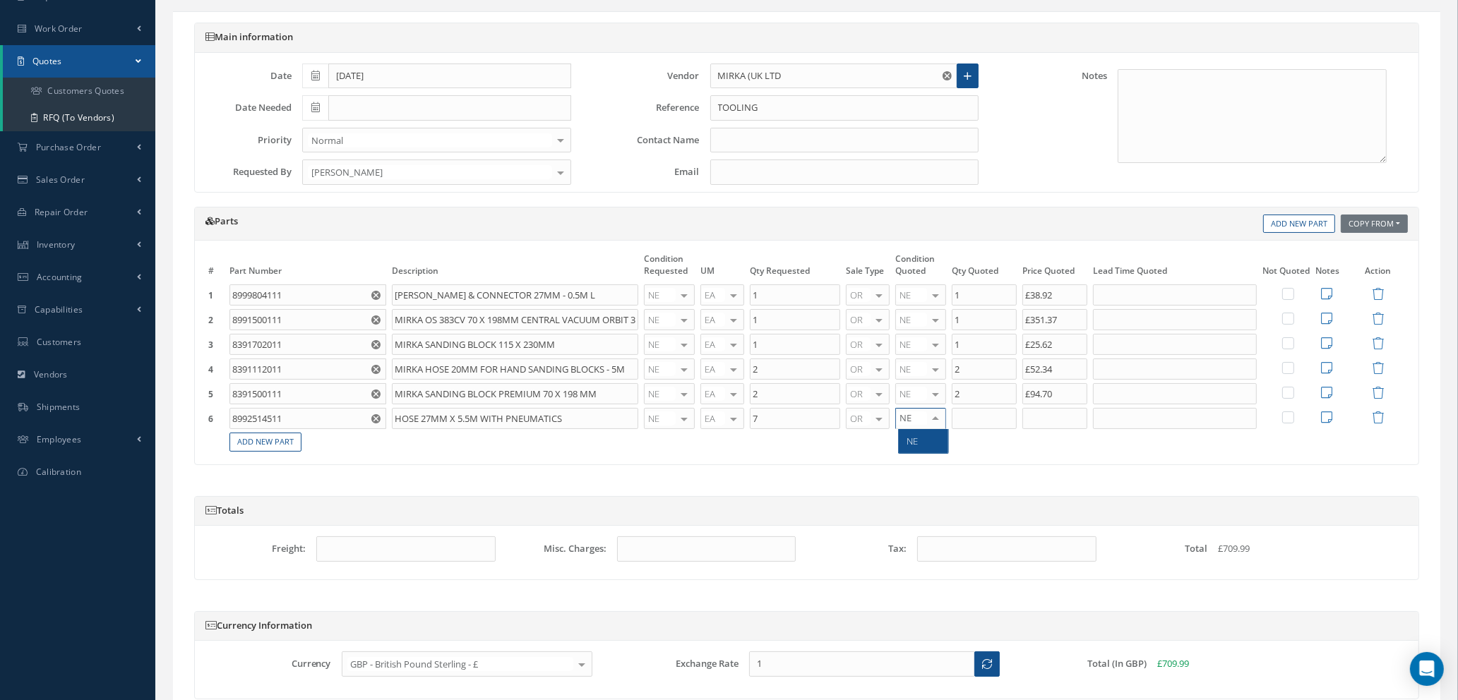
click at [923, 438] on span "NE" at bounding box center [923, 441] width 49 height 24
type input "7"
click at [989, 412] on input "7" at bounding box center [983, 418] width 65 height 21
click at [1052, 426] on input "text" at bounding box center [1054, 418] width 65 height 21
click at [1069, 419] on input "text" at bounding box center [1054, 418] width 65 height 21
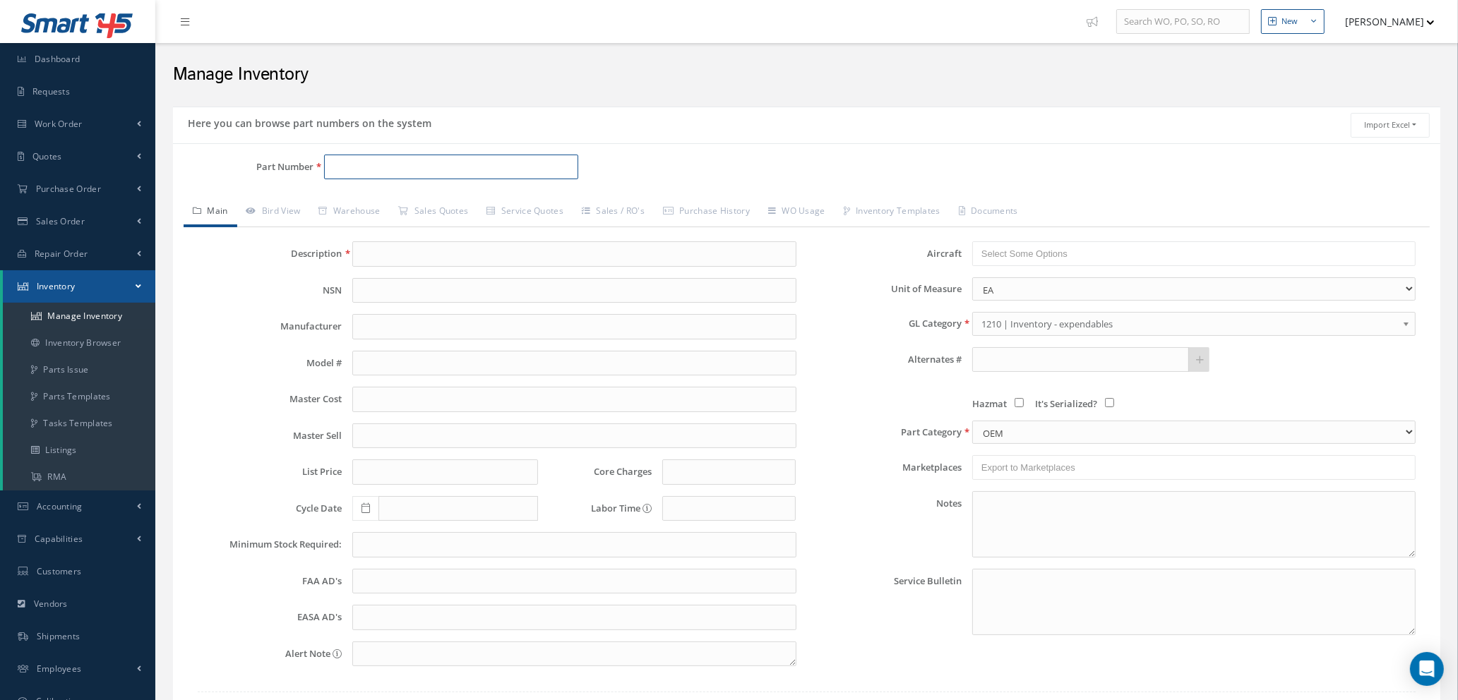
click at [356, 163] on input "Part Number" at bounding box center [451, 167] width 254 height 25
click at [367, 163] on input "Part Number" at bounding box center [451, 167] width 254 height 25
click at [400, 213] on link "D2511044200000 SUPPORT CLIP" at bounding box center [536, 204] width 425 height 19
type input "D2511044200000"
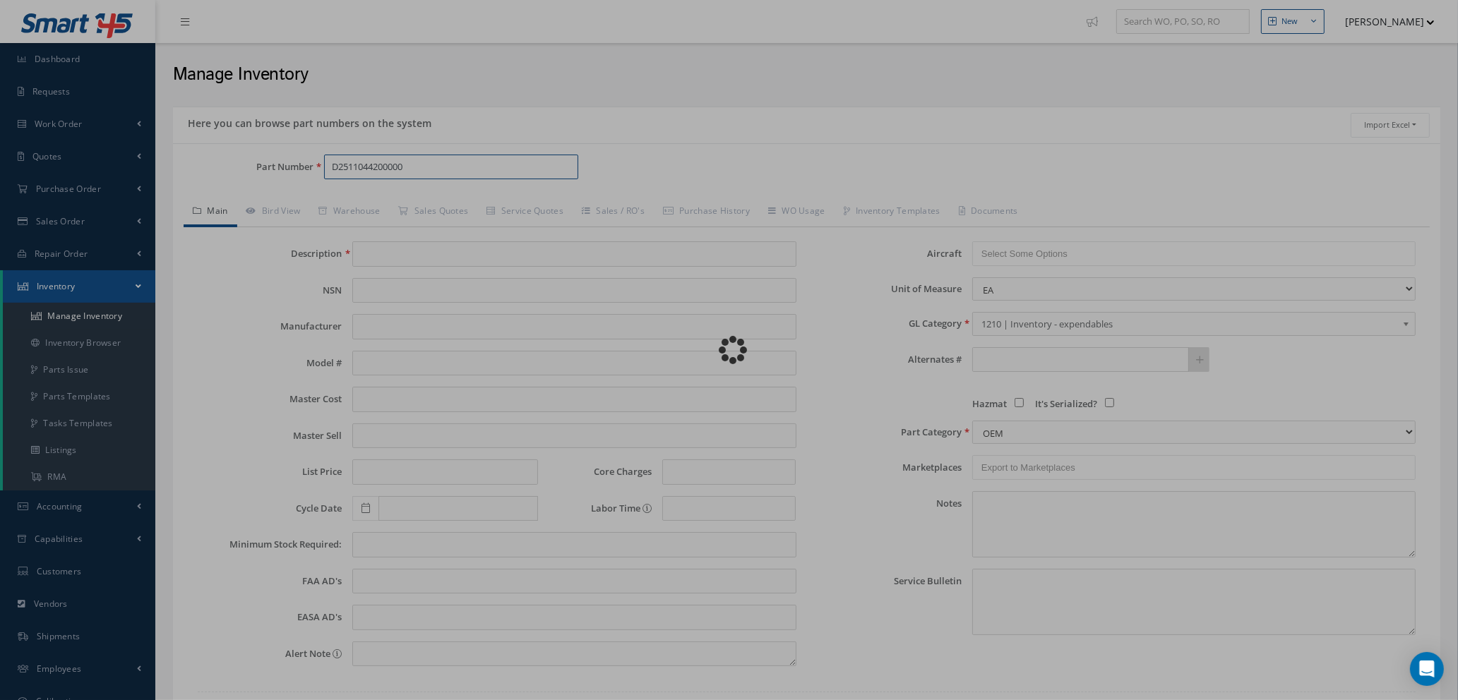
type input "SUPPORT CLIP"
type input "AIRBUS SPARE"
type input "180.00"
type input "0.00"
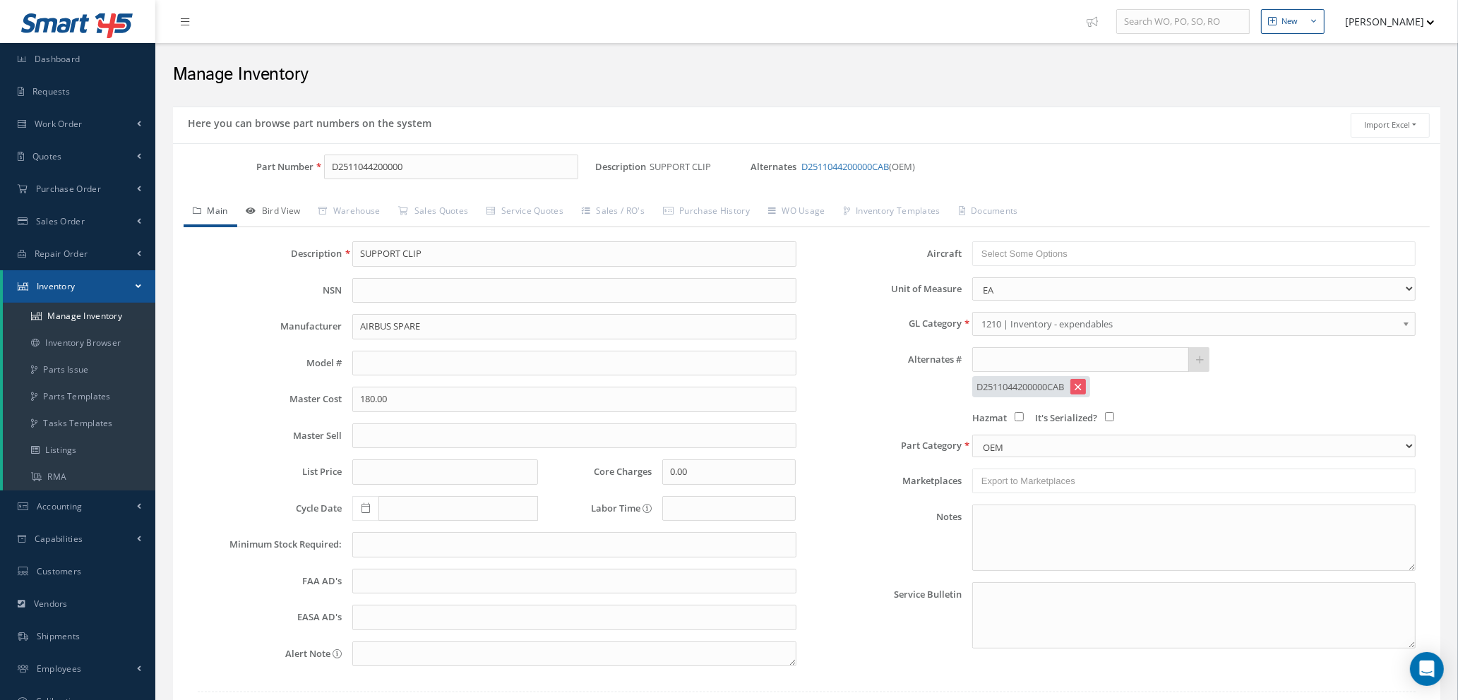
click at [285, 213] on link "Bird View" at bounding box center [273, 213] width 73 height 30
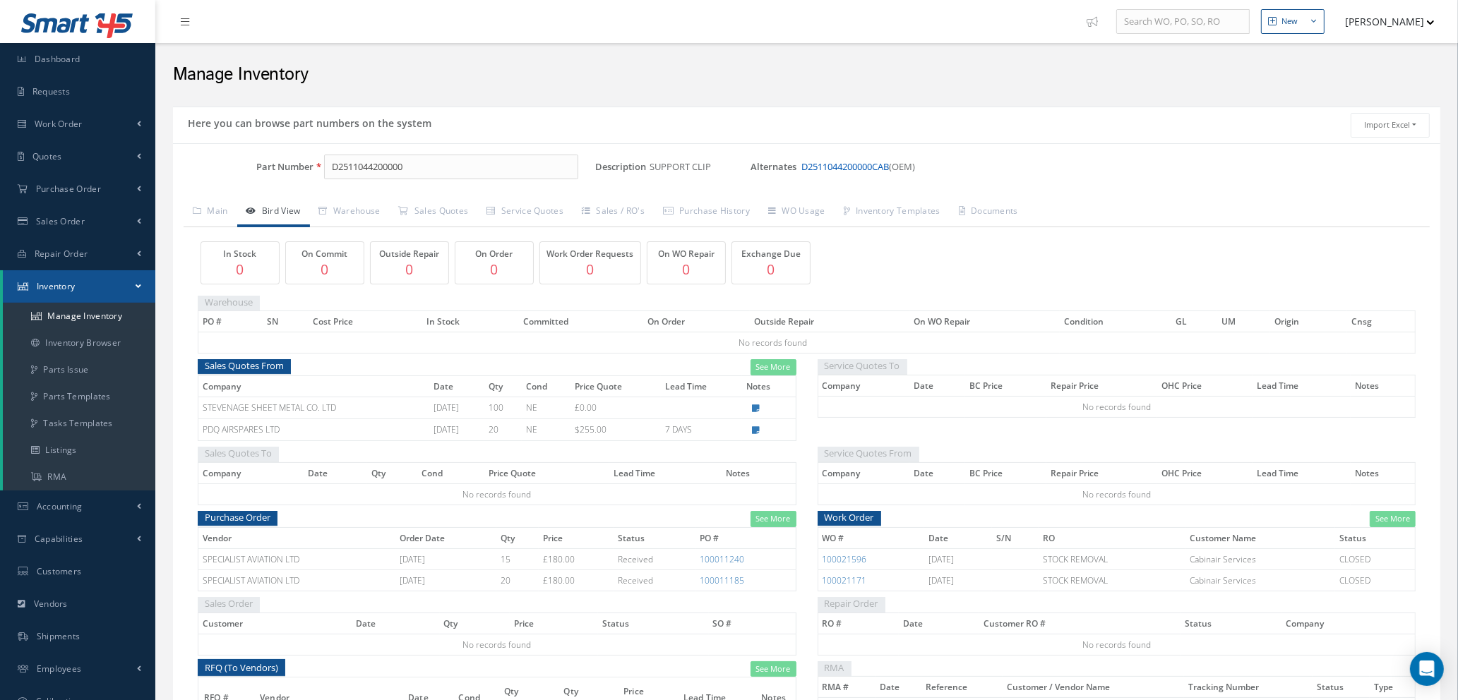
click at [861, 170] on link "D2511044200000CAB" at bounding box center [845, 166] width 88 height 13
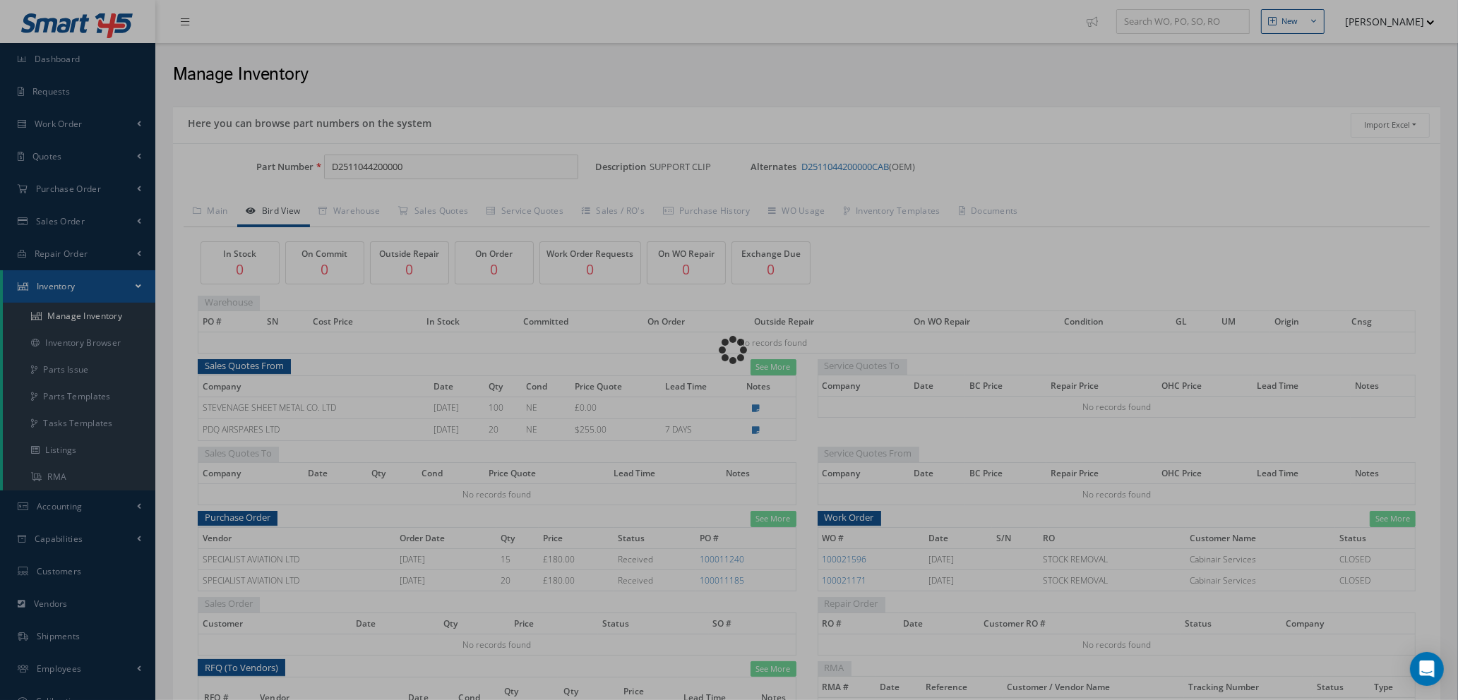
type input "D2511044200000CAB"
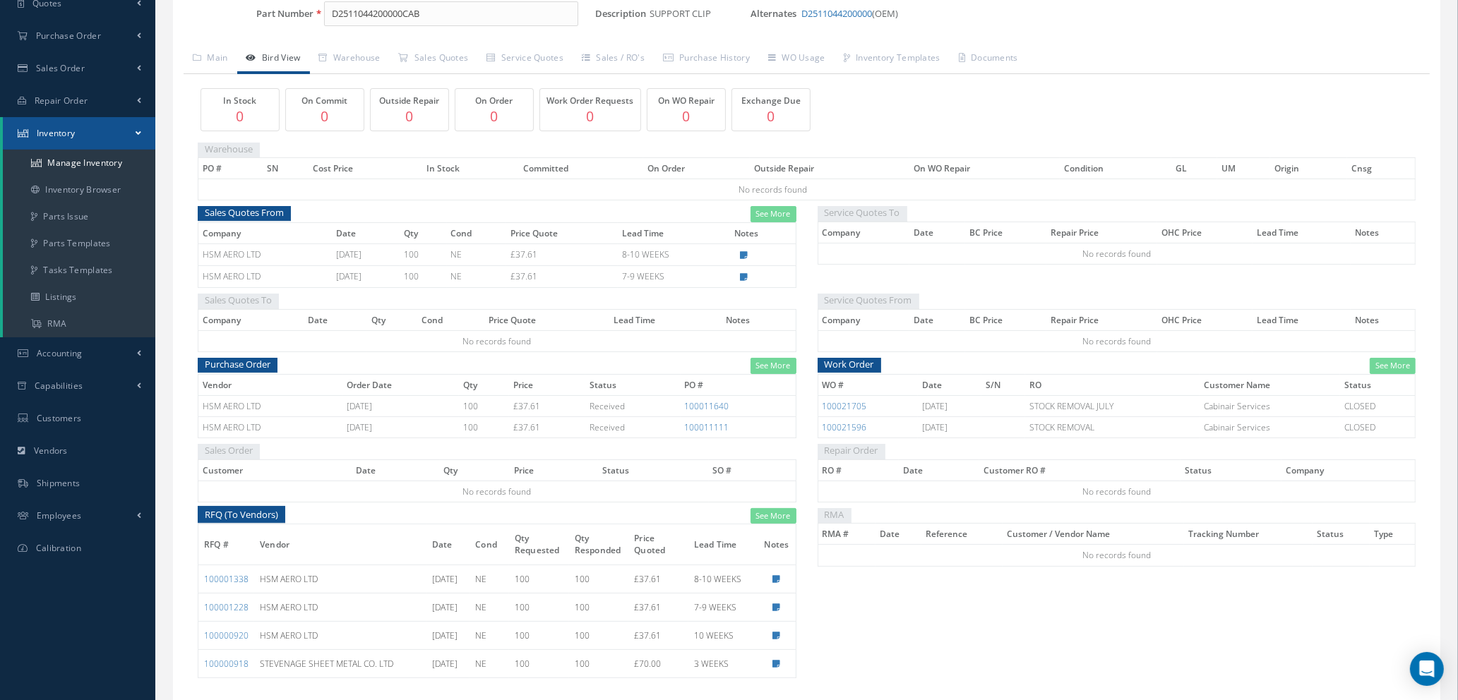
scroll to position [208, 0]
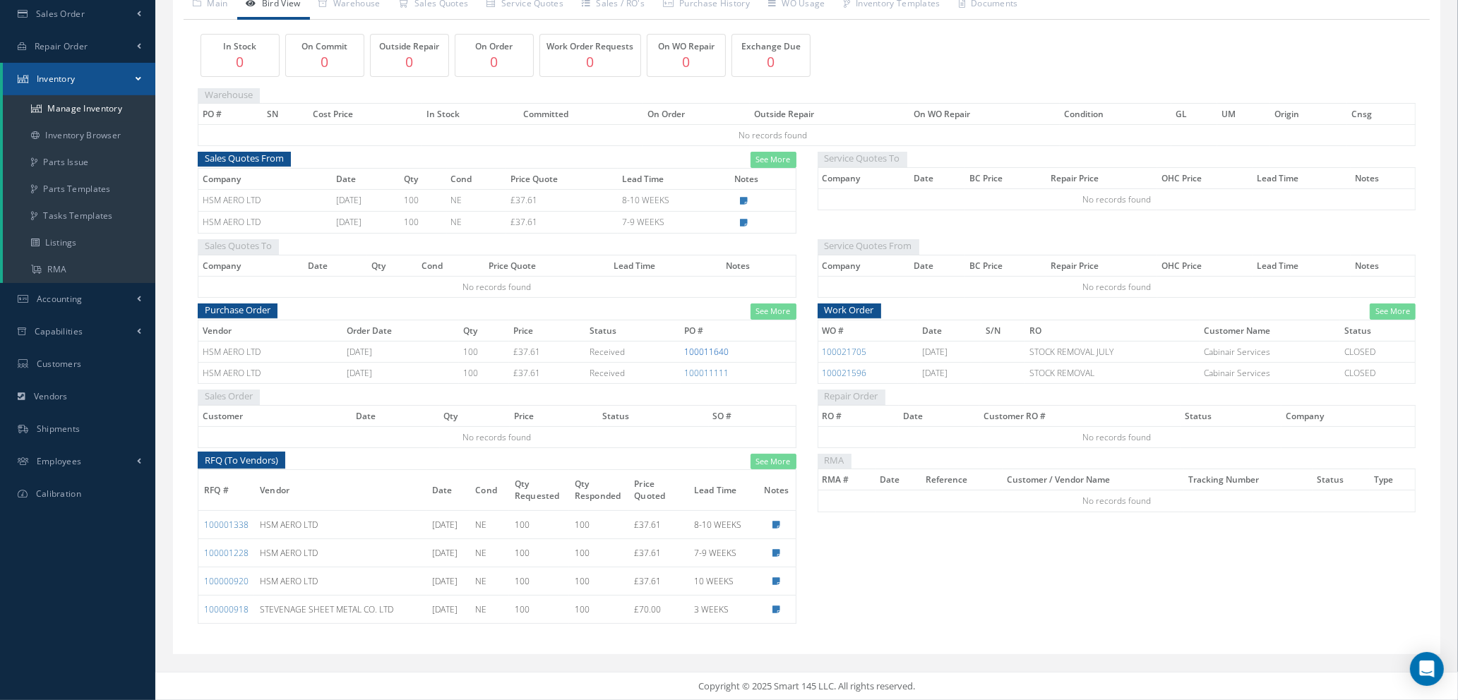
click at [709, 354] on link "100011640" at bounding box center [707, 352] width 44 height 12
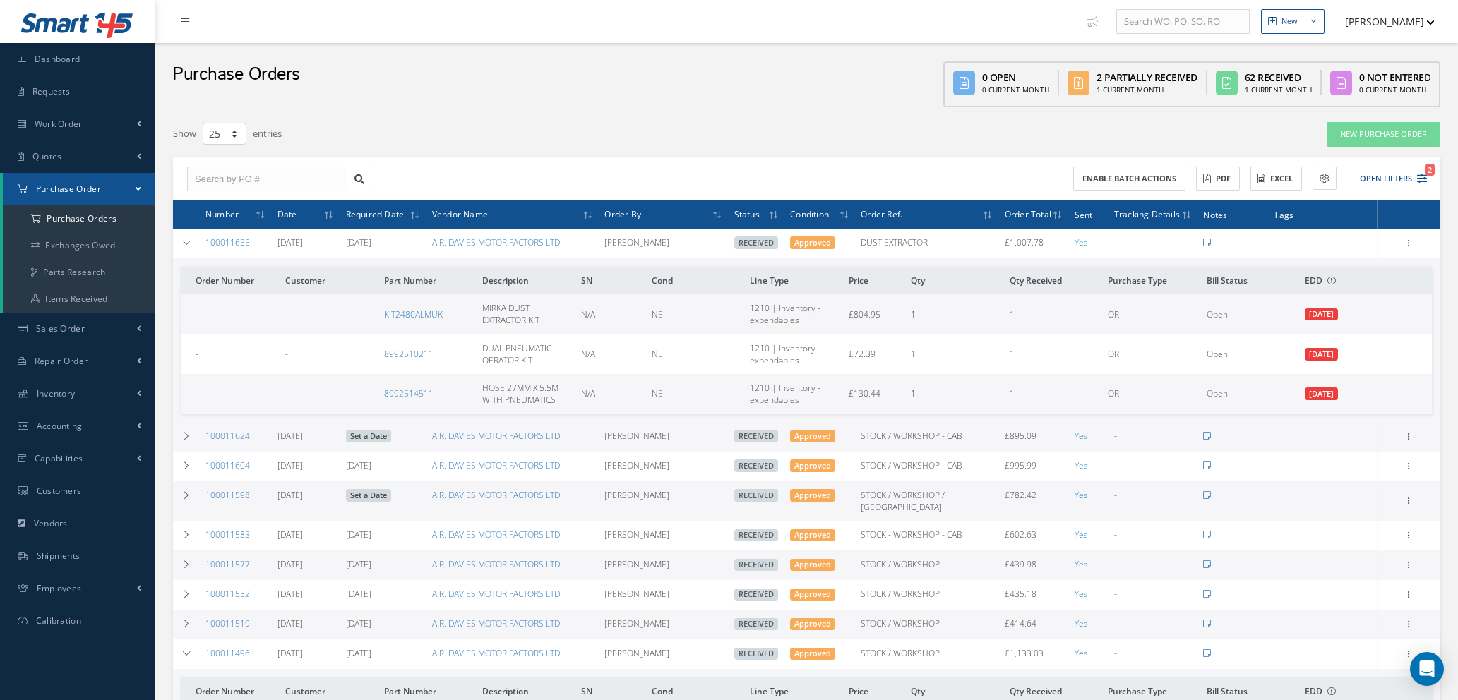
select select "25"
click at [1366, 140] on link "New Purchase Order" at bounding box center [1383, 134] width 114 height 25
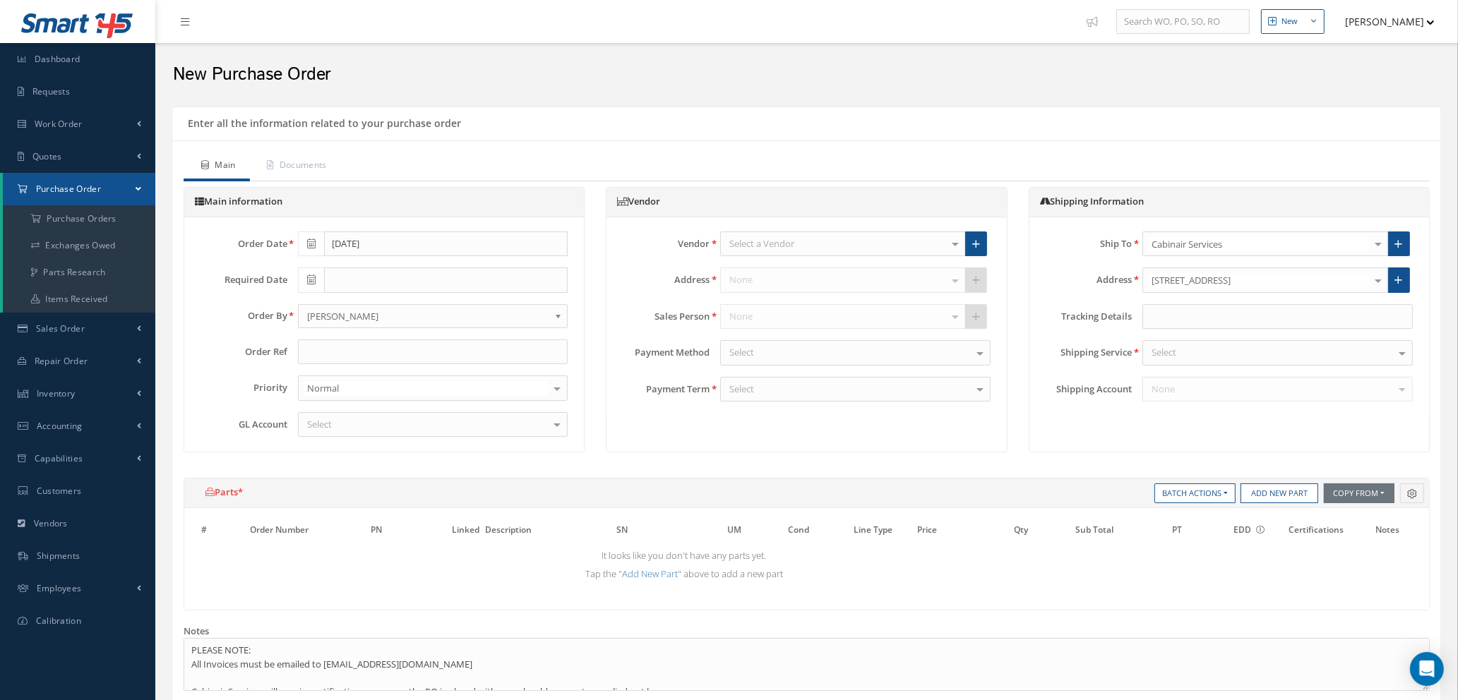
click at [900, 244] on div "Select a Vendor" at bounding box center [843, 244] width 246 height 25
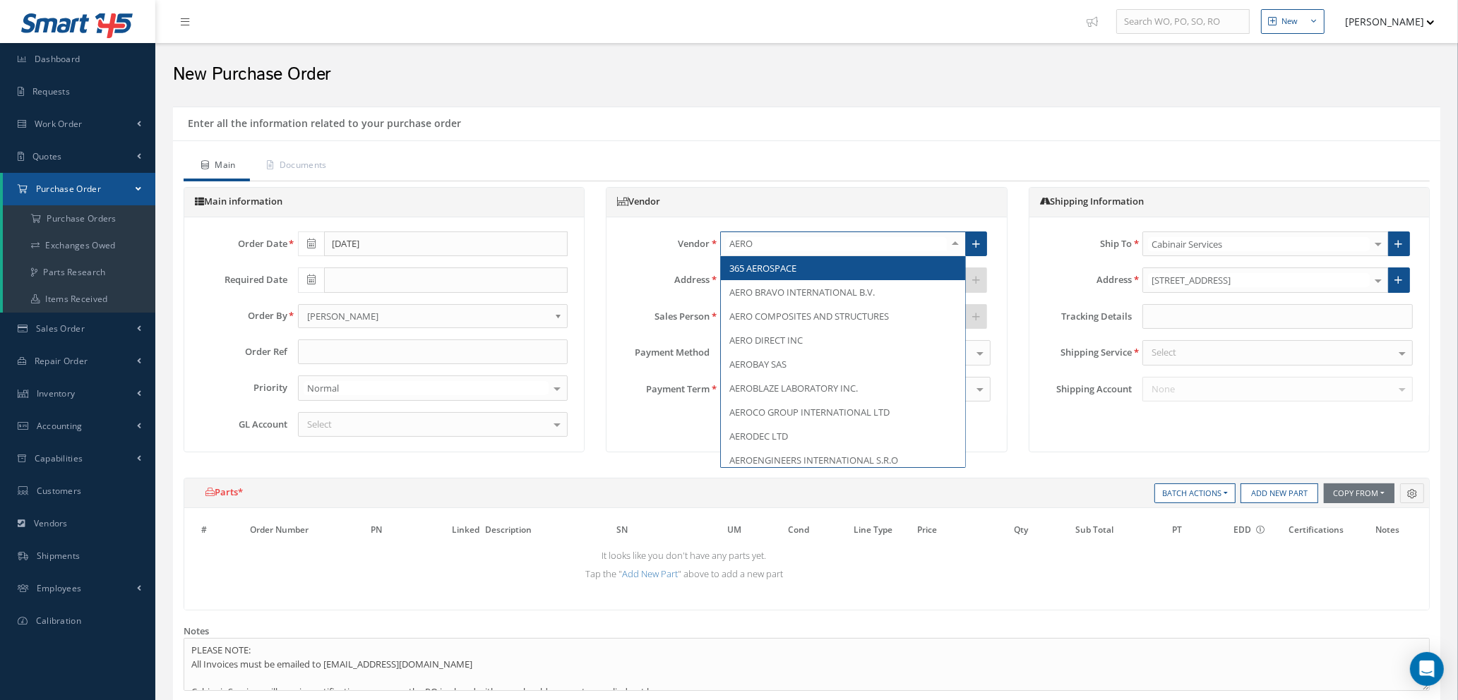
type input "AEROK"
click at [795, 270] on span "AEROKNOW SIA" at bounding box center [762, 268] width 67 height 13
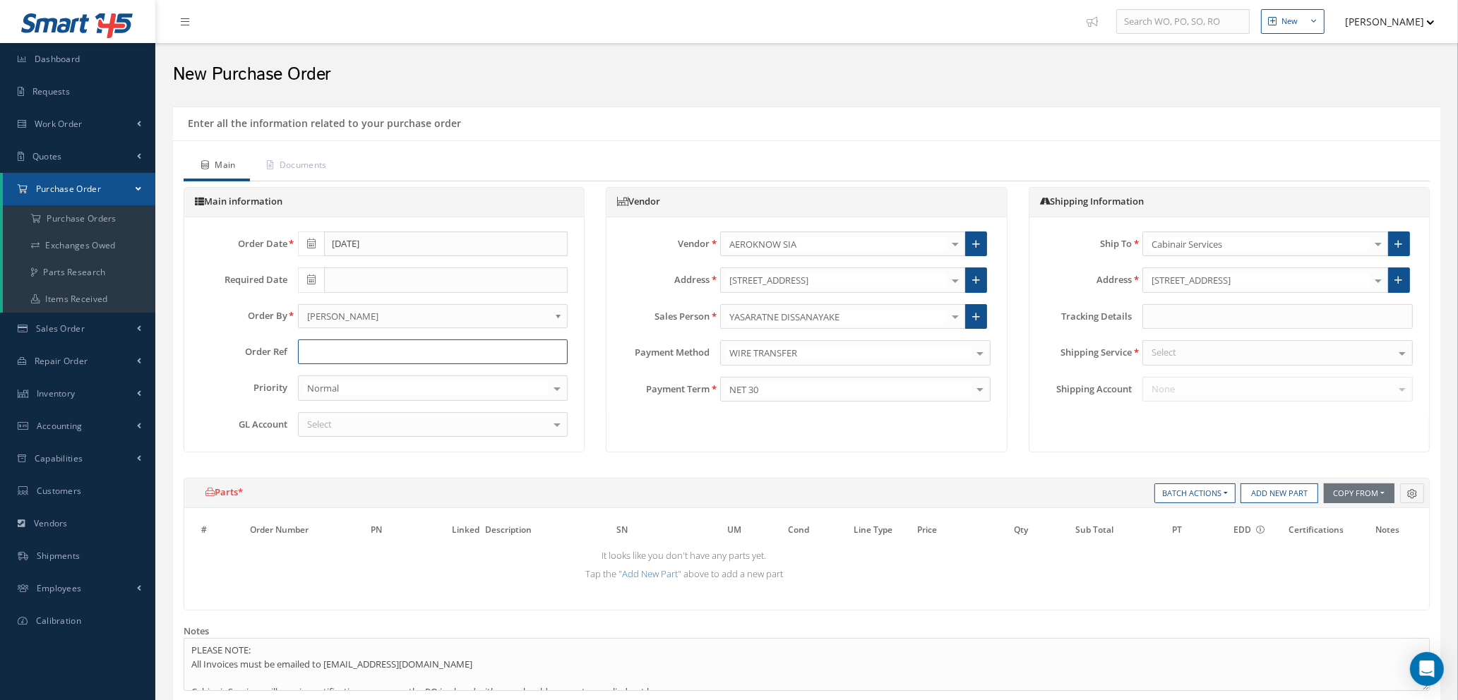
click at [400, 355] on input "text" at bounding box center [433, 352] width 270 height 25
type input "PR00323 UP-ISSUE"
click at [408, 419] on div at bounding box center [433, 424] width 270 height 25
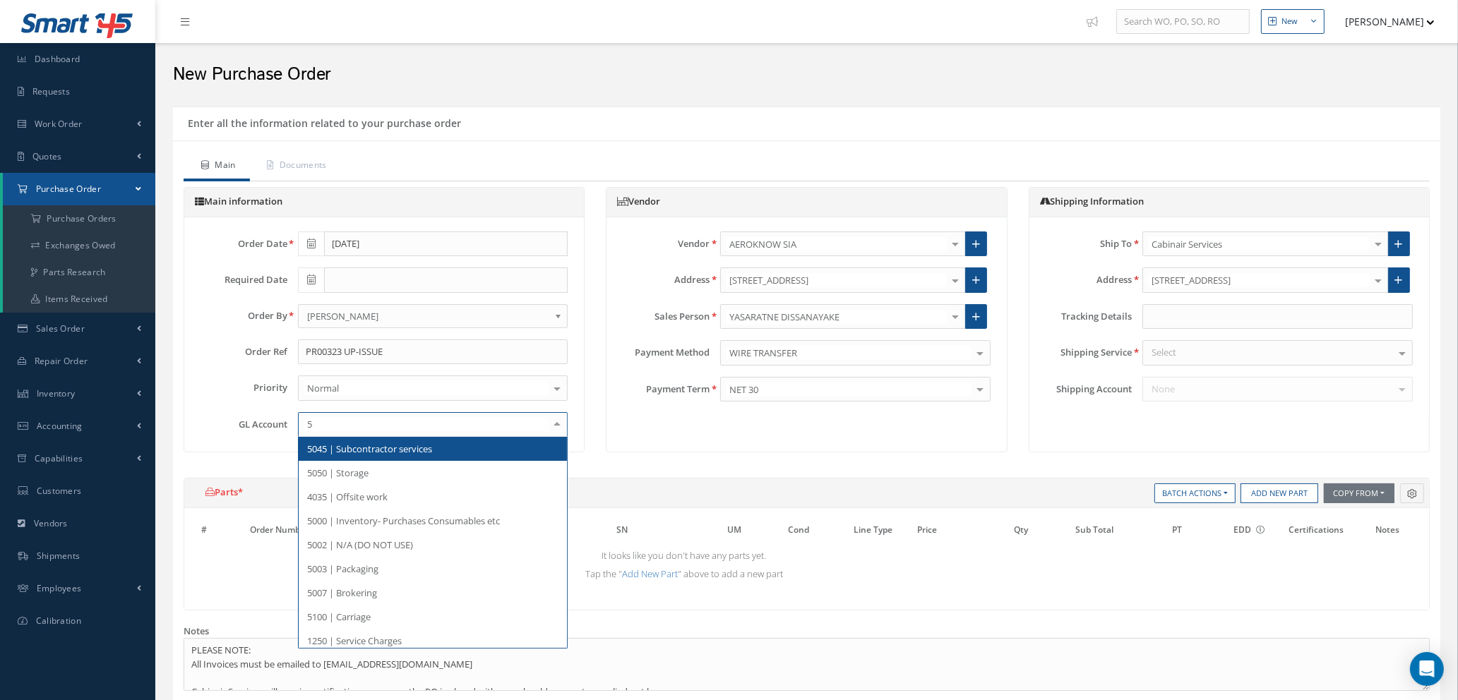
type input "50"
click at [365, 456] on span "5045 | Subcontractor services" at bounding box center [433, 449] width 269 height 24
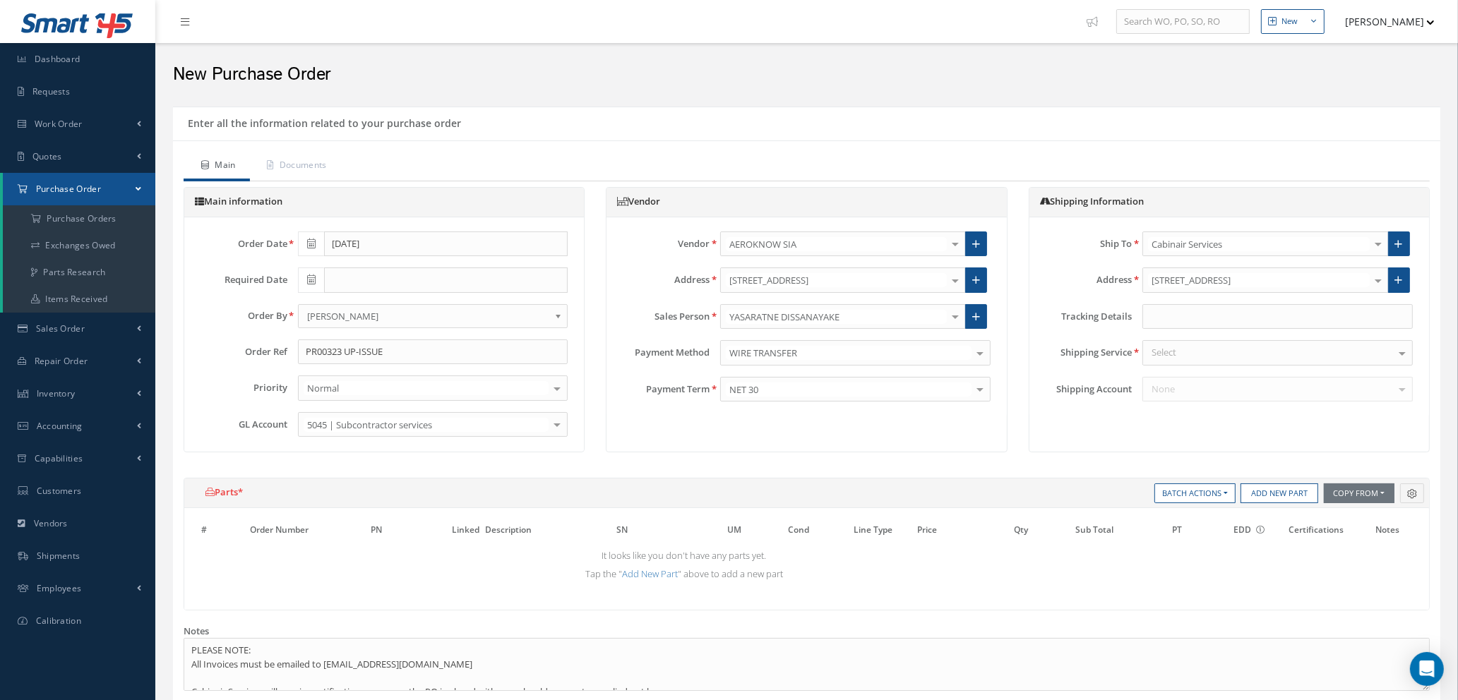
click at [1224, 354] on div "Select" at bounding box center [1277, 352] width 270 height 25
type input "N/A"
click at [1227, 374] on span "N/A" at bounding box center [1277, 378] width 269 height 24
click at [1268, 487] on button "Add New Part" at bounding box center [1279, 494] width 78 height 20
select select "1"
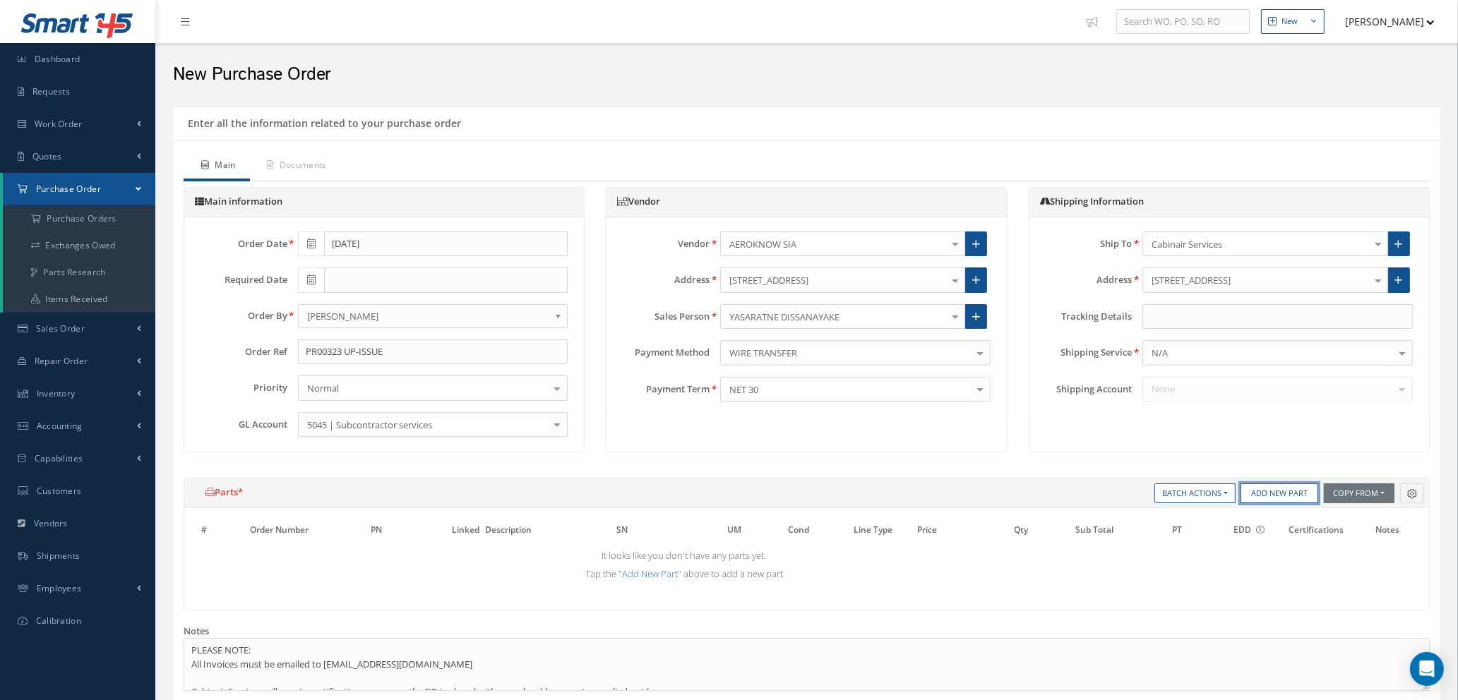
select select "5"
select select "112"
select select "1"
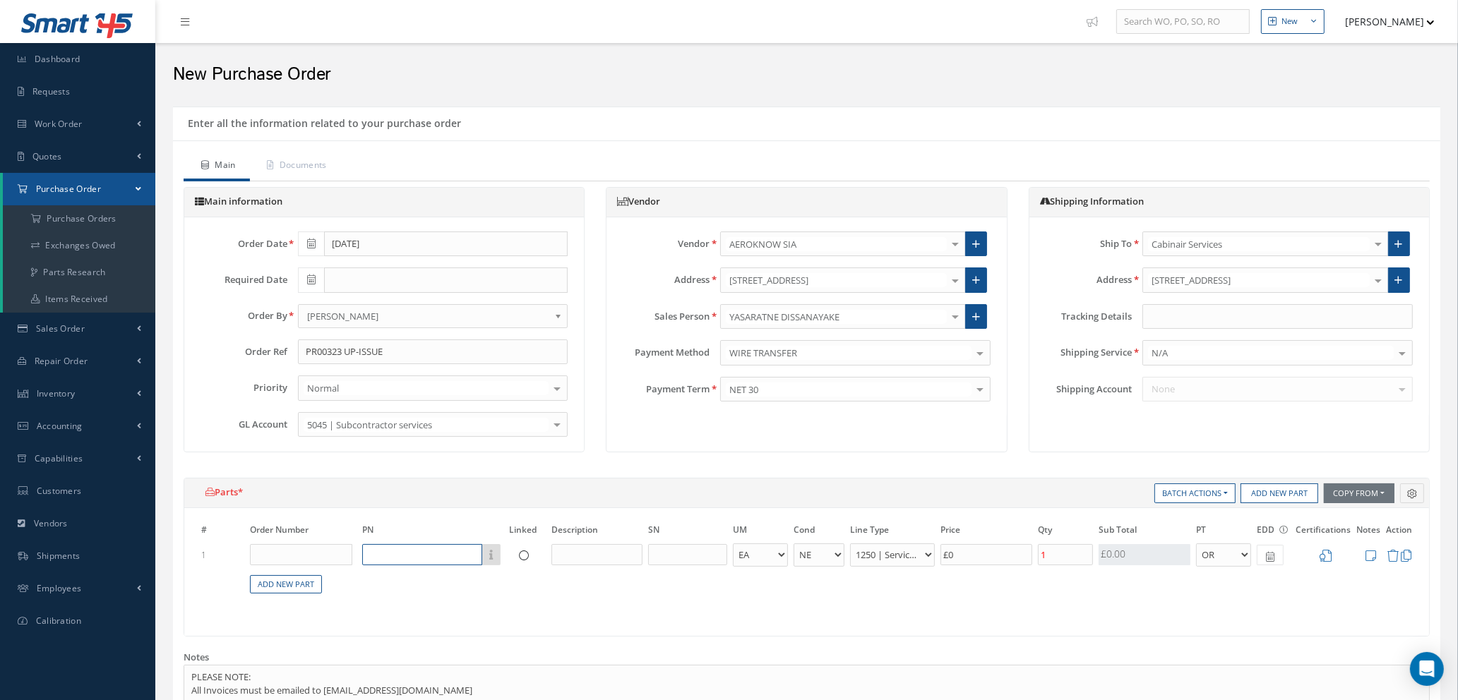
click at [389, 553] on input "text" at bounding box center [422, 554] width 120 height 21
drag, startPoint x: 416, startPoint y: 553, endPoint x: 282, endPoint y: 558, distance: 134.2
click at [284, 557] on tr "1 PART 21J Part Number Description PART 21J ENGINEERING SUPPORT NON-RECURRING C…" at bounding box center [806, 555] width 1216 height 26
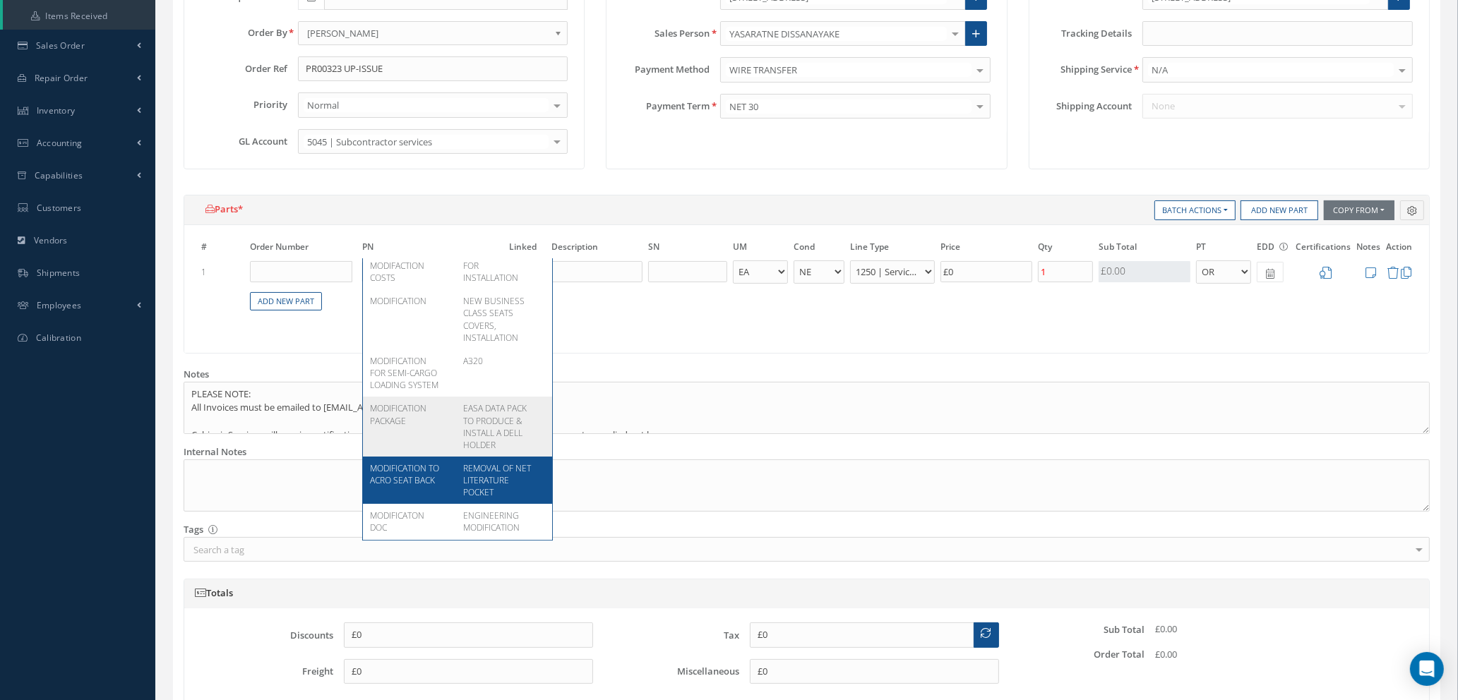
scroll to position [318, 0]
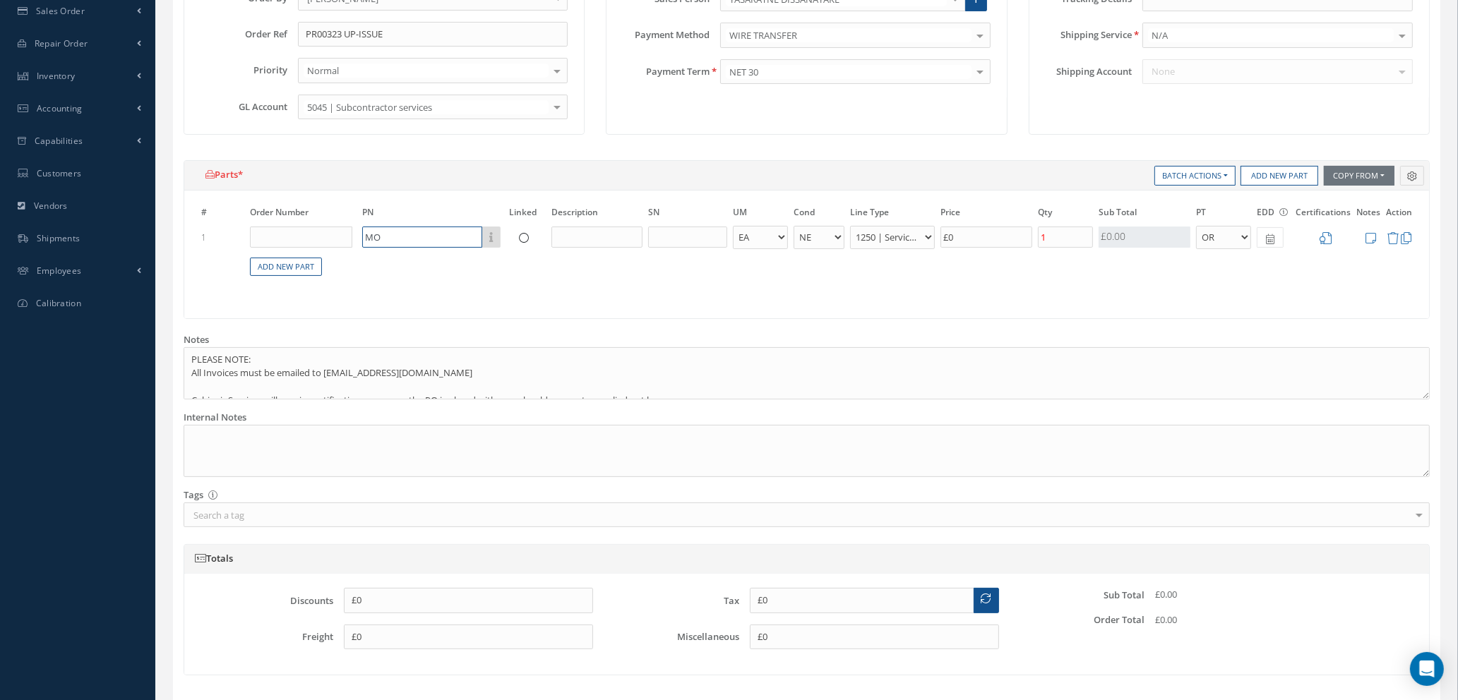
type input "M"
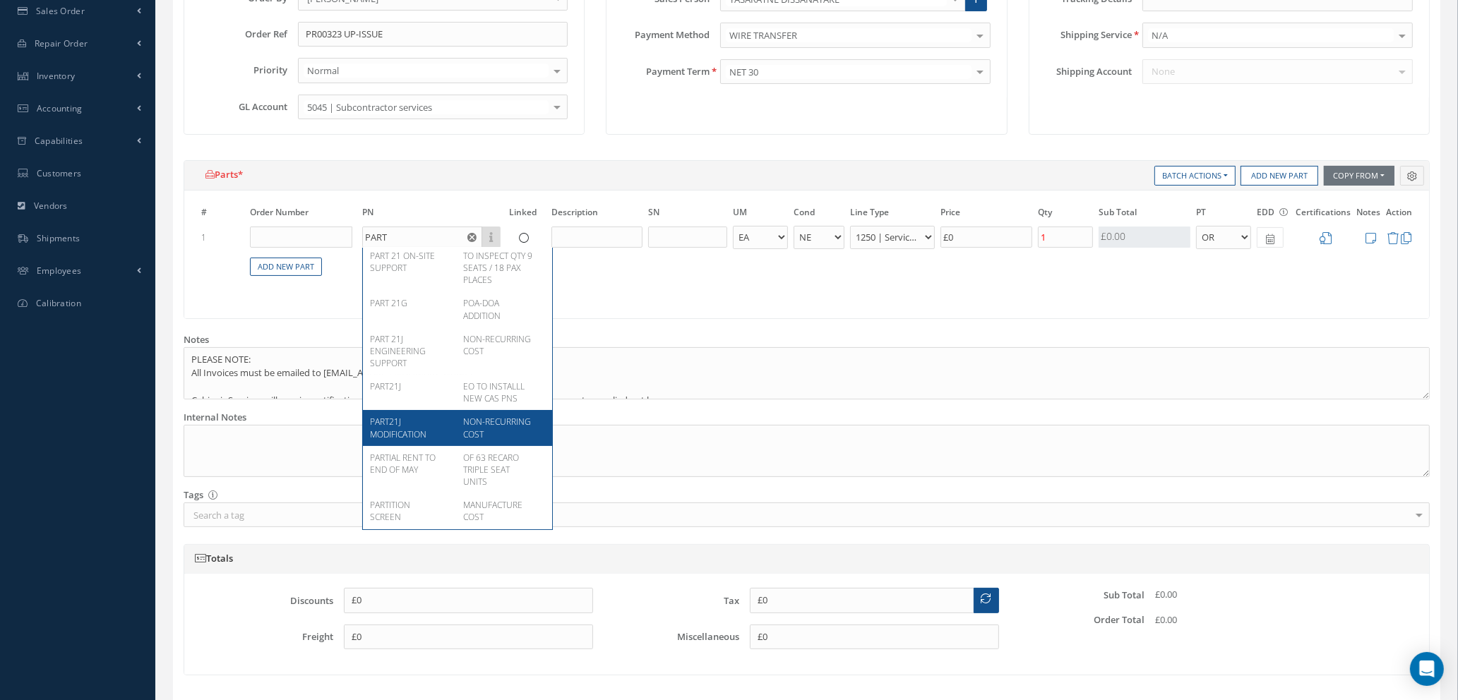
click at [431, 416] on div "PART21J MODIFICATION" at bounding box center [411, 428] width 83 height 24
type input "PART21J MODIFICATION"
type input "NON-RECURRING COST"
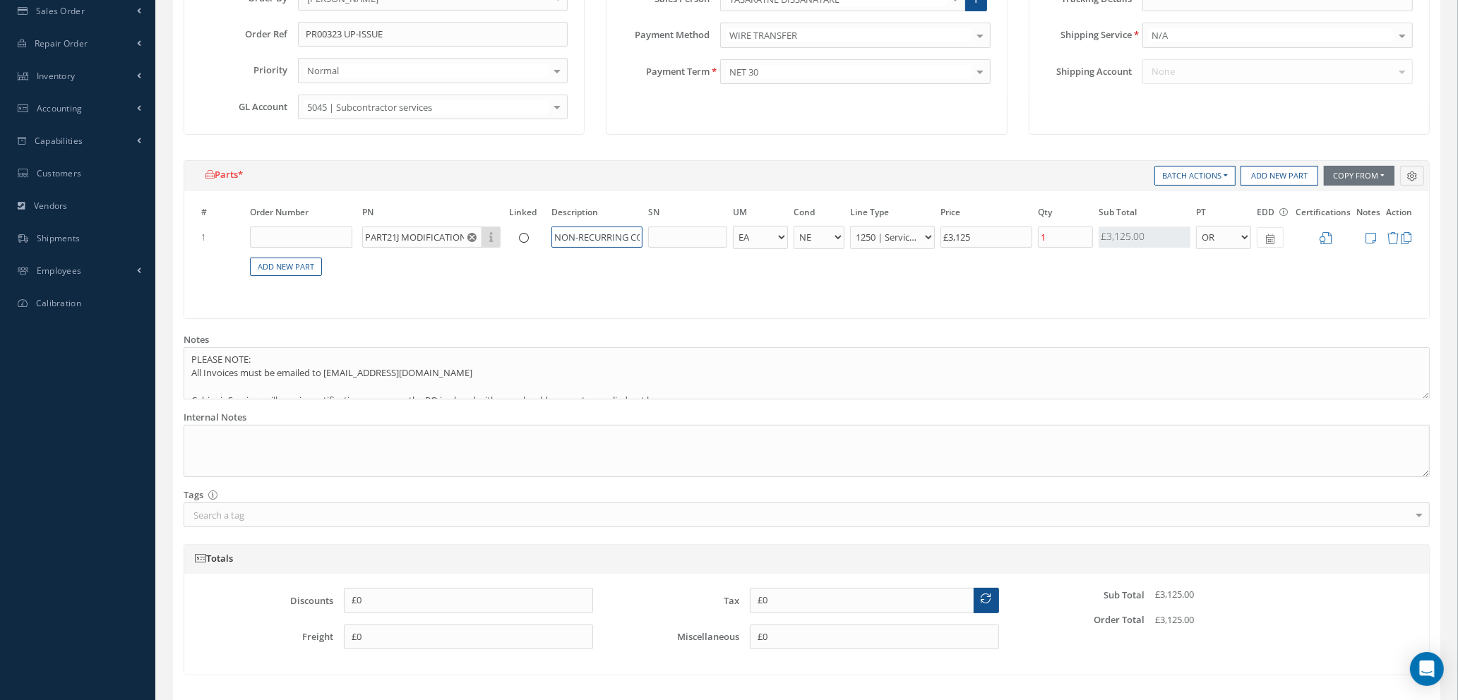
scroll to position [0, 14]
drag, startPoint x: 587, startPoint y: 232, endPoint x: 669, endPoint y: 233, distance: 82.6
click at [669, 233] on tr "1 PART21J MODIFICATION Part Number Description NON-RECURRING COST - BAG BX CA R…" at bounding box center [806, 237] width 1216 height 26
click at [552, 236] on input "NON-RECURRING COST" at bounding box center [596, 237] width 91 height 21
click at [553, 234] on input "NON-RECURRING COST" at bounding box center [596, 237] width 91 height 21
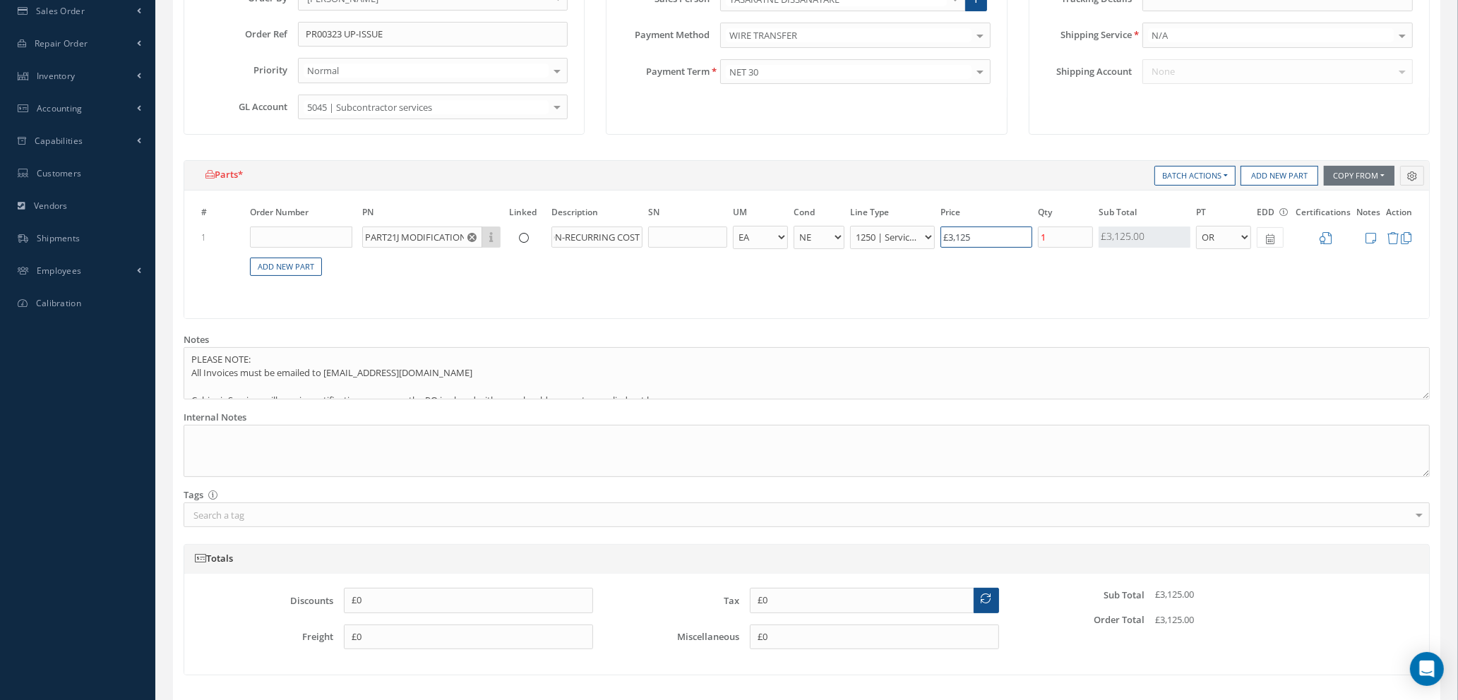
scroll to position [0, 0]
drag, startPoint x: 991, startPoint y: 235, endPoint x: 875, endPoint y: 227, distance: 116.0
click at [881, 227] on tr "1 PART21J MODIFICATION Part Number Description NON-RECURRING COST - BAG BX CA R…" at bounding box center [806, 237] width 1216 height 26
type input "£175.00"
click at [1328, 234] on icon at bounding box center [1325, 238] width 12 height 12
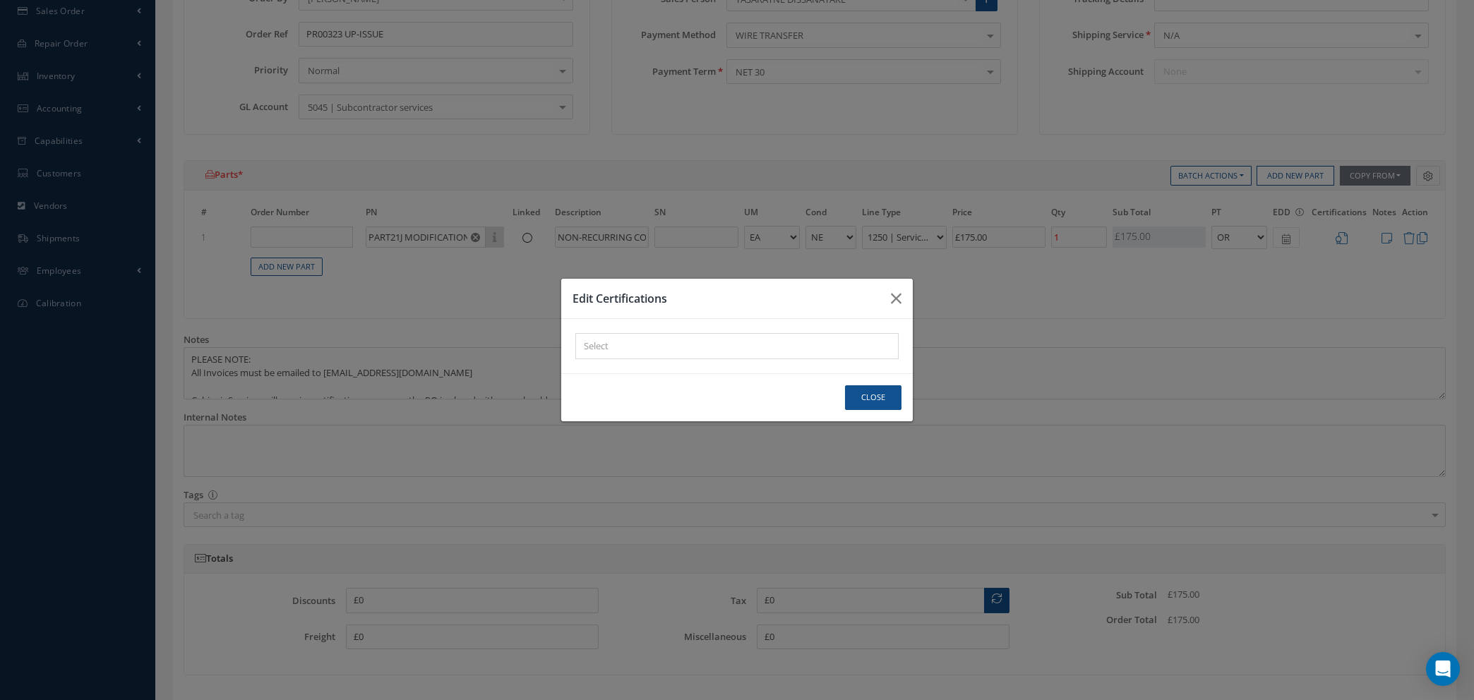
click at [733, 345] on div "× Loading..." at bounding box center [736, 346] width 323 height 26
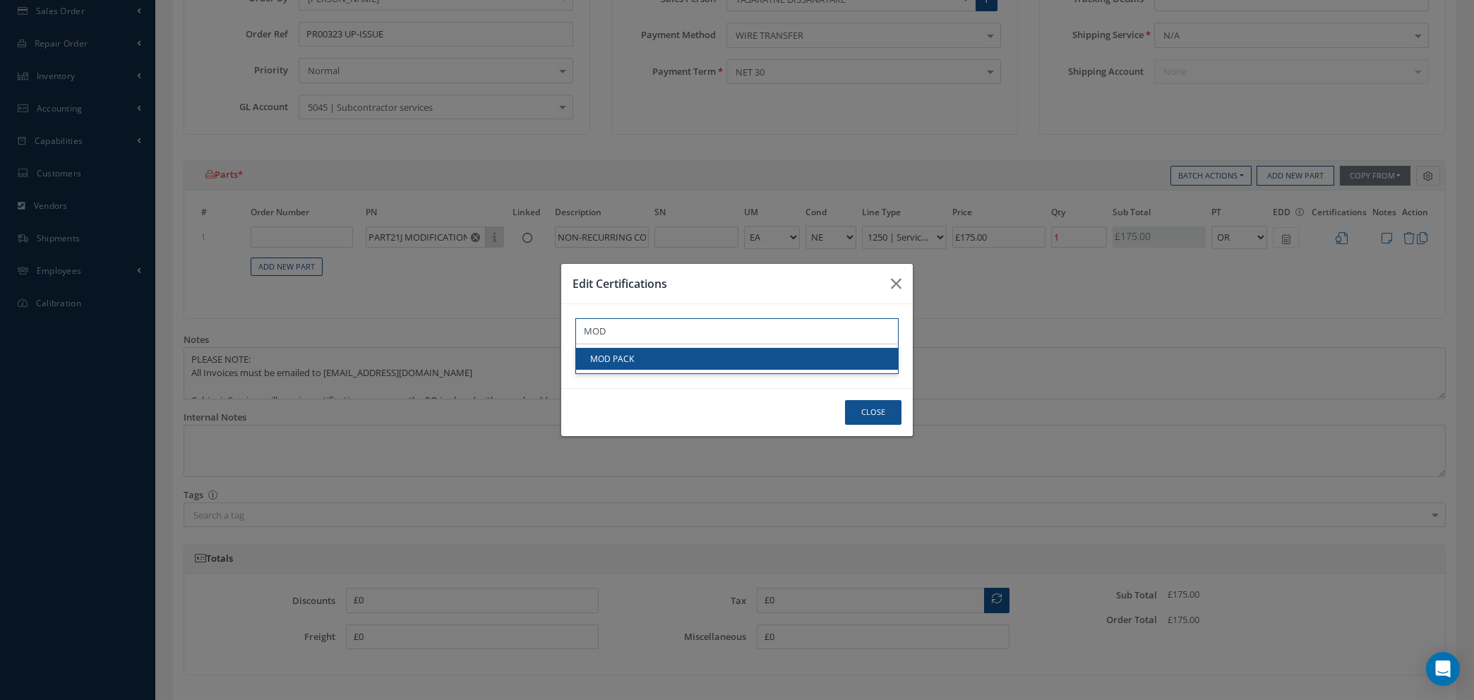
type input "MOD"
click at [730, 357] on link "MOD PACK" at bounding box center [737, 359] width 322 height 22
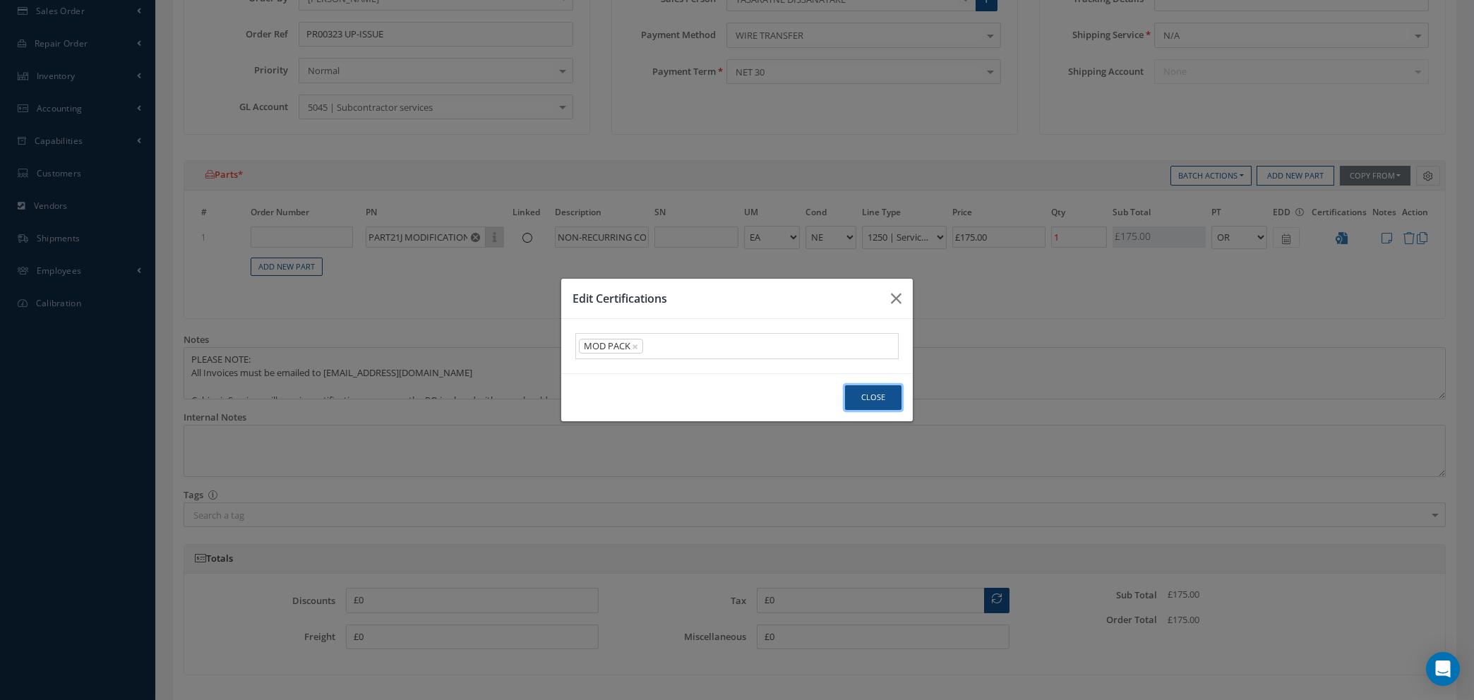
click at [875, 398] on button "Close" at bounding box center [873, 397] width 56 height 25
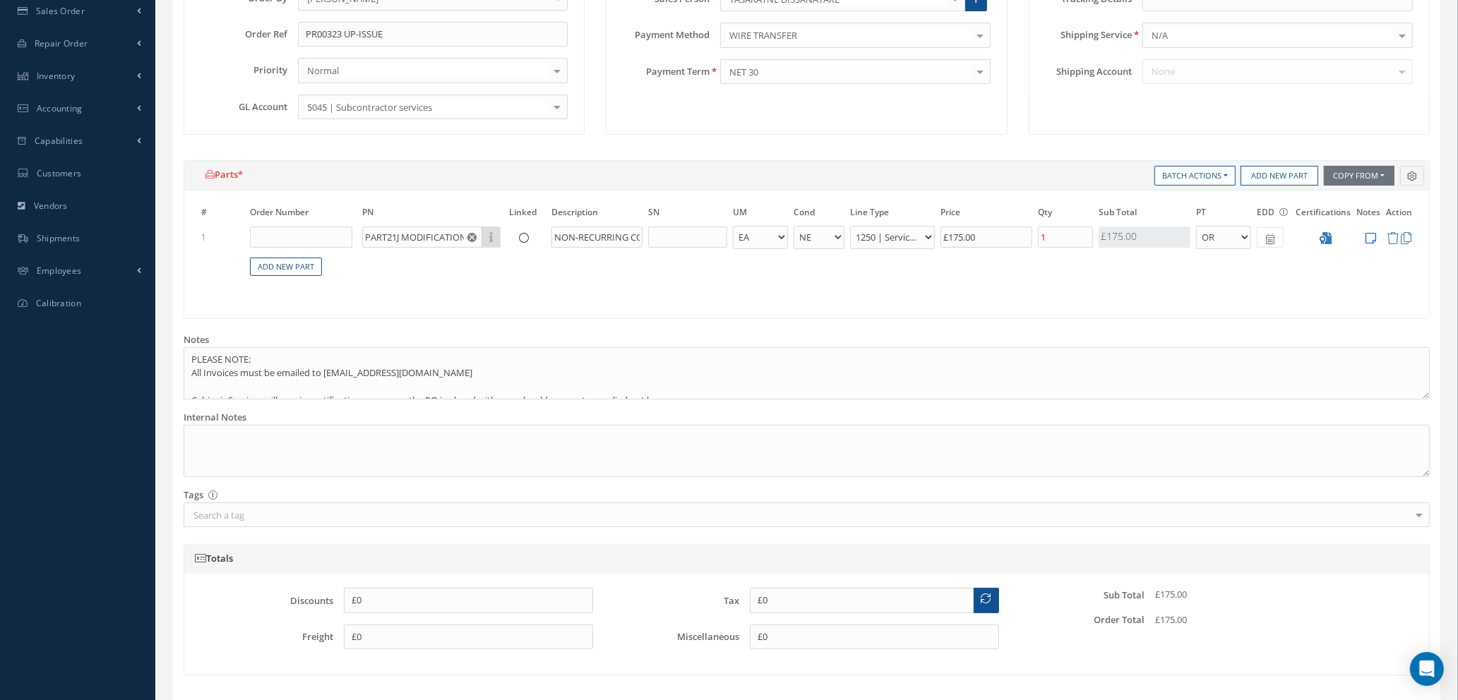
click at [1367, 239] on icon at bounding box center [1370, 238] width 11 height 12
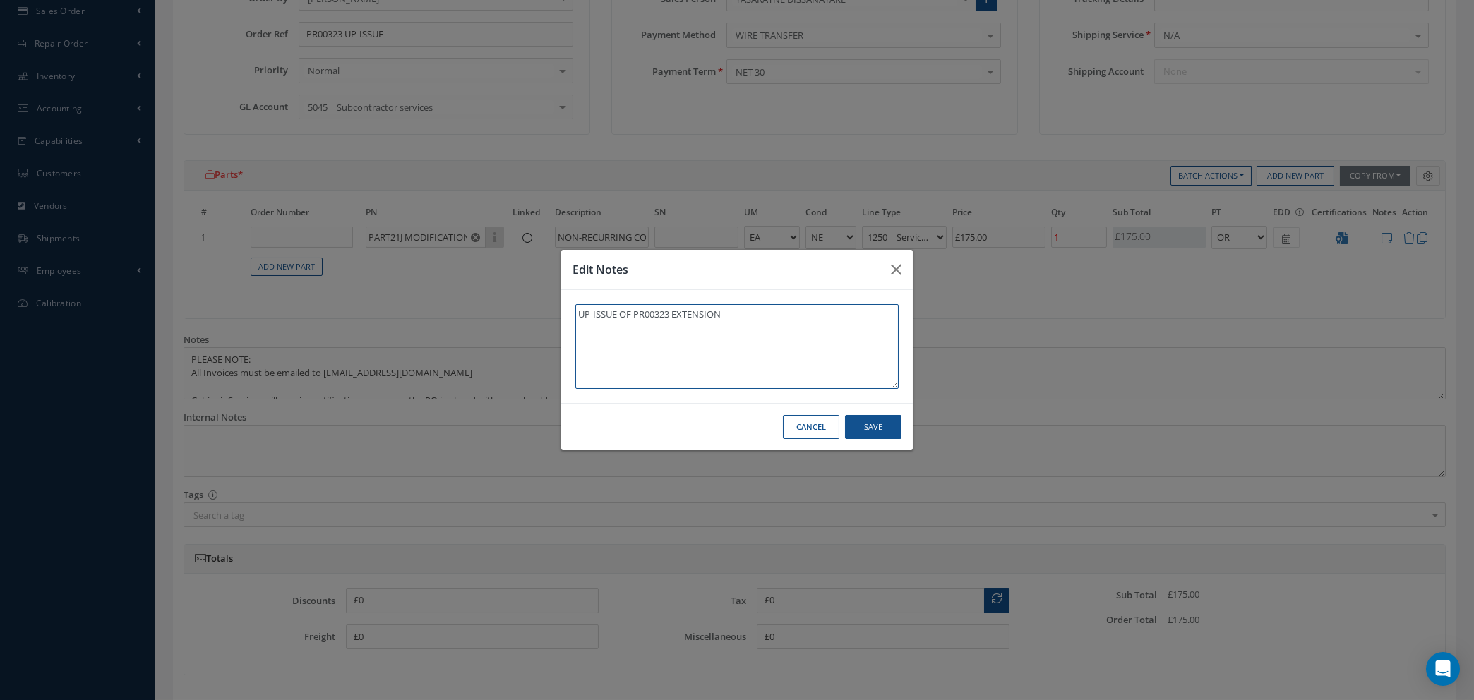
type textarea "UP-ISSUE OF PR00323 EXTENSION"
click at [877, 426] on button "Save" at bounding box center [873, 427] width 56 height 25
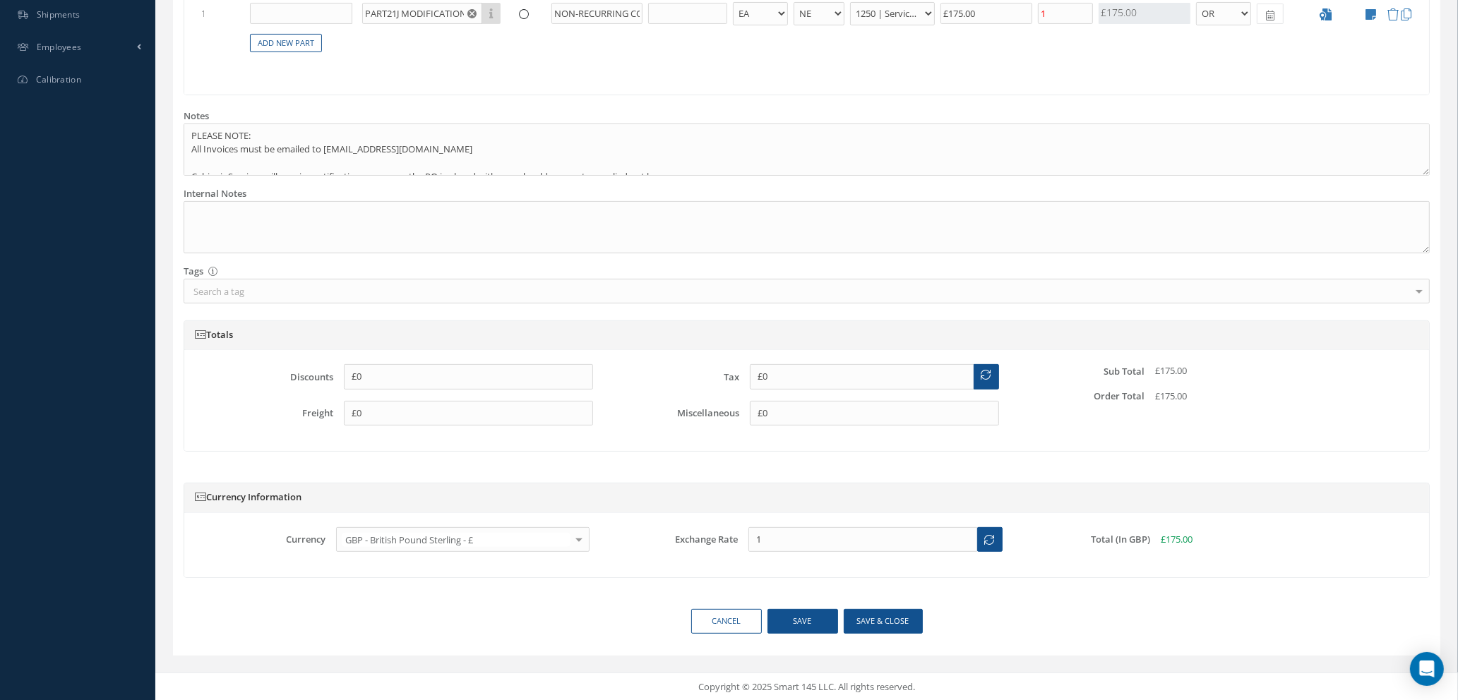
scroll to position [119, 0]
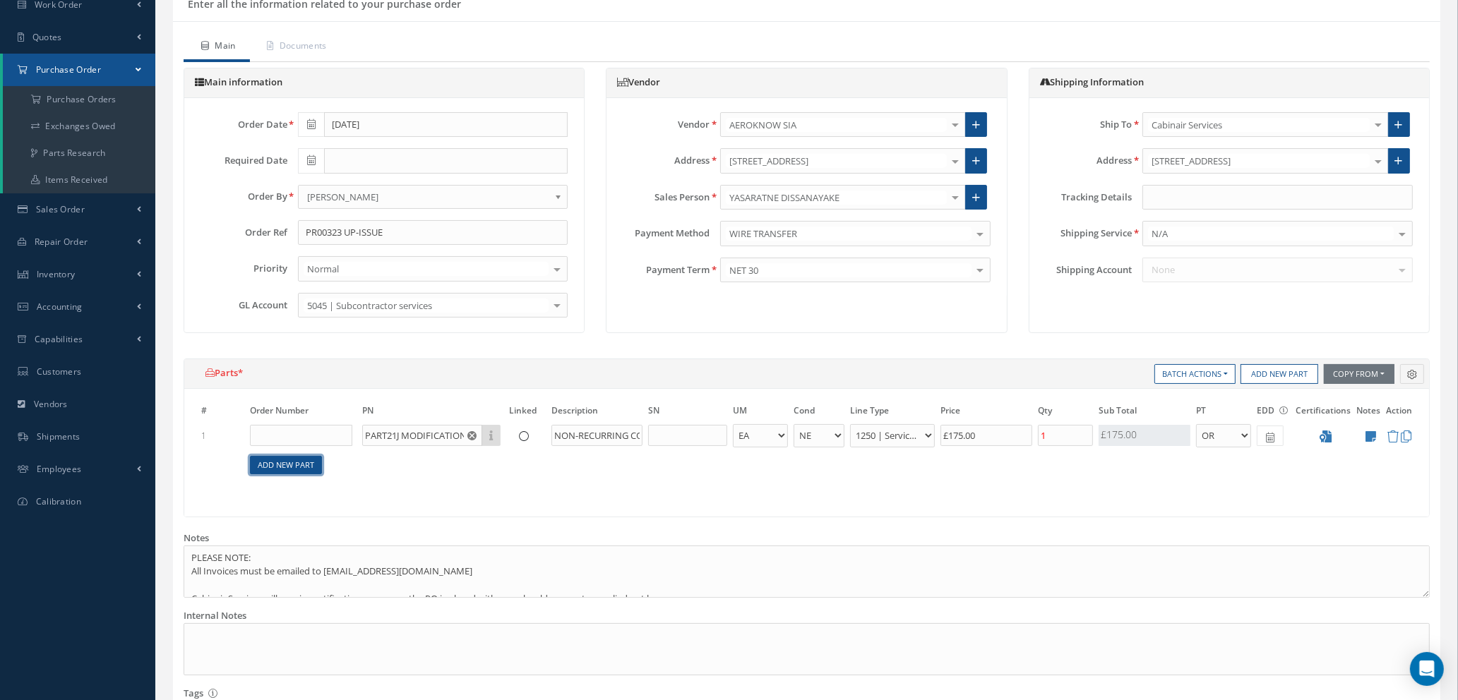
click at [304, 467] on link "Add New Part" at bounding box center [286, 465] width 72 height 19
select select "1"
select select "5"
select select "112"
select select "1"
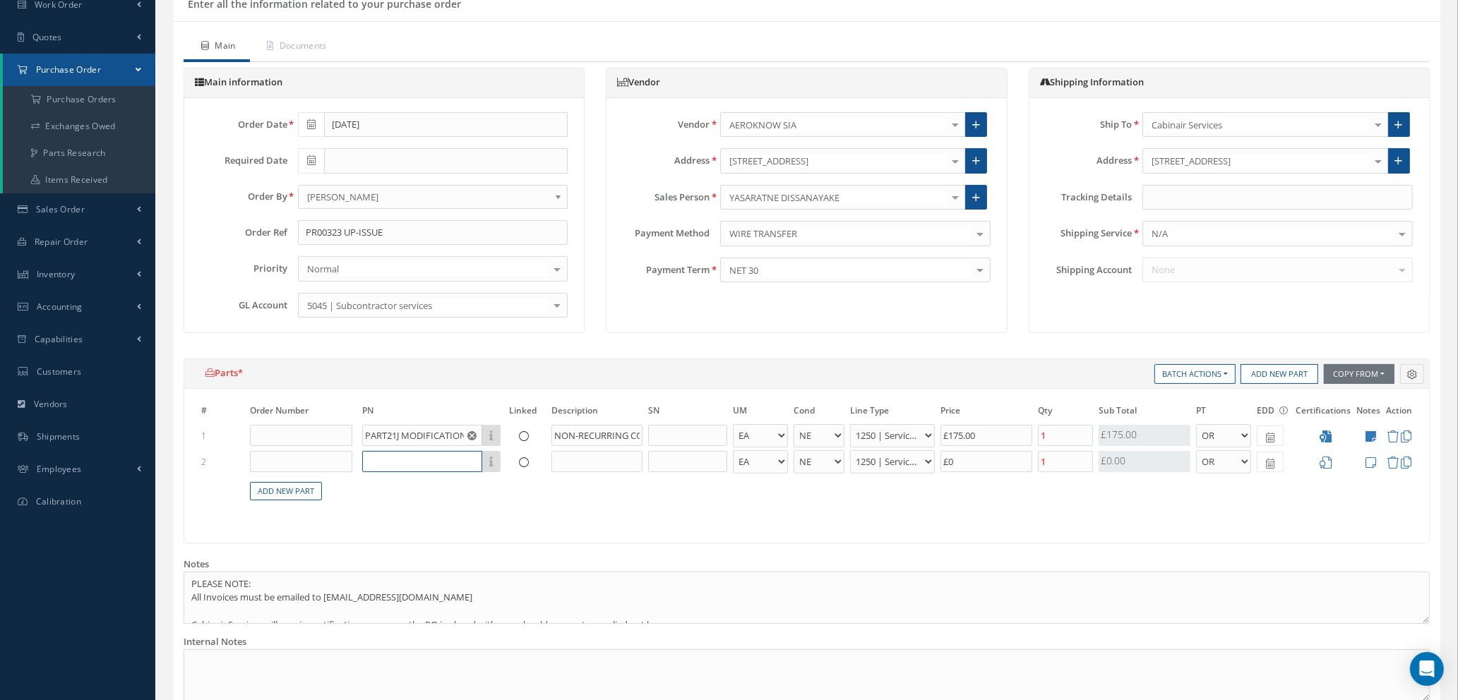
click at [383, 462] on input "text" at bounding box center [422, 461] width 120 height 21
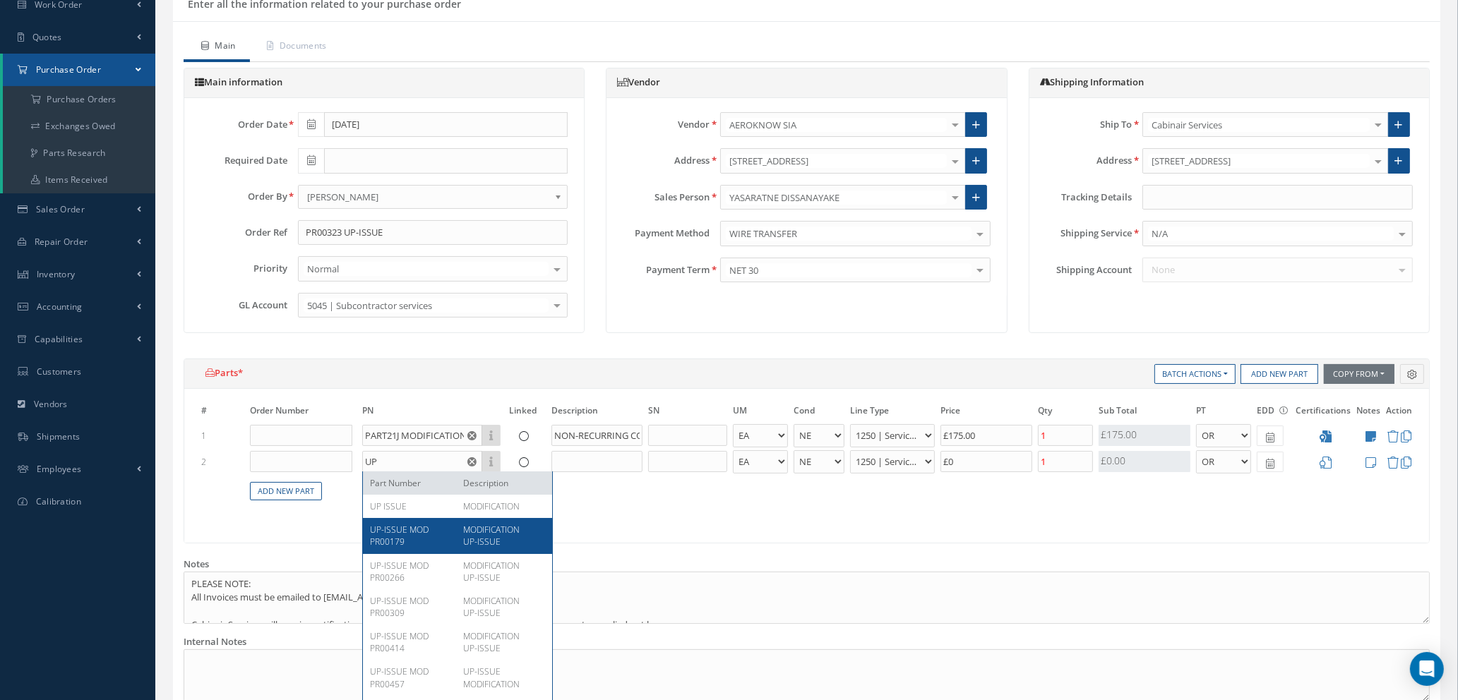
click at [386, 520] on div "UP-ISSUE MOD PR00179 MODIFICATION UP-ISSUE" at bounding box center [457, 535] width 189 height 35
type input "UP-ISSUE MOD PR00179"
type input "MODIFICATION UP-ISSUE"
select select "7"
type input "£175"
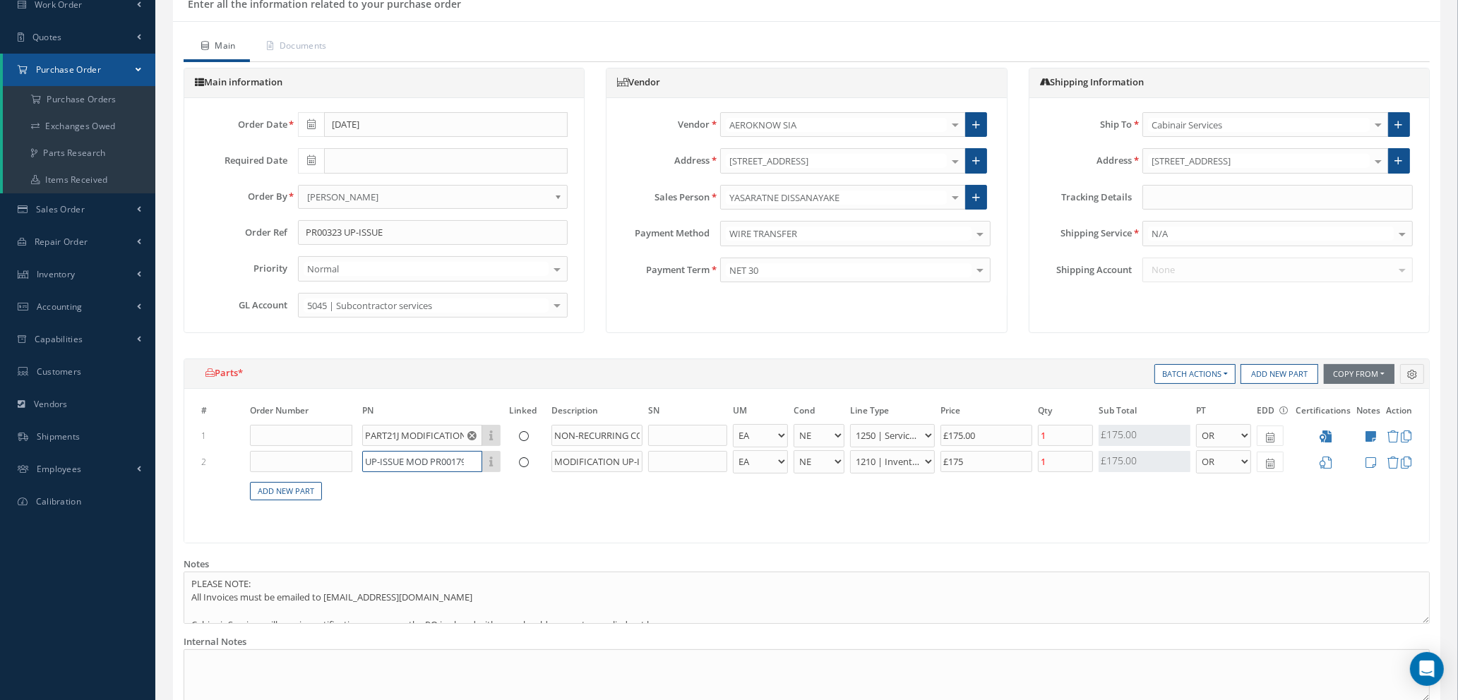
click at [452, 457] on input "UP-ISSUE MOD PR00179" at bounding box center [422, 461] width 120 height 21
drag, startPoint x: 555, startPoint y: 458, endPoint x: 827, endPoint y: 473, distance: 272.2
click at [827, 473] on tr "2 UP-ISSUE MOD PR00179 Part Number Description UP-ISSUE MOD PR00179 MODIFICATIO…" at bounding box center [806, 462] width 1216 height 26
click at [430, 457] on input "UP-ISSUE MOD PR00179" at bounding box center [422, 461] width 120 height 21
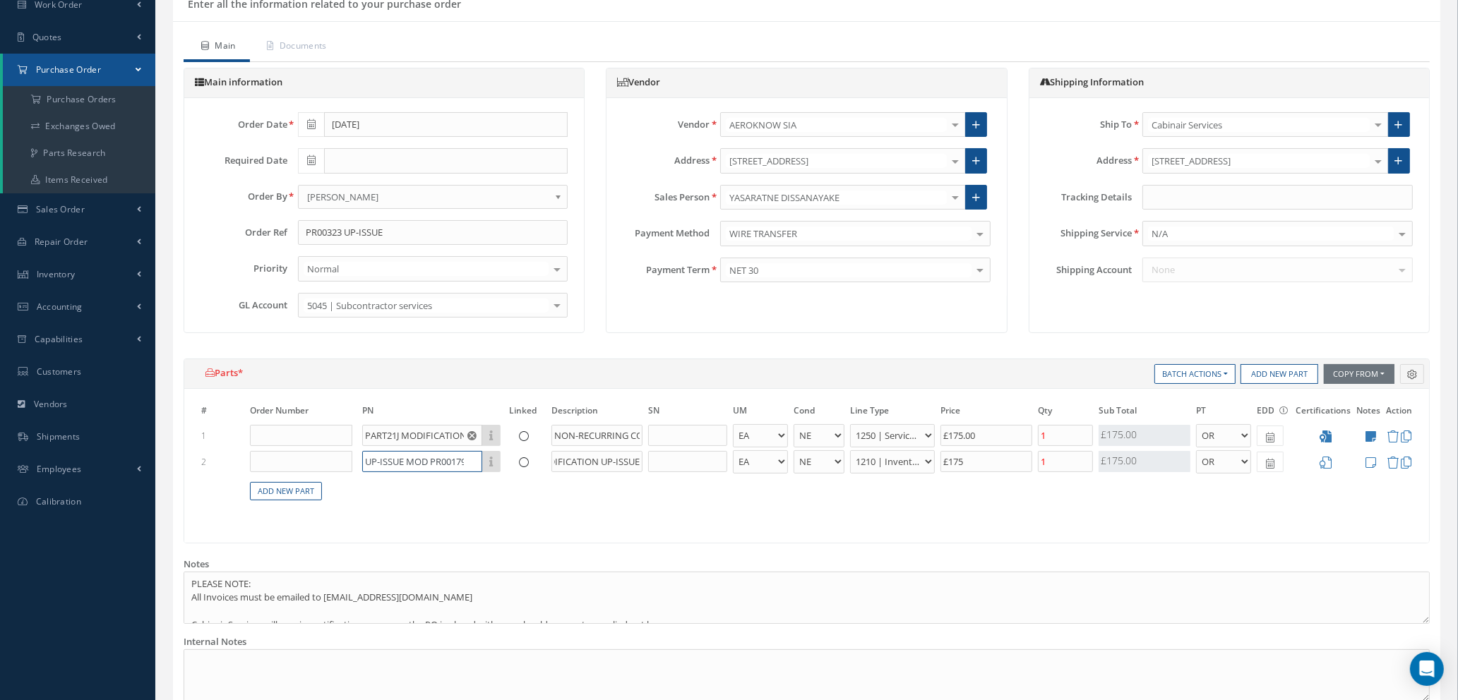
scroll to position [0, 0]
type input "UP-ISSUE MOD R00179"
select select "112"
type input "£0"
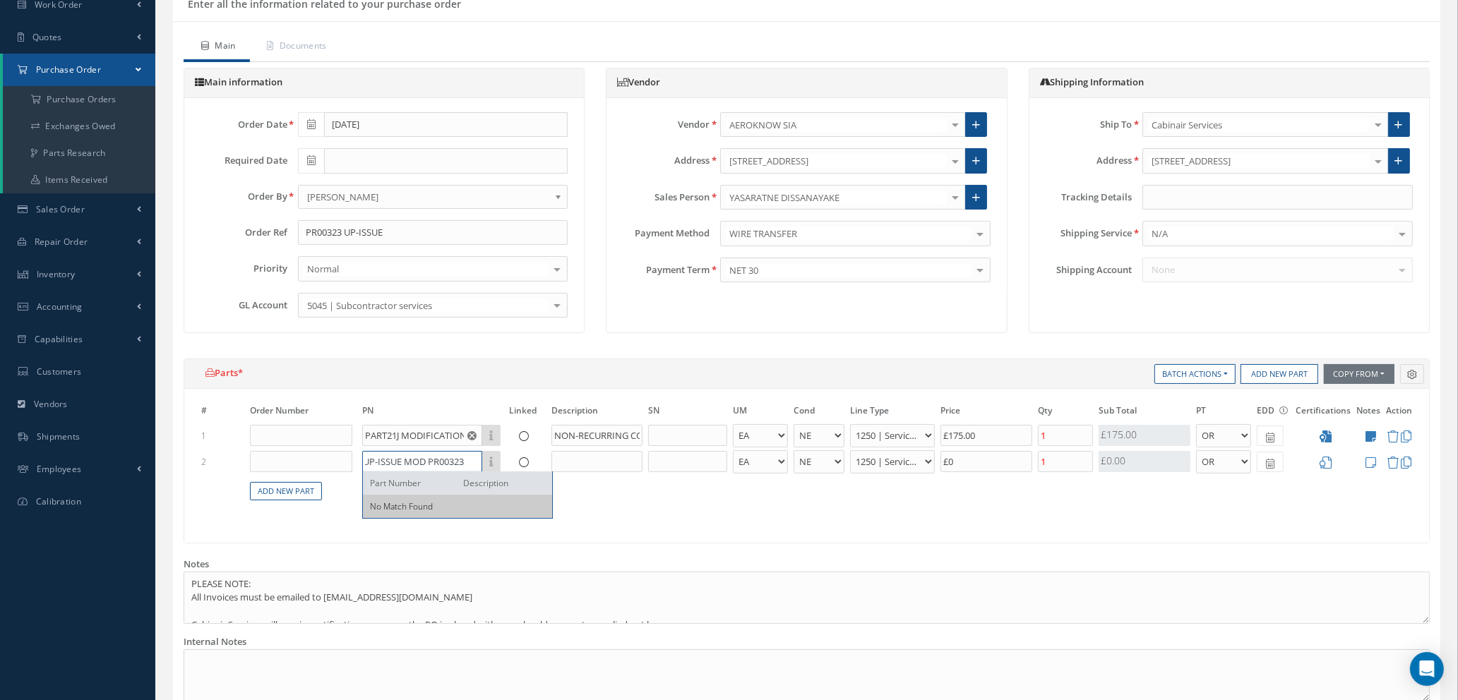
type input "UP-ISSUE MOD PR00323"
click at [560, 461] on input "text" at bounding box center [596, 461] width 91 height 21
paste input "MODIFICATION UP-ISSUE"
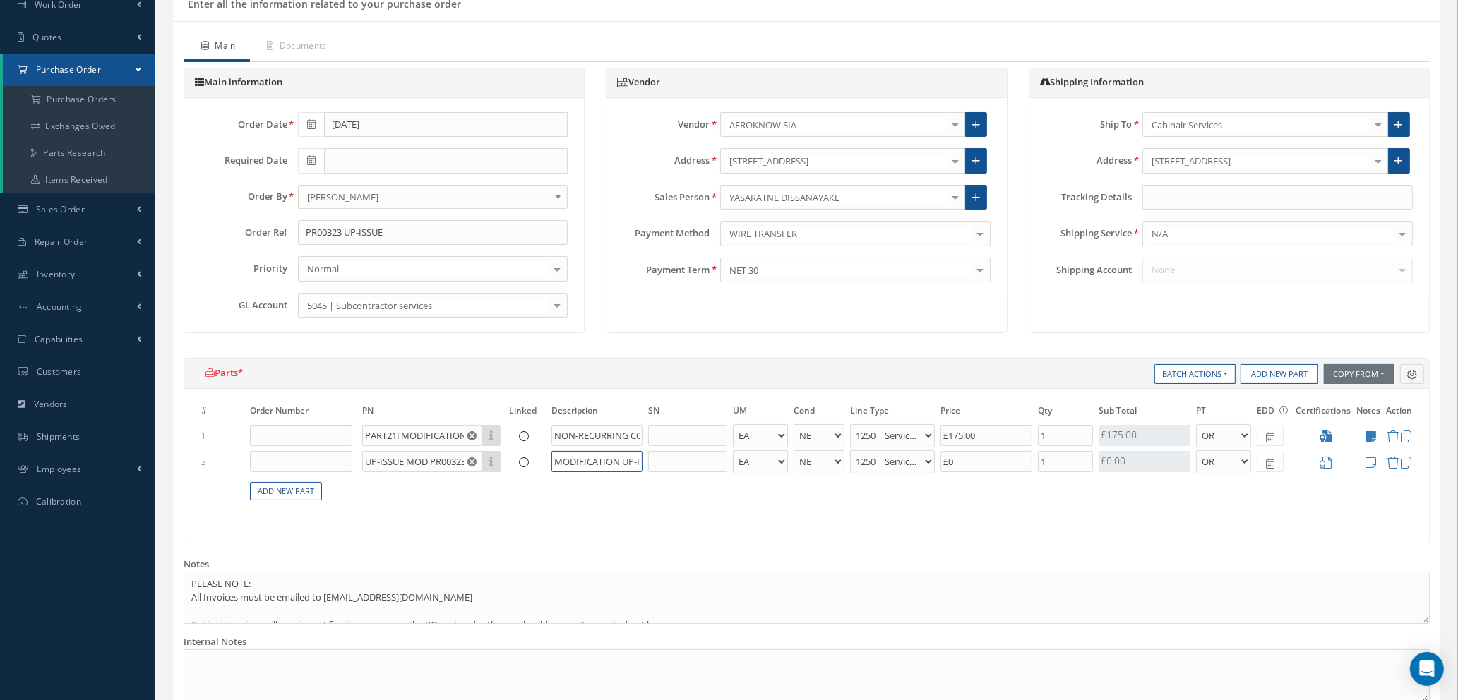
scroll to position [0, 22]
type input "MODIFICATION UP-ISSUE"
drag, startPoint x: 975, startPoint y: 460, endPoint x: 827, endPoint y: 448, distance: 148.1
click at [844, 449] on tr "2 UP-ISSUE MOD PR00323 Part Number Description MODIFICATION UP-ISSUE - BAG BX C…" at bounding box center [806, 462] width 1216 height 26
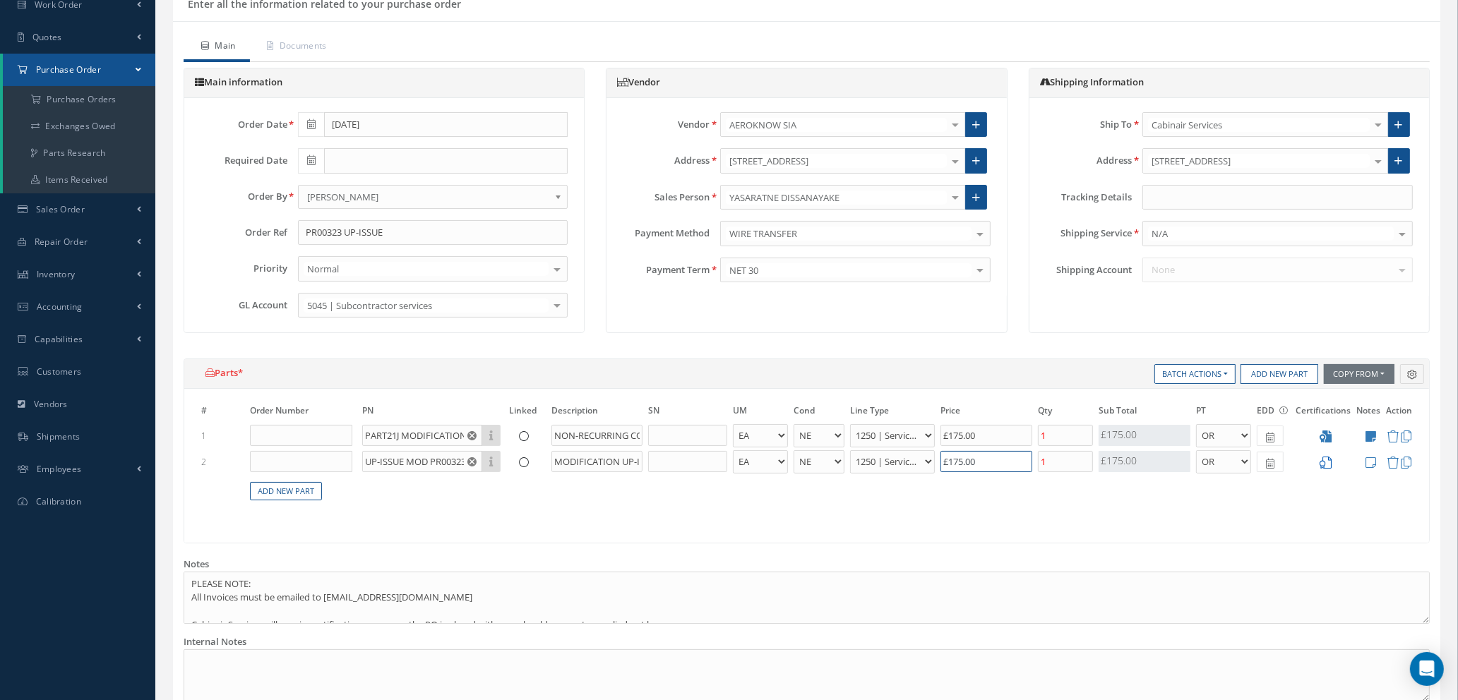
type input "£175.00"
click at [1322, 461] on icon at bounding box center [1325, 463] width 12 height 12
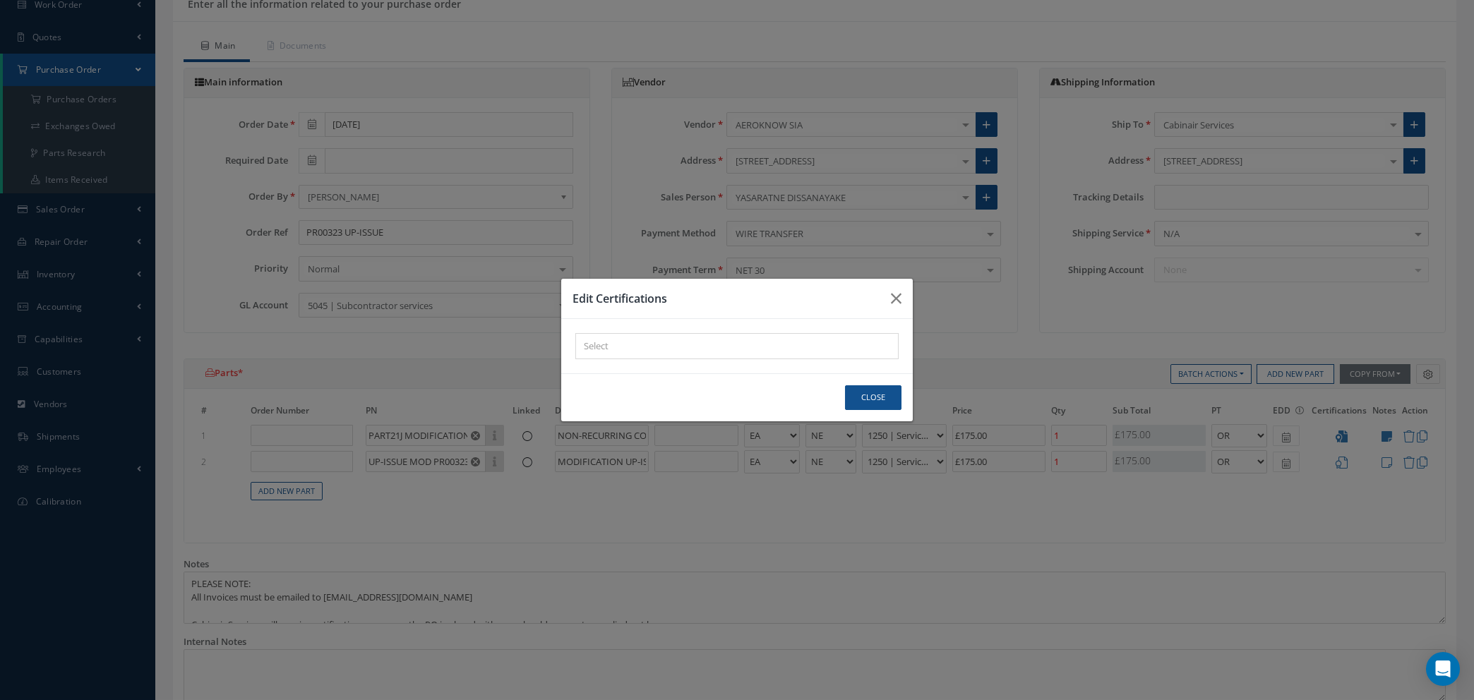
click at [712, 346] on div "× Loading..." at bounding box center [736, 346] width 323 height 26
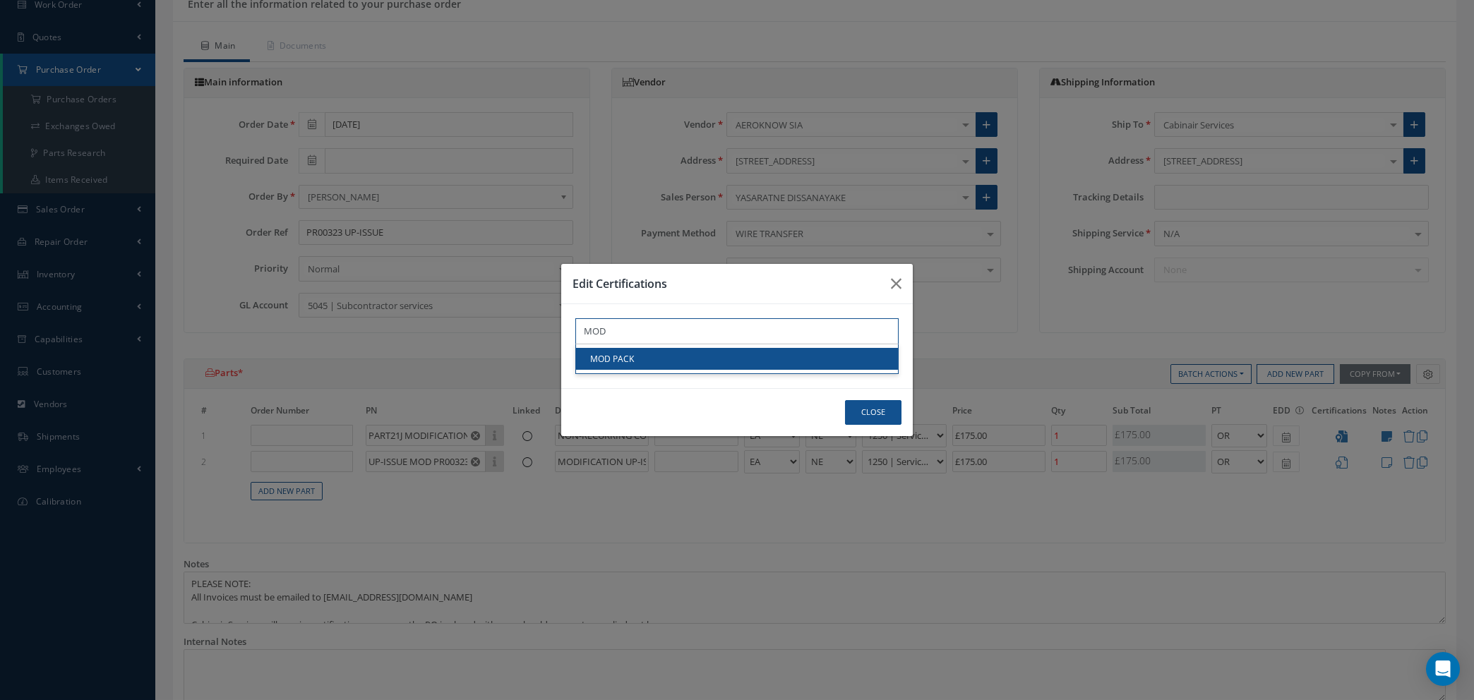
type input "MOD"
click at [713, 359] on link "MOD PACK" at bounding box center [737, 359] width 322 height 22
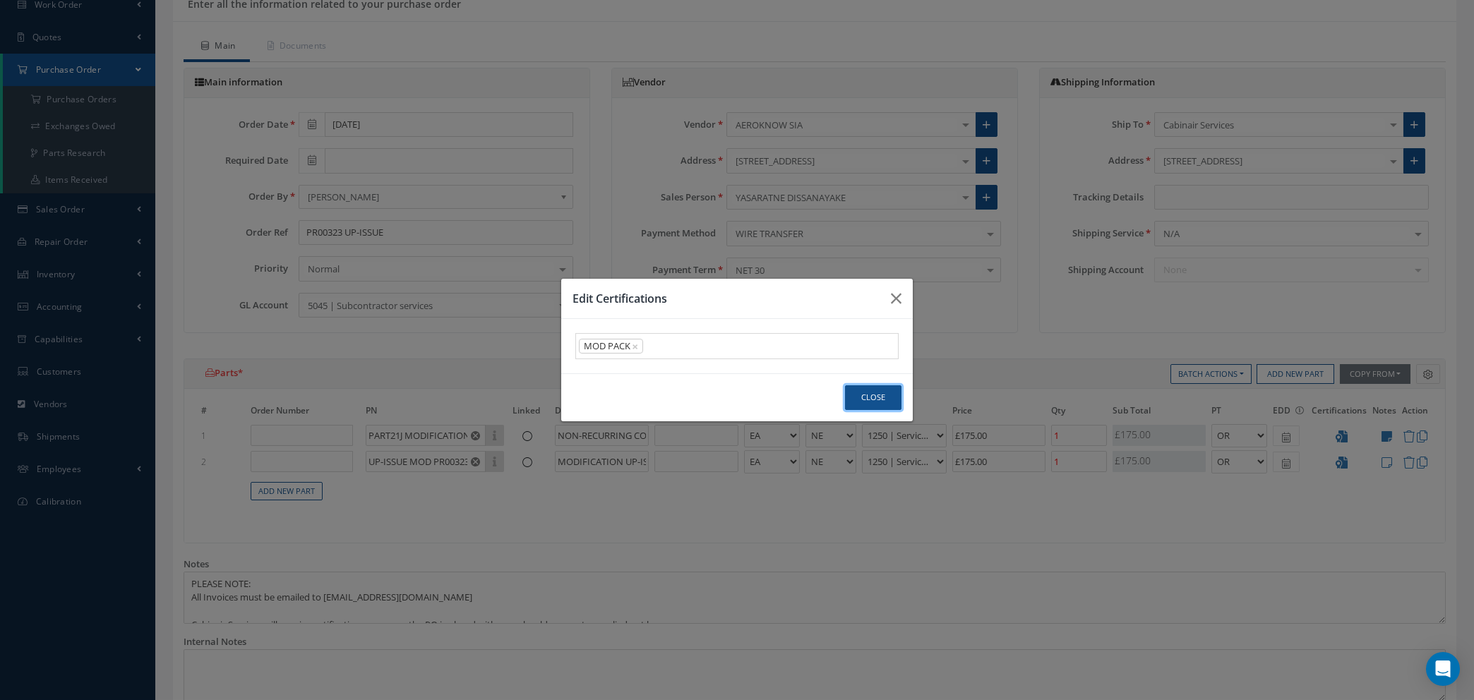
click at [869, 390] on button "Close" at bounding box center [873, 397] width 56 height 25
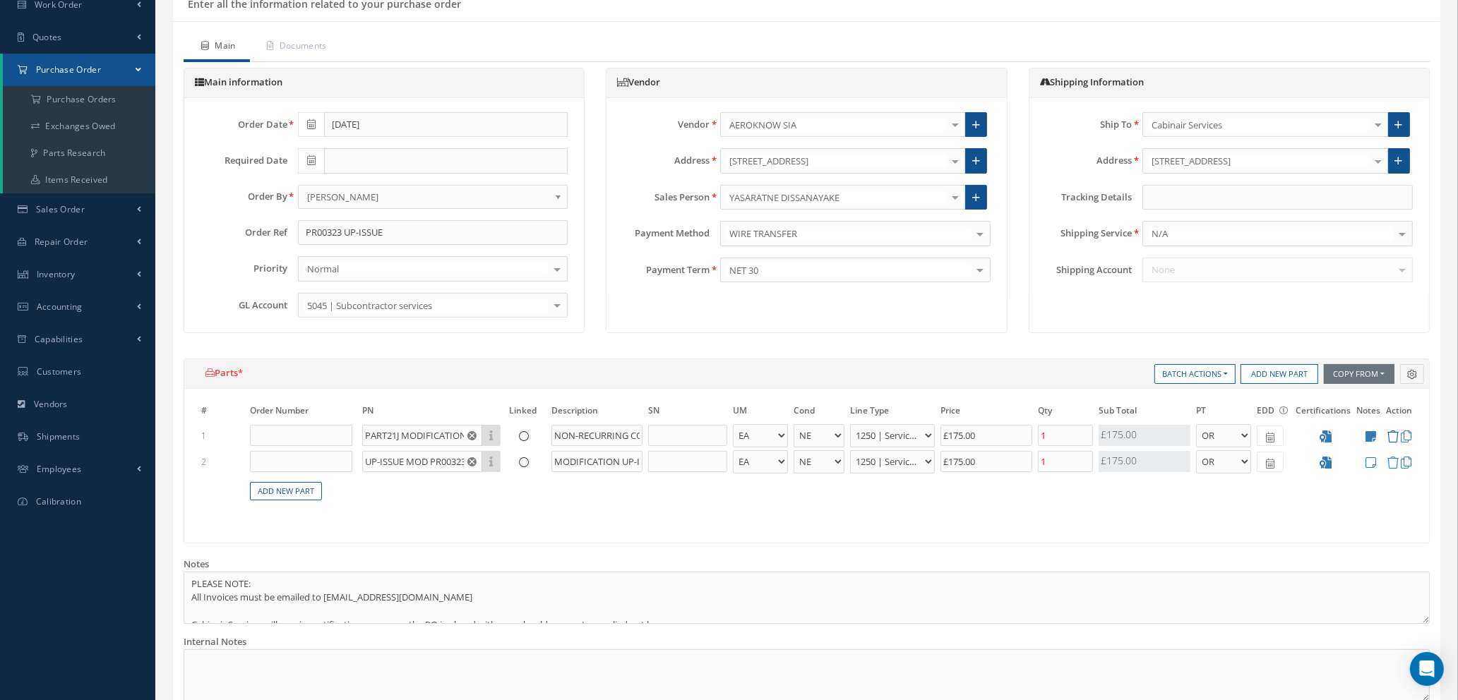
click at [1393, 435] on icon at bounding box center [1392, 437] width 12 height 12
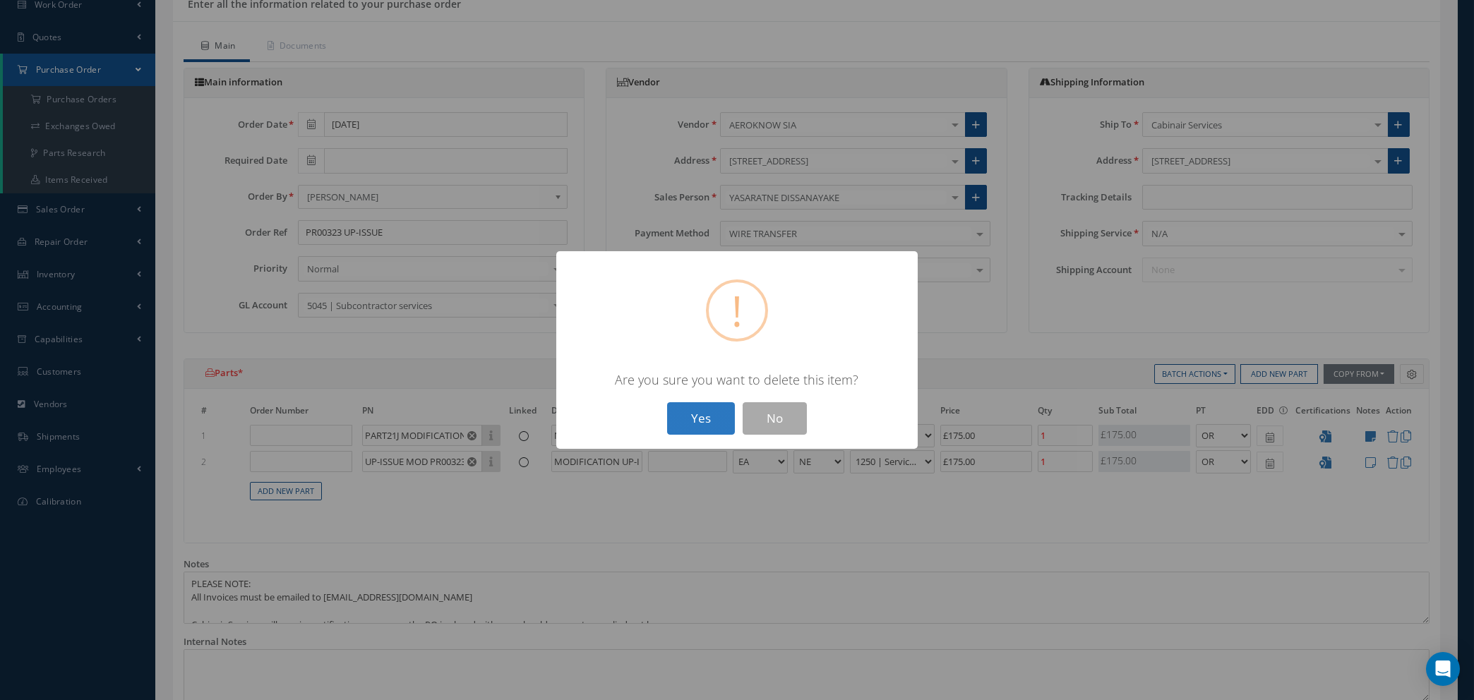
click at [699, 421] on button "Yes" at bounding box center [701, 418] width 68 height 33
type input "UP-ISSUE MOD PR00323"
type input "MODIFICATION UP-ISSUE"
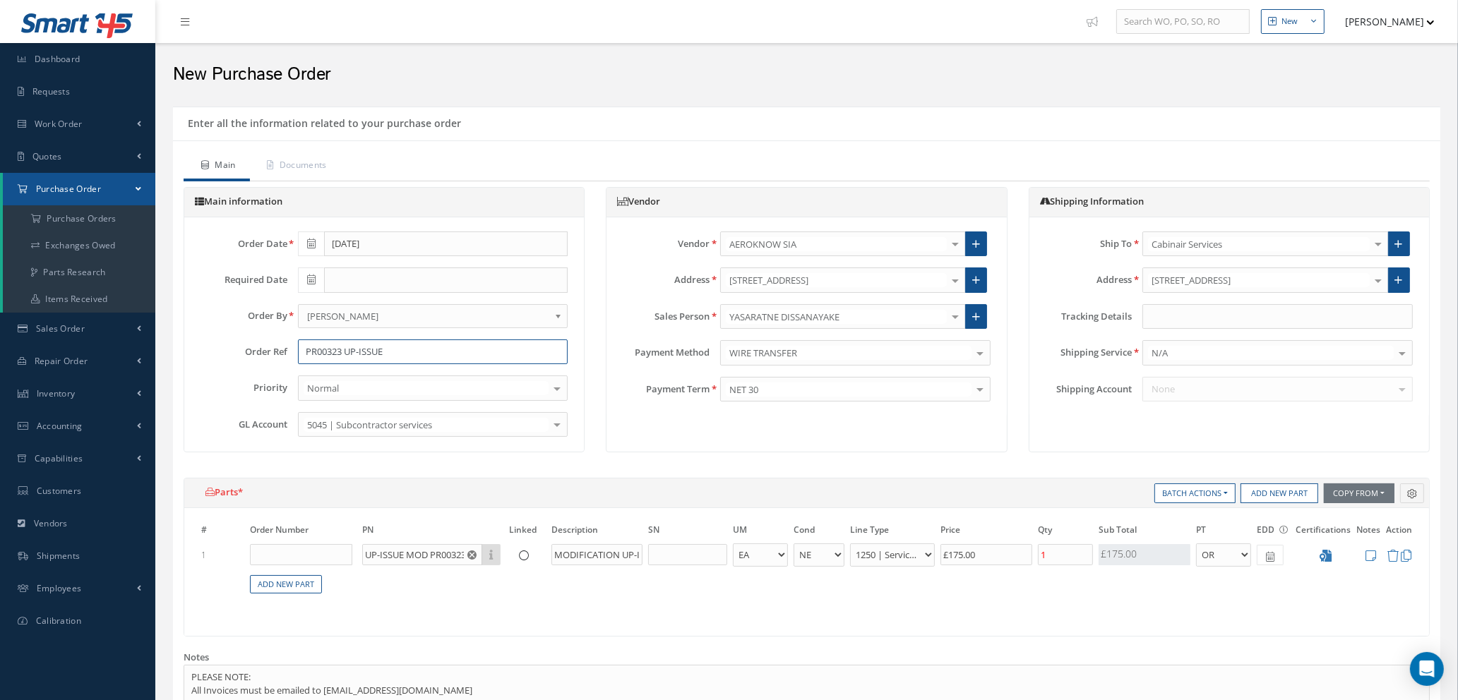
click at [419, 347] on input "PR00323 UP-ISSUE" at bounding box center [433, 352] width 270 height 25
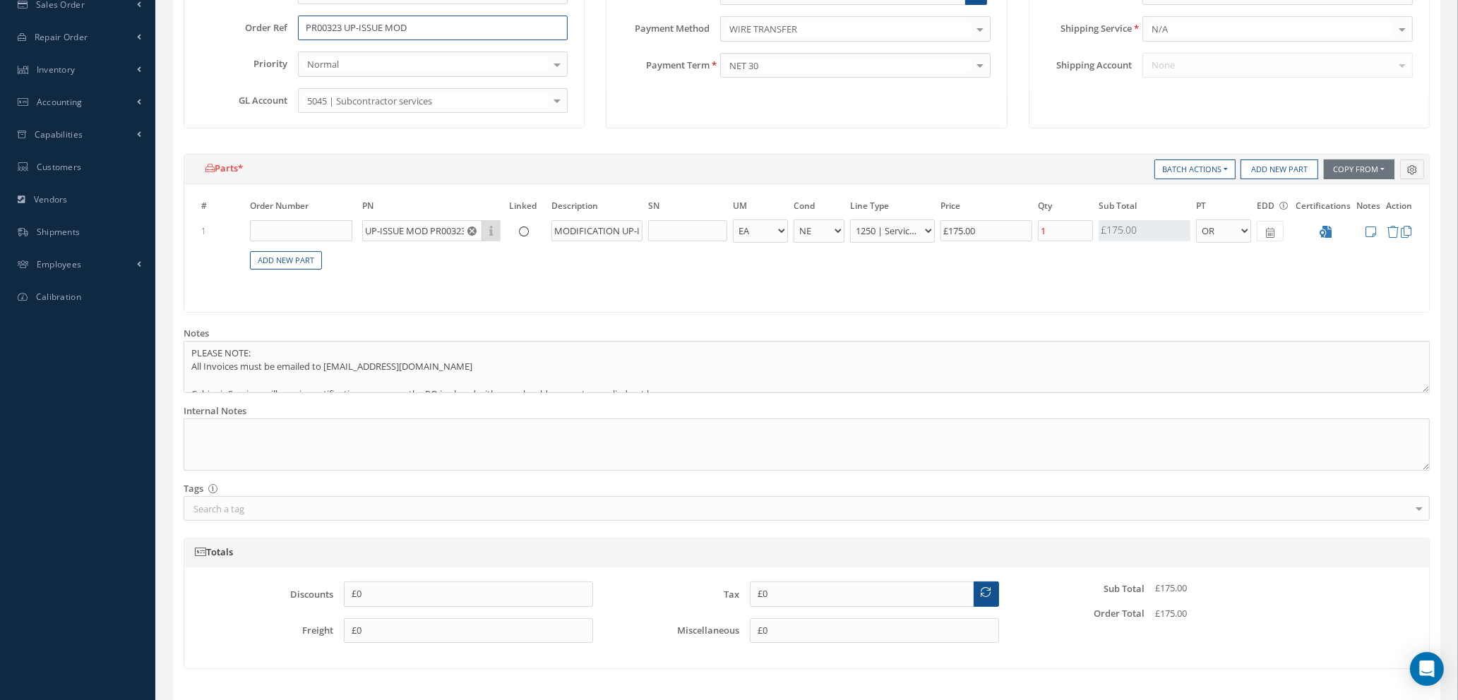
scroll to position [543, 0]
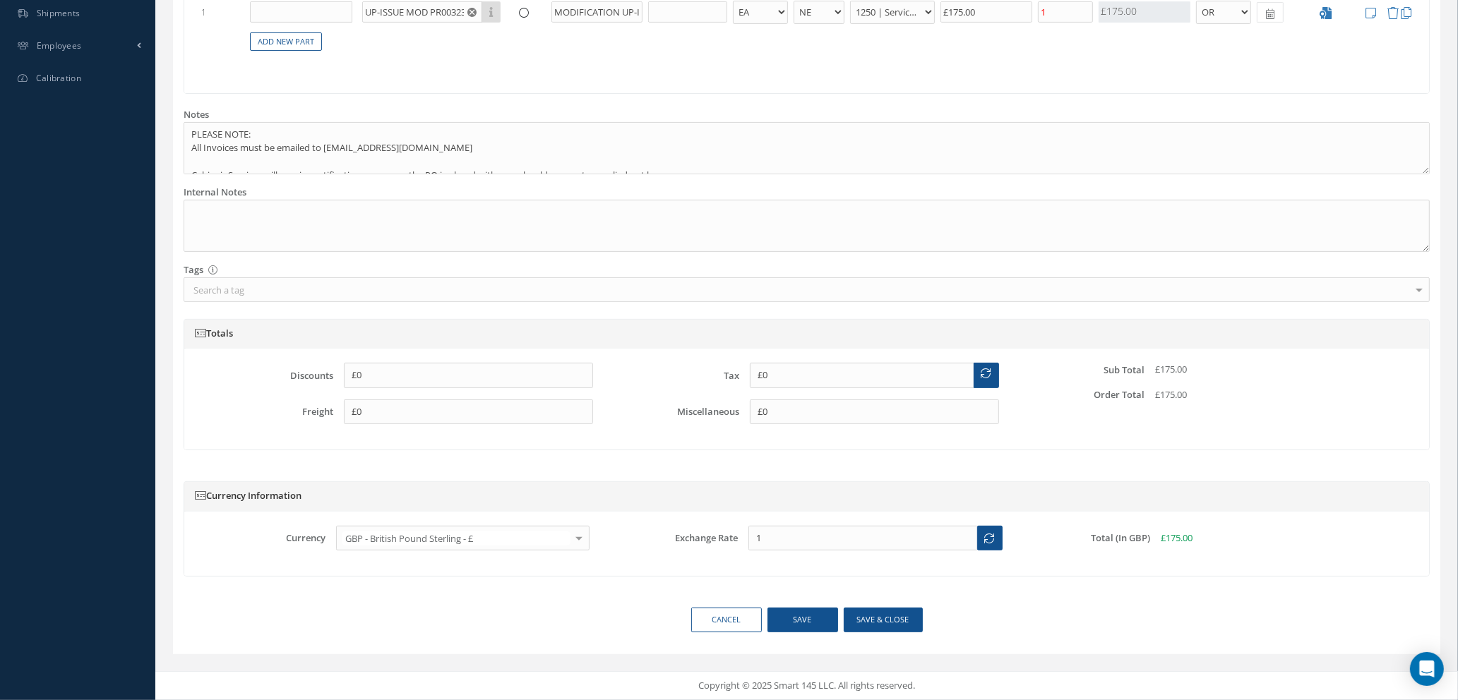
type input "PR00323 UP-ISSUE MOD"
click at [872, 623] on button "Save & close" at bounding box center [882, 620] width 79 height 25
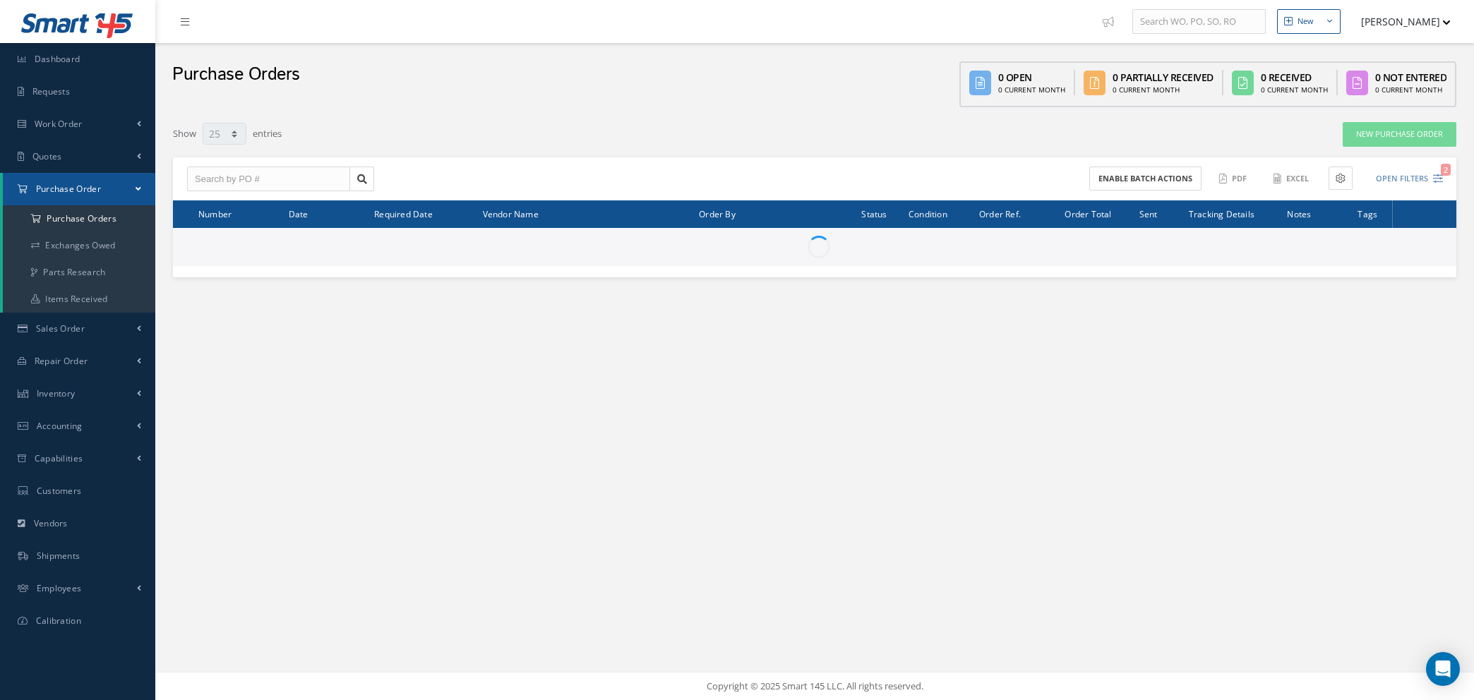
select select "25"
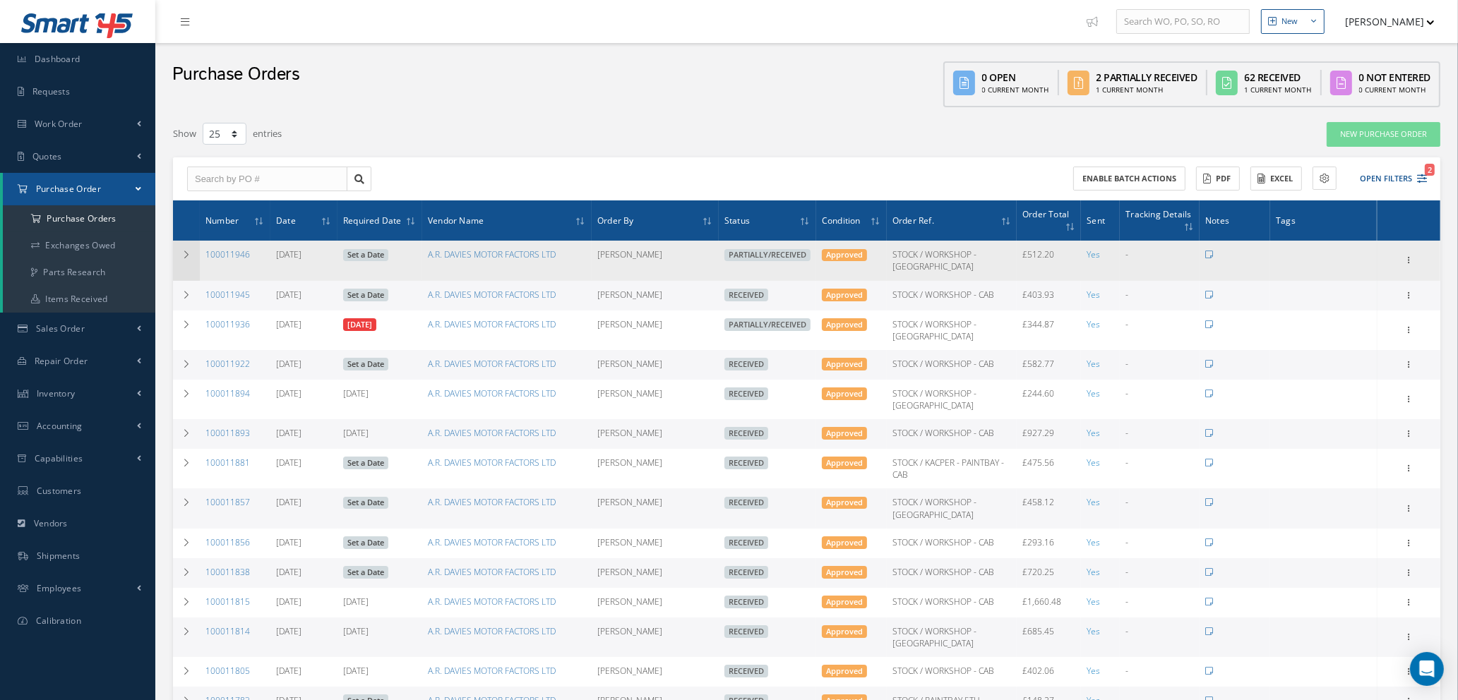
click at [182, 251] on icon at bounding box center [186, 255] width 10 height 8
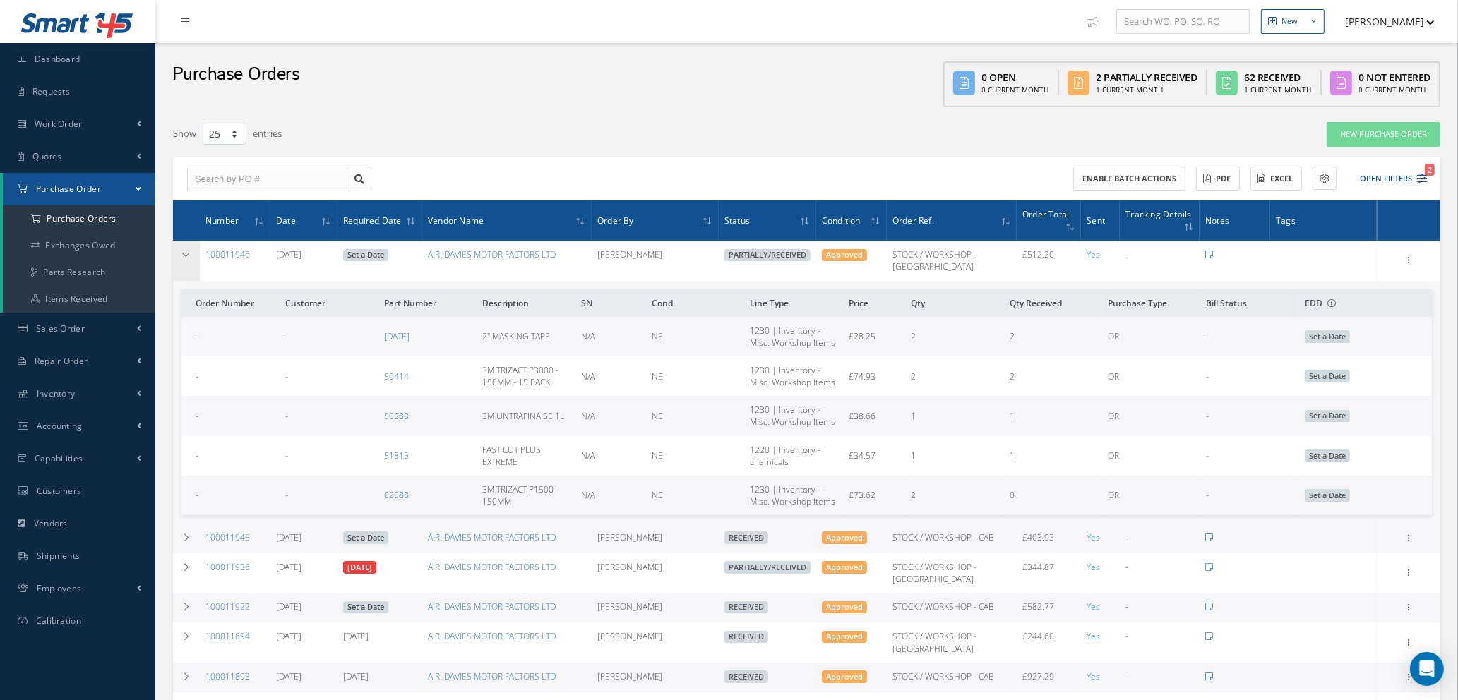
click at [182, 251] on icon at bounding box center [186, 255] width 10 height 8
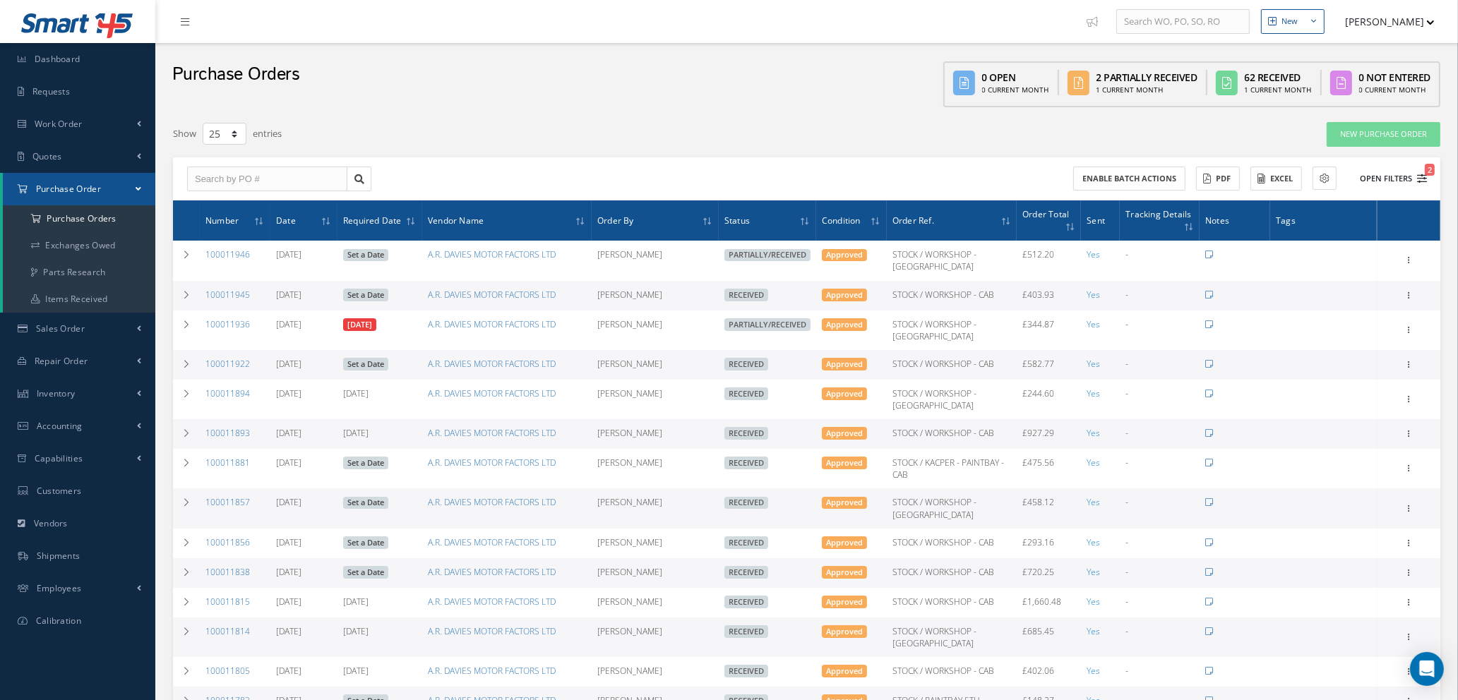
click at [1417, 170] on button "Open Filters 2" at bounding box center [1387, 178] width 80 height 23
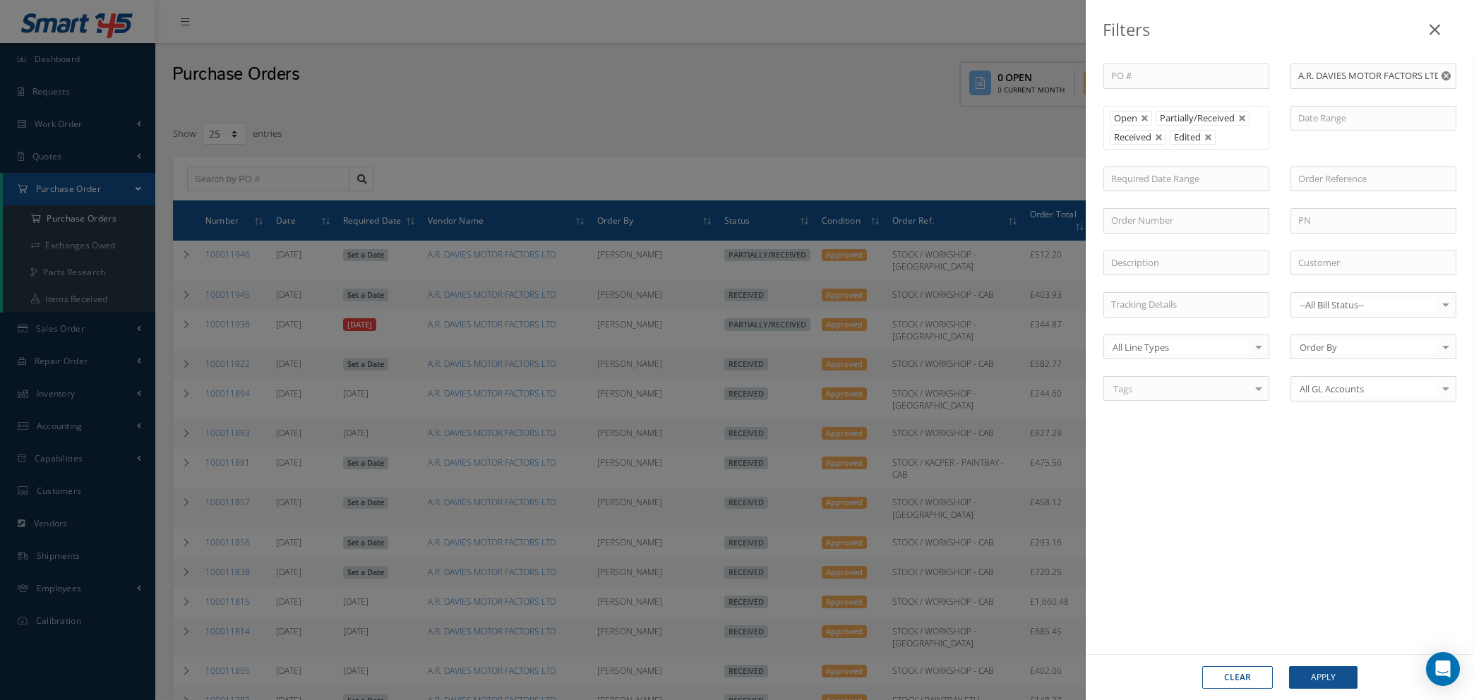
click at [1448, 75] on use "Reset" at bounding box center [1445, 75] width 9 height 9
click at [1323, 679] on button "Apply" at bounding box center [1323, 677] width 68 height 23
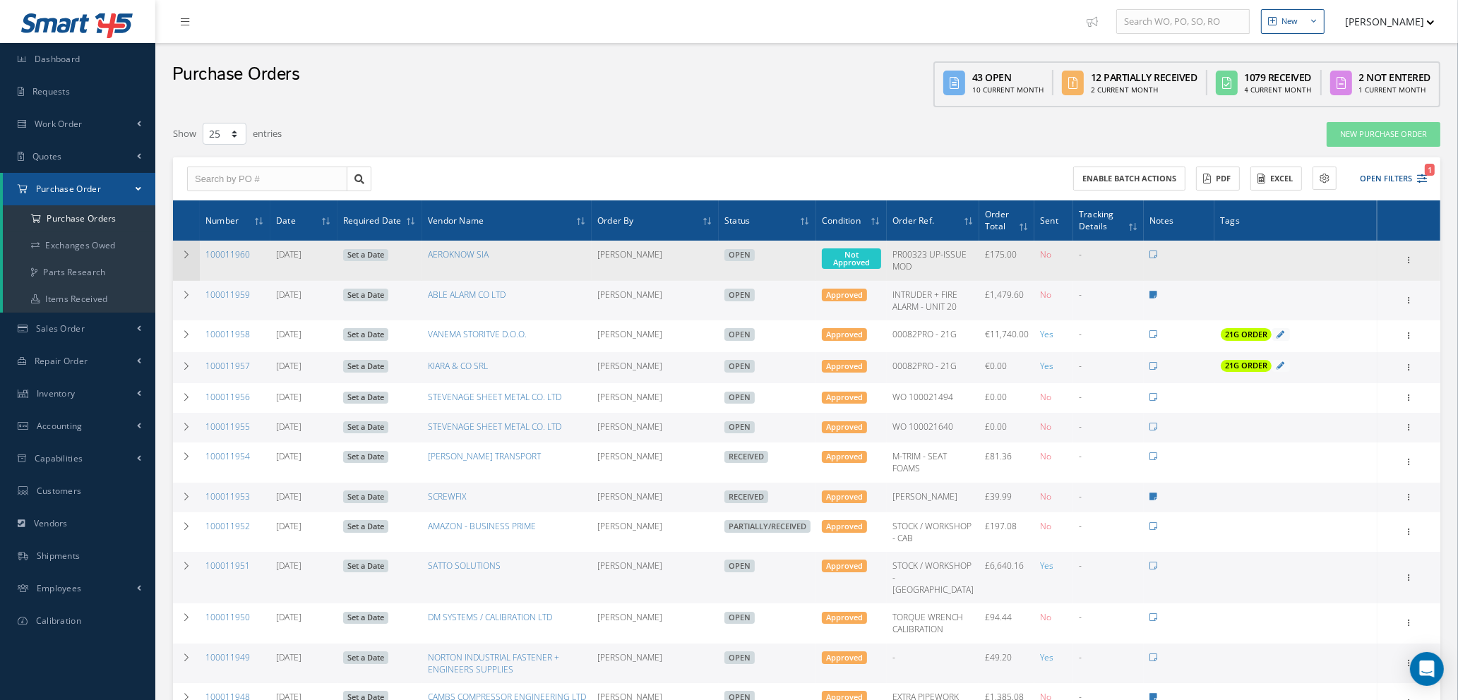
click at [188, 248] on td at bounding box center [186, 261] width 27 height 40
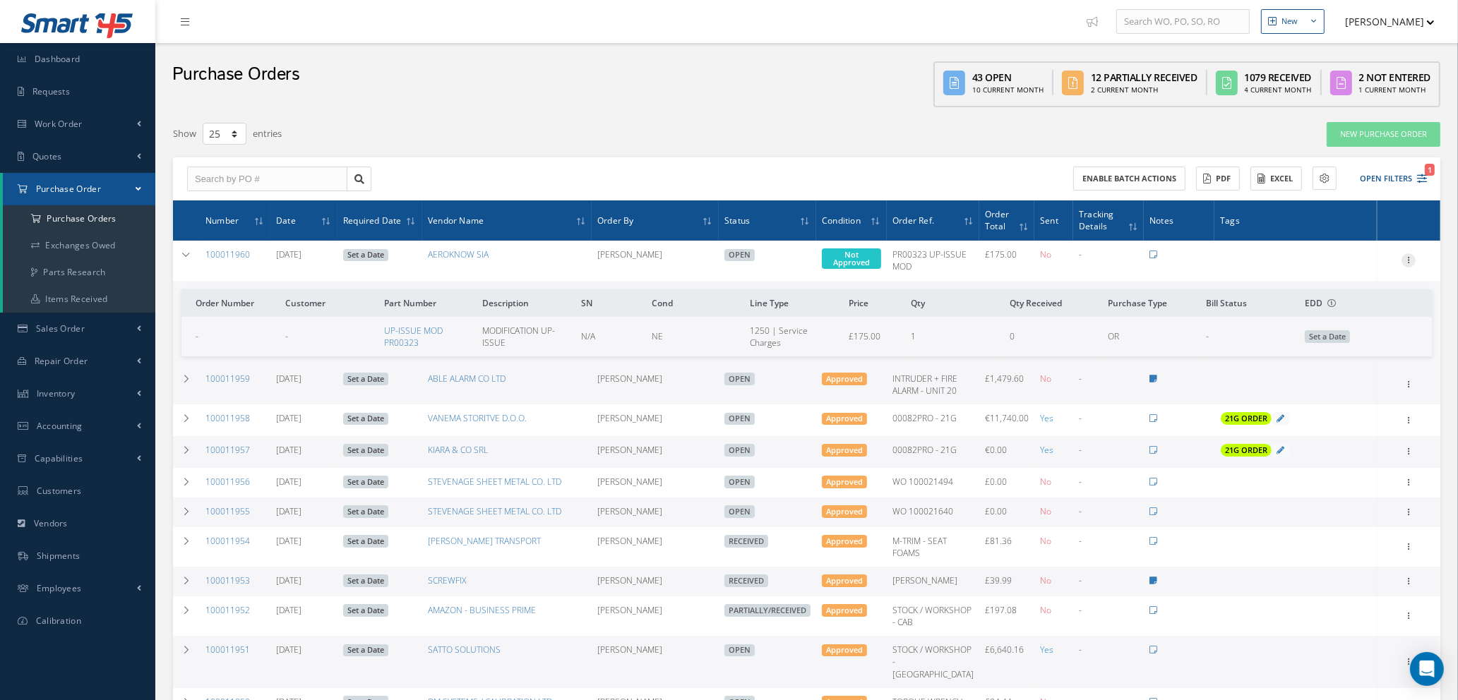
click at [1406, 258] on icon at bounding box center [1408, 258] width 14 height 11
click at [1340, 265] on link "Enter/Update" at bounding box center [1343, 269] width 112 height 18
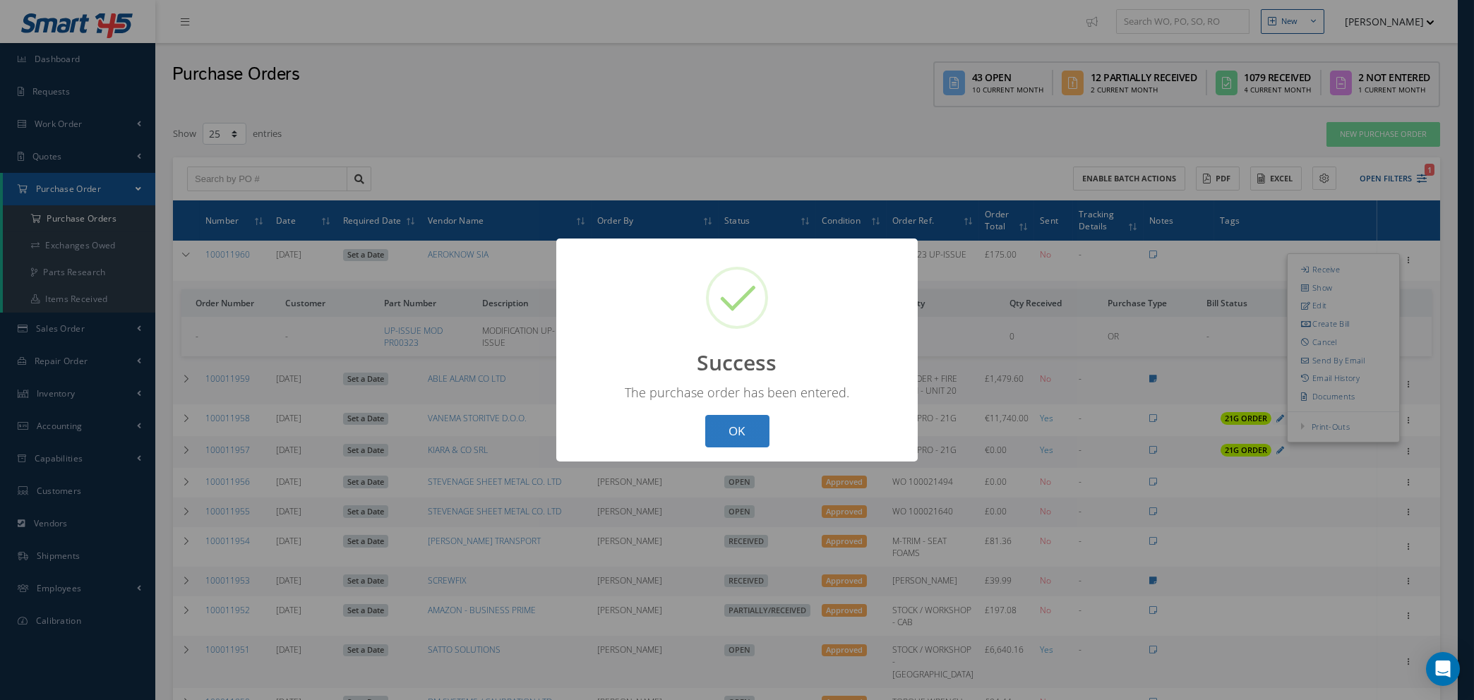
click at [738, 433] on button "OK" at bounding box center [737, 431] width 64 height 33
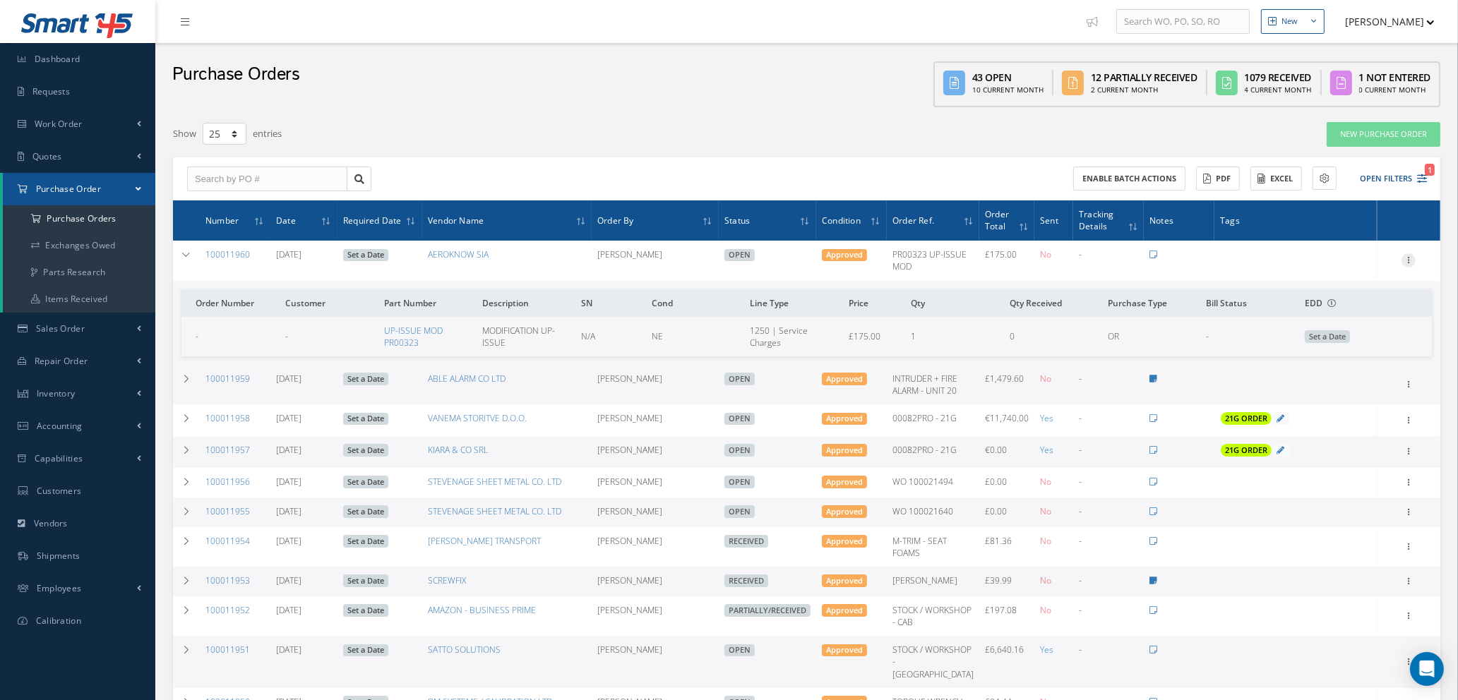
click at [1407, 254] on icon at bounding box center [1408, 258] width 14 height 11
click at [1335, 359] on link "Send By Email" at bounding box center [1343, 361] width 112 height 18
type input "Reports from Purchase Order #100011960"
type textarea "Hiya, Please find Attached, our Purchase Order #100011960. If you have any ques…"
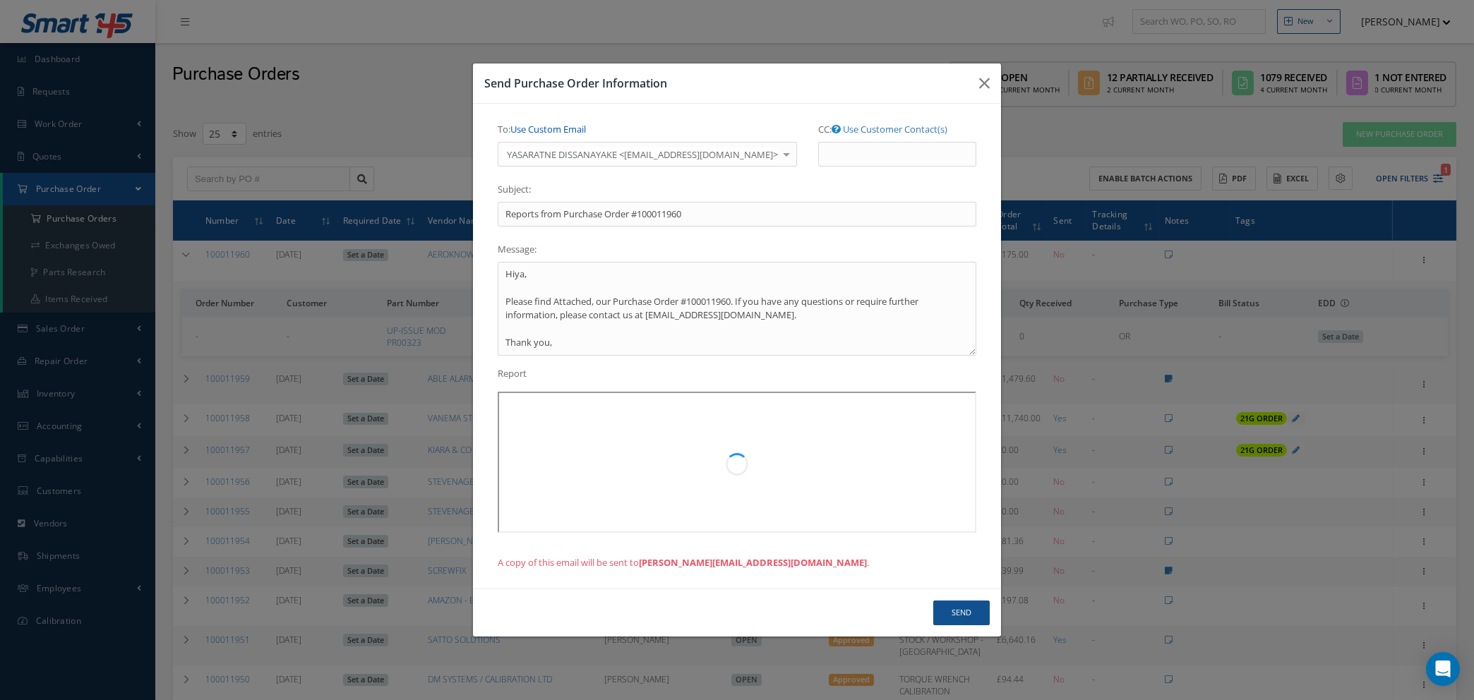
click at [551, 130] on link "Use Custom Email" at bounding box center [548, 129] width 76 height 13
click at [553, 155] on input "To: Use Customer Contact(s)" at bounding box center [612, 154] width 229 height 25
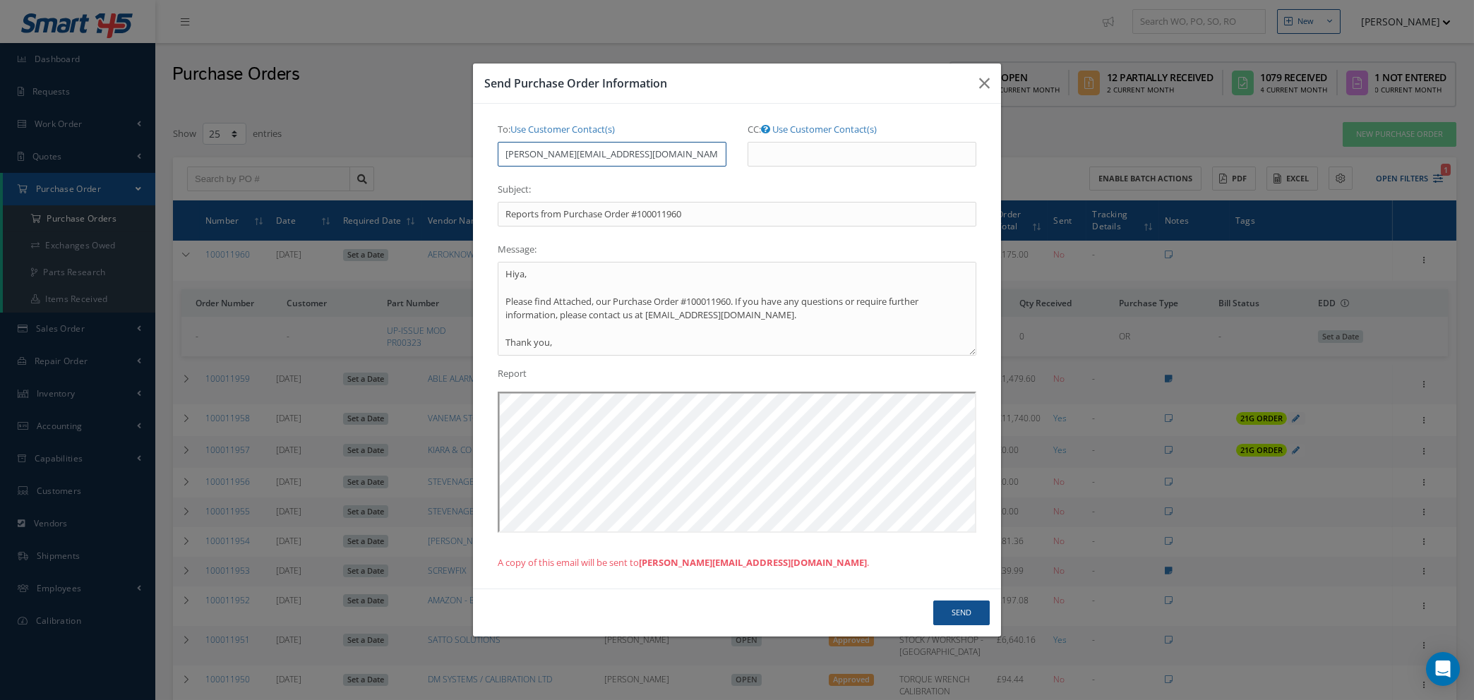
type input "NATASHA@CAB.AERO"
click at [956, 608] on button "Send" at bounding box center [961, 613] width 56 height 25
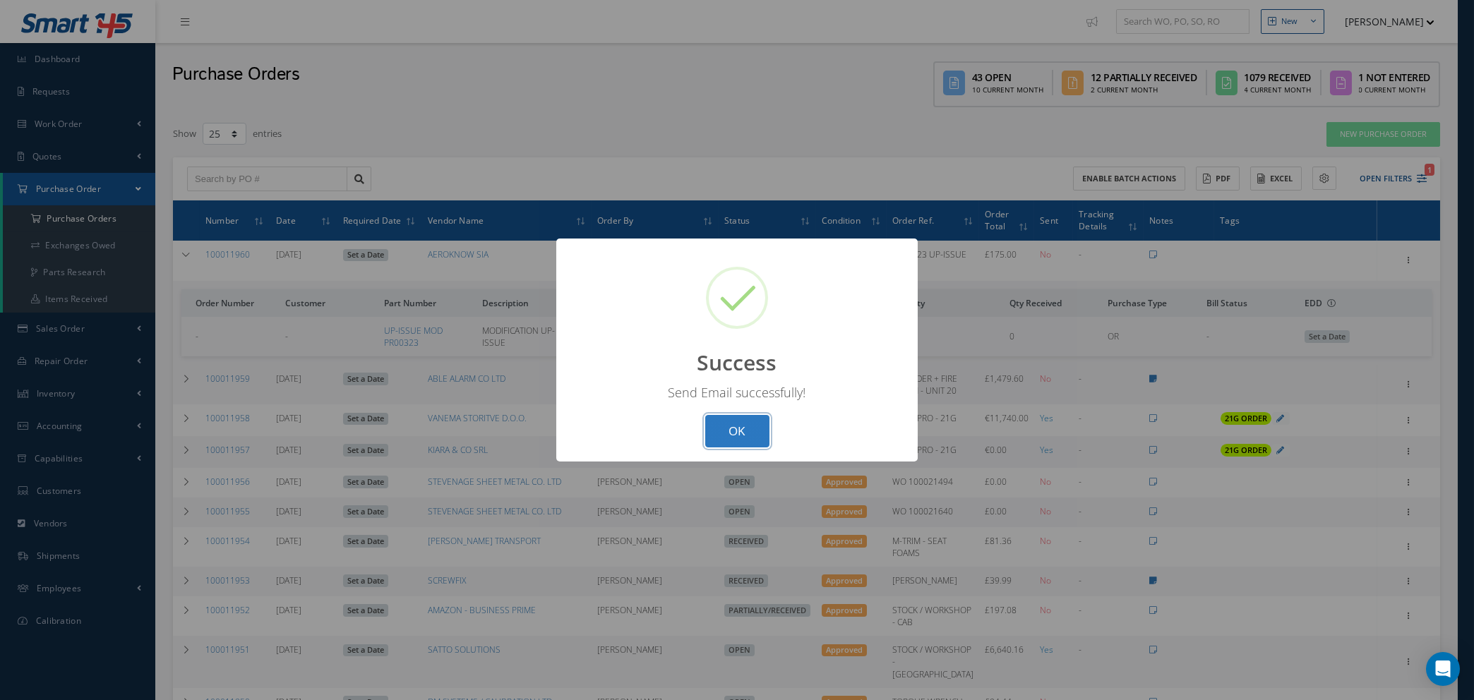
click at [720, 426] on button "OK" at bounding box center [737, 431] width 64 height 33
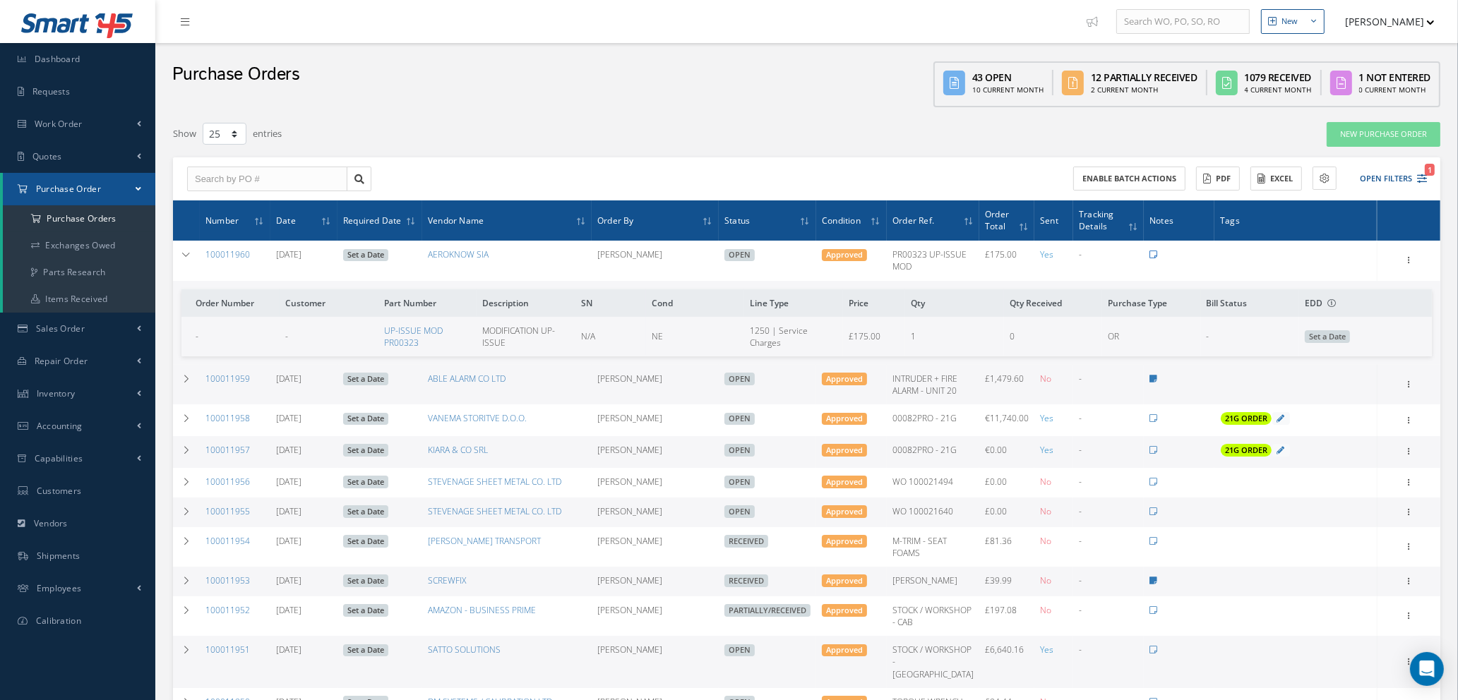
click at [1153, 253] on icon at bounding box center [1153, 255] width 8 height 8
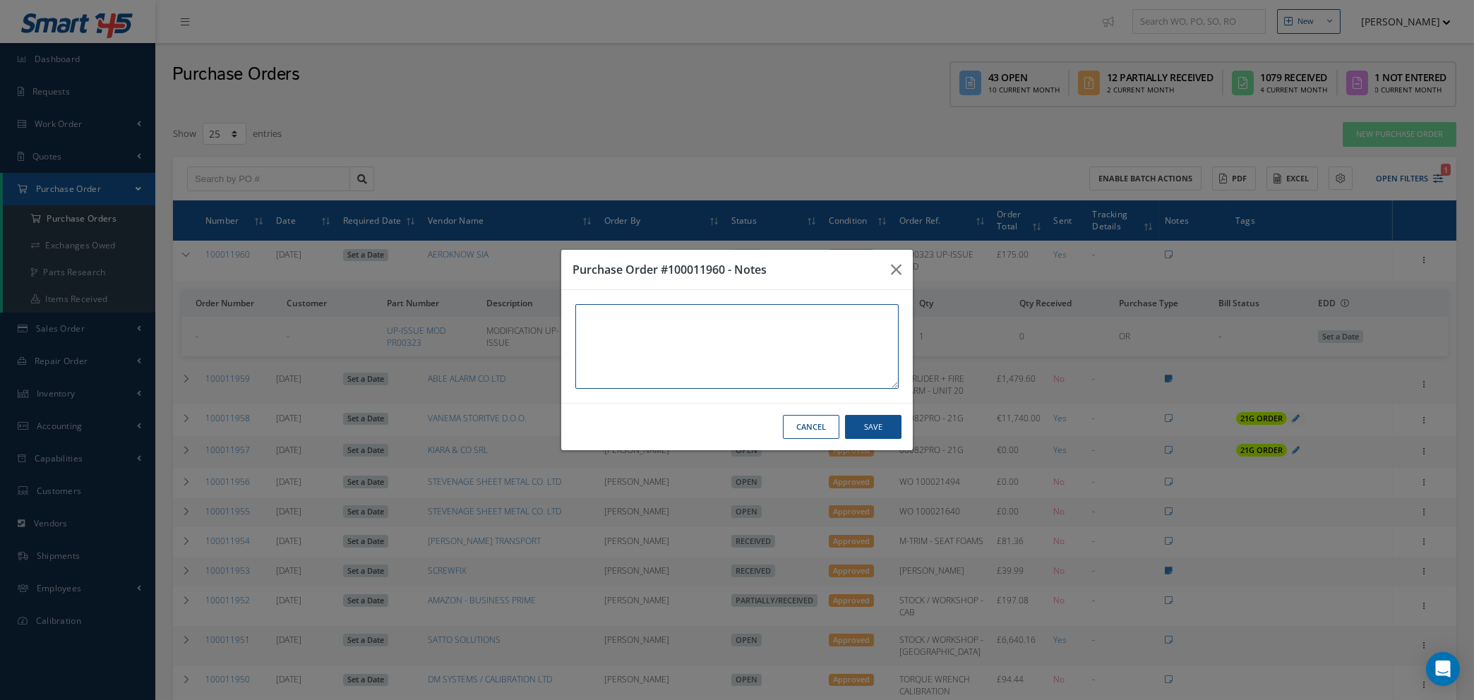
click at [668, 318] on textarea at bounding box center [736, 346] width 323 height 85
type textarea "u"
type textarea "UP-ISSUE PR00323 EXTENSION"
click at [880, 430] on button "Save" at bounding box center [873, 427] width 56 height 25
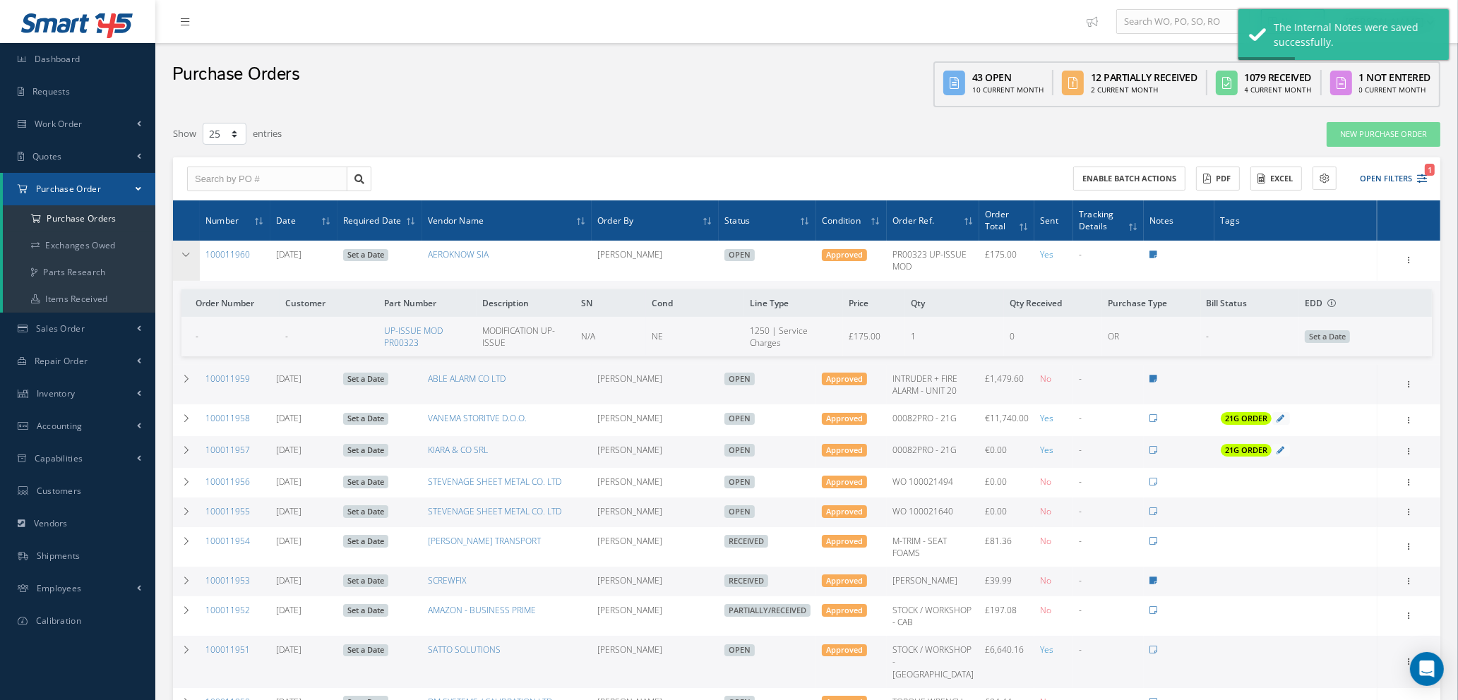
click at [187, 254] on icon at bounding box center [186, 255] width 10 height 8
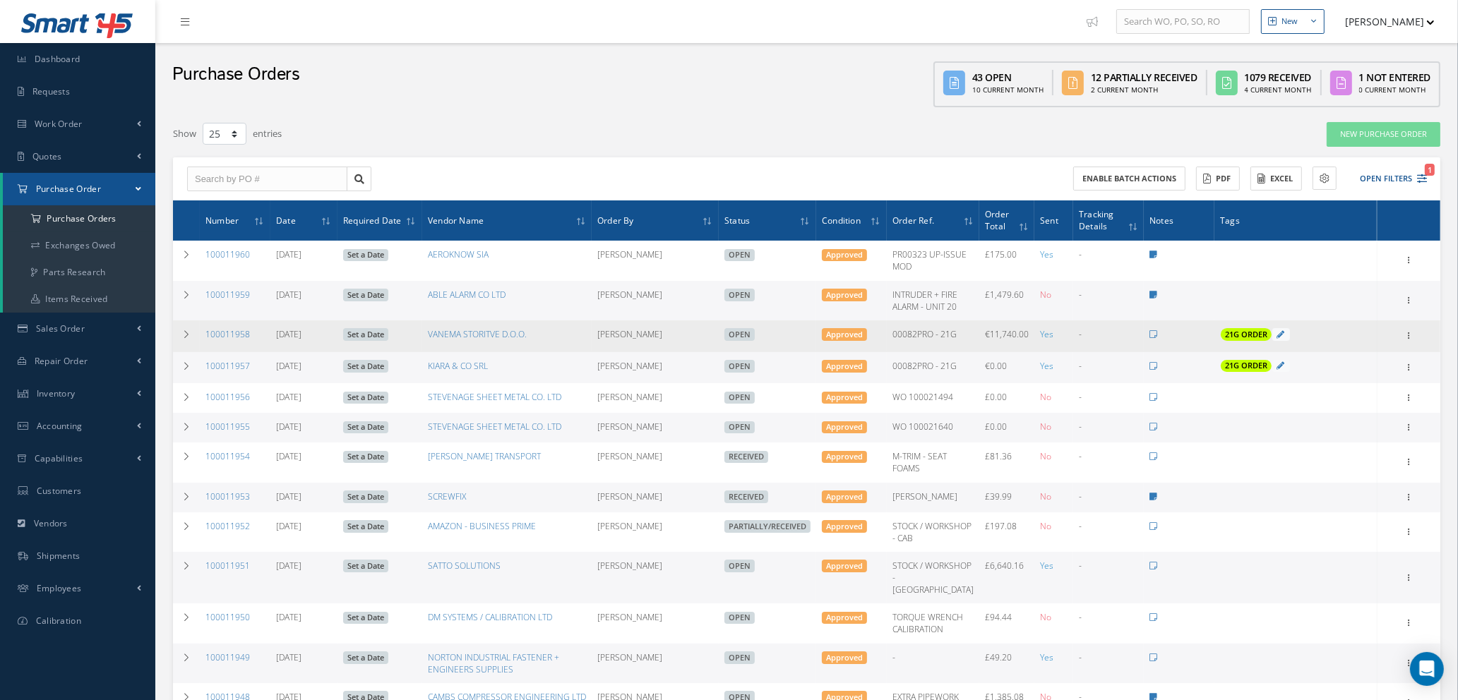
click at [356, 332] on link "Set a Date" at bounding box center [365, 334] width 45 height 13
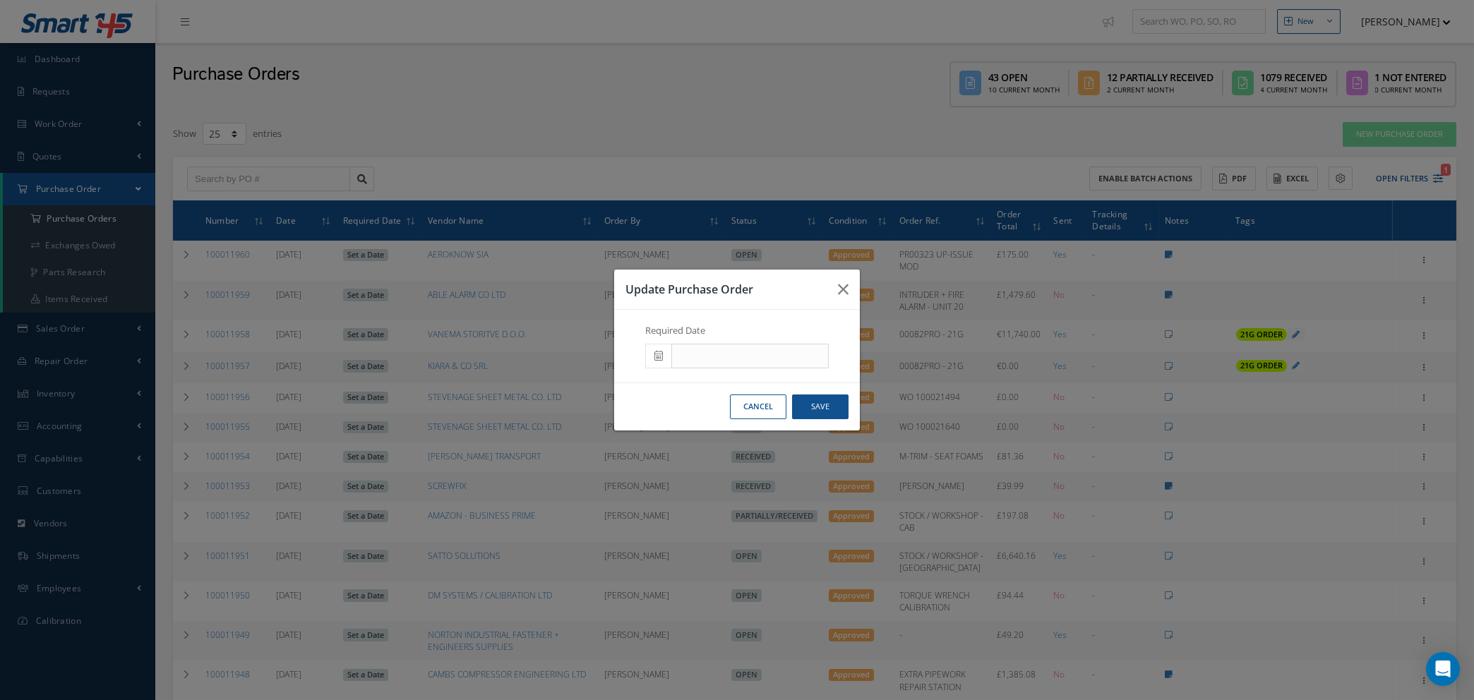
click at [656, 355] on icon at bounding box center [658, 356] width 8 height 10
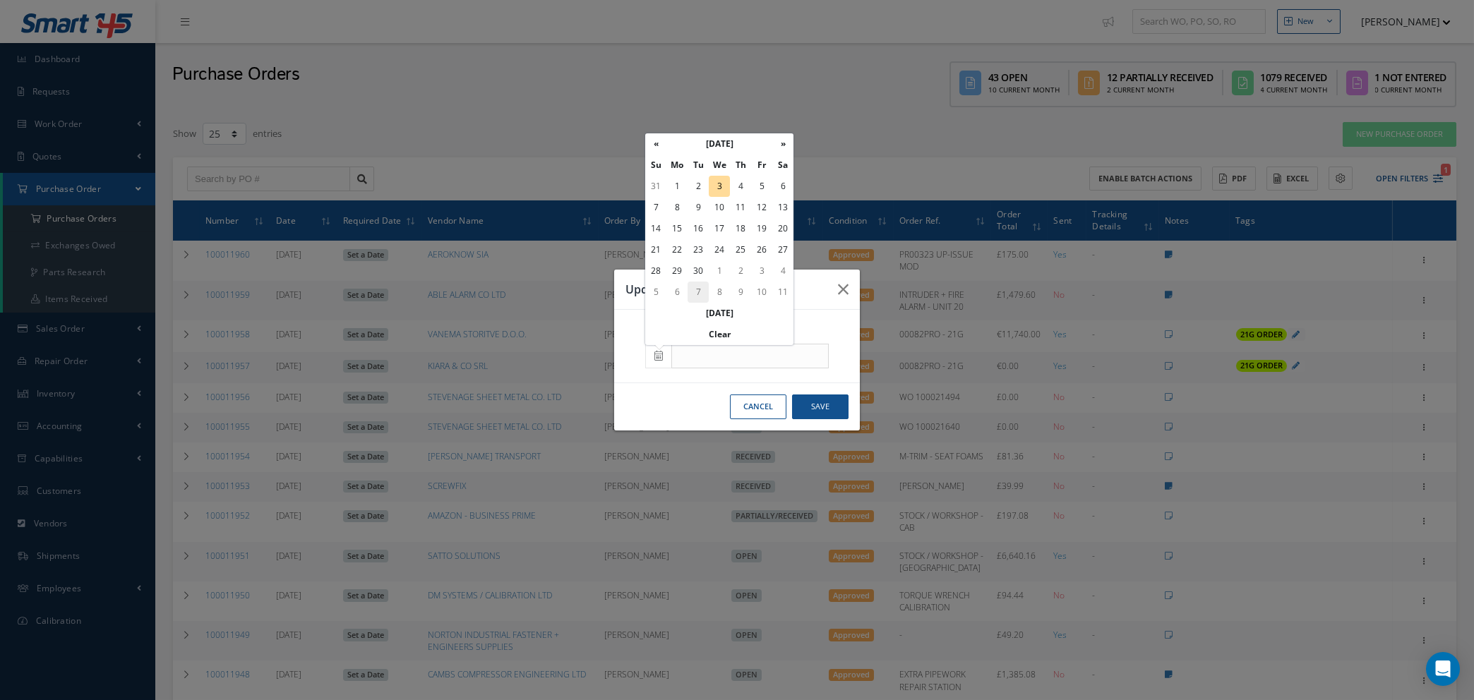
click at [697, 289] on td "7" at bounding box center [697, 292] width 21 height 21
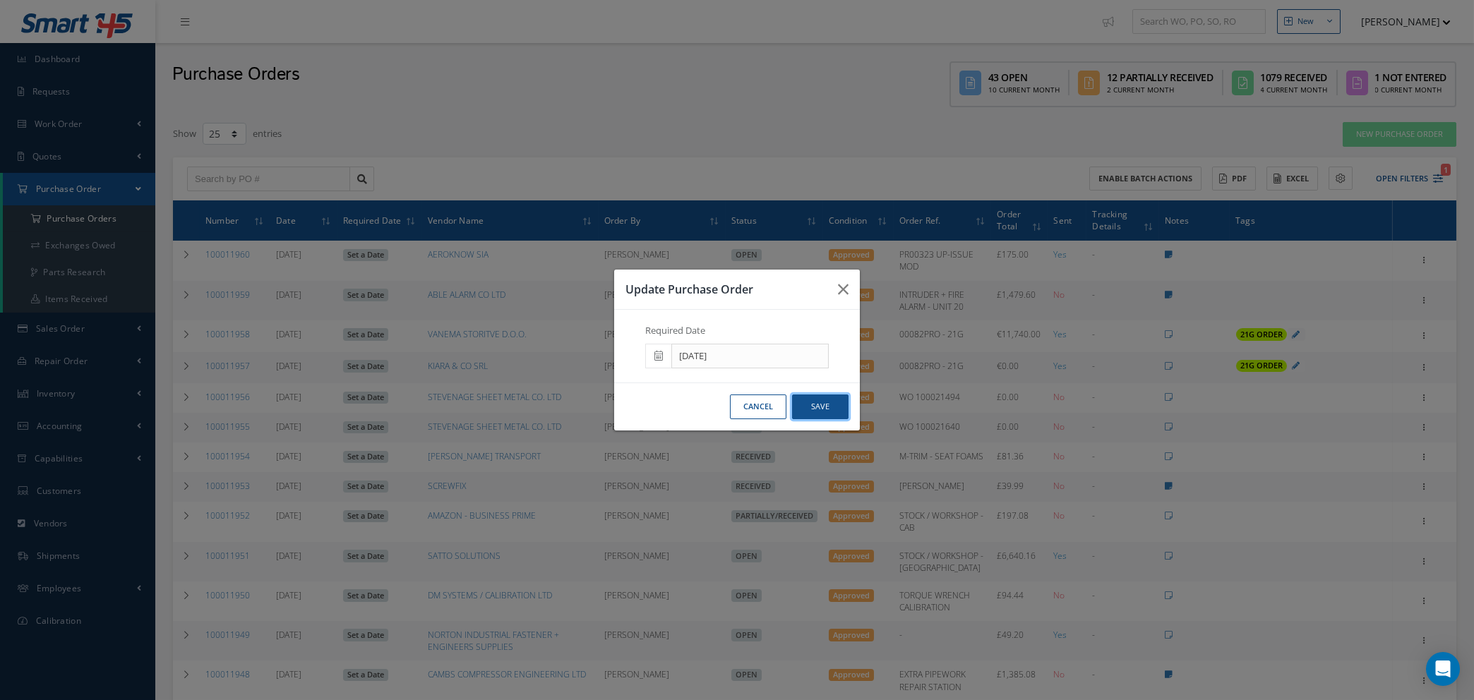
click at [826, 414] on button "Save" at bounding box center [820, 407] width 56 height 25
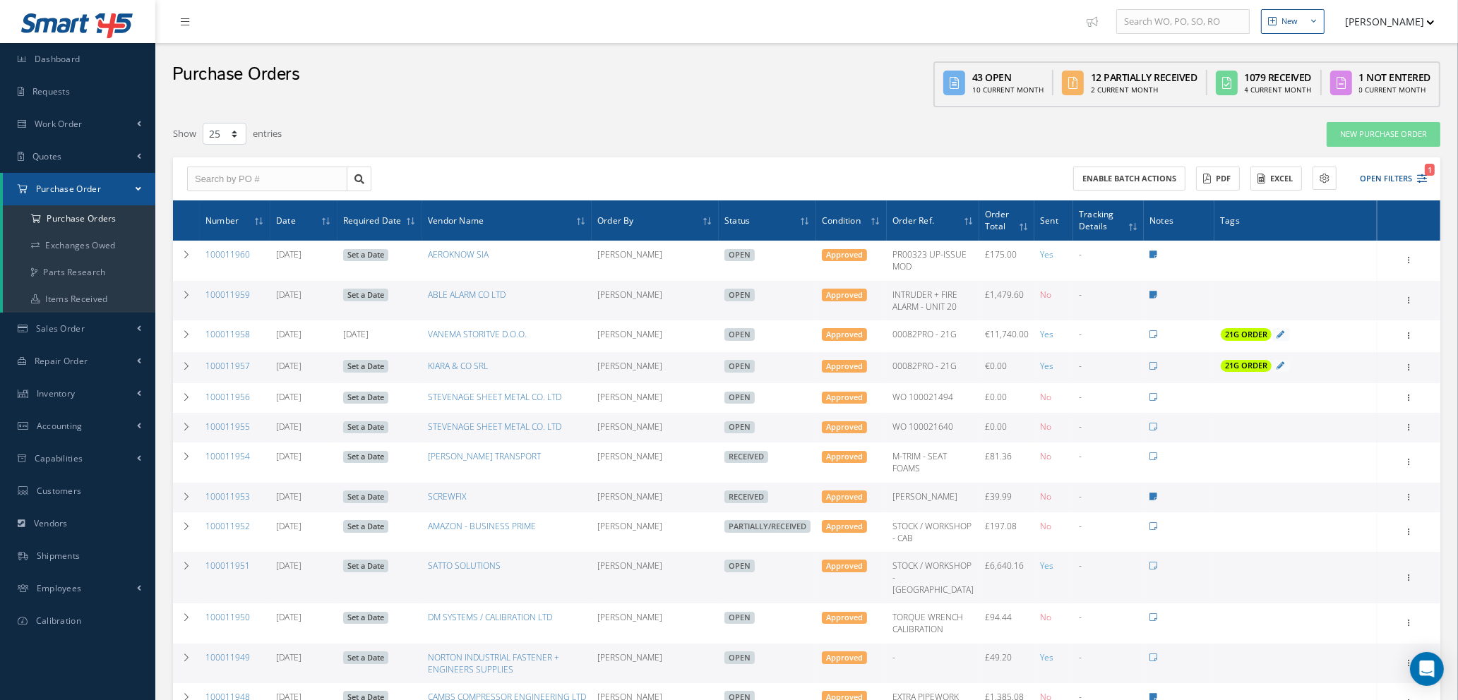
click at [368, 364] on link "Set a Date" at bounding box center [365, 366] width 45 height 13
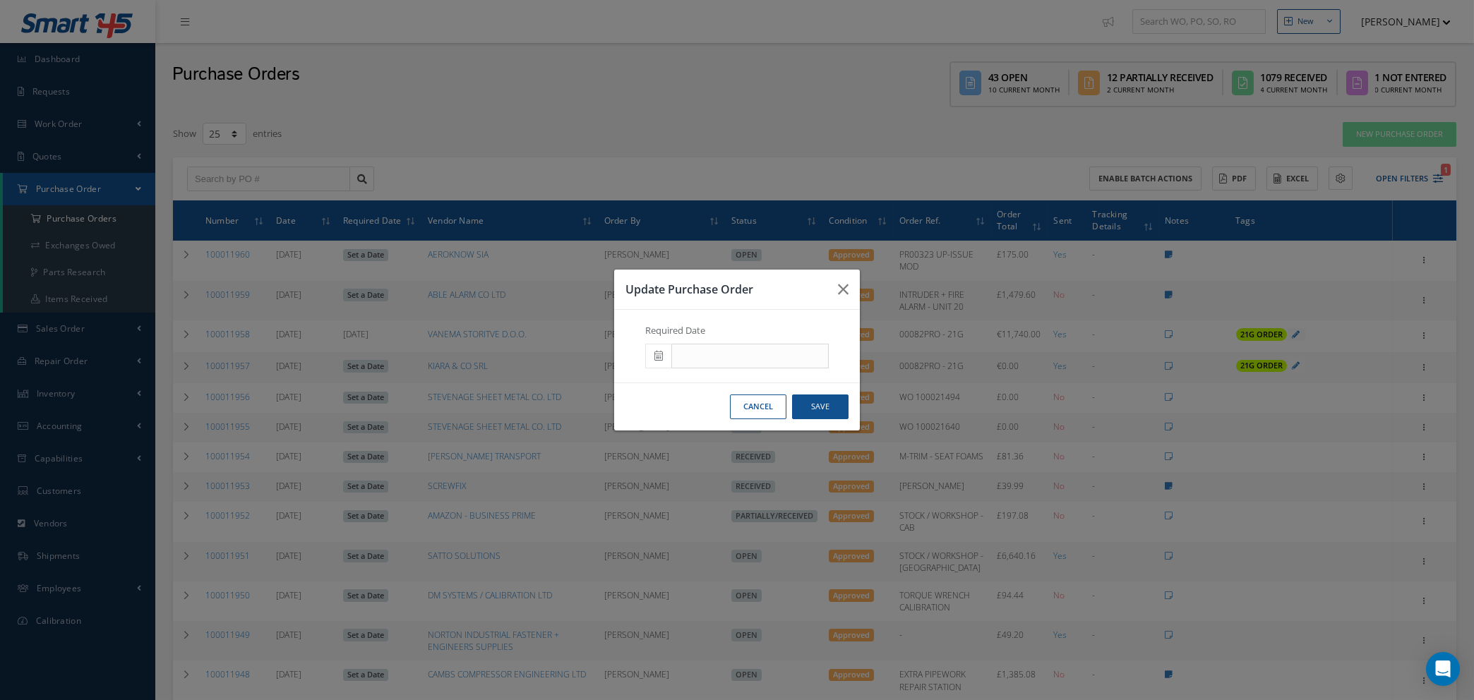
click at [660, 352] on icon at bounding box center [658, 356] width 8 height 10
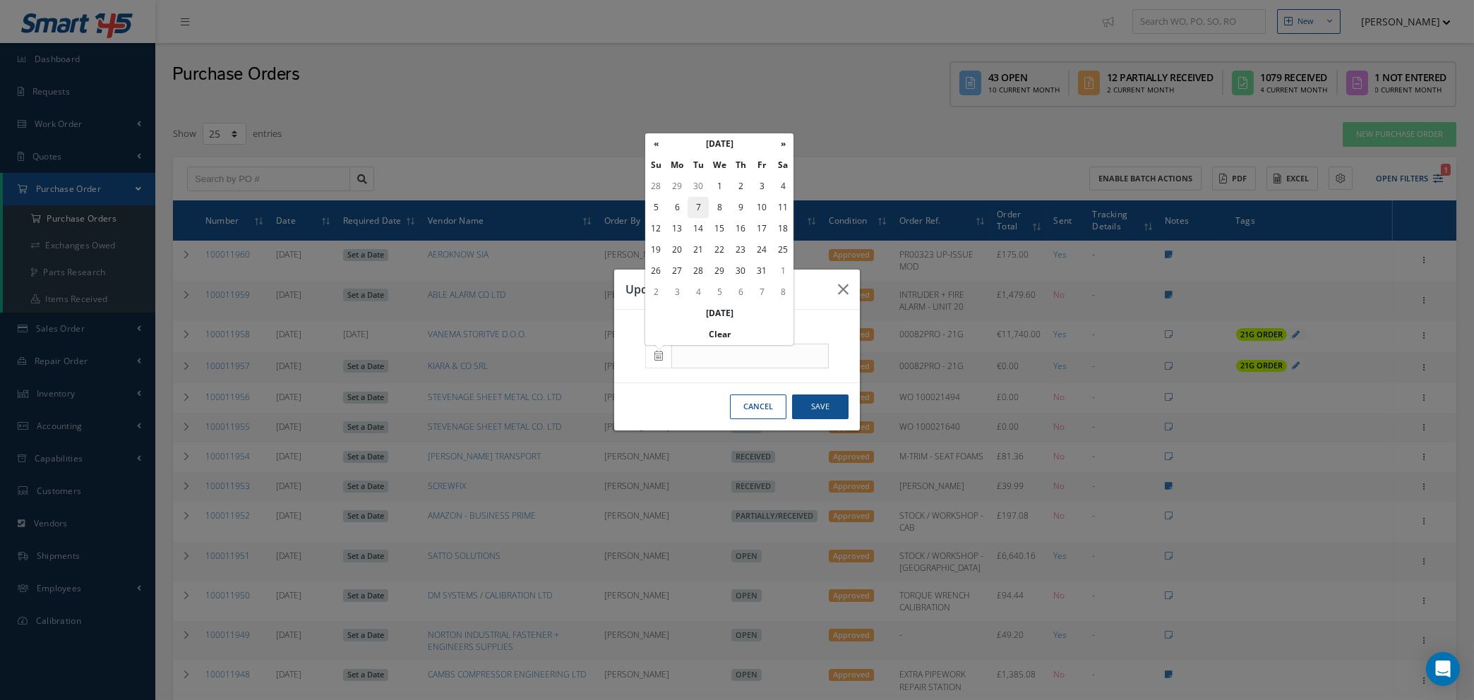
click at [699, 202] on td "7" at bounding box center [697, 207] width 21 height 21
type input "10/07/2025"
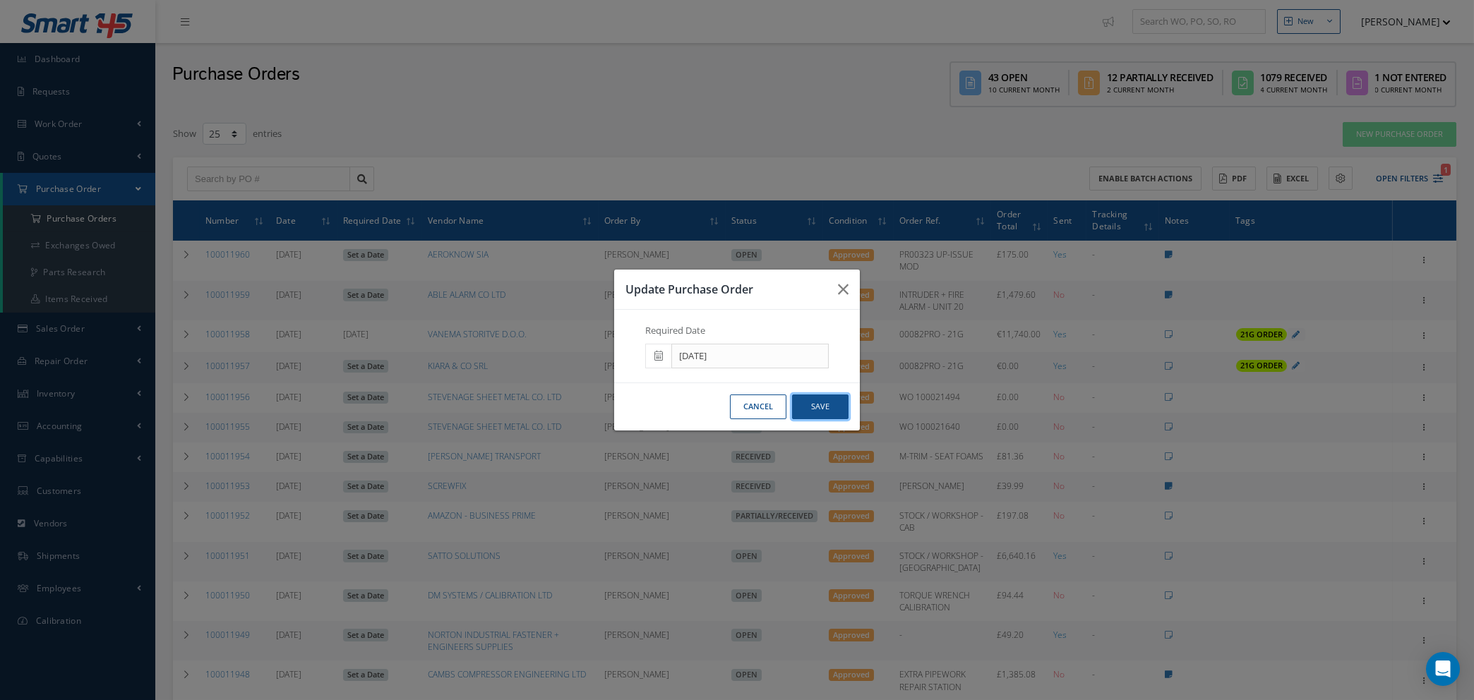
click at [815, 403] on button "Save" at bounding box center [820, 407] width 56 height 25
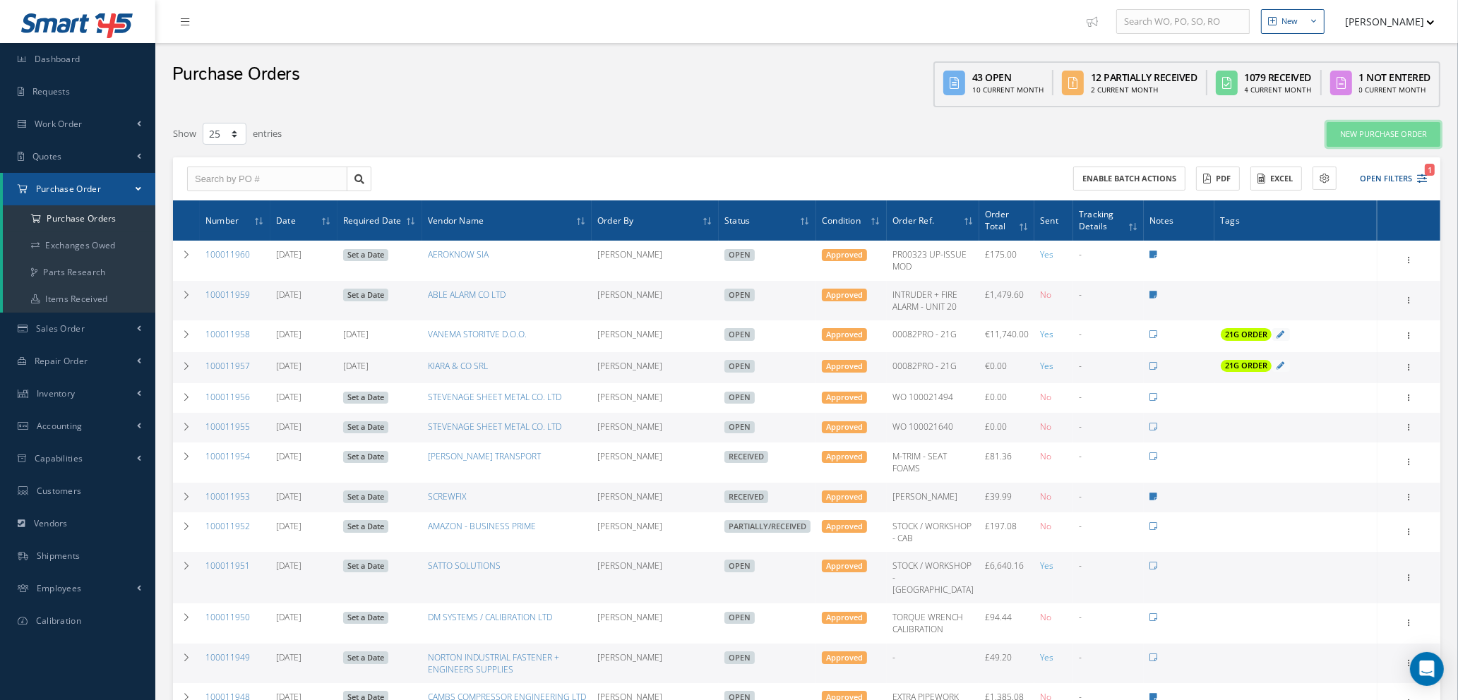
click at [1369, 128] on link "New Purchase Order" at bounding box center [1383, 134] width 114 height 25
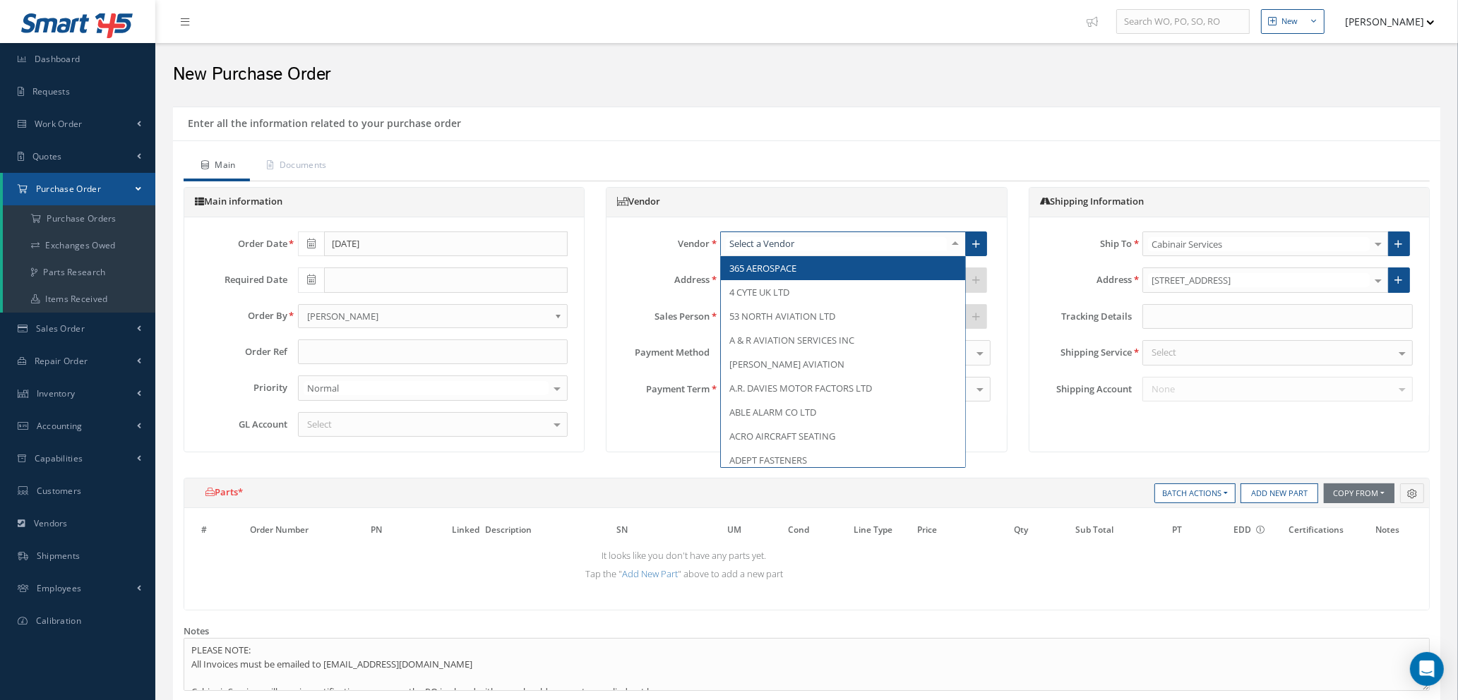
click at [805, 244] on div at bounding box center [843, 244] width 246 height 25
type input "hsm"
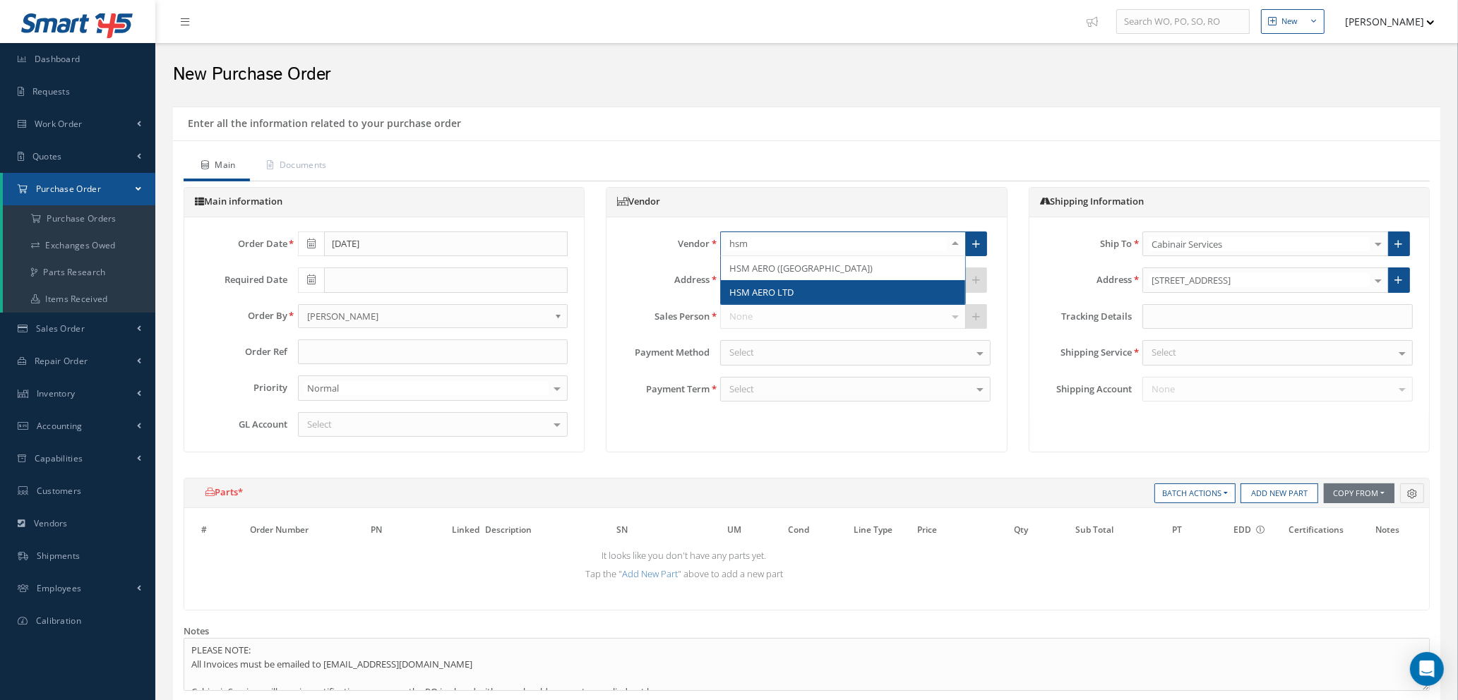
click at [800, 294] on span "HSM AERO LTD" at bounding box center [843, 292] width 244 height 24
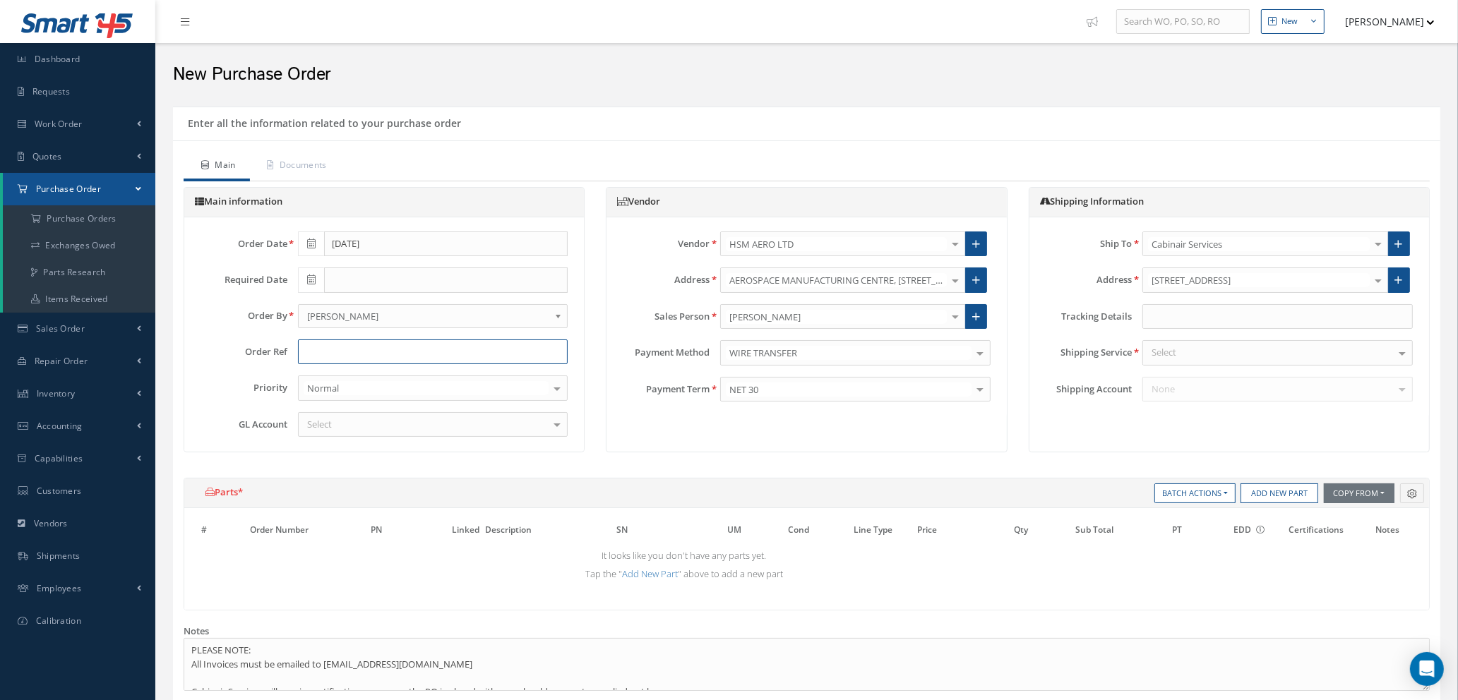
click at [320, 352] on input "text" at bounding box center [433, 352] width 270 height 25
type input "STOCK"
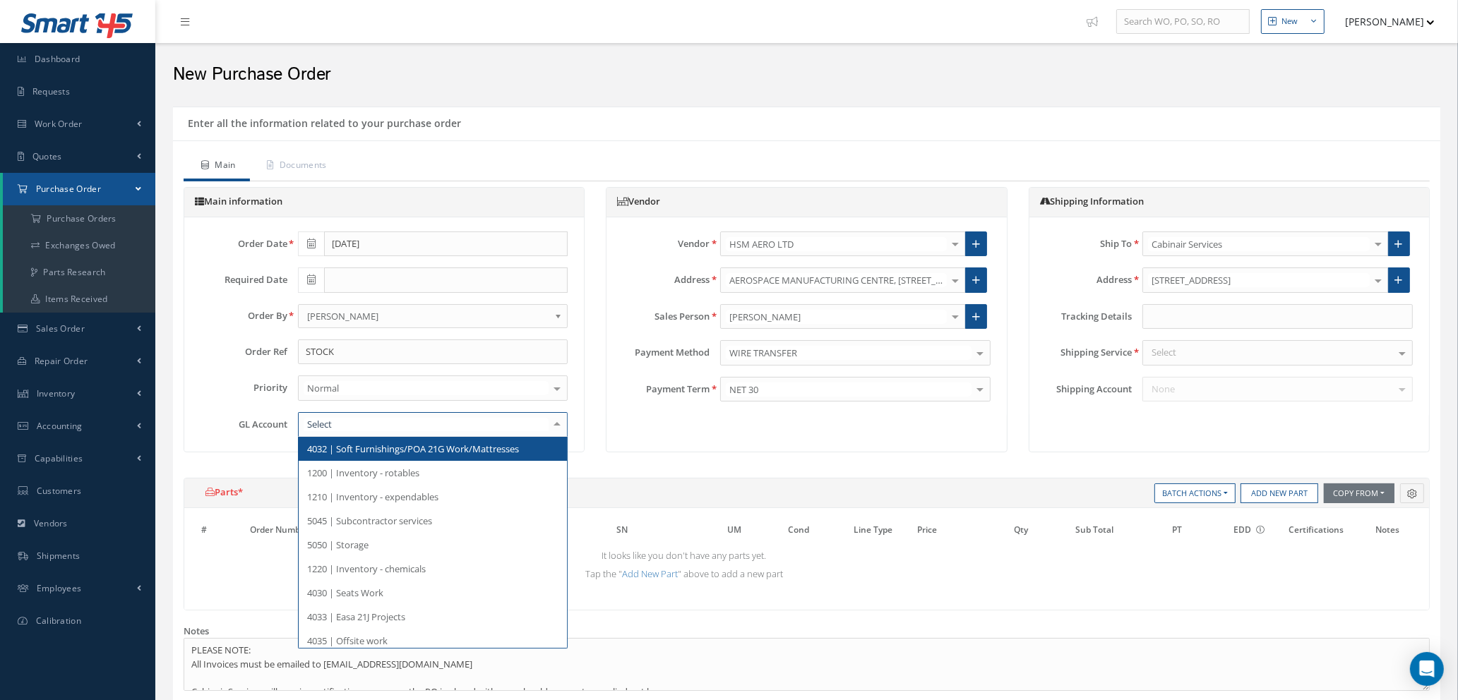
click at [431, 421] on div at bounding box center [433, 424] width 270 height 25
type input "5000"
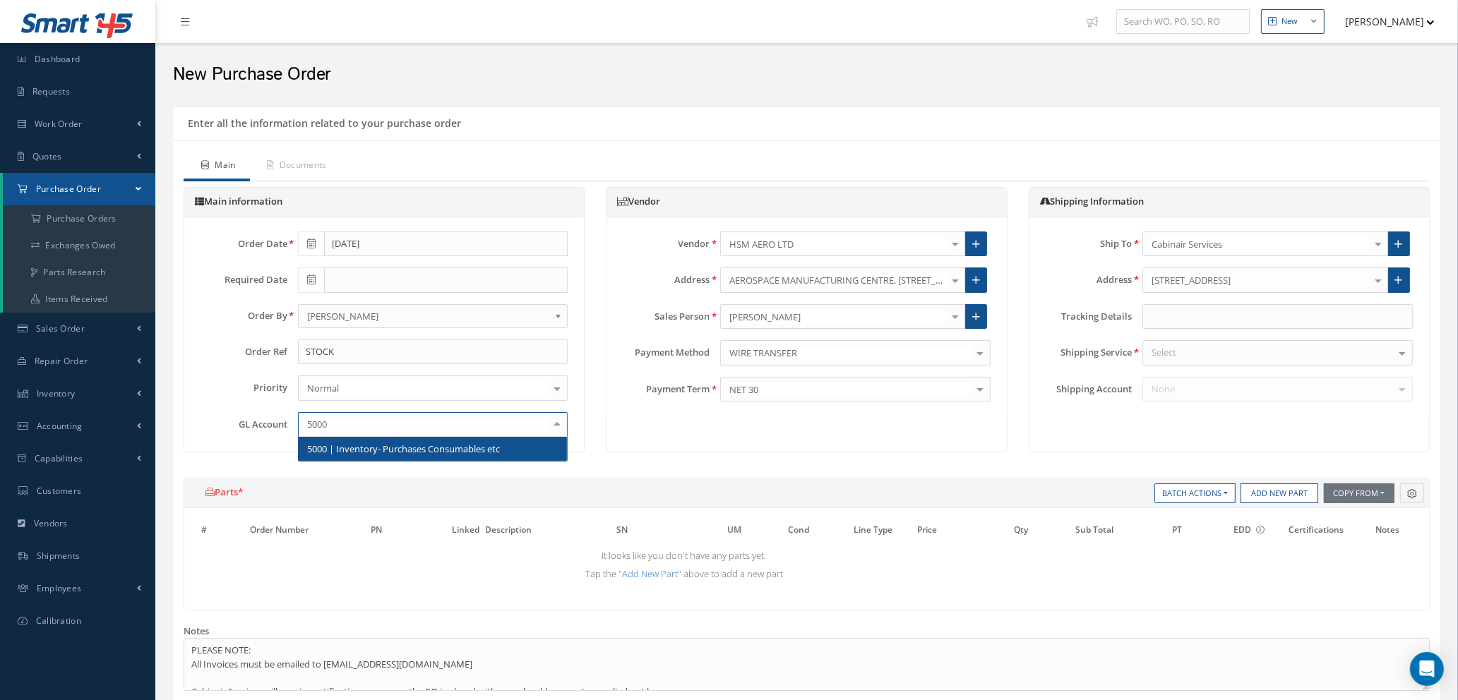
click at [435, 446] on span "5000 | Inventory- Purchases Consumables etc" at bounding box center [403, 449] width 193 height 13
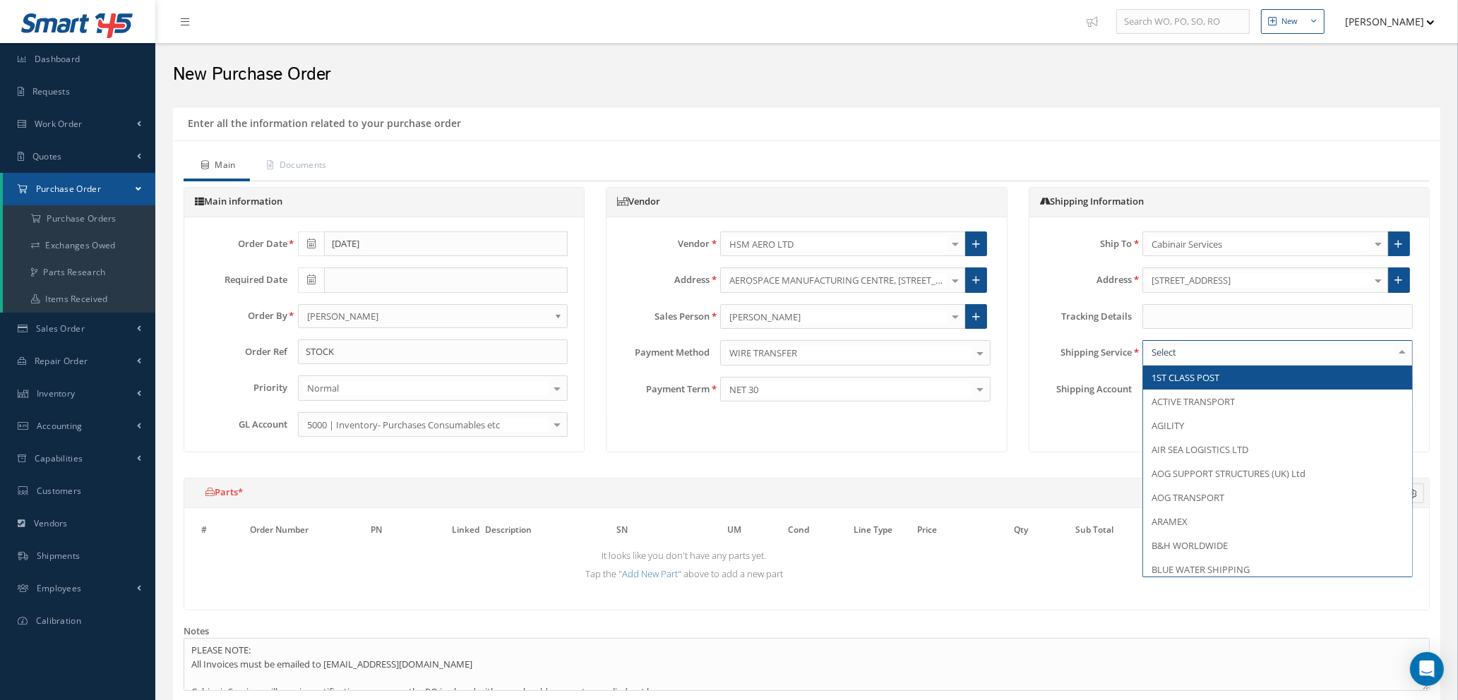
click at [1194, 358] on div at bounding box center [1277, 352] width 270 height 25
type input "cus"
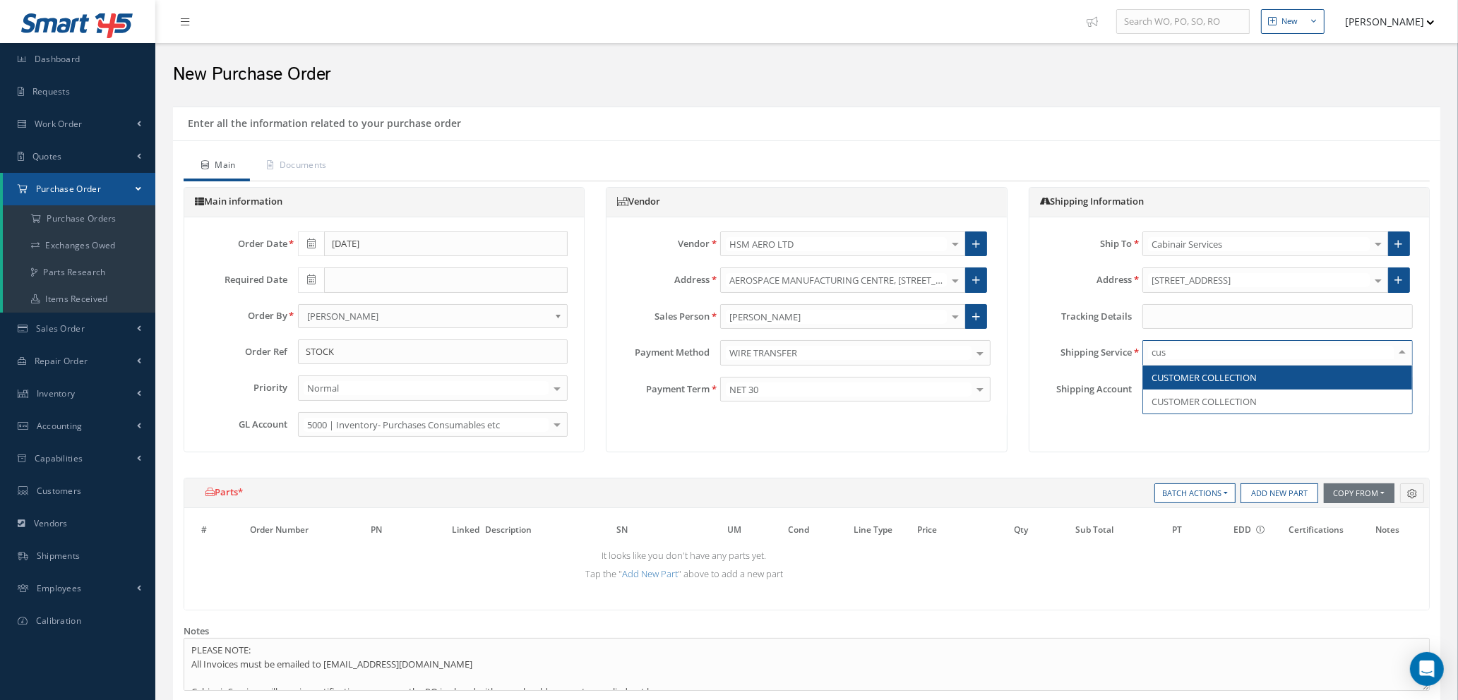
click at [1196, 371] on span "CUSTOMER COLLECTION" at bounding box center [1203, 377] width 105 height 13
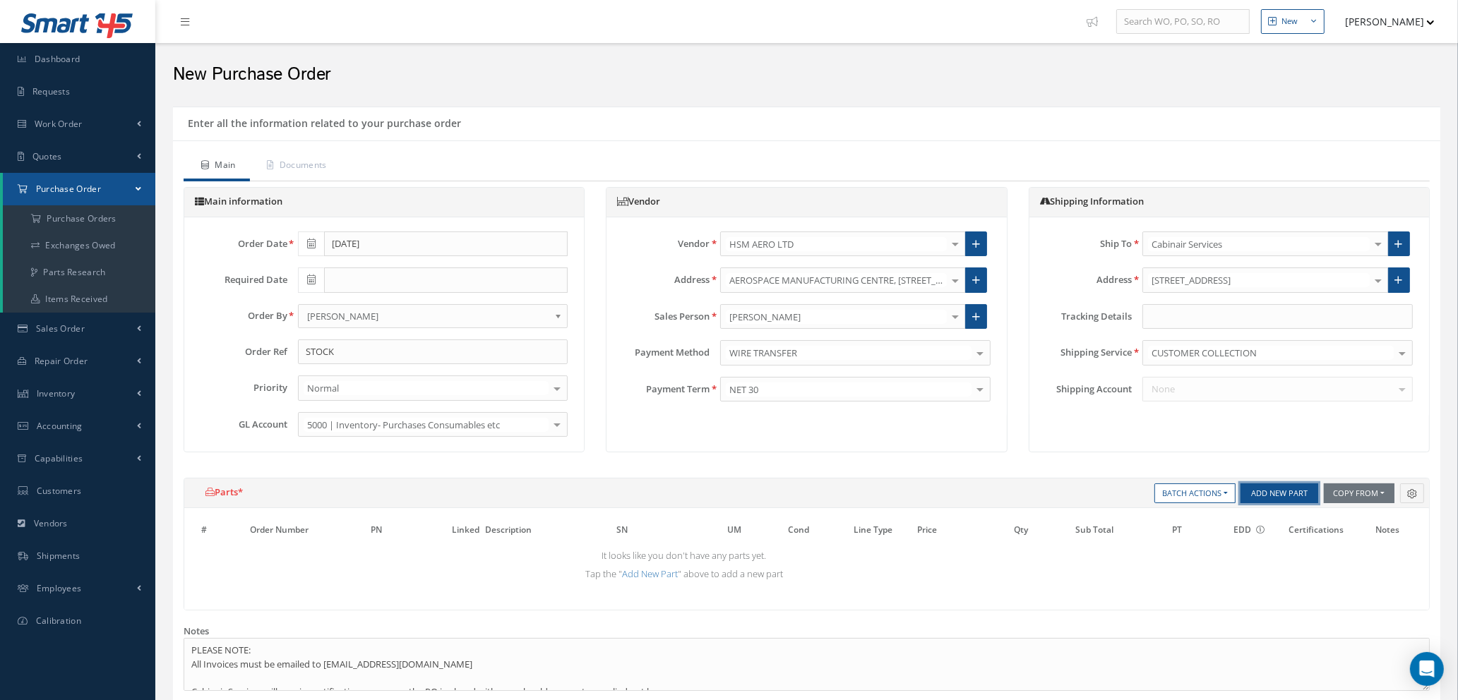
click at [1266, 496] on button "Add New Part" at bounding box center [1279, 494] width 78 height 20
select select "1"
select select "5"
select select "7"
select select "1"
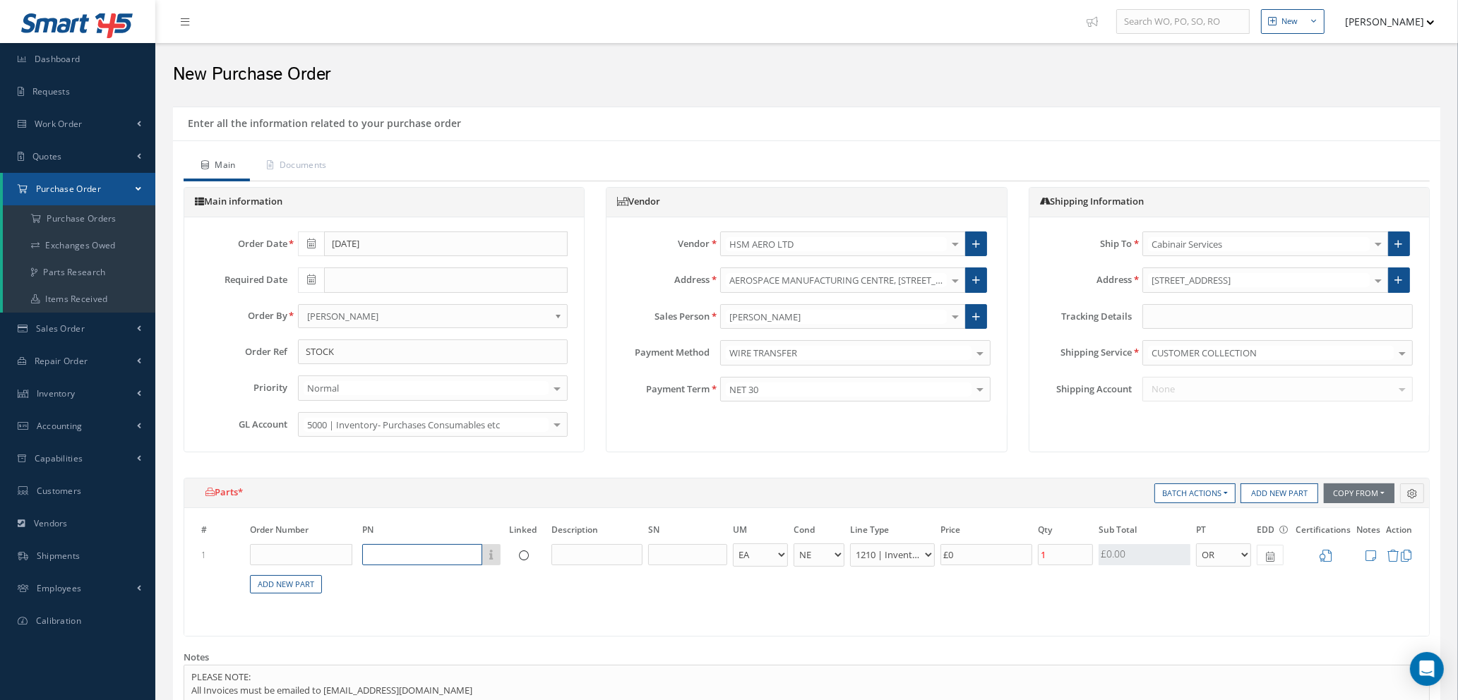
click at [427, 556] on input "text" at bounding box center [422, 554] width 120 height 21
type input "d2511044200000cab"
click at [438, 599] on span "D2511044200000CAB" at bounding box center [412, 600] width 85 height 12
type input "£7.52"
type input "D2511044200000CAB"
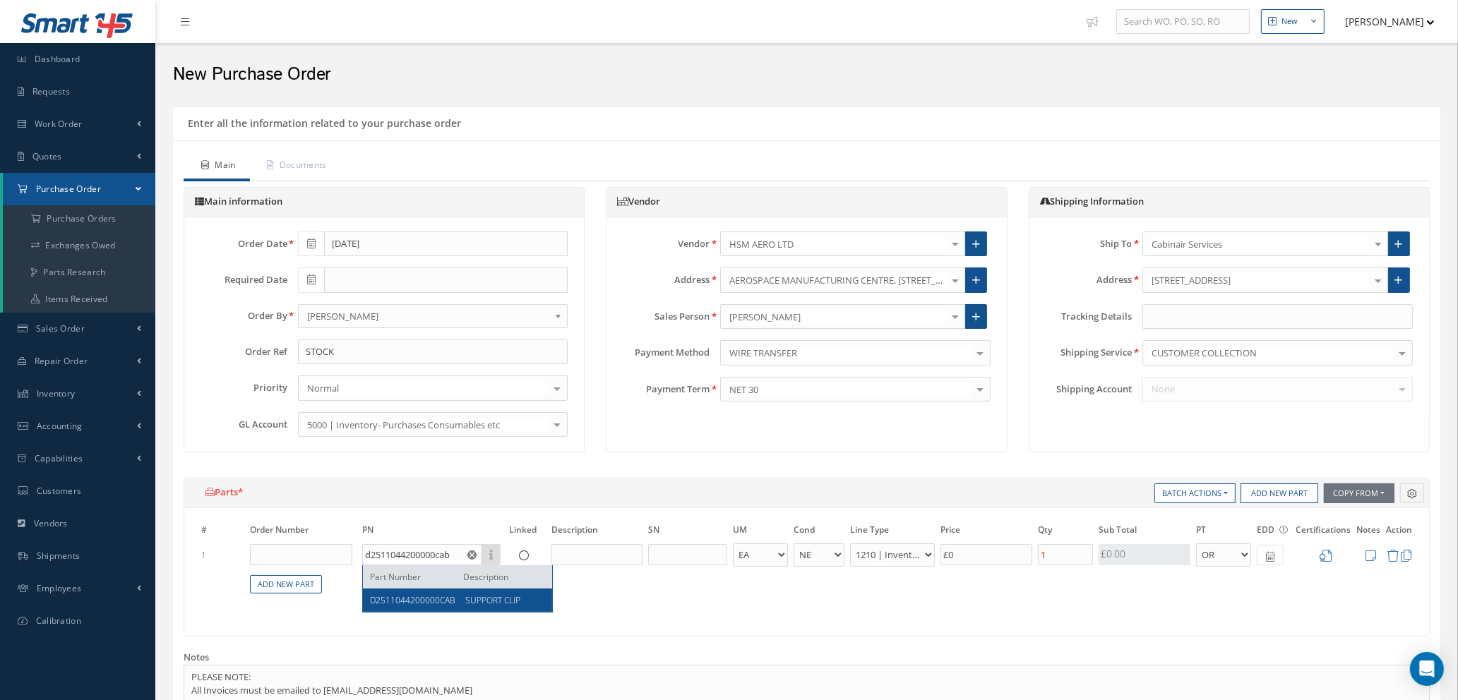
type input "SUPPORT CLIP"
type input "£37.61"
click at [1064, 558] on input "1" at bounding box center [1065, 554] width 55 height 21
type input "£0"
type input "£22.57"
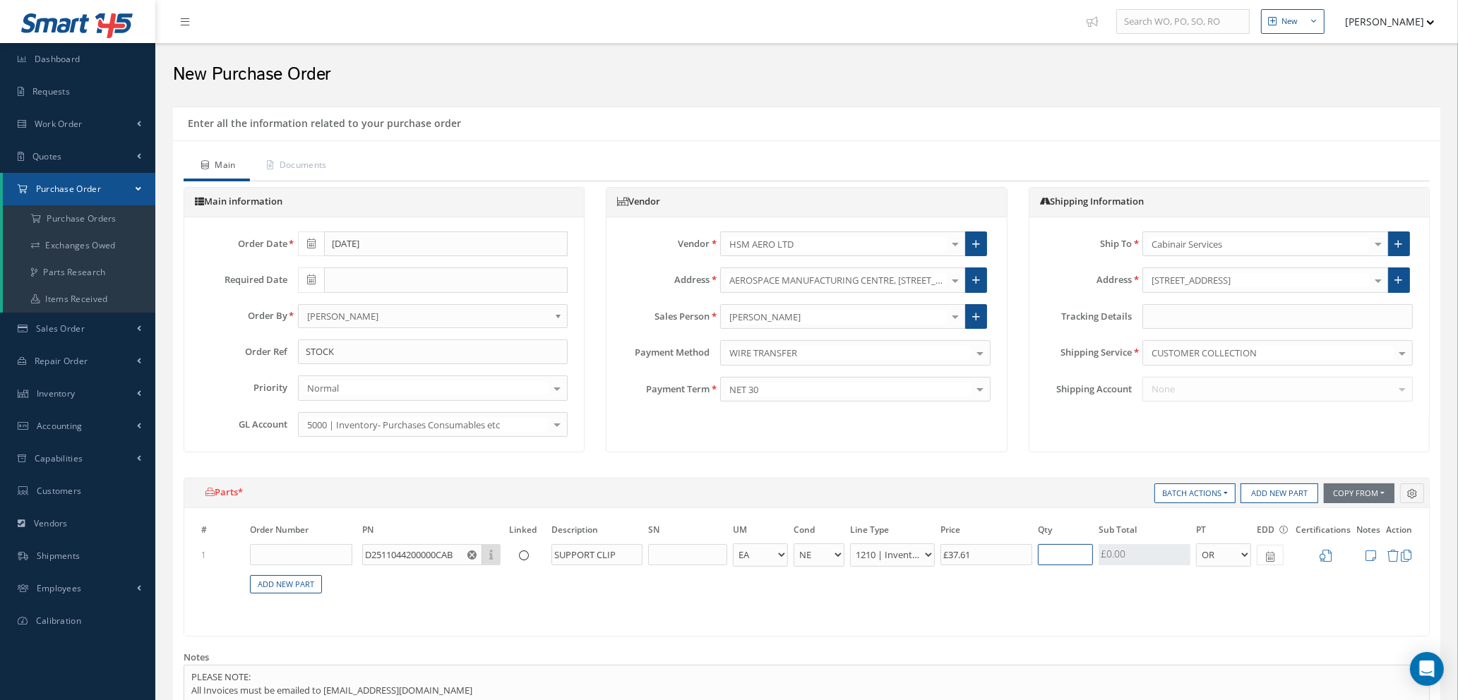
type input "3"
type input "£225.66"
type input "30"
type input "£2,256.6"
type input "300"
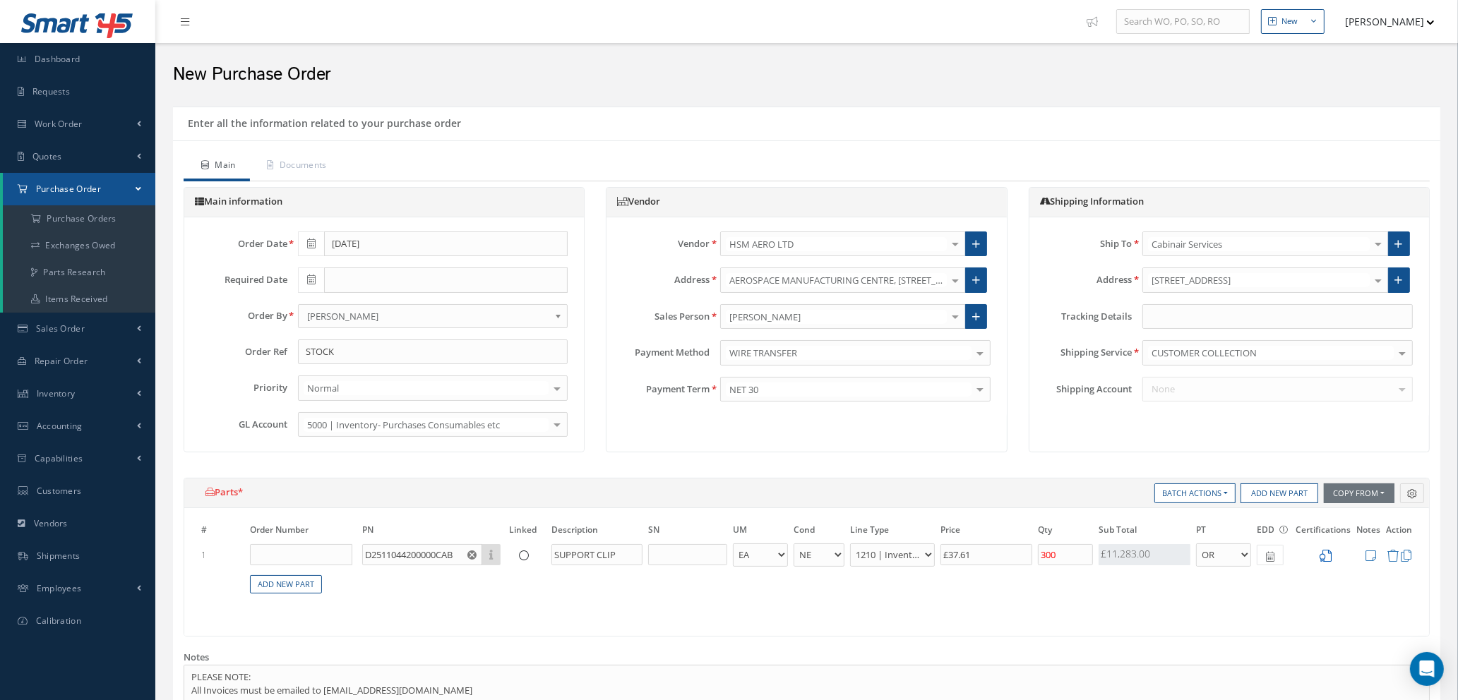
click at [1326, 555] on icon at bounding box center [1325, 556] width 12 height 12
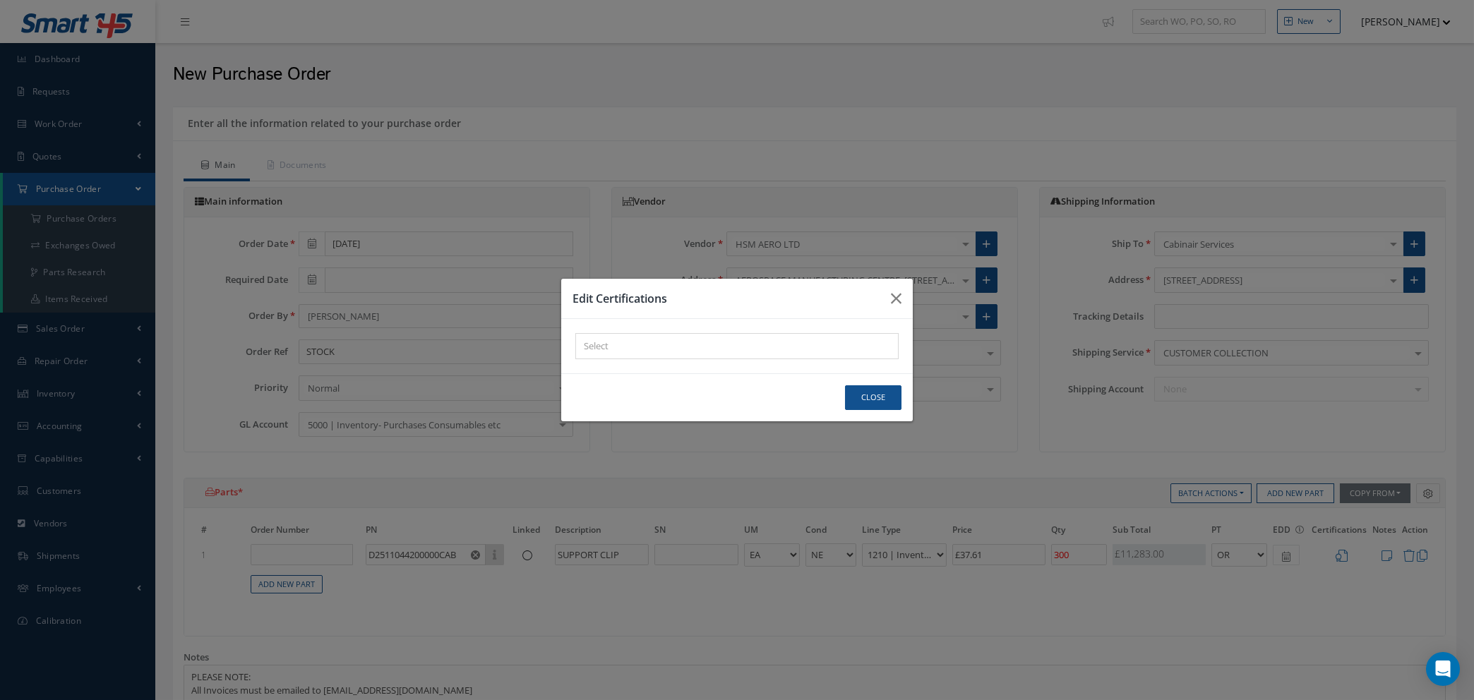
click at [711, 343] on div "× Loading..." at bounding box center [736, 346] width 323 height 26
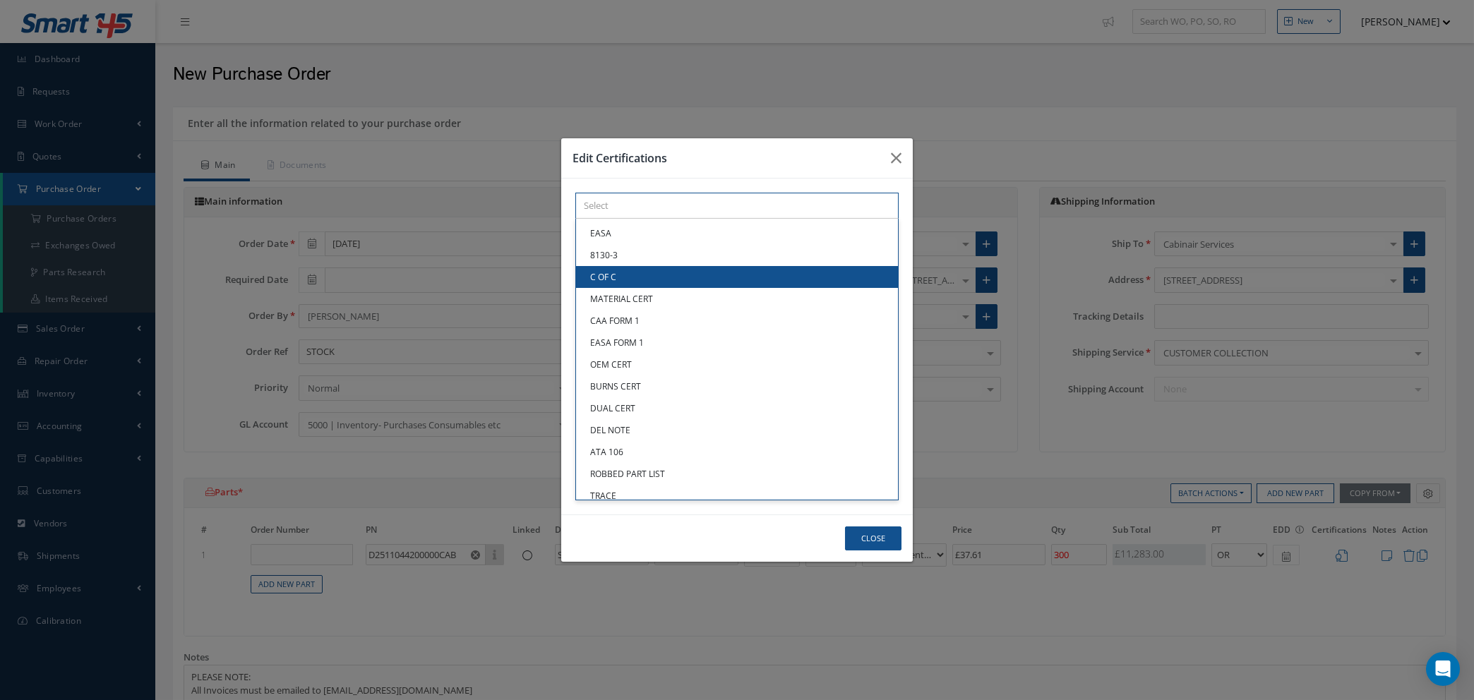
click at [681, 278] on link "C OF C" at bounding box center [737, 277] width 322 height 22
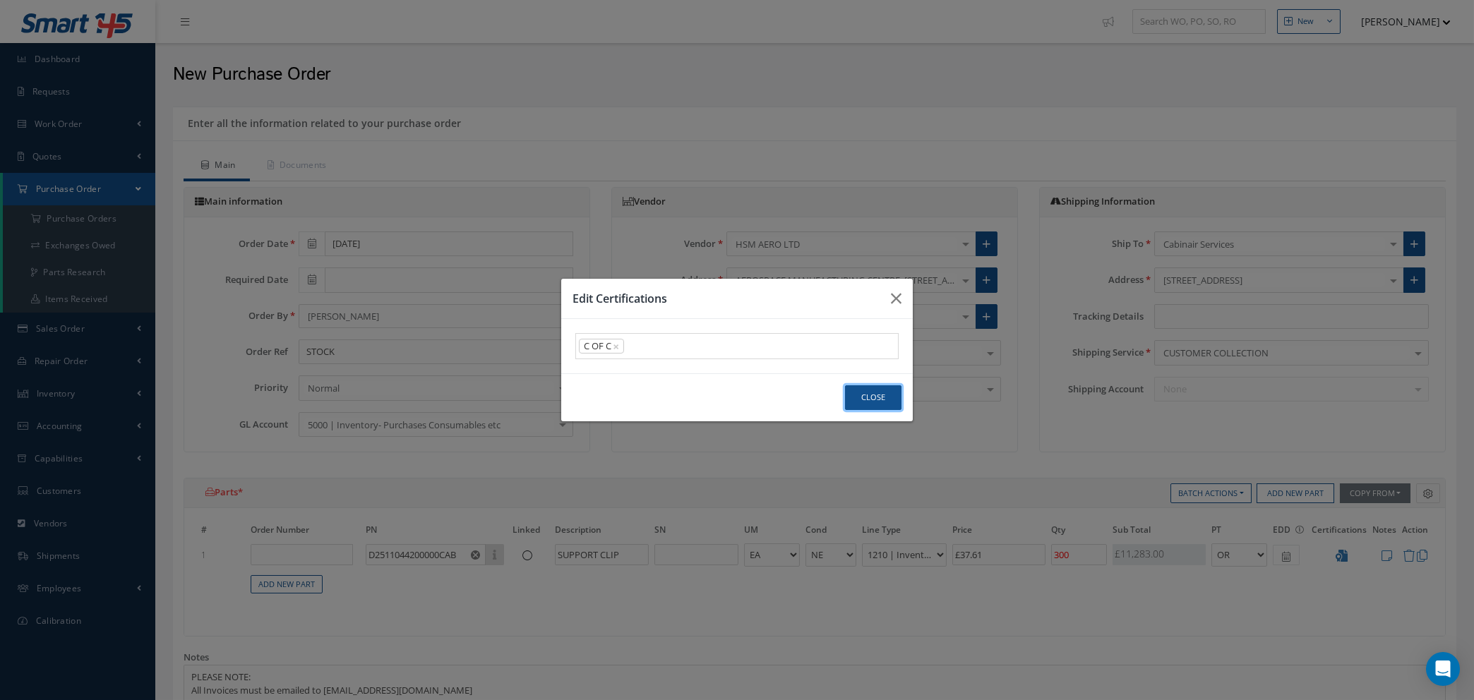
click at [869, 400] on button "Close" at bounding box center [873, 397] width 56 height 25
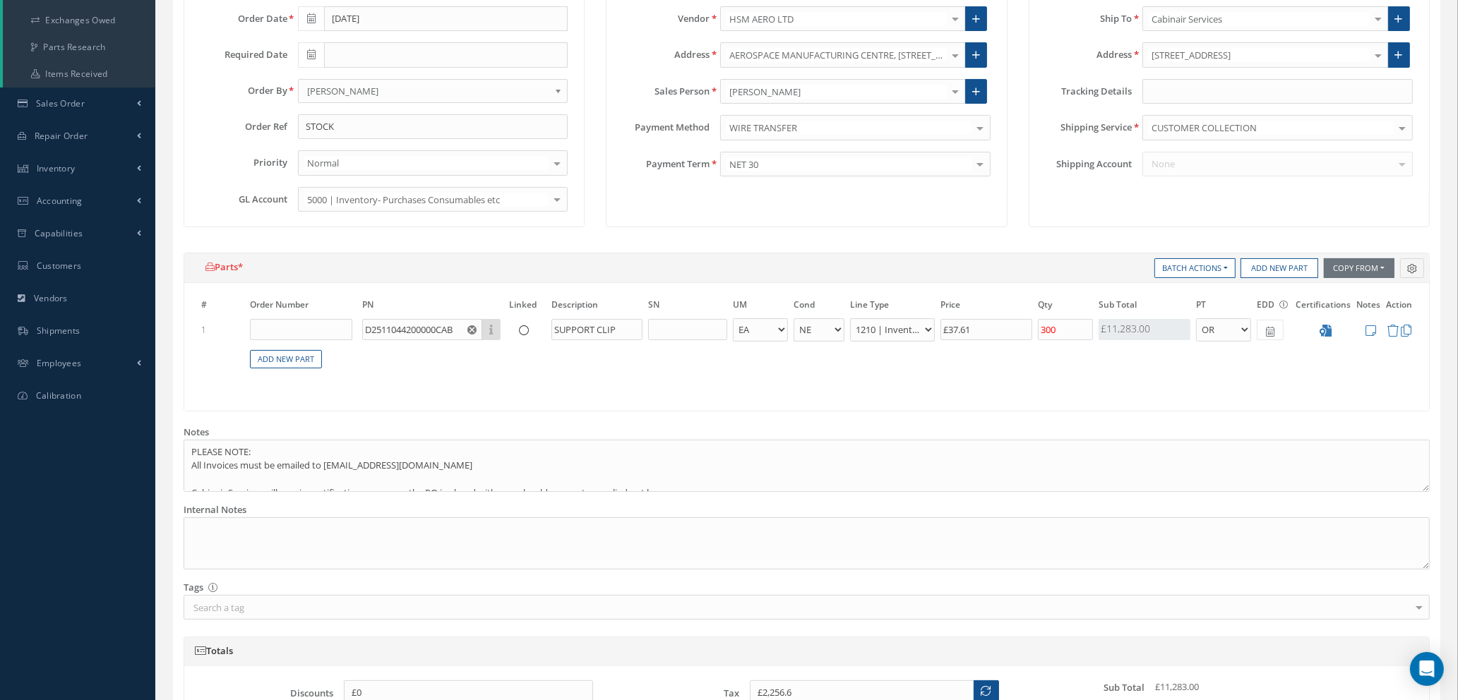
scroll to position [543, 0]
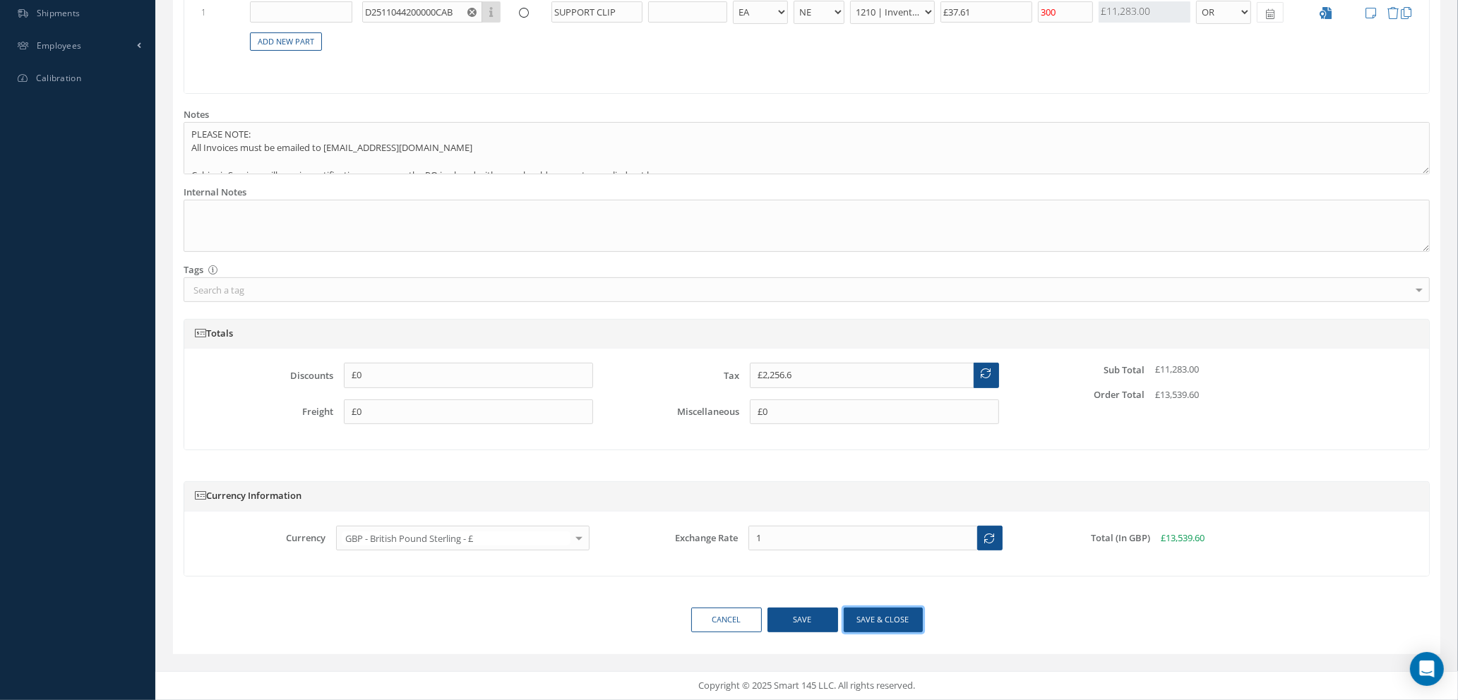
click at [881, 622] on button "Save & close" at bounding box center [882, 620] width 79 height 25
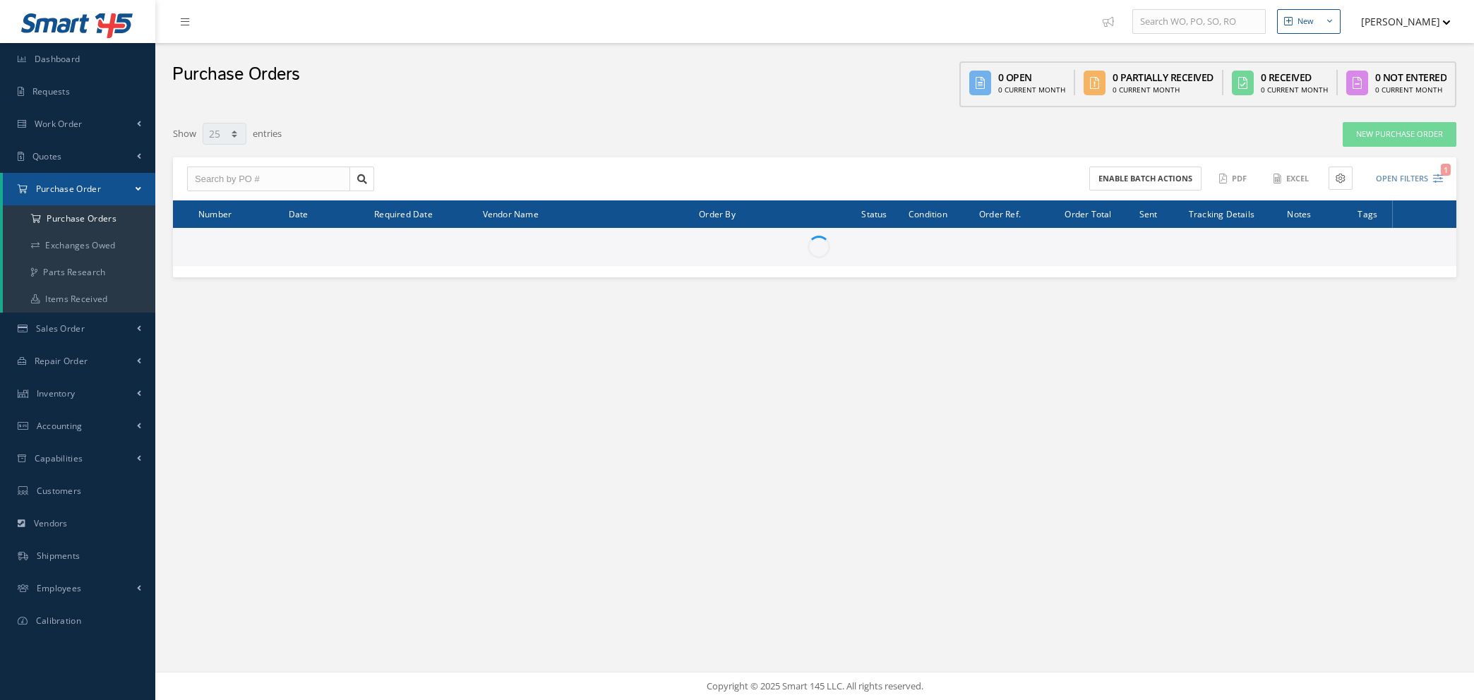
select select "25"
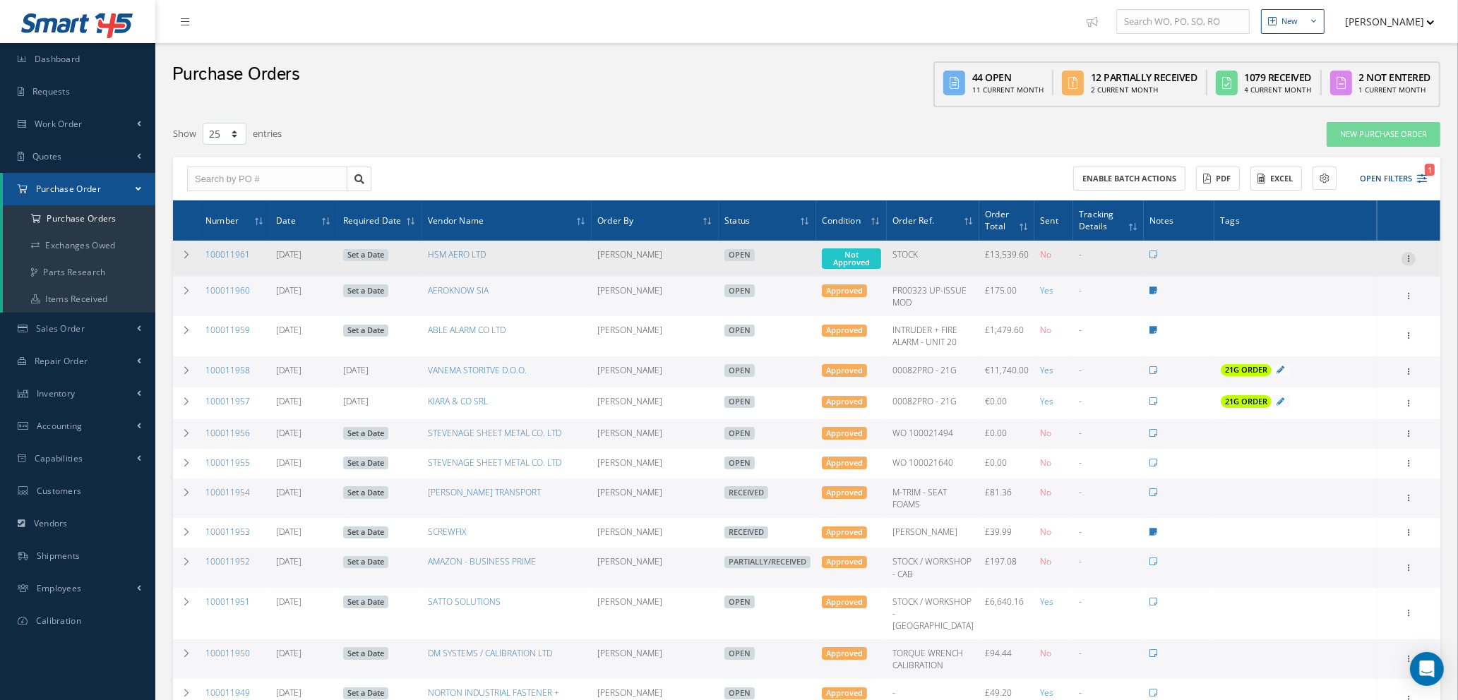
click at [1408, 252] on icon at bounding box center [1408, 257] width 14 height 11
click at [1342, 266] on link "Enter/Update" at bounding box center [1343, 268] width 112 height 18
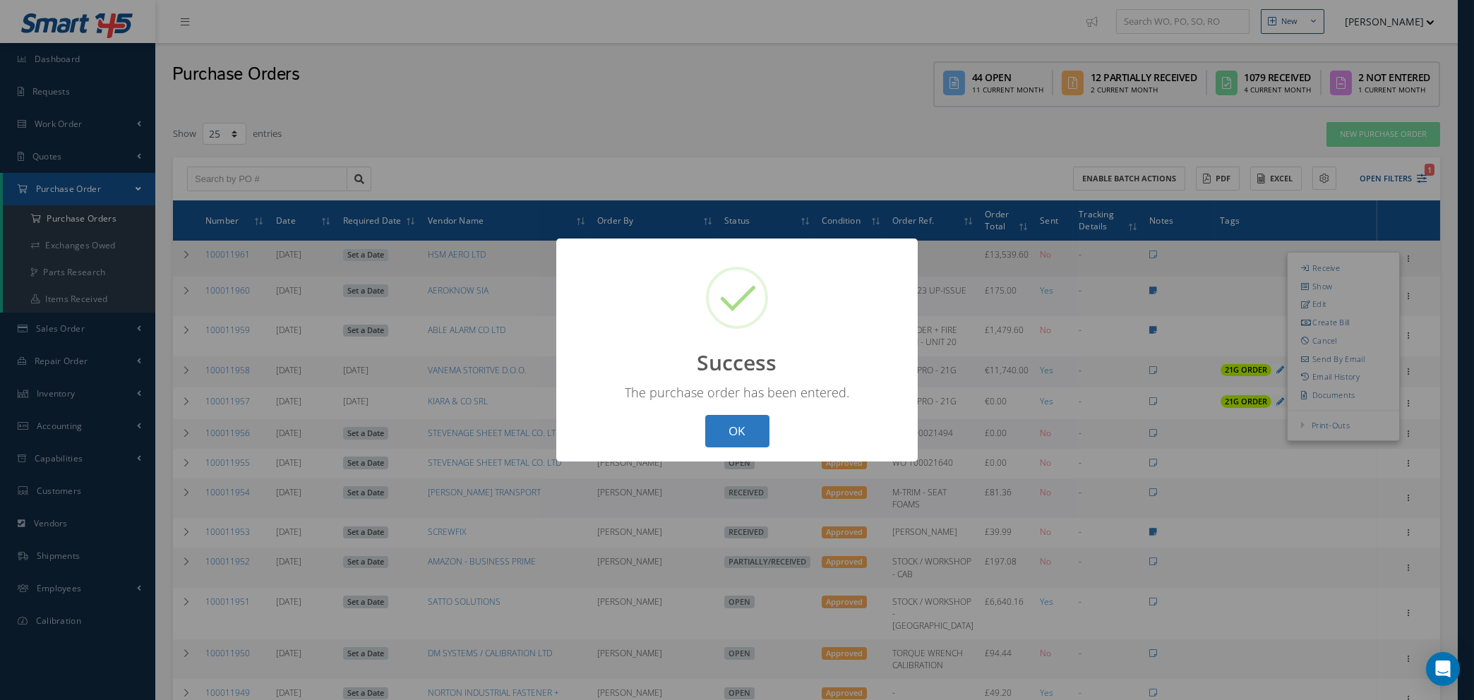
click at [741, 430] on button "OK" at bounding box center [737, 431] width 64 height 33
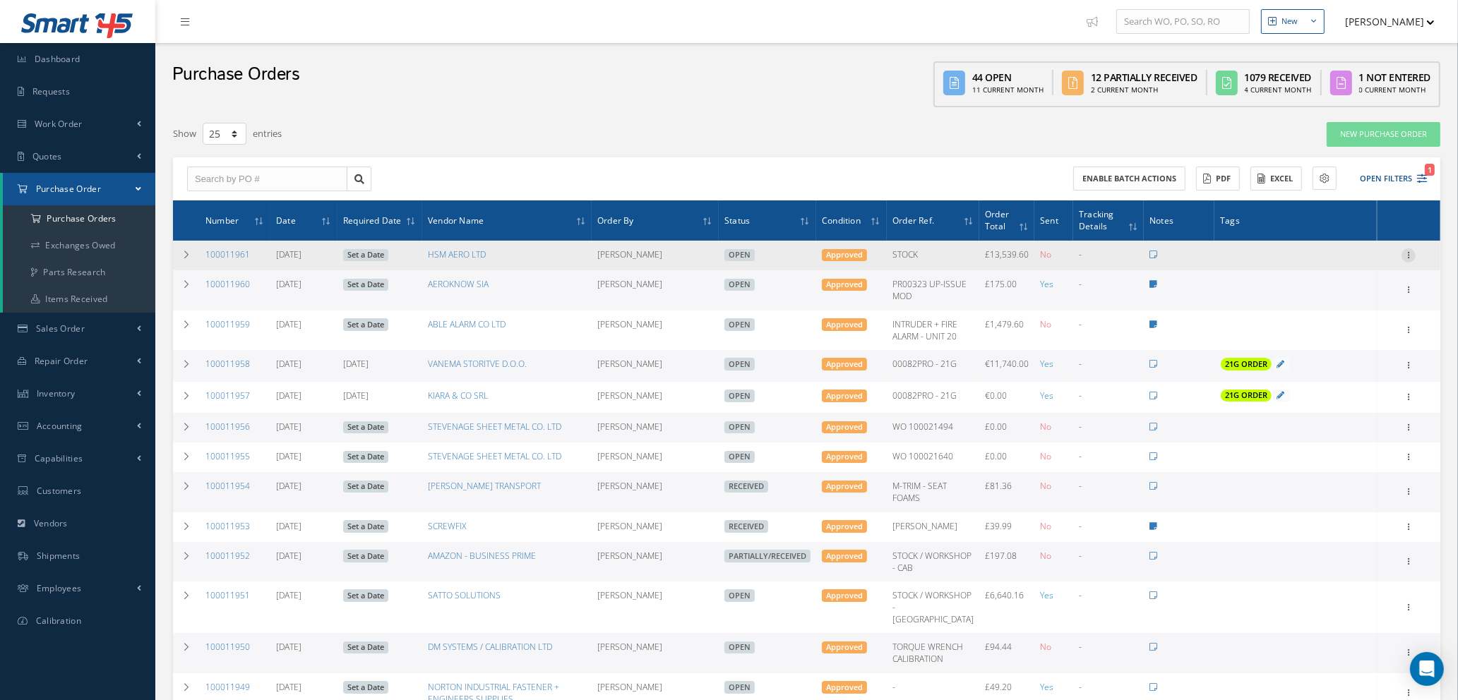
click at [1410, 255] on icon at bounding box center [1408, 253] width 14 height 11
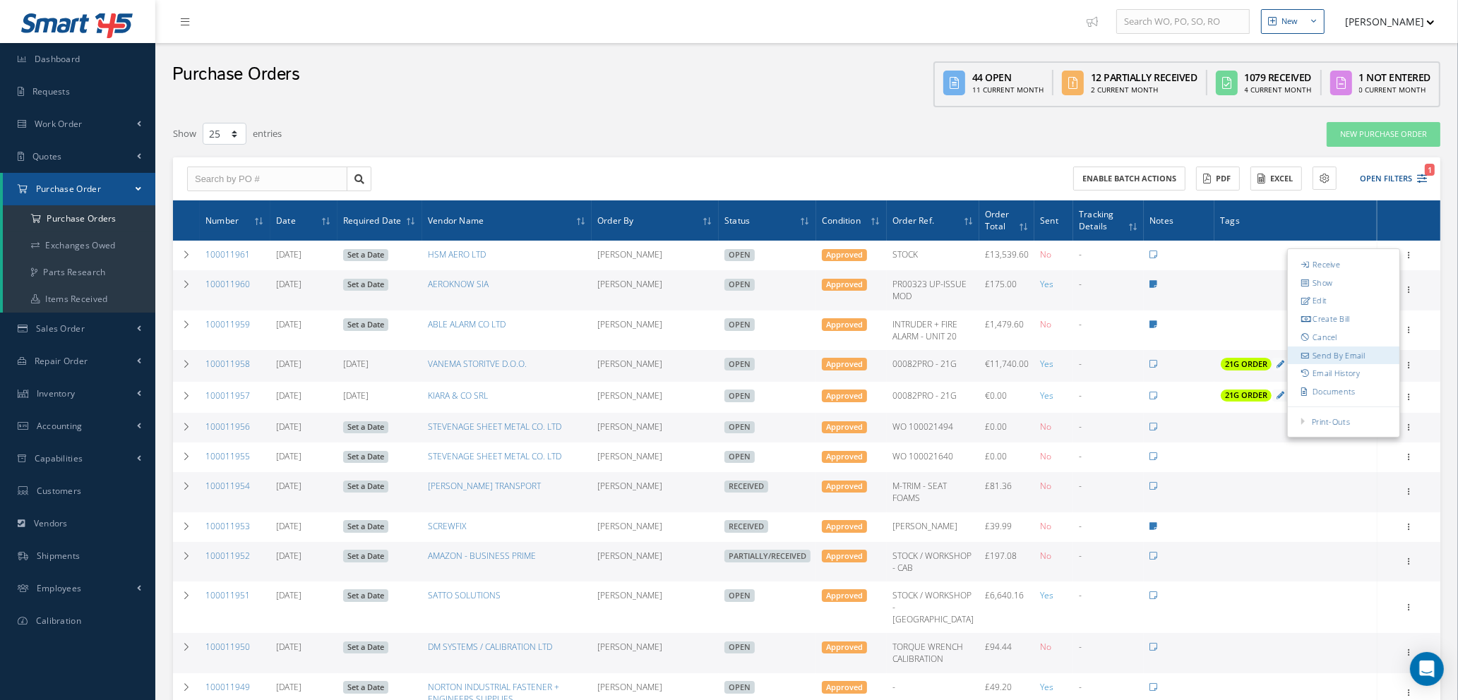
click at [1338, 355] on link "Send By Email" at bounding box center [1343, 356] width 112 height 18
type input "Reports from Purchase Order #100011961"
type textarea "Hiya, Please find Attached, our Purchase Order #100011961. If you have any ques…"
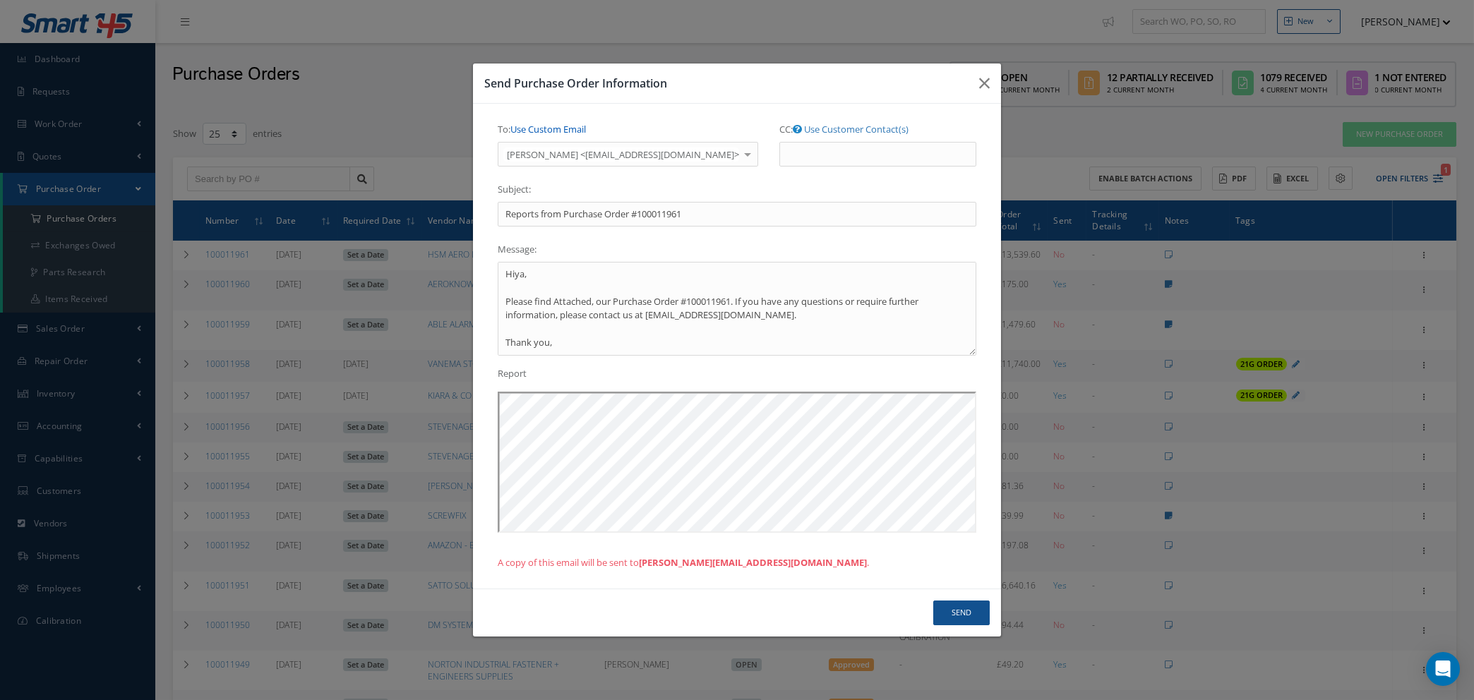
click at [558, 124] on link "Use Custom Email" at bounding box center [548, 129] width 76 height 13
click at [560, 150] on input "To: Use Customer Contact(s)" at bounding box center [612, 154] width 229 height 25
type input "[PERSON_NAME][EMAIL_ADDRESS][DOMAIN_NAME]"
click at [965, 615] on button "Send" at bounding box center [961, 613] width 56 height 25
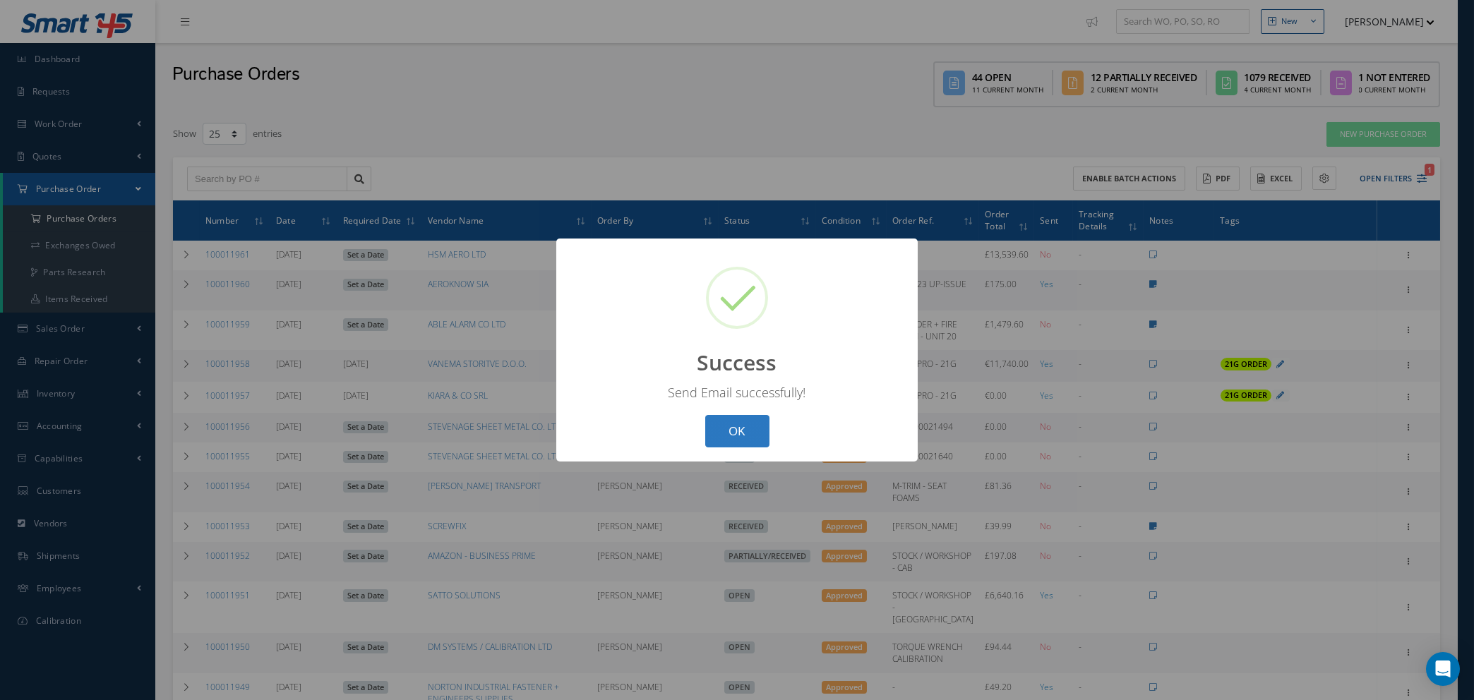
click at [727, 426] on button "OK" at bounding box center [737, 431] width 64 height 33
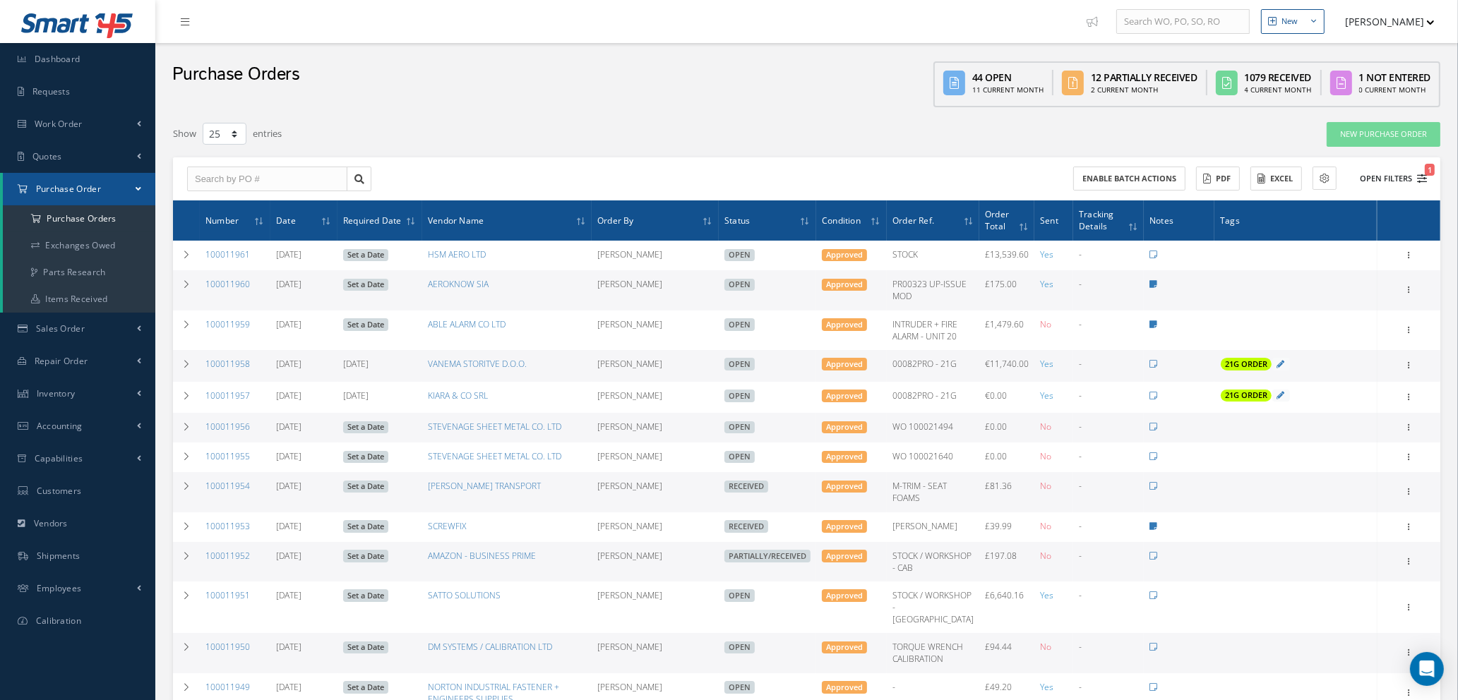
click at [1425, 173] on span "1" at bounding box center [1429, 170] width 10 height 12
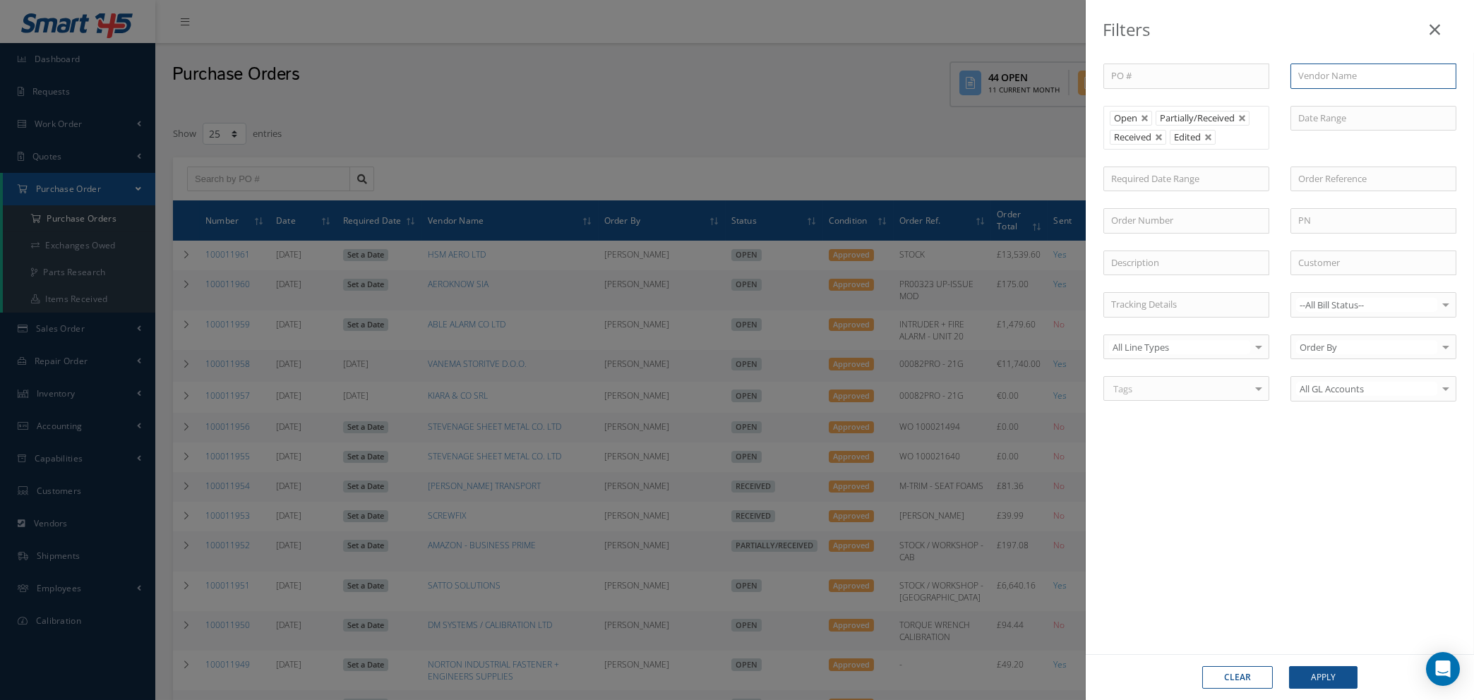
click at [1323, 71] on input "text" at bounding box center [1373, 76] width 166 height 25
type input "bee"
click at [1257, 673] on button "Clear" at bounding box center [1237, 677] width 71 height 23
type input "All Status"
drag, startPoint x: 1249, startPoint y: 671, endPoint x: 1239, endPoint y: 667, distance: 11.4
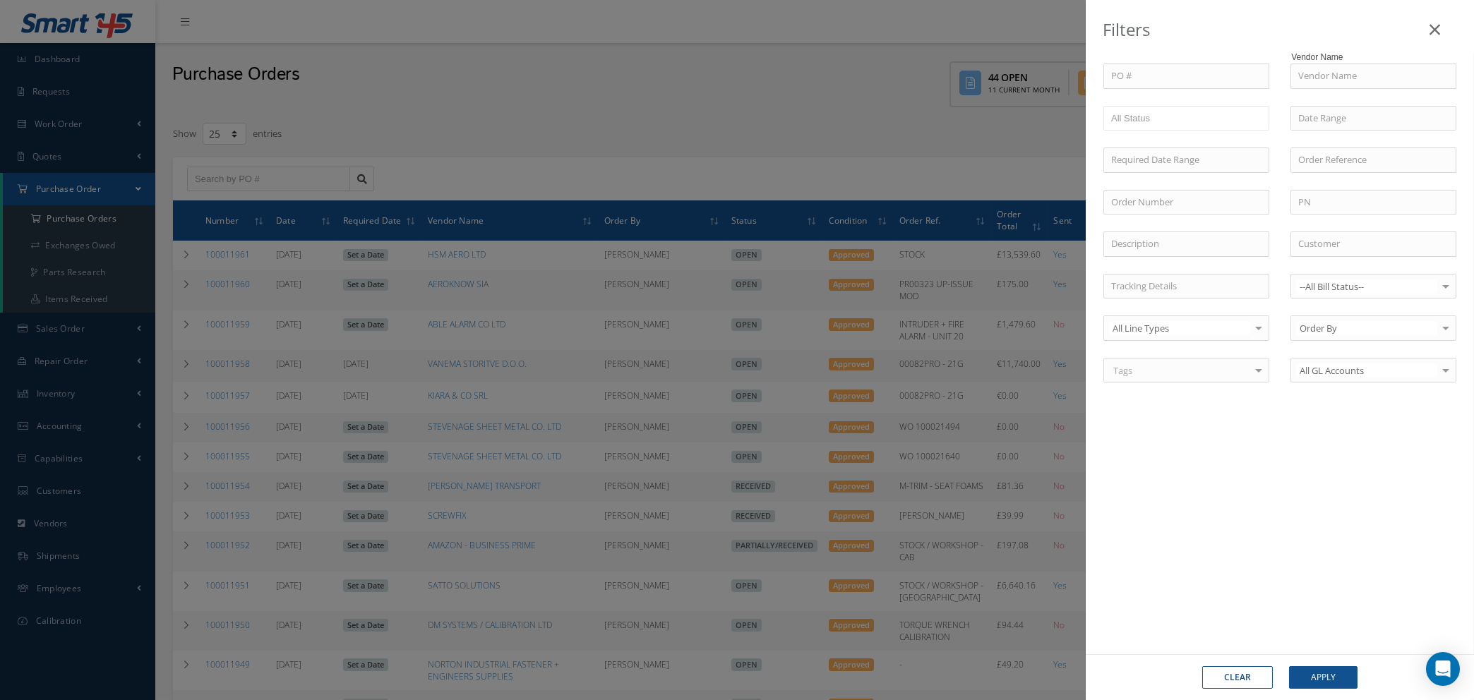
click at [1249, 670] on button "Clear" at bounding box center [1237, 677] width 71 height 23
click at [1216, 673] on button "Clear" at bounding box center [1237, 677] width 71 height 23
click at [1429, 28] on icon at bounding box center [1434, 29] width 11 height 17
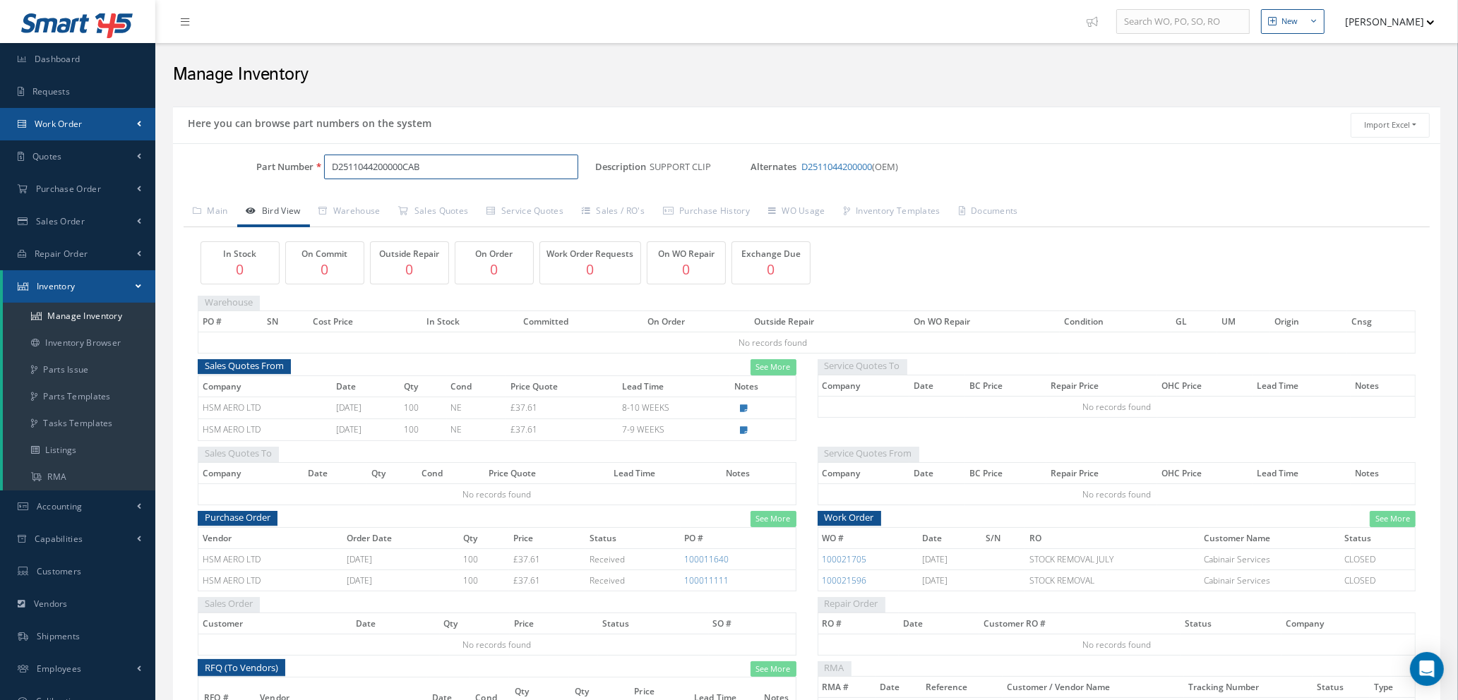
drag, startPoint x: 435, startPoint y: 167, endPoint x: 9, endPoint y: 116, distance: 428.6
click at [27, 125] on div "Smart 145 Dashboard Requests Work Order Work Order Work Order Quotes" at bounding box center [729, 454] width 1458 height 908
type input "8992514511"
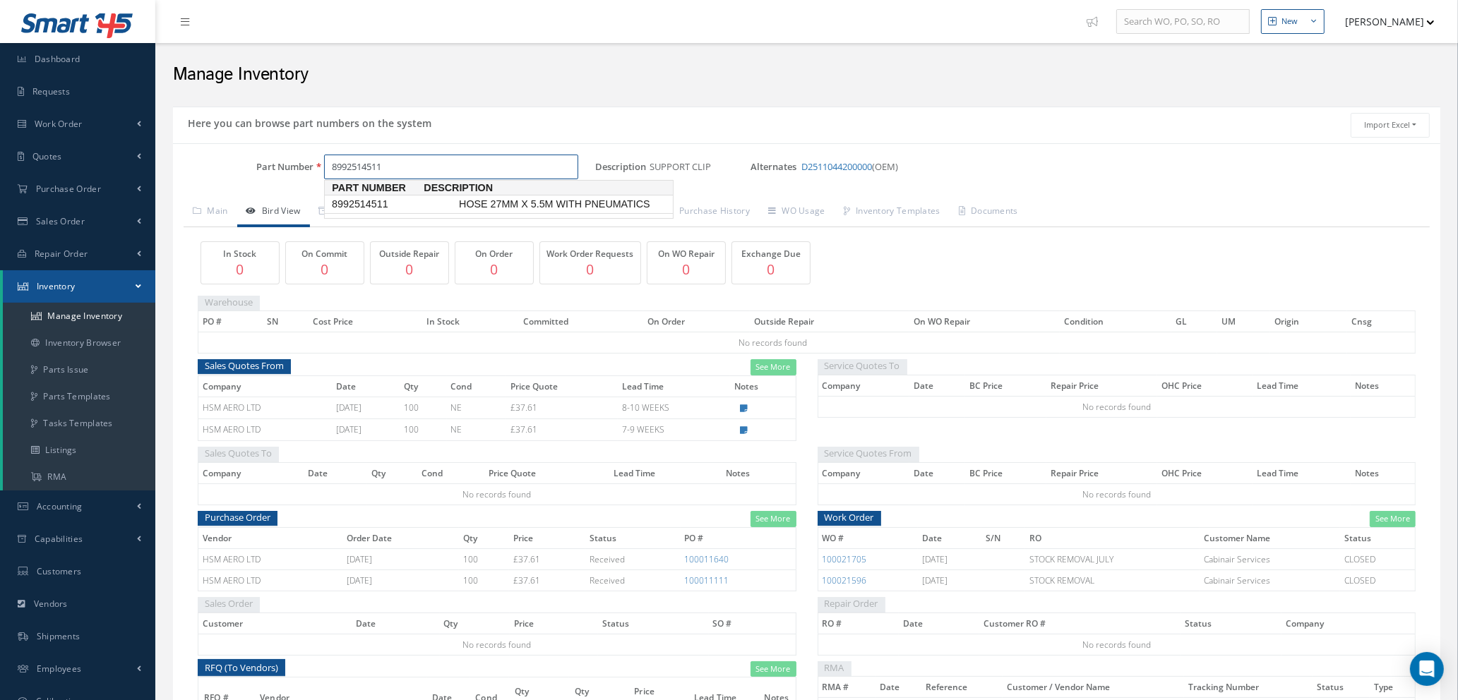
click at [529, 198] on span "HOSE 27MM X 5.5M WITH PNEUMATICS" at bounding box center [562, 204] width 212 height 15
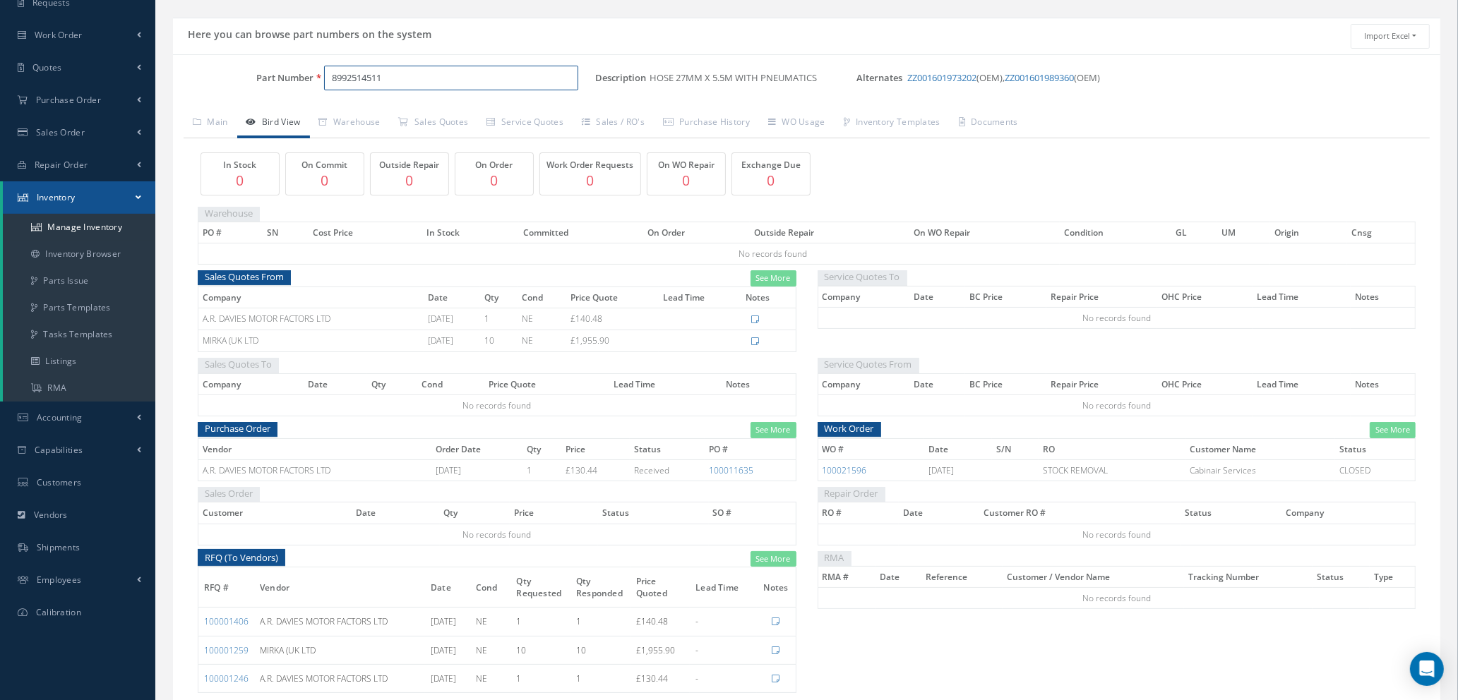
scroll to position [54, 0]
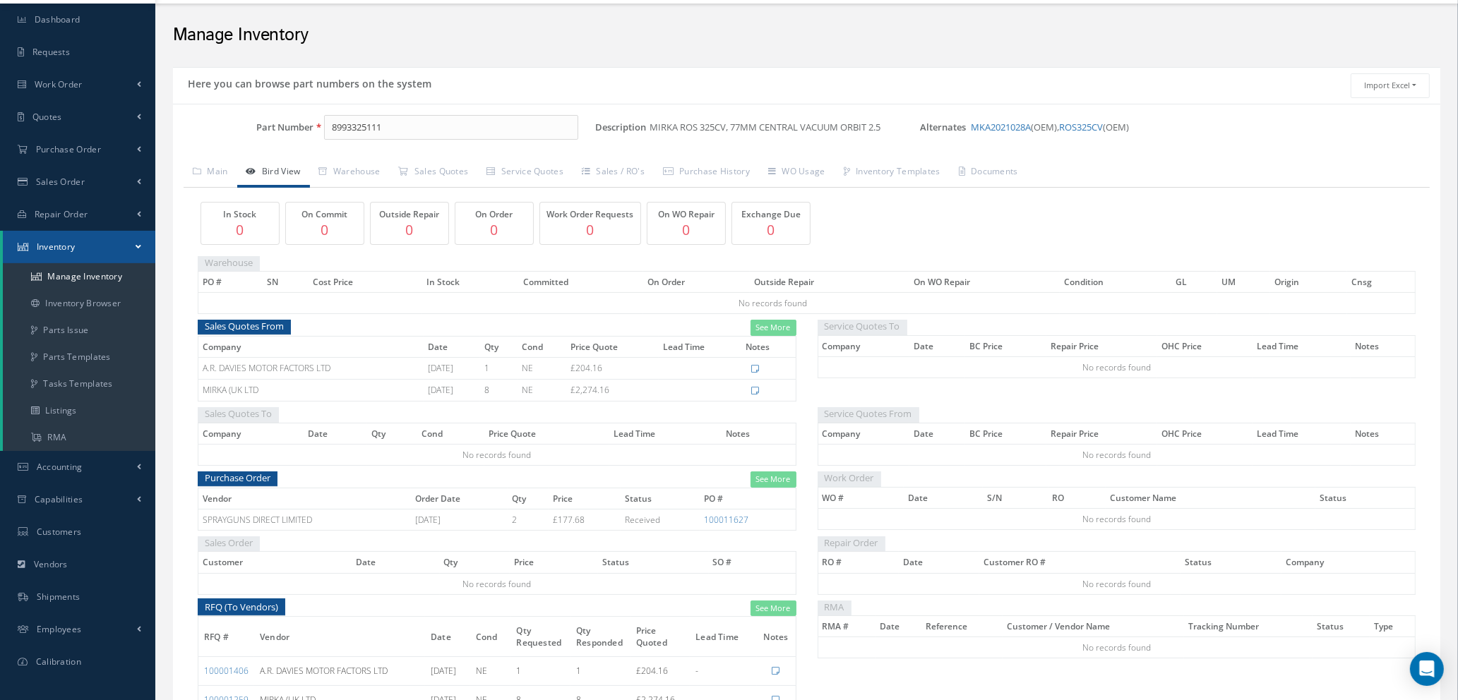
scroll to position [106, 0]
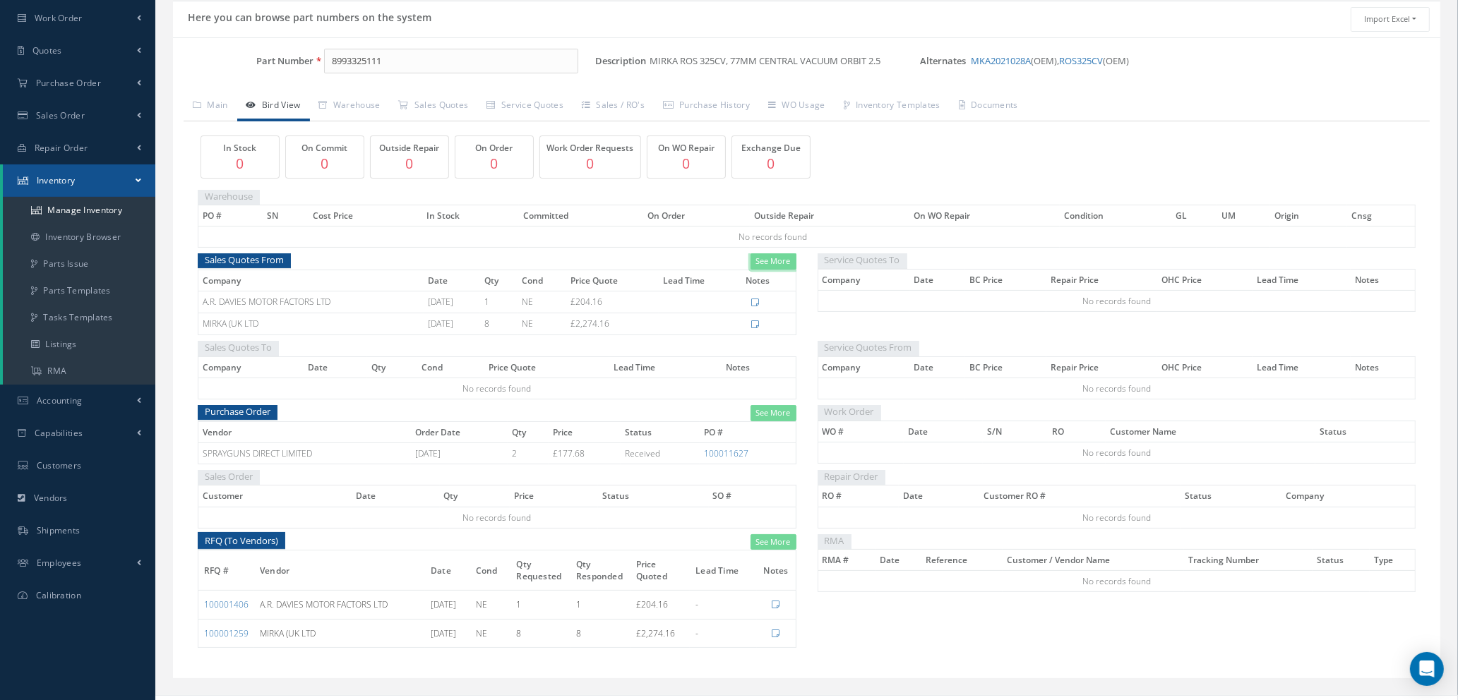
click at [761, 263] on link "See More" at bounding box center [773, 261] width 46 height 16
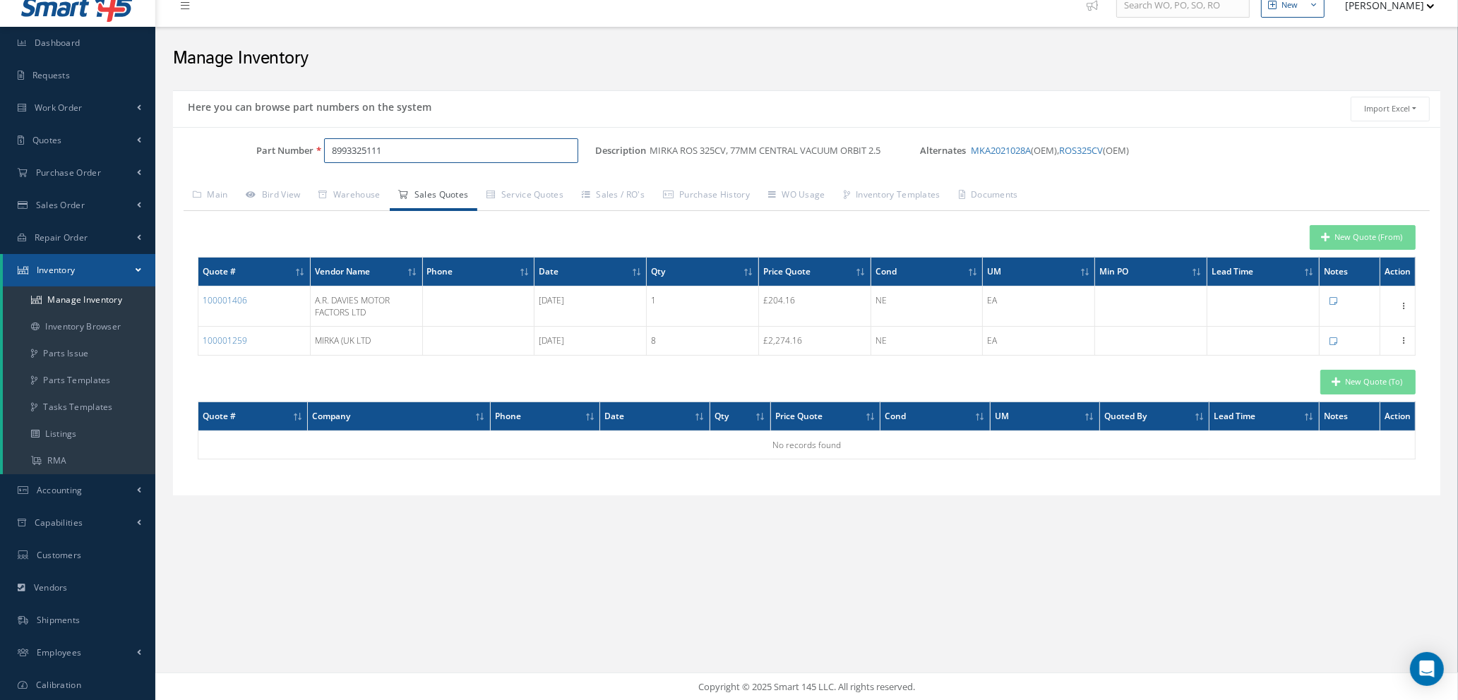
drag, startPoint x: 410, startPoint y: 152, endPoint x: 300, endPoint y: 152, distance: 110.1
click at [300, 152] on div "Part Number 8993325111" at bounding box center [384, 150] width 422 height 25
click at [353, 185] on span "8992514511" at bounding box center [392, 188] width 127 height 15
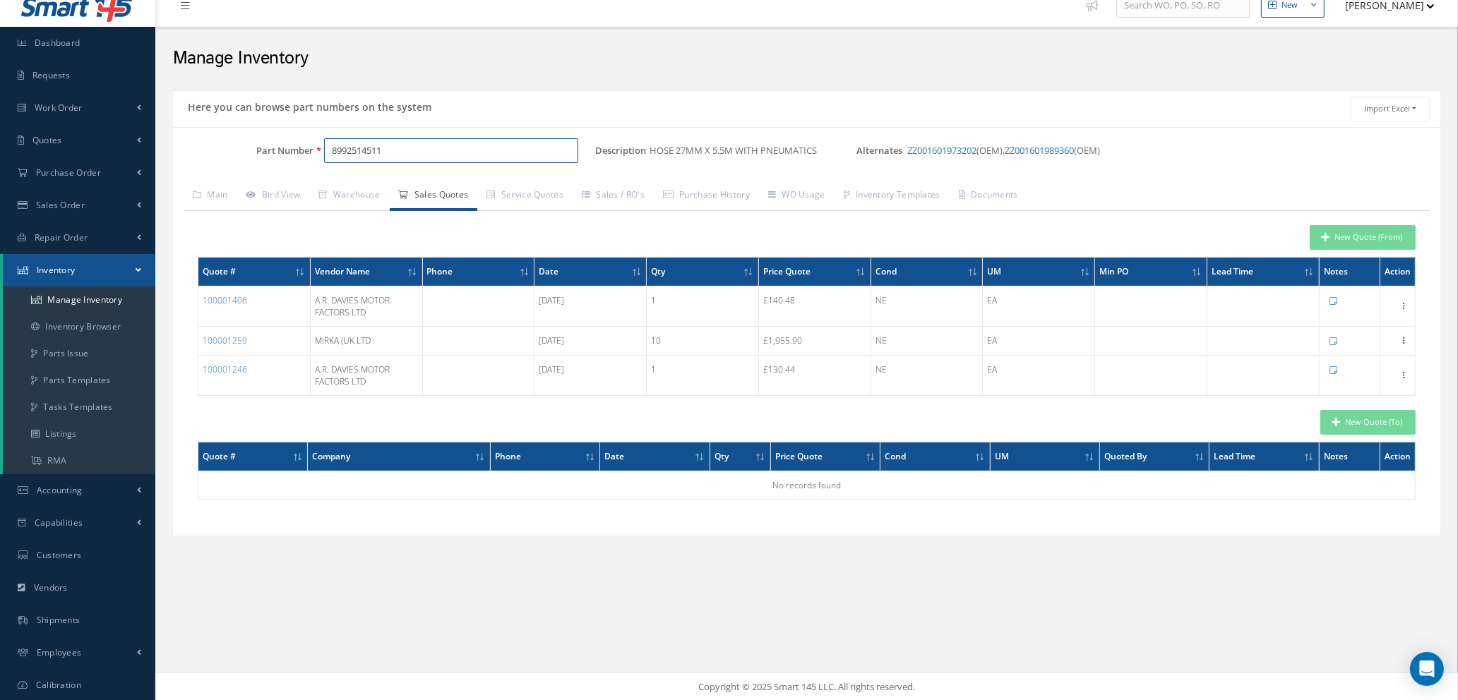
type input "8992514511"
